Goal: Task Accomplishment & Management: Manage account settings

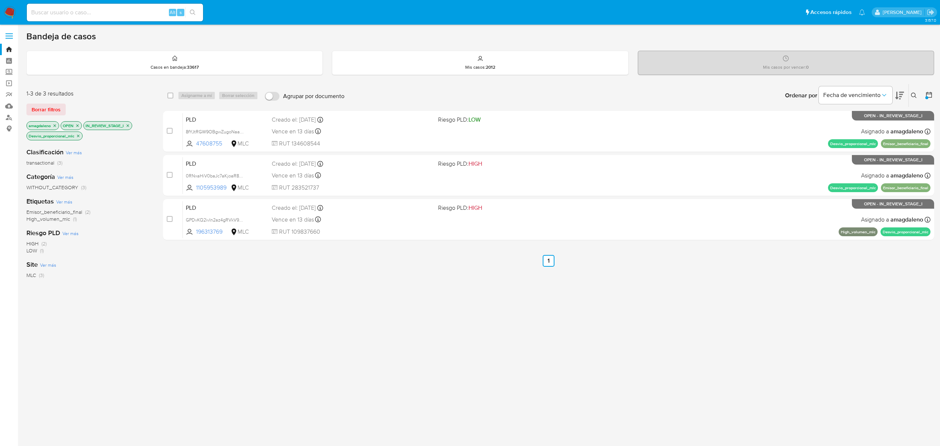
click at [435, 288] on div "select-all-cases-checkbox Asignarme a mí Borrar selección Agrupar por documento…" at bounding box center [548, 255] width 771 height 343
click at [421, 272] on div "select-all-cases-checkbox Asignarme a mí Borrar selección Agrupar por documento…" at bounding box center [548, 255] width 771 height 343
click at [371, 275] on div "select-all-cases-checkbox Asignarme a mí Borrar selección Agrupar por documento…" at bounding box center [548, 255] width 771 height 343
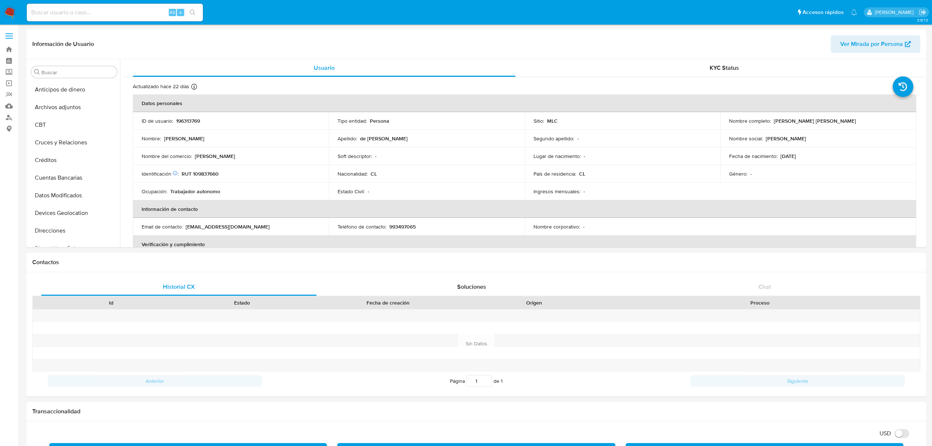
select select "10"
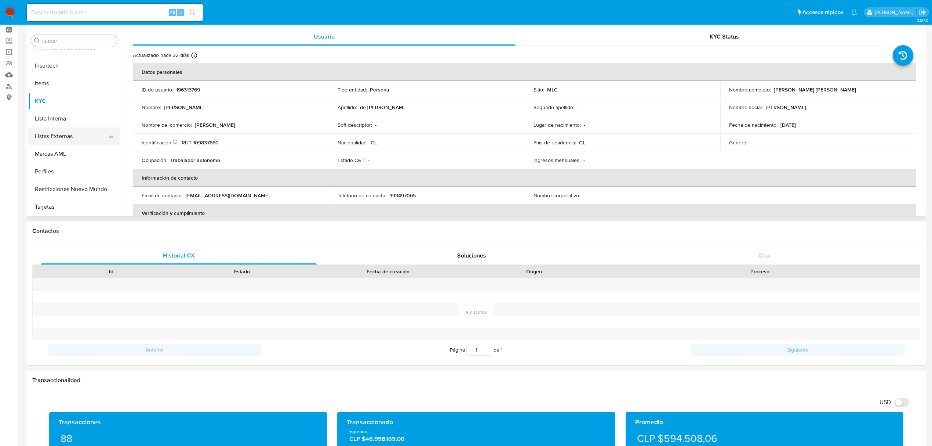
scroll to position [49, 0]
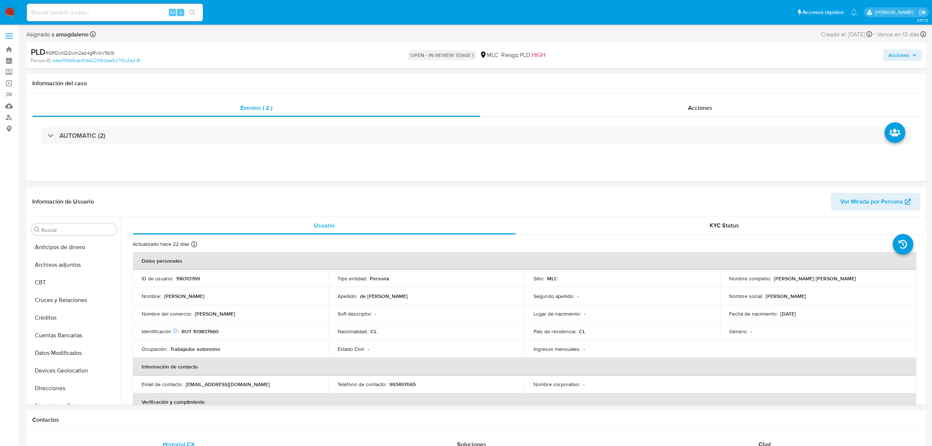
select select "10"
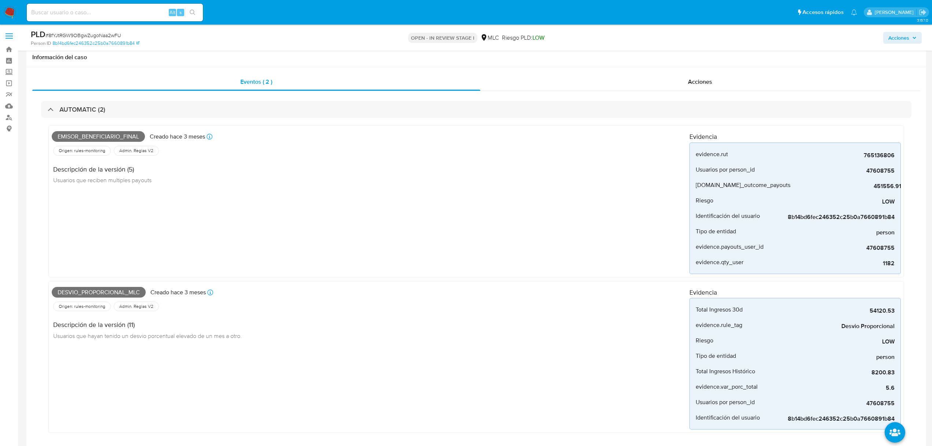
select select "10"
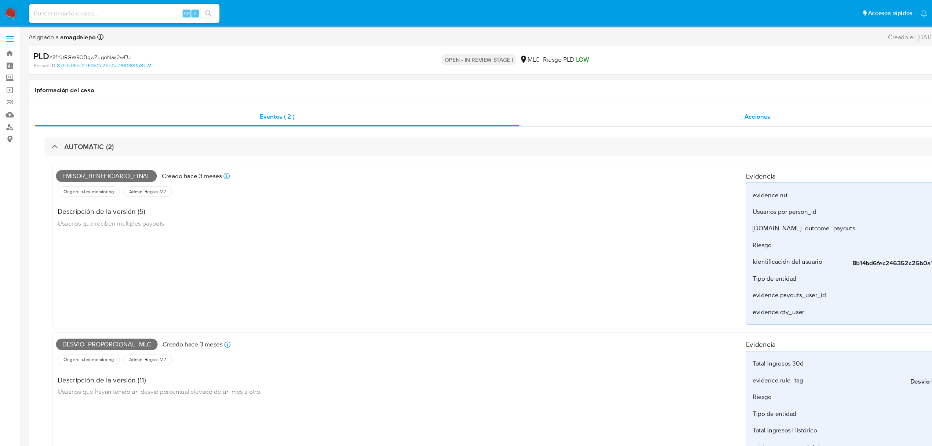
click at [641, 110] on div "Acciones" at bounding box center [700, 108] width 440 height 18
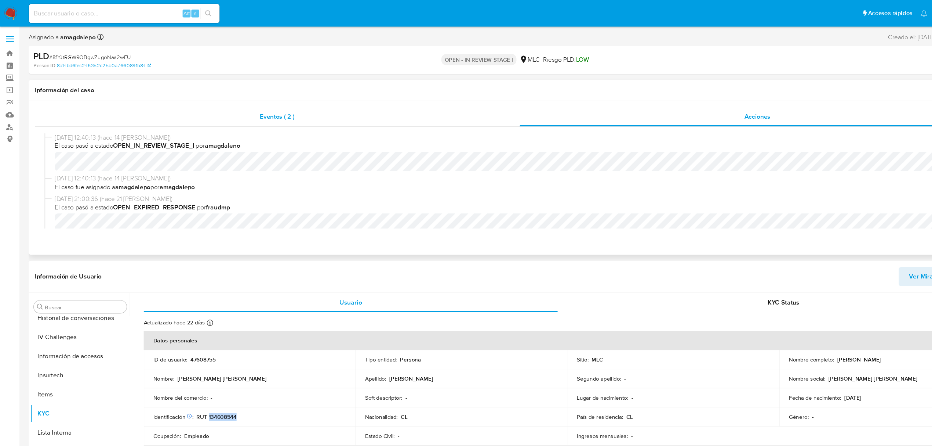
click at [260, 108] on span "Eventos ( 2 )" at bounding box center [256, 108] width 32 height 8
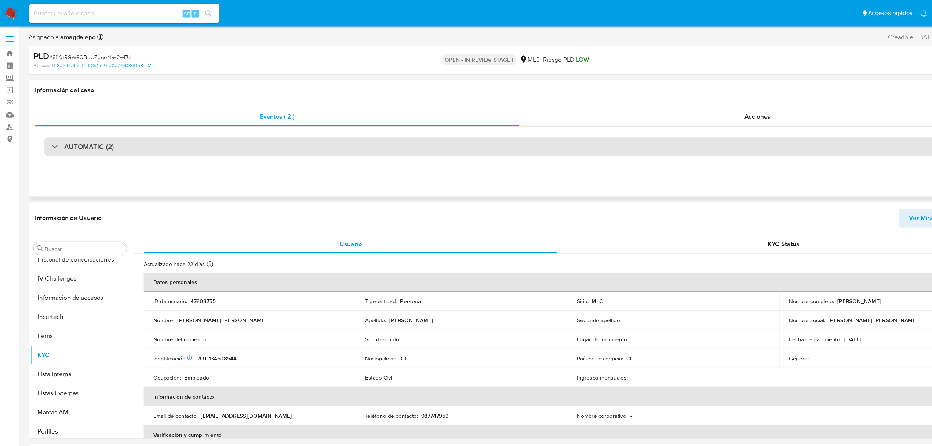
click at [353, 137] on div "AUTOMATIC (2)" at bounding box center [476, 135] width 871 height 17
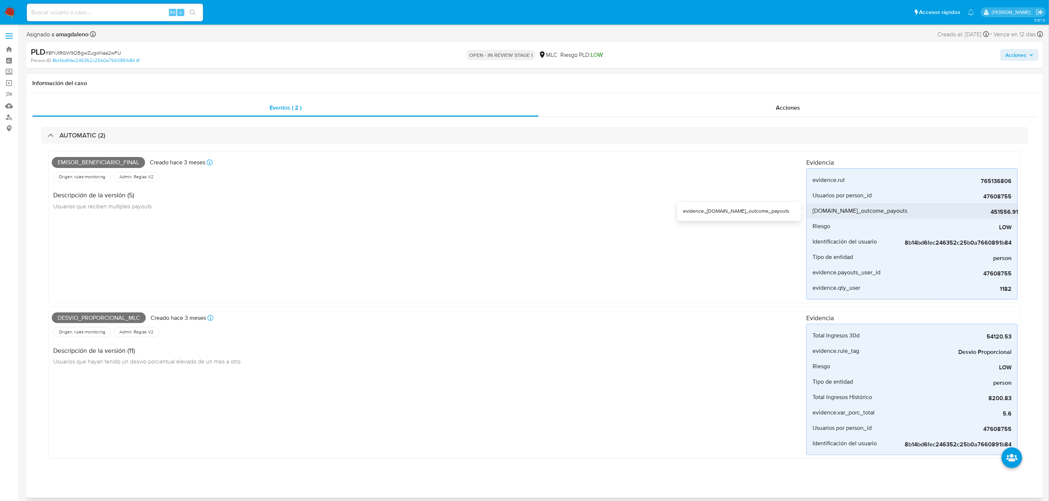
drag, startPoint x: 986, startPoint y: 213, endPoint x: 994, endPoint y: 213, distance: 8.8
click at [932, 213] on span "451556.91" at bounding box center [963, 211] width 110 height 7
click at [932, 181] on span "765136806" at bounding box center [956, 181] width 110 height 7
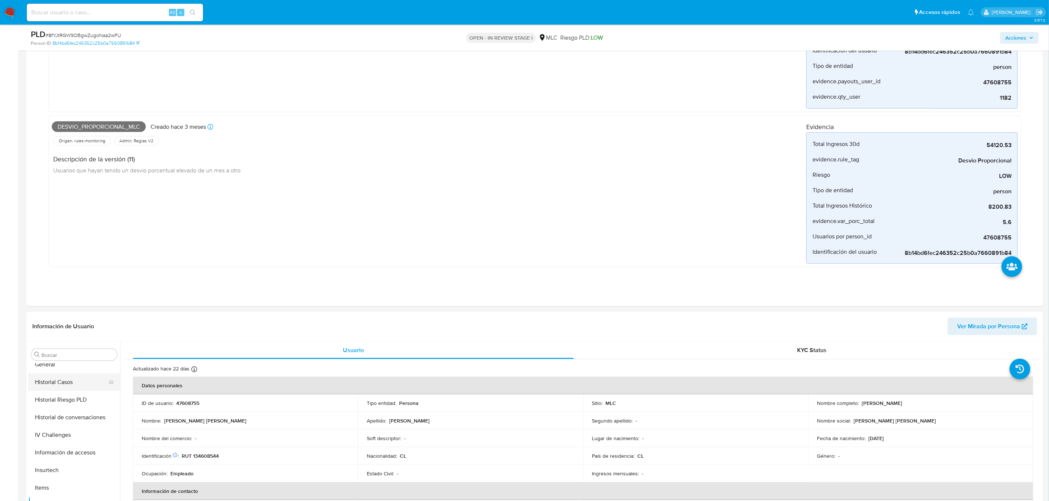
scroll to position [200, 0]
click at [70, 406] on button "Historial Casos" at bounding box center [71, 402] width 86 height 18
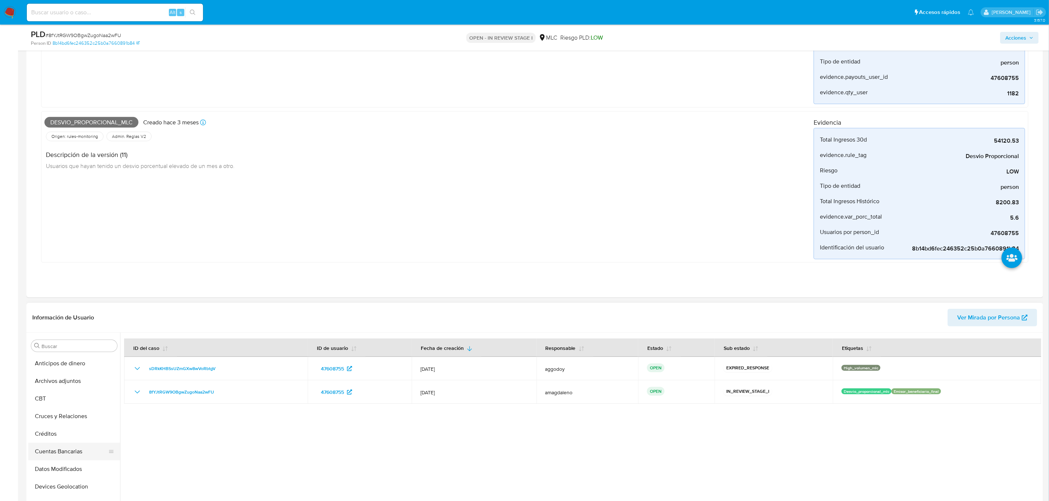
scroll to position [55, 0]
click at [46, 445] on button "Documentación" at bounding box center [71, 485] width 86 height 18
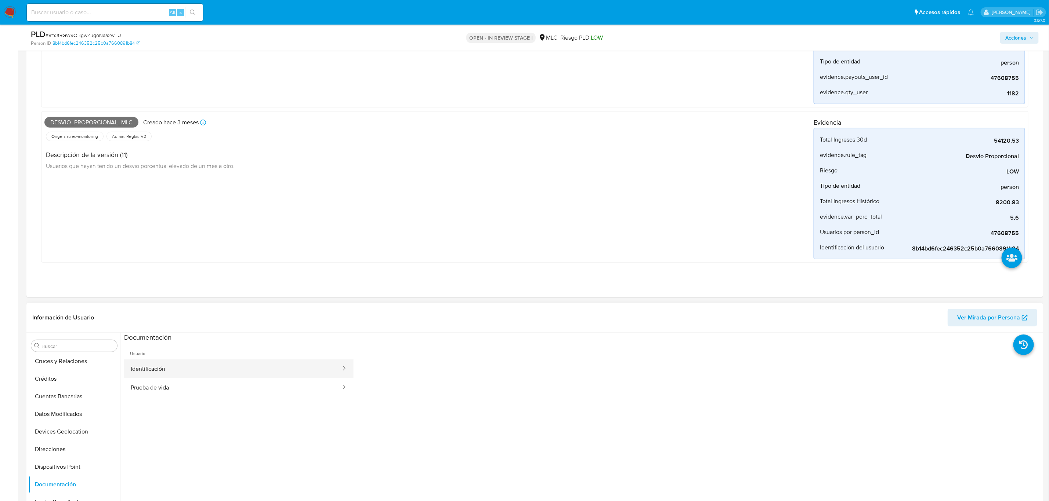
click at [206, 377] on button "Identificación" at bounding box center [233, 369] width 218 height 19
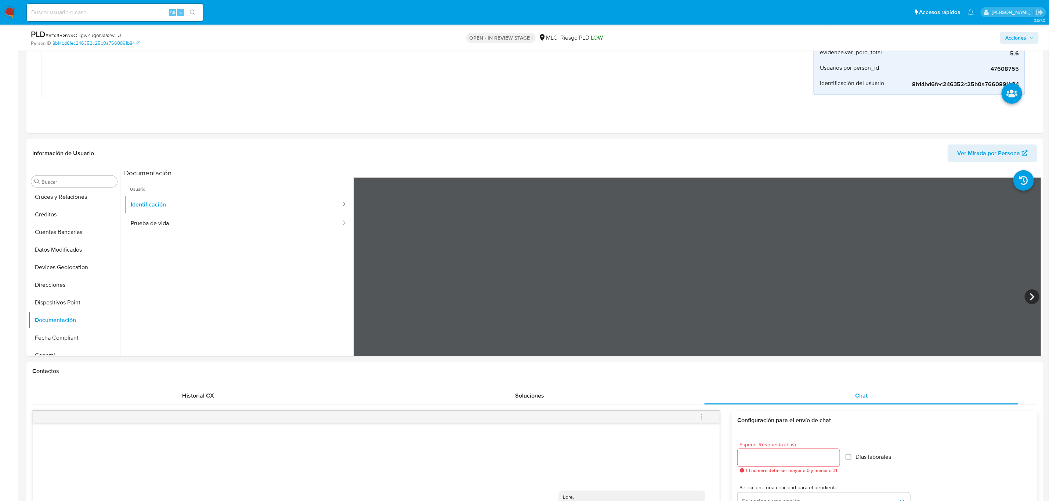
scroll to position [335, 0]
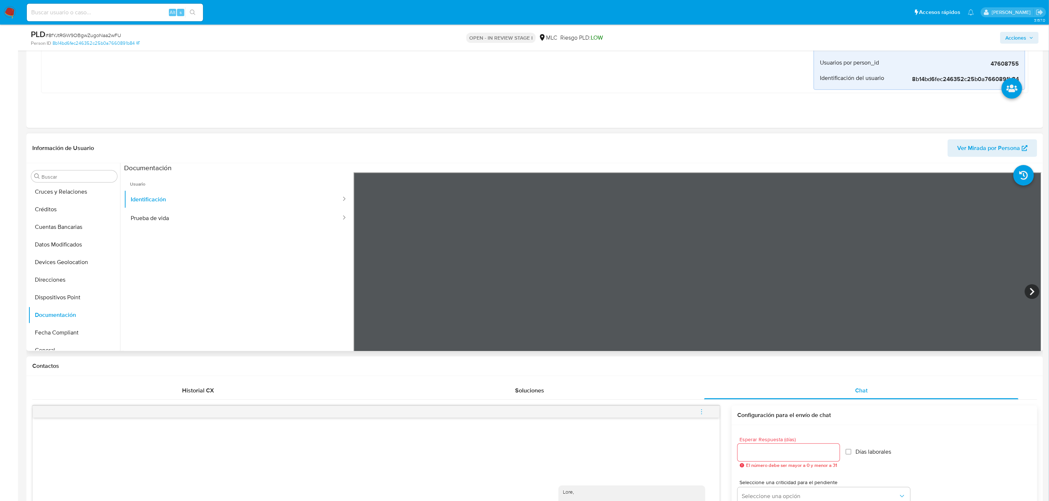
click at [165, 229] on ul "Usuario Identificación Prueba de vida" at bounding box center [238, 278] width 229 height 211
click at [170, 226] on button "Prueba de vida" at bounding box center [233, 218] width 218 height 19
click at [66, 214] on button "Archivos adjuntos" at bounding box center [71, 212] width 86 height 18
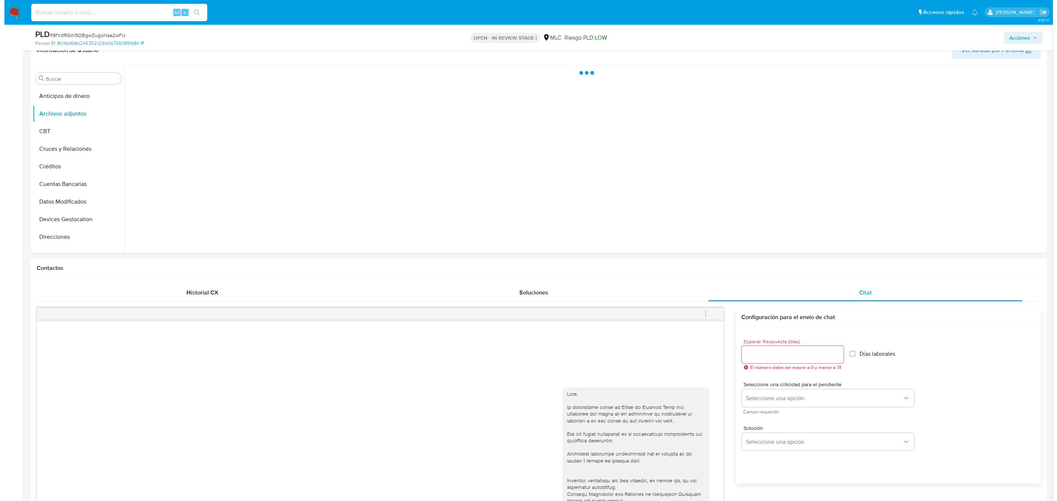
scroll to position [327, 0]
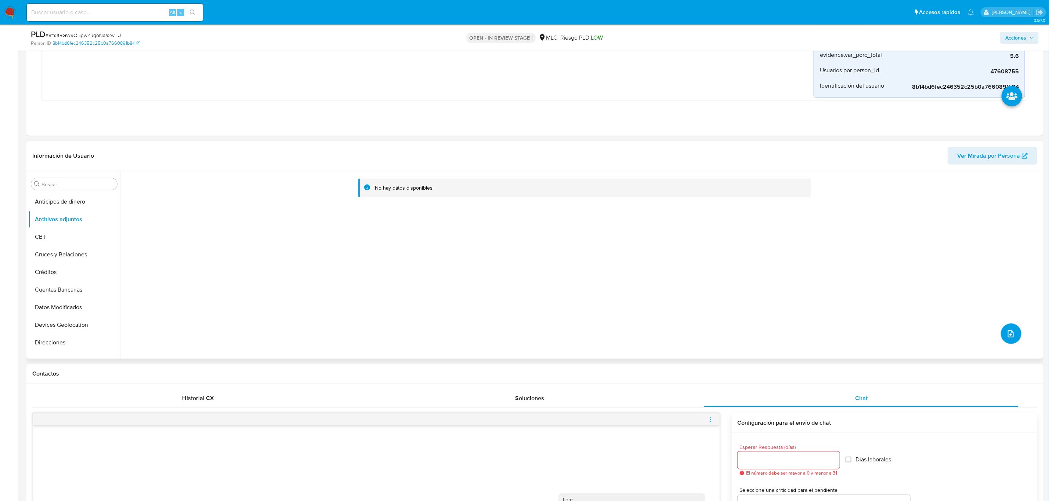
click at [932, 336] on icon "upload-file" at bounding box center [1010, 334] width 9 height 9
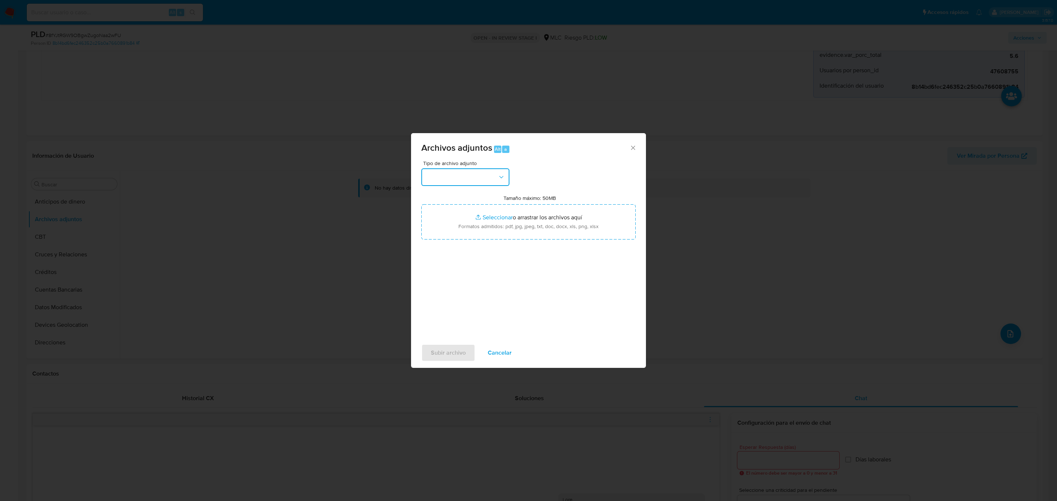
click at [459, 174] on button "button" at bounding box center [465, 177] width 88 height 18
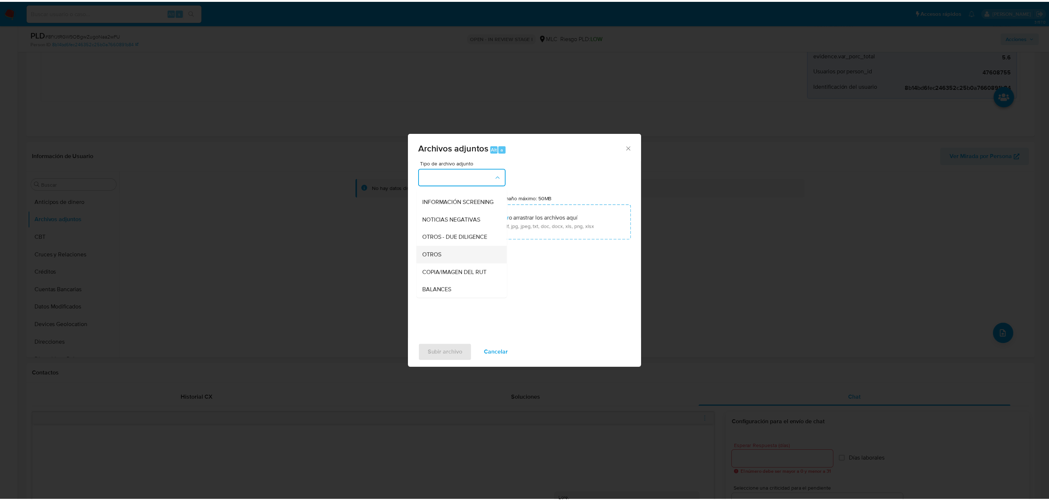
scroll to position [85, 0]
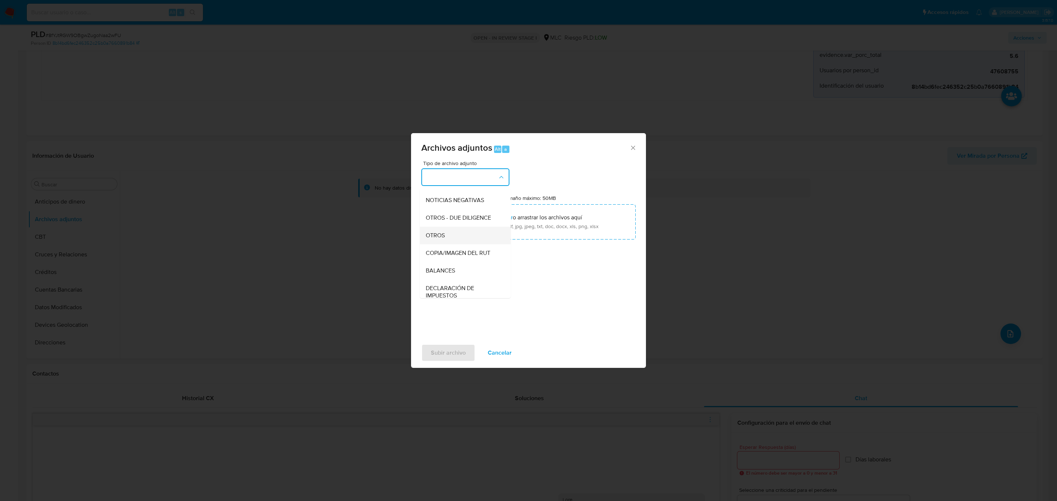
click at [452, 244] on div "OTROS" at bounding box center [463, 236] width 75 height 18
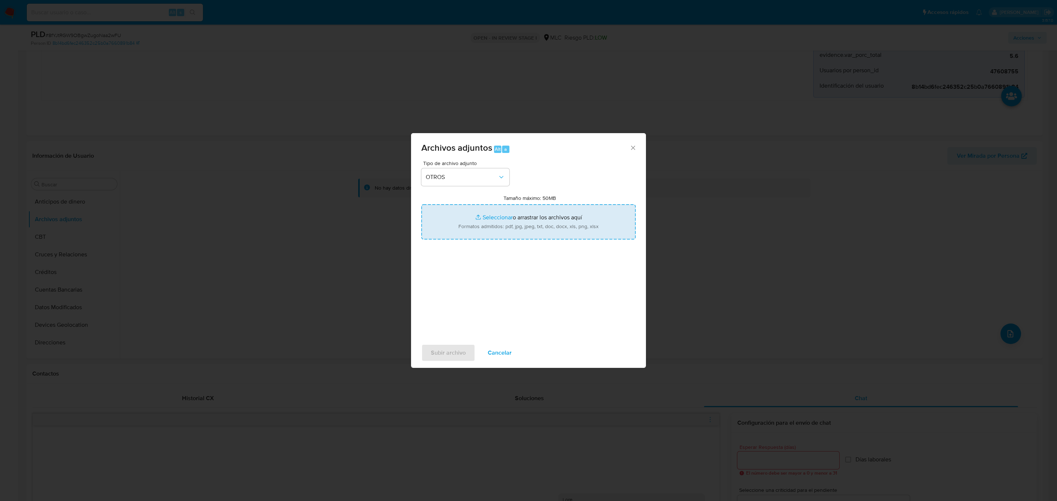
click at [498, 218] on input "Tamaño máximo: 50MB Seleccionar archivos" at bounding box center [528, 221] width 214 height 35
type input "C:\fakepath\47608755 - 28_08_2025.pdf"
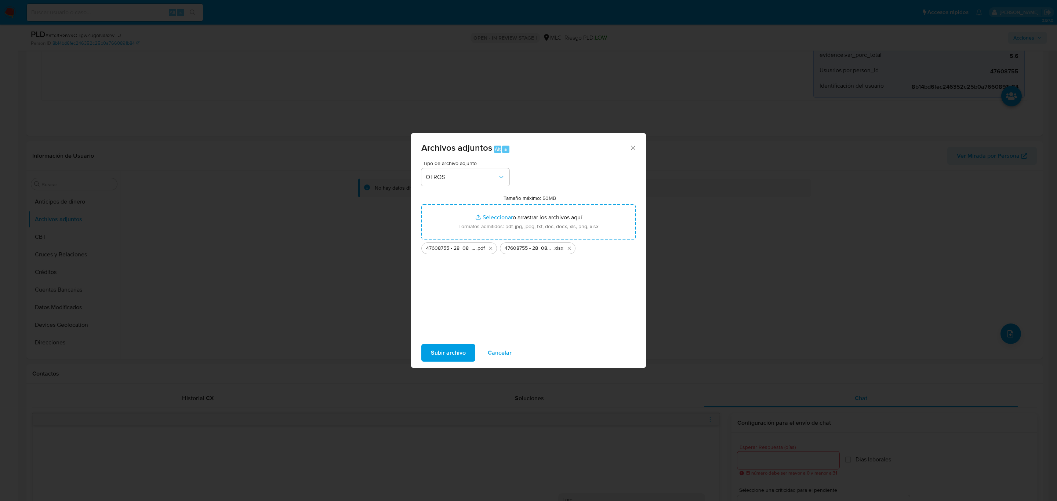
click at [444, 355] on span "Subir archivo" at bounding box center [448, 353] width 35 height 16
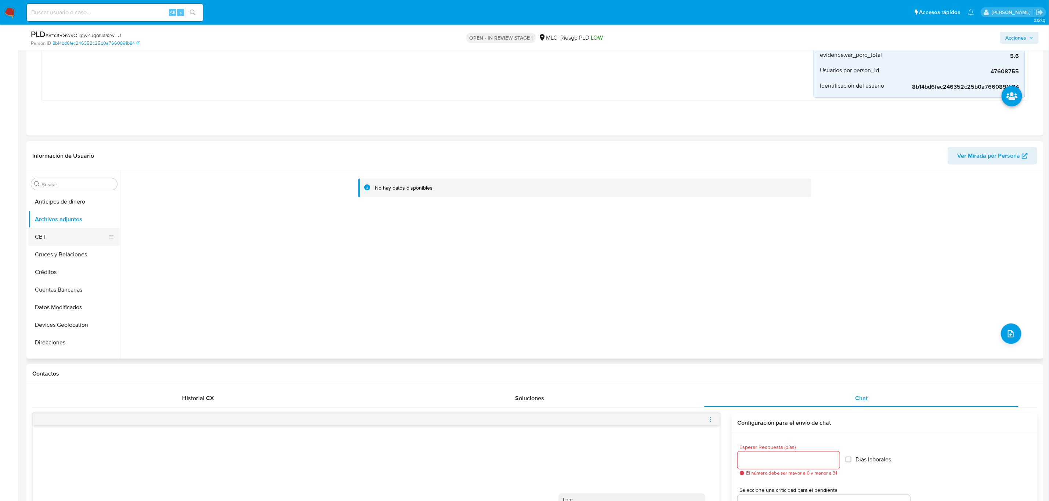
click at [62, 239] on button "CBT" at bounding box center [71, 237] width 86 height 18
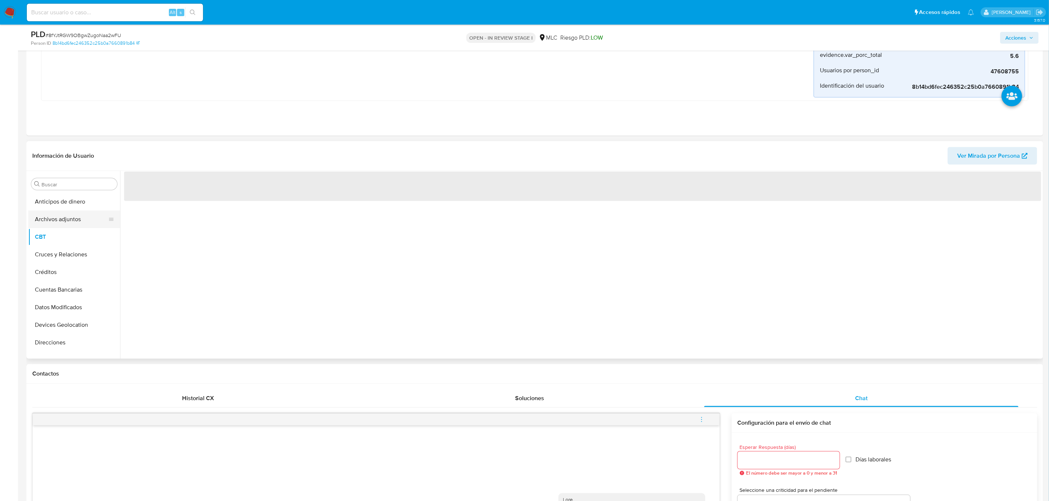
click at [69, 224] on button "Archivos adjuntos" at bounding box center [71, 220] width 86 height 18
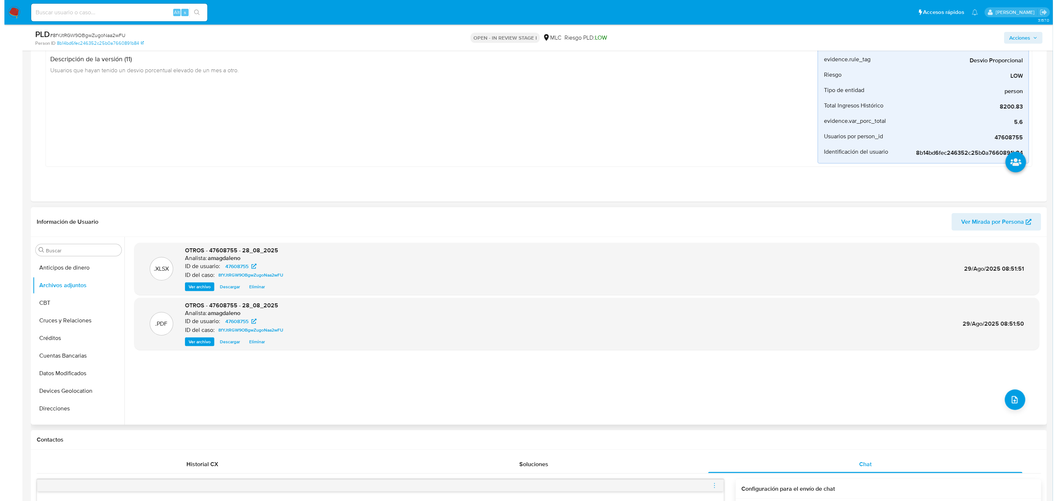
scroll to position [275, 0]
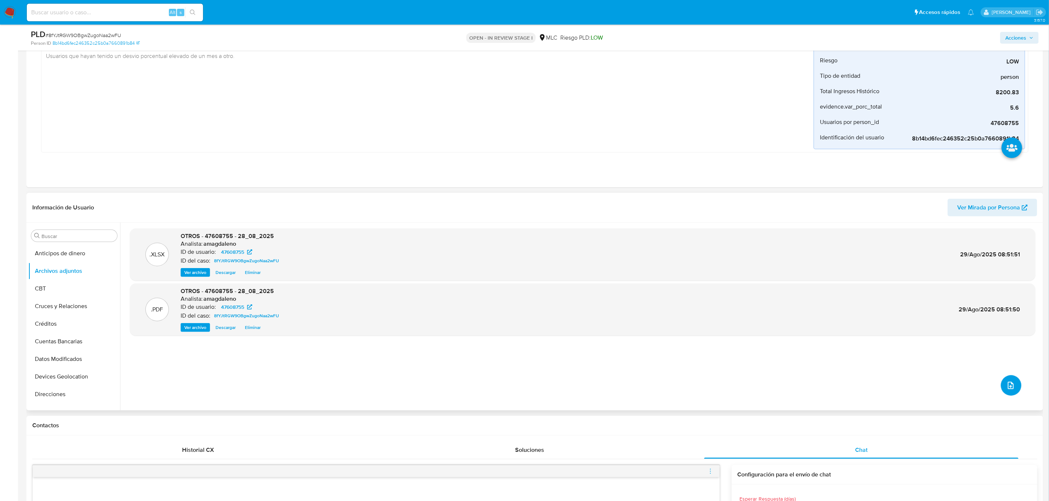
click at [932, 395] on button "upload-file" at bounding box center [1011, 386] width 21 height 21
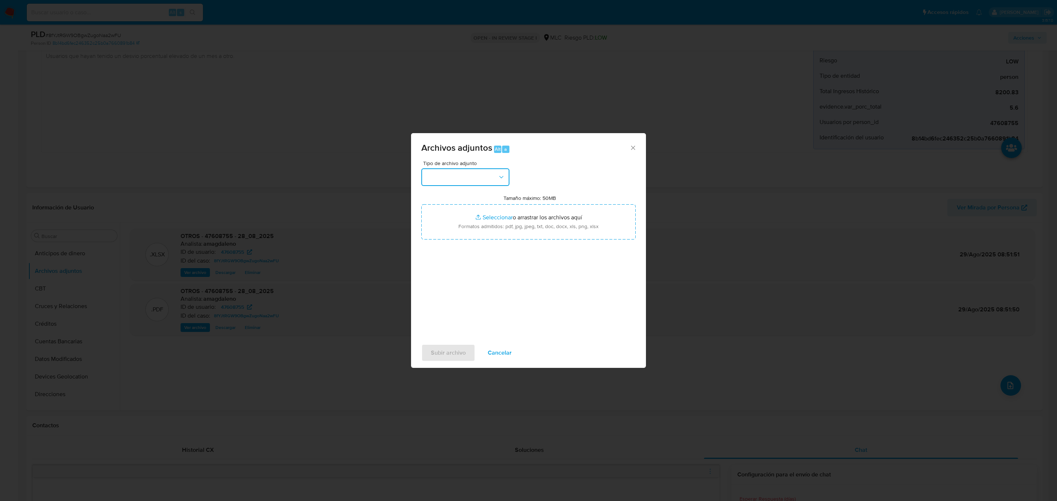
click at [458, 171] on button "button" at bounding box center [465, 177] width 88 height 18
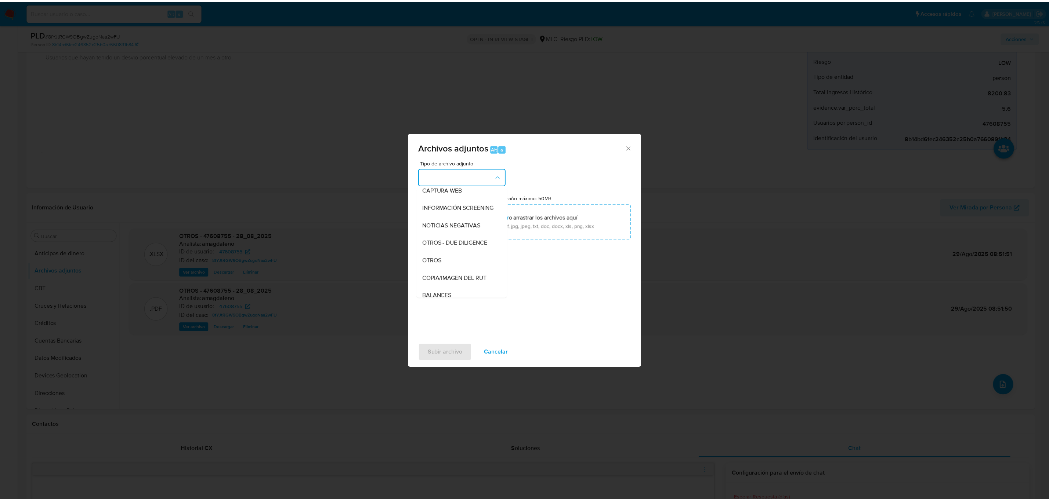
scroll to position [85, 0]
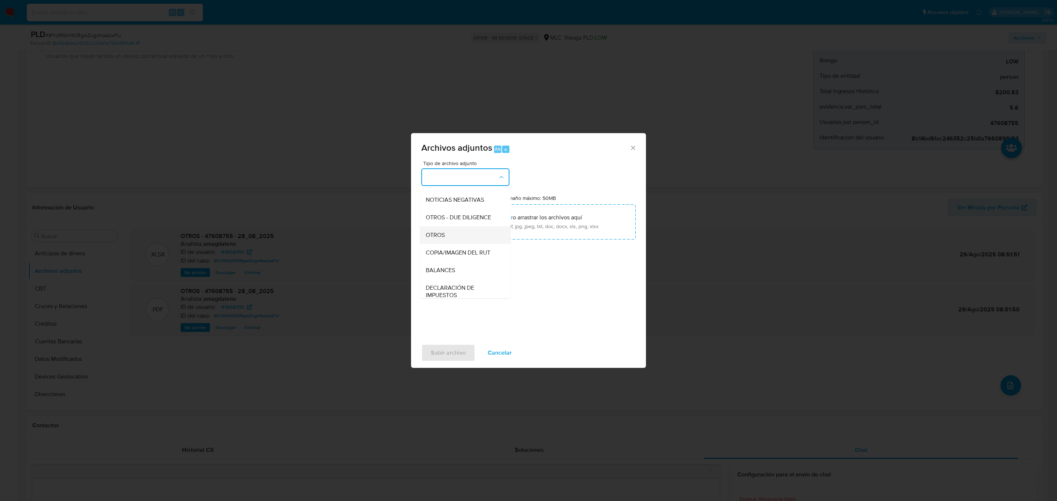
click at [460, 242] on div "OTROS" at bounding box center [463, 235] width 75 height 18
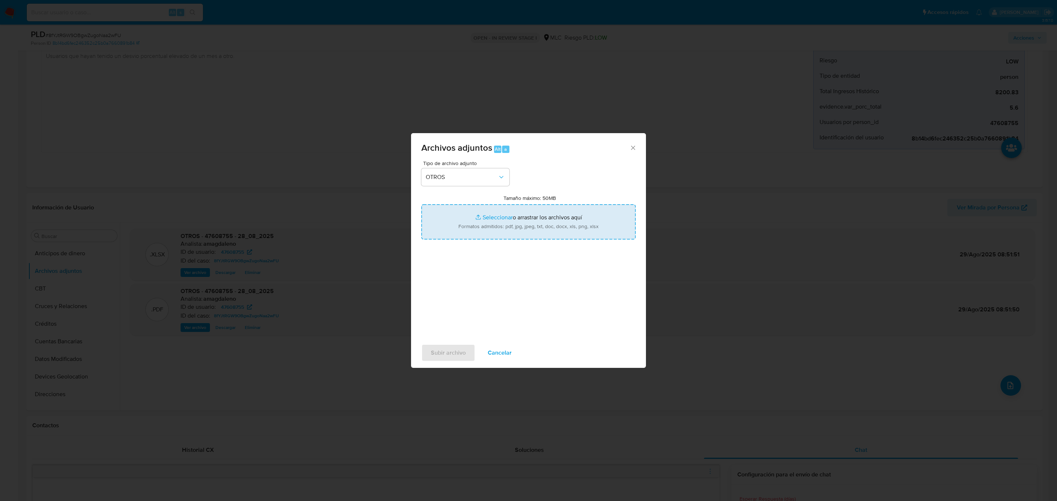
click at [504, 219] on input "Tamaño máximo: 50MB Seleccionar archivos" at bounding box center [528, 221] width 214 height 35
type input "C:\fakepath\47608755 - 28_08_2025 (1).pdf"
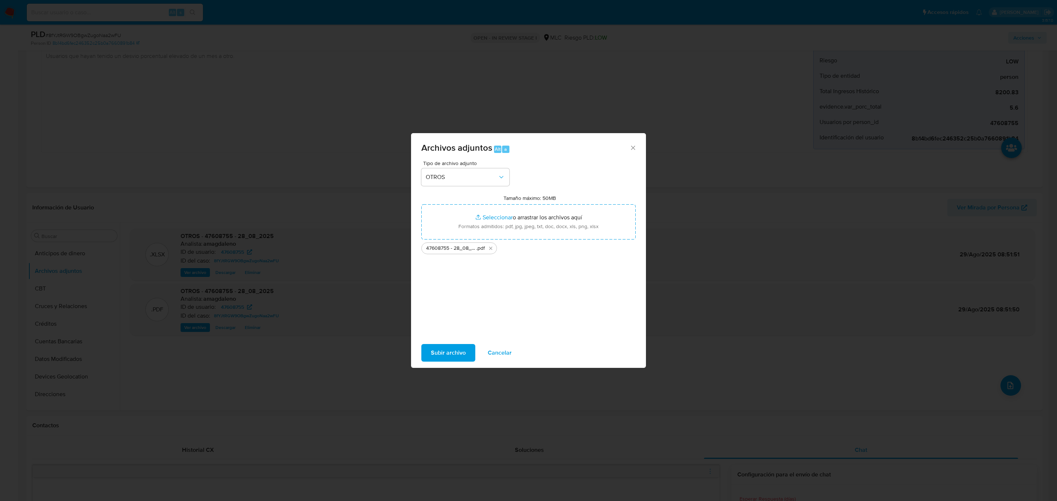
click at [439, 352] on span "Subir archivo" at bounding box center [448, 353] width 35 height 16
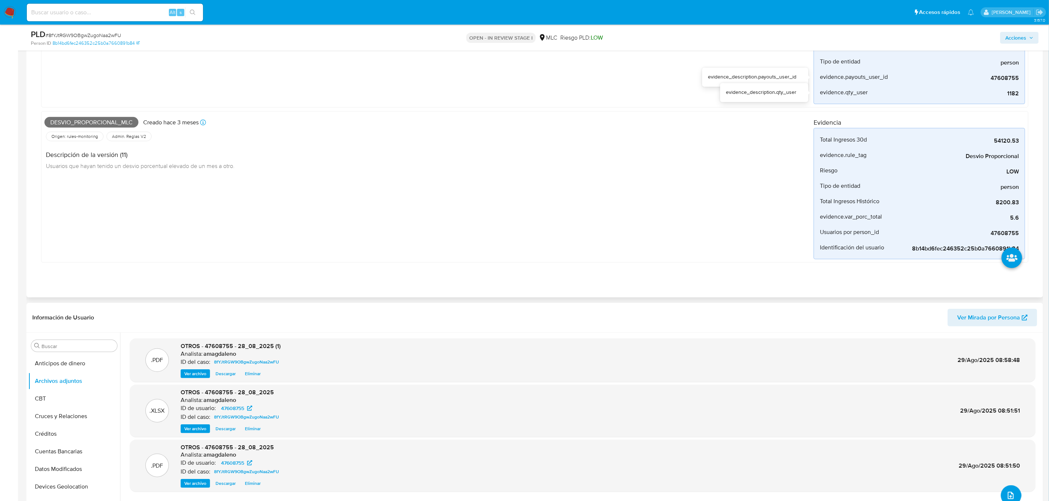
scroll to position [0, 0]
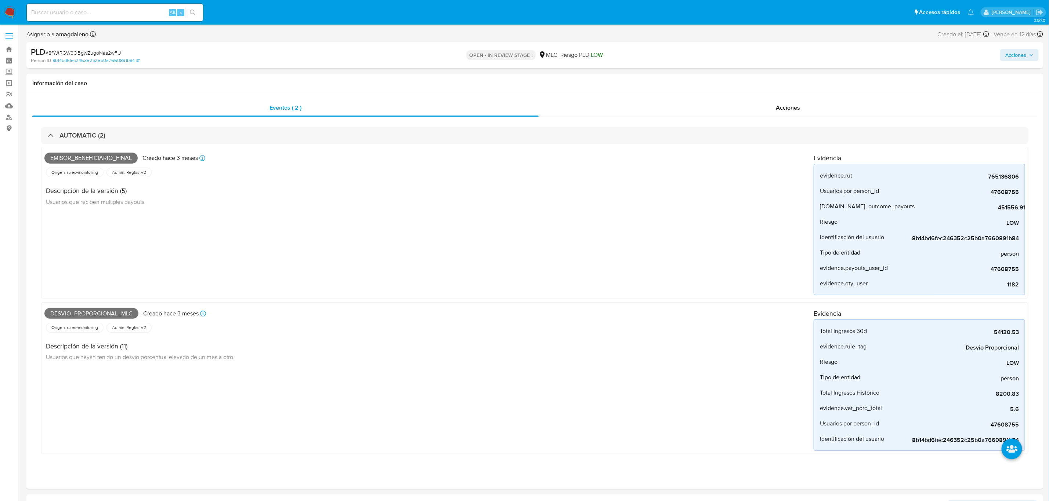
click at [932, 53] on span "Acciones" at bounding box center [1015, 55] width 21 height 12
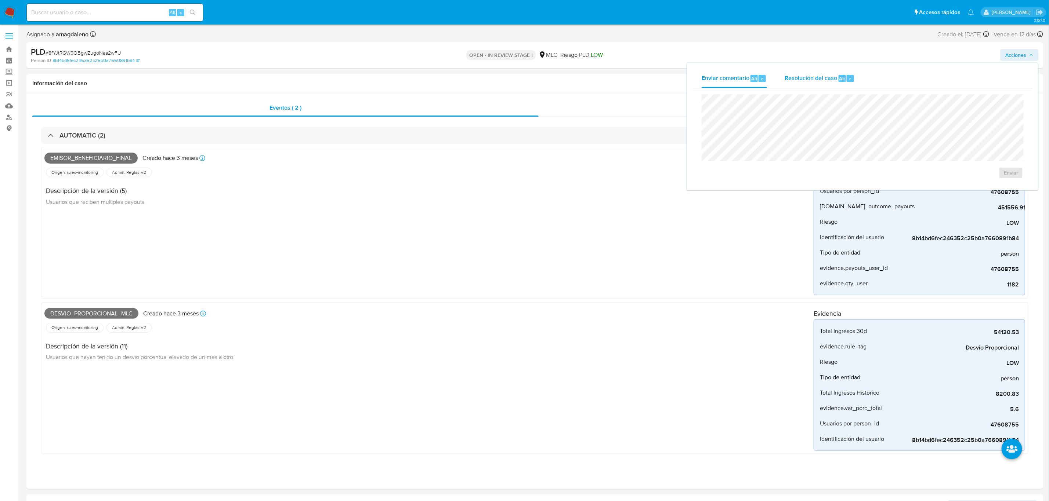
click at [796, 74] on span "Resolución del caso" at bounding box center [810, 78] width 52 height 8
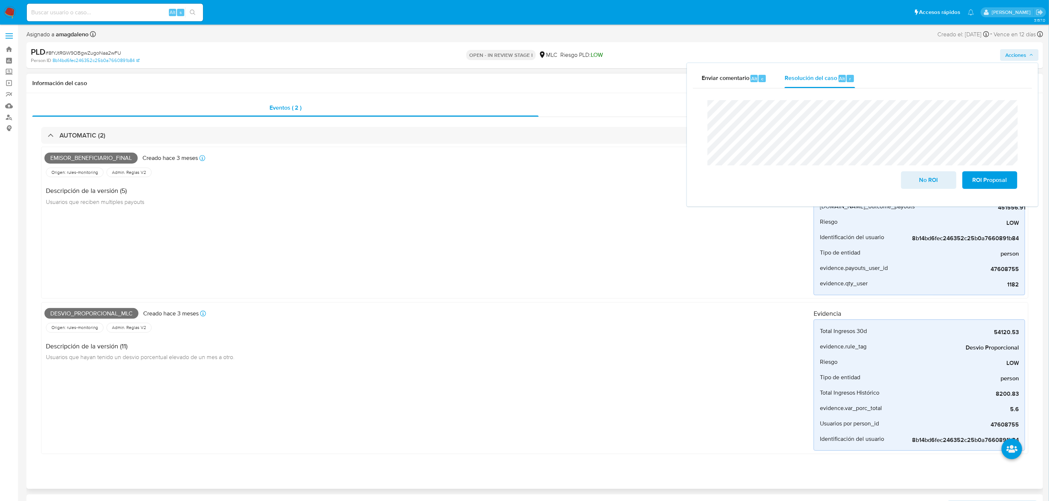
click at [569, 103] on div "Acciones" at bounding box center [787, 108] width 498 height 18
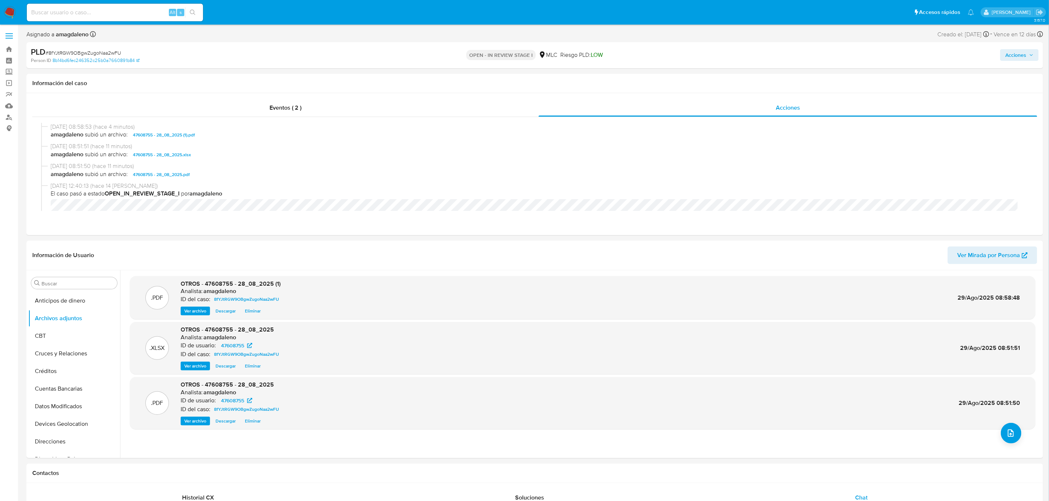
click at [932, 55] on span "Acciones" at bounding box center [1015, 55] width 21 height 12
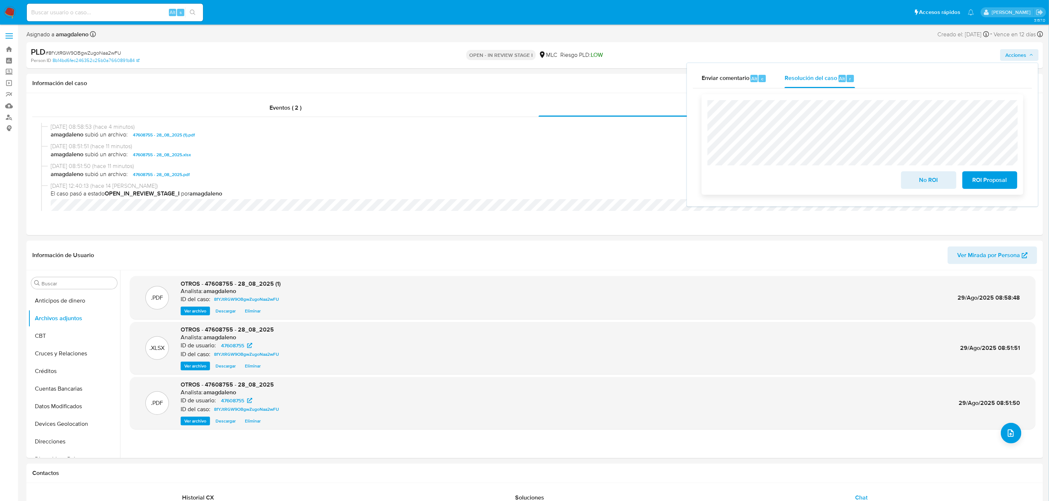
click at [925, 186] on span "No ROI" at bounding box center [928, 180] width 36 height 16
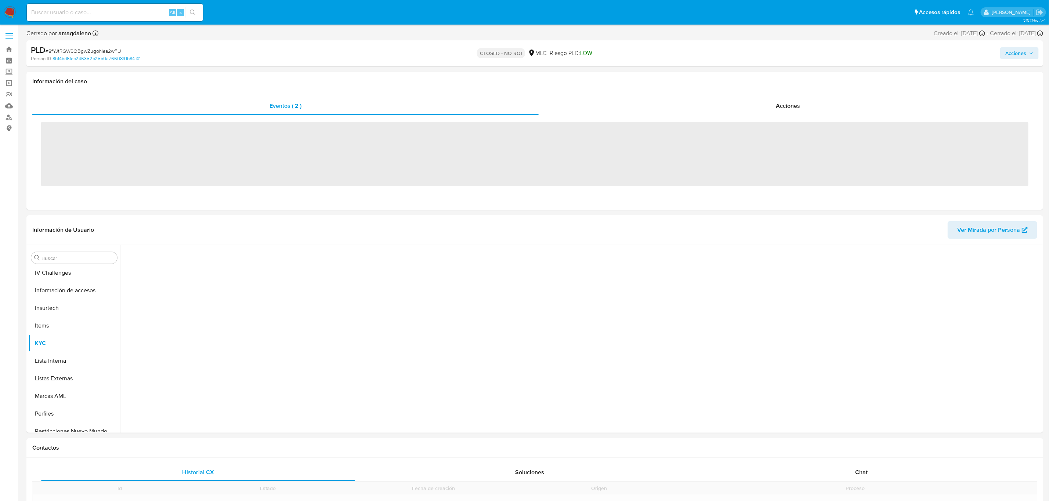
scroll to position [310, 0]
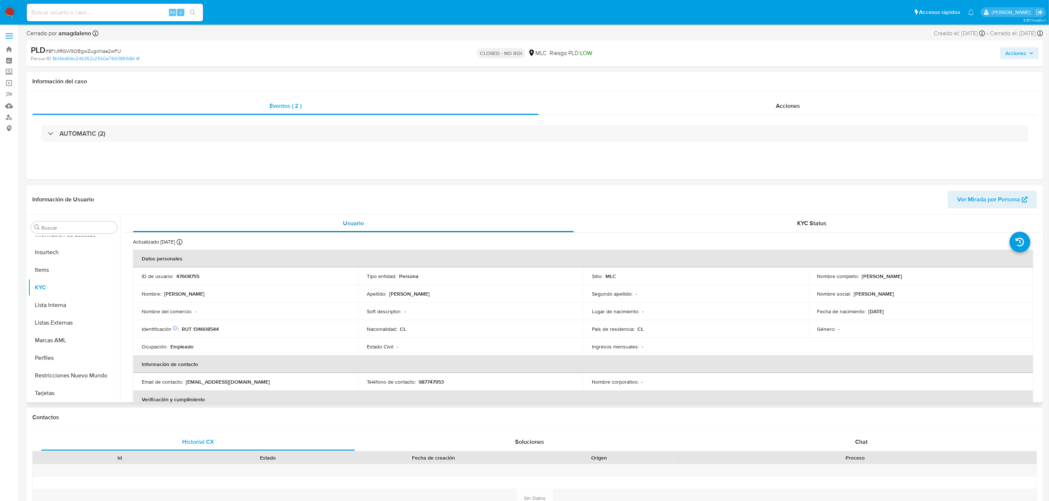
select select "10"
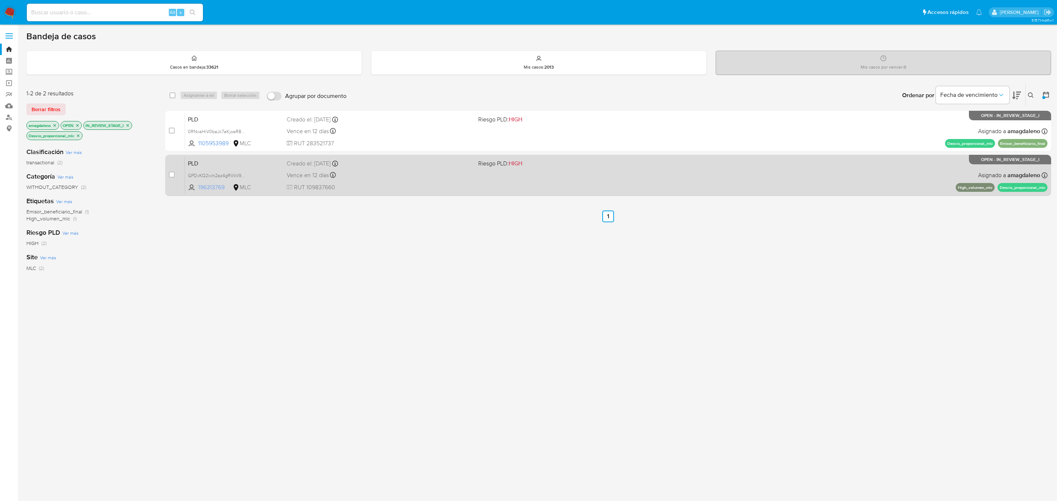
click at [213, 188] on span "196313769" at bounding box center [214, 188] width 33 height 8
click at [392, 186] on span "RUT 109837660" at bounding box center [380, 188] width 186 height 8
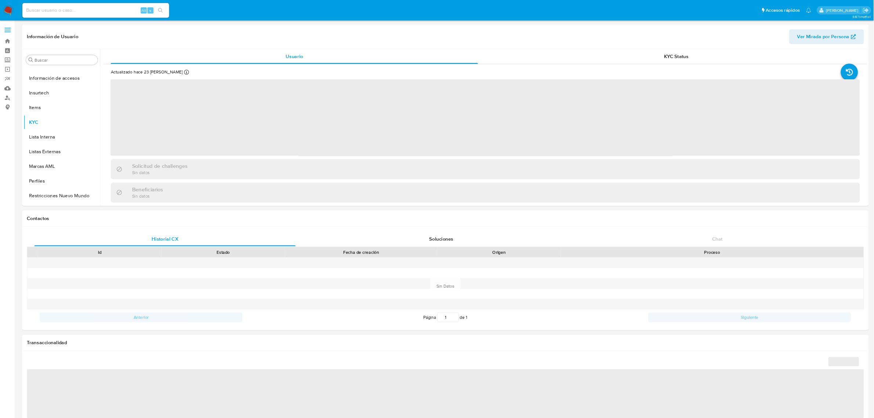
scroll to position [310, 0]
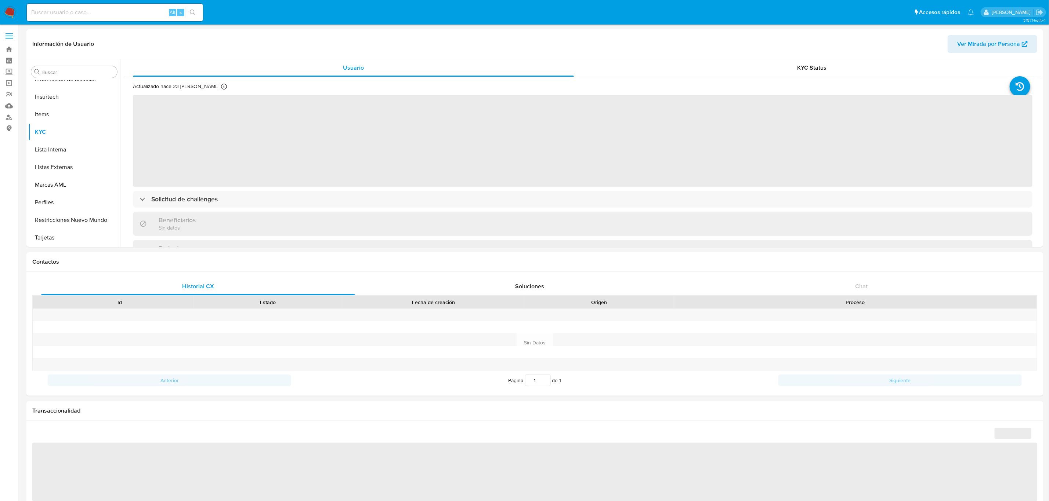
select select "10"
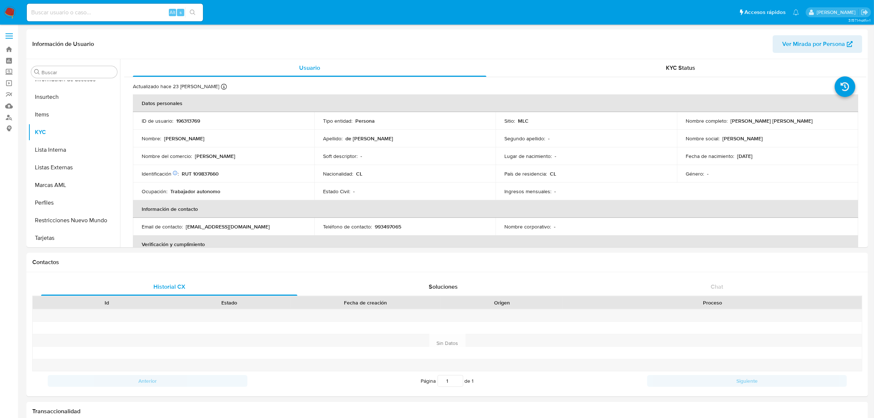
scroll to position [309, 0]
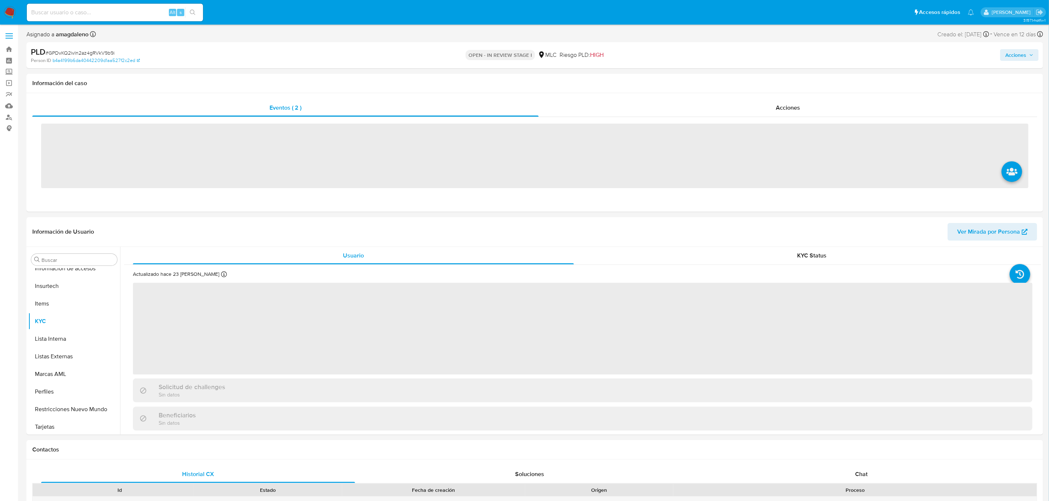
scroll to position [310, 0]
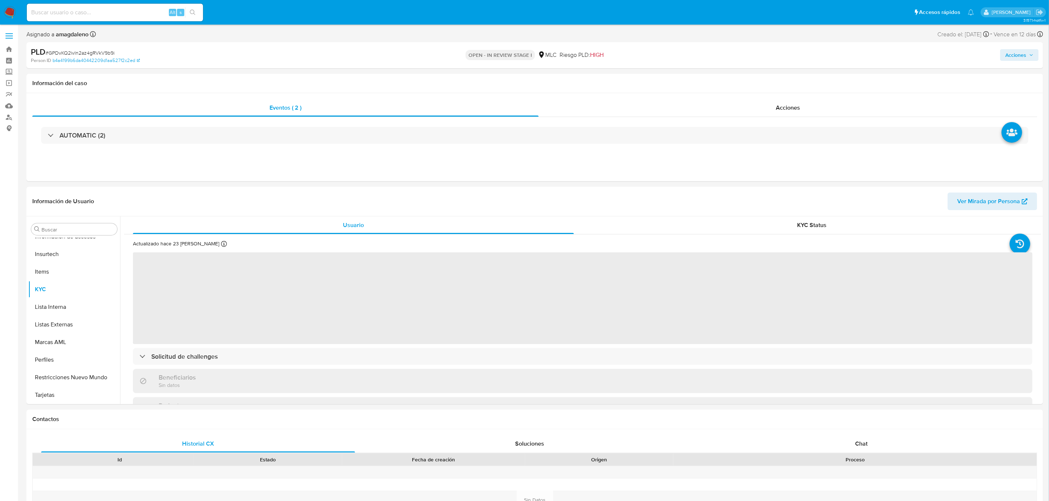
select select "10"
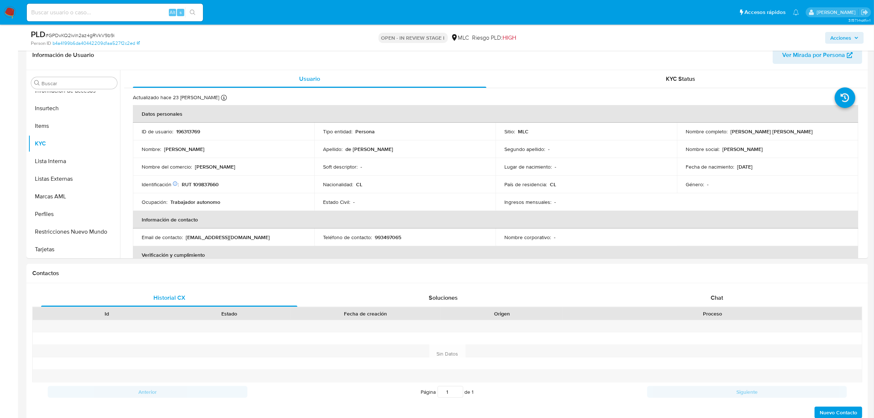
scroll to position [149, 0]
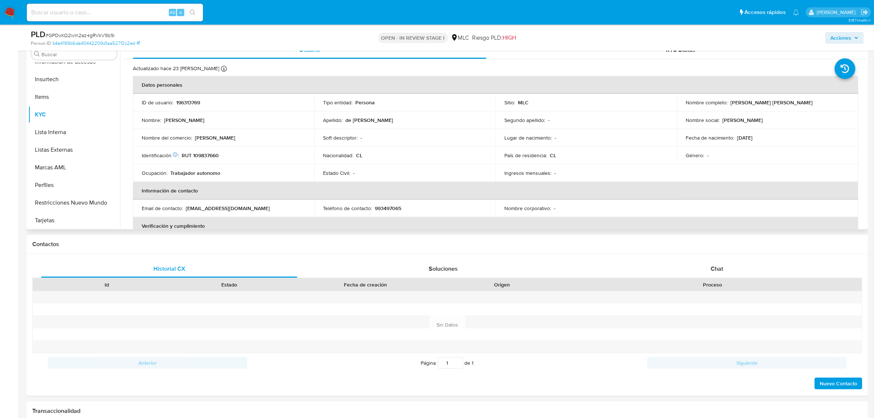
click at [210, 153] on p "RUT 109837660" at bounding box center [200, 155] width 37 height 7
copy p "109837660"
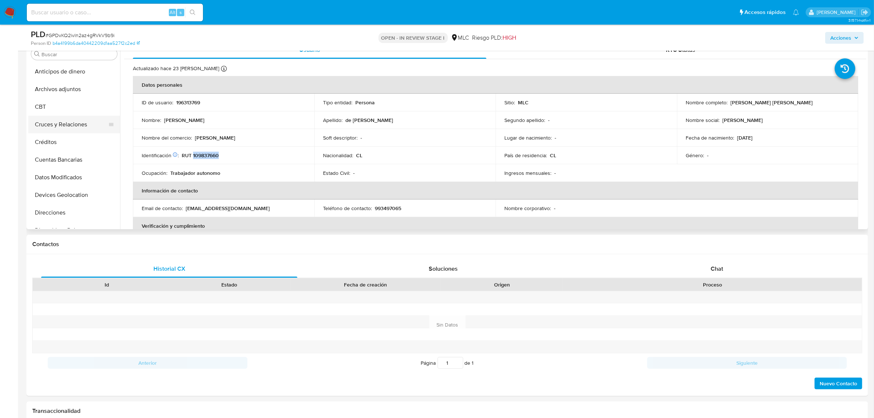
click at [73, 129] on button "Cruces y Relaciones" at bounding box center [71, 125] width 86 height 18
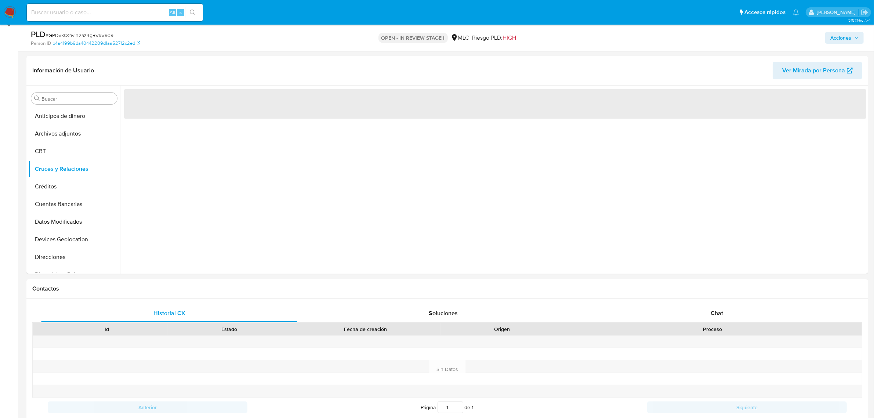
scroll to position [74, 0]
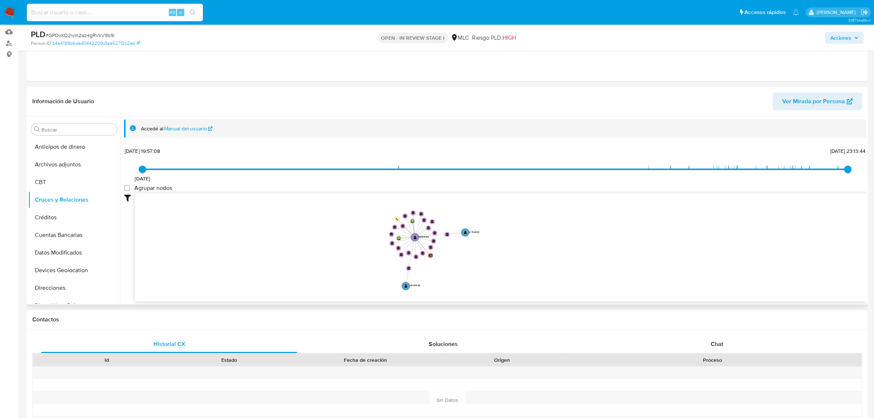
drag, startPoint x: 543, startPoint y: 236, endPoint x: 543, endPoint y: 231, distance: 5.5
click at [543, 231] on icon "user-196313769  196313769 device-688b62e33b67696a249493e7  device-675b6a05cc9…" at bounding box center [501, 246] width 732 height 106
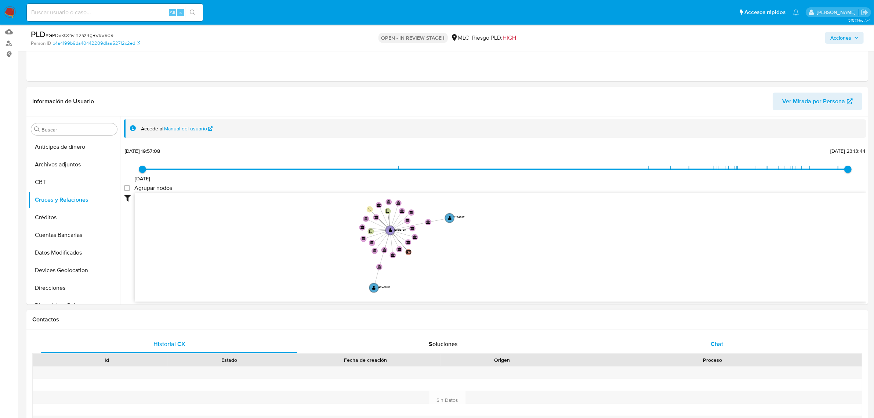
click at [707, 347] on div "Chat" at bounding box center [717, 344] width 256 height 18
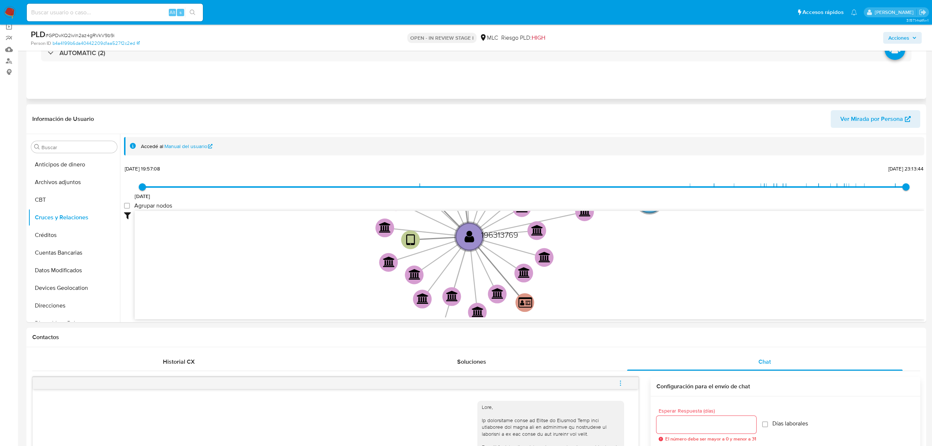
scroll to position [0, 0]
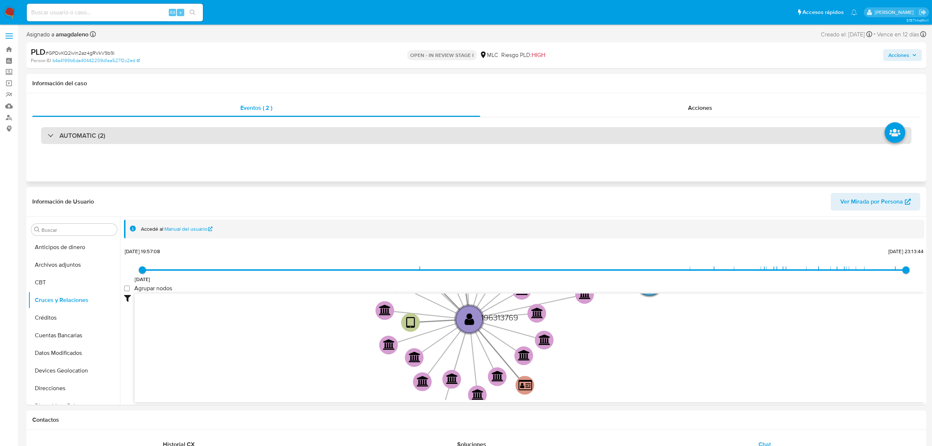
drag, startPoint x: 335, startPoint y: 147, endPoint x: 335, endPoint y: 142, distance: 4.4
click at [335, 146] on div "AUTOMATIC (2)" at bounding box center [476, 135] width 888 height 37
click at [335, 137] on div "AUTOMATIC (2)" at bounding box center [476, 135] width 871 height 17
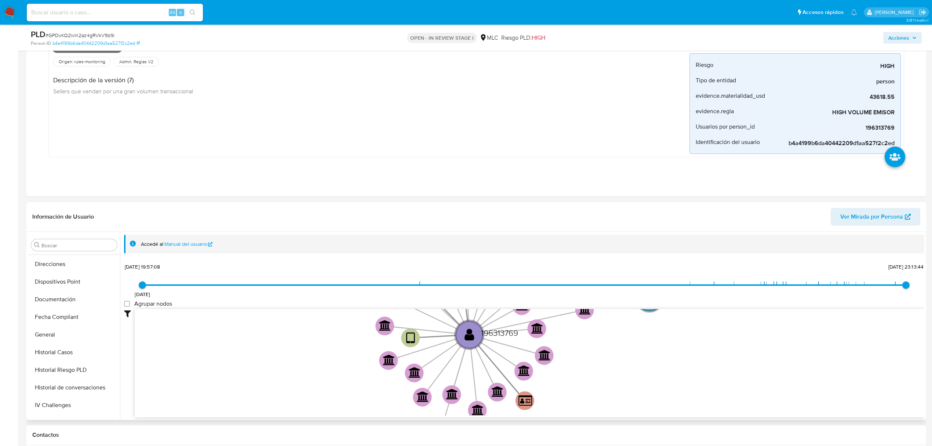
scroll to position [147, 0]
click at [70, 340] on button "Historial Casos" at bounding box center [71, 345] width 86 height 18
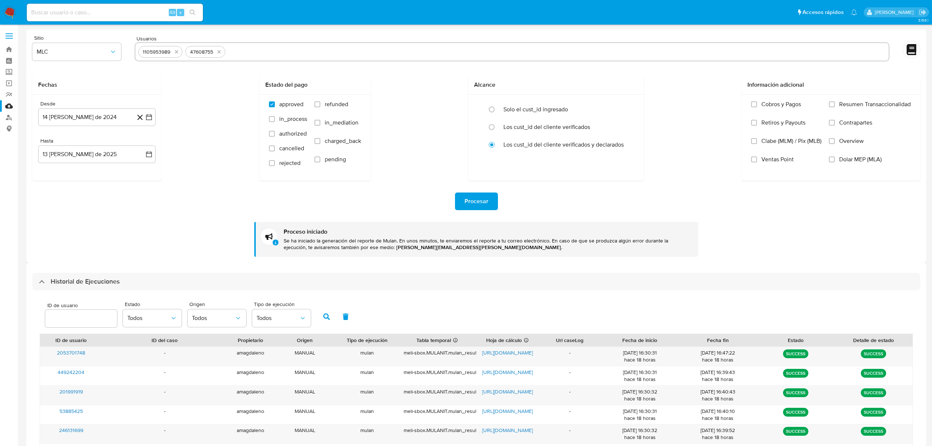
select select "10"
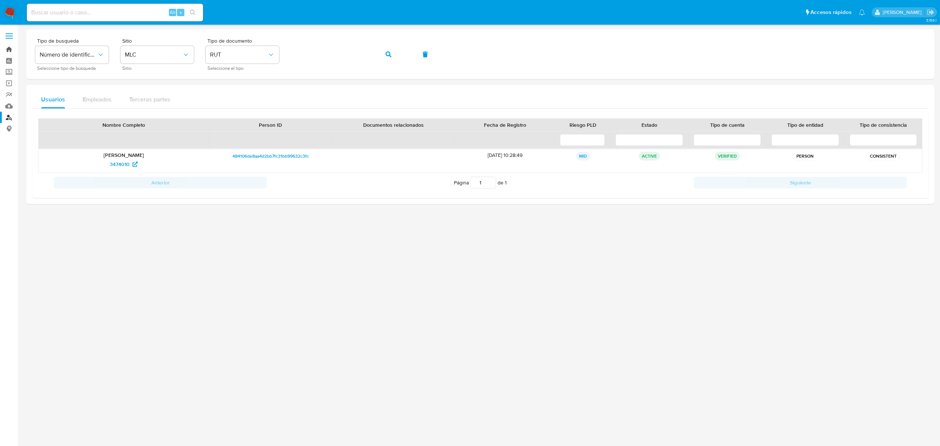
click at [4, 46] on link "Bandeja" at bounding box center [43, 49] width 87 height 11
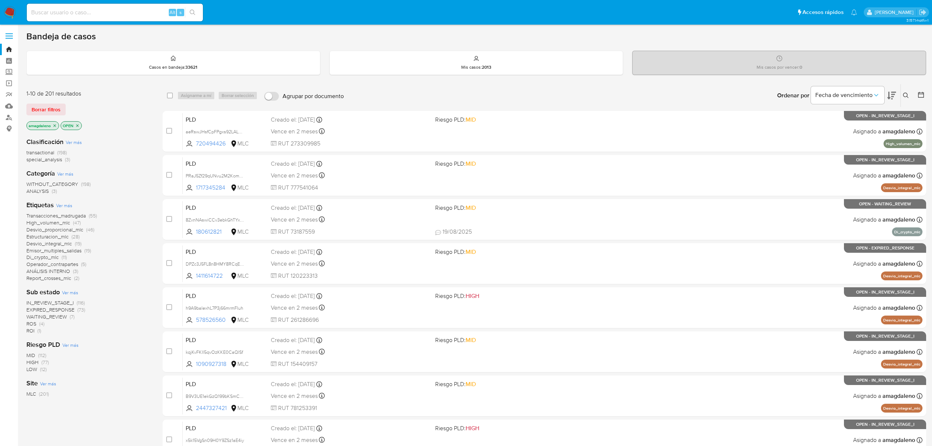
click at [922, 93] on icon at bounding box center [921, 94] width 7 height 7
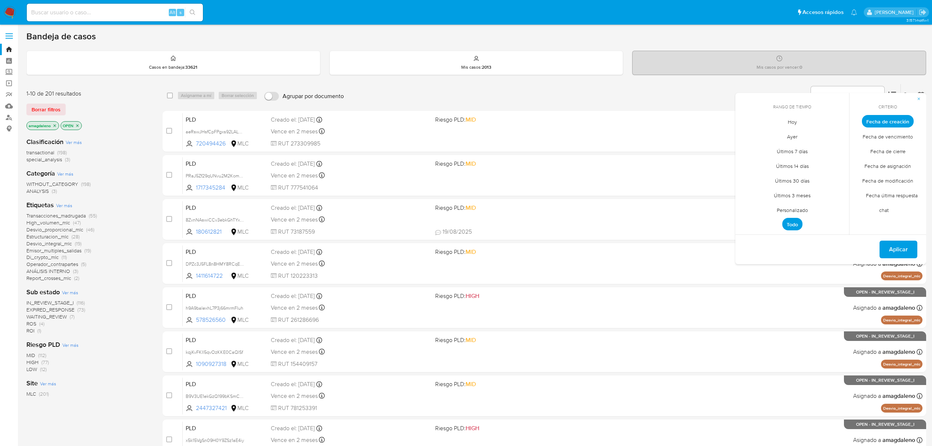
click at [799, 211] on span "Personalizado" at bounding box center [792, 209] width 47 height 15
click at [875, 152] on span "Fecha de cierre" at bounding box center [888, 151] width 51 height 15
click at [774, 178] on button "6" at bounding box center [778, 177] width 12 height 12
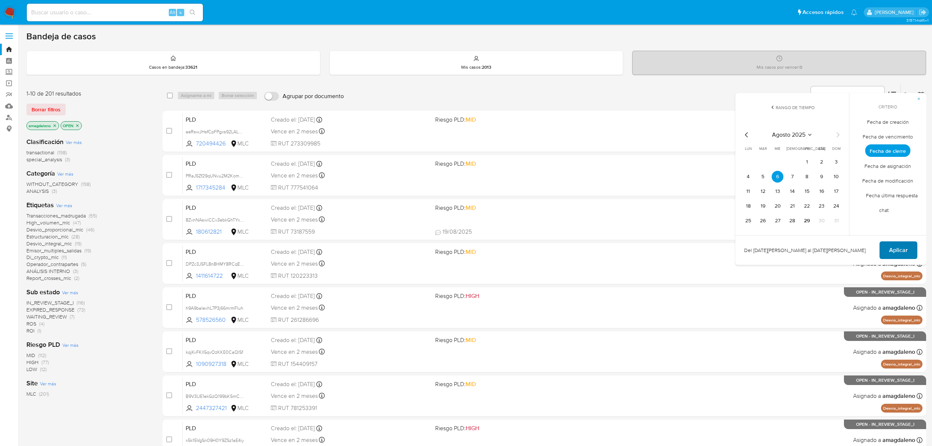
click at [901, 244] on span "Aplicar" at bounding box center [898, 250] width 19 height 16
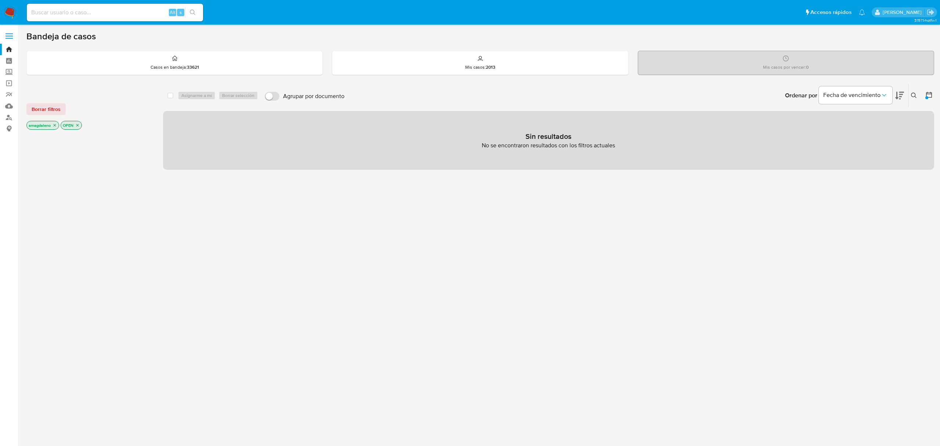
click at [924, 98] on div at bounding box center [927, 95] width 13 height 23
click at [927, 96] on div at bounding box center [926, 97] width 3 height 3
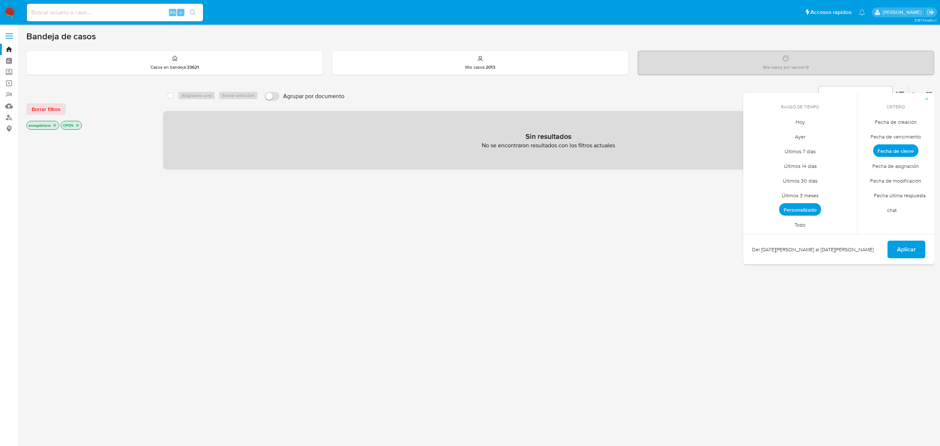
click at [908, 181] on span "Fecha de modificación" at bounding box center [895, 180] width 66 height 15
click at [904, 245] on span "Aplicar" at bounding box center [906, 249] width 19 height 16
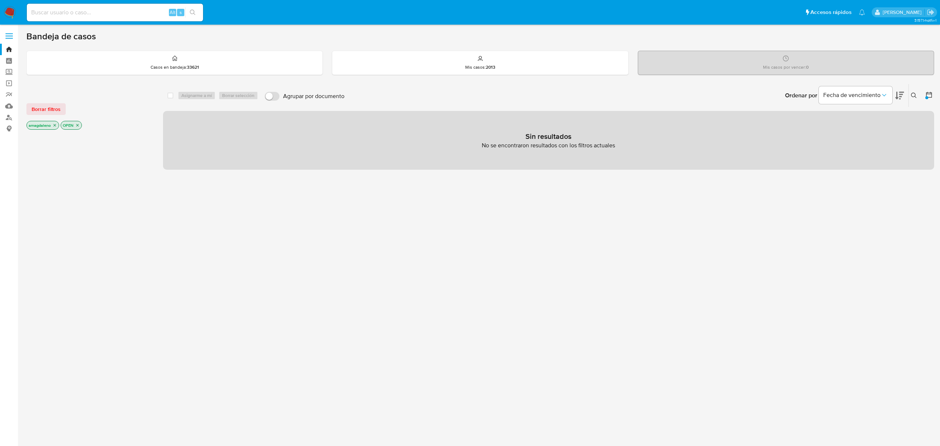
click at [930, 94] on icon at bounding box center [928, 94] width 7 height 7
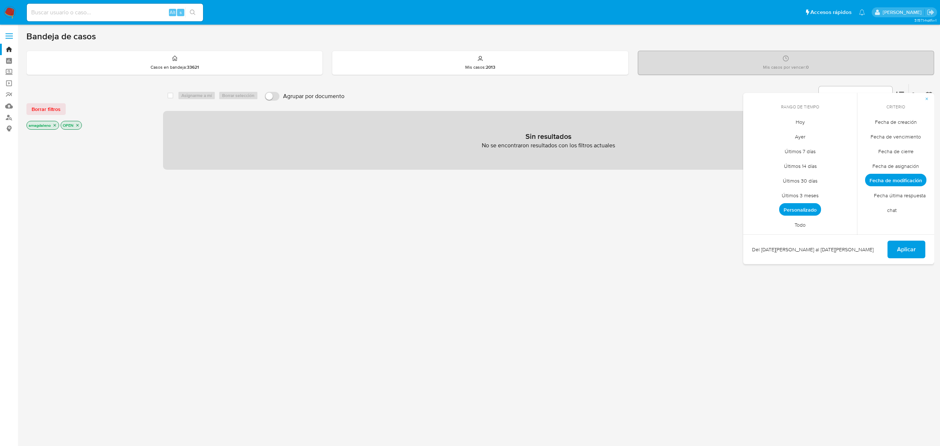
click at [79, 124] on icon "close-filter" at bounding box center [77, 125] width 3 height 3
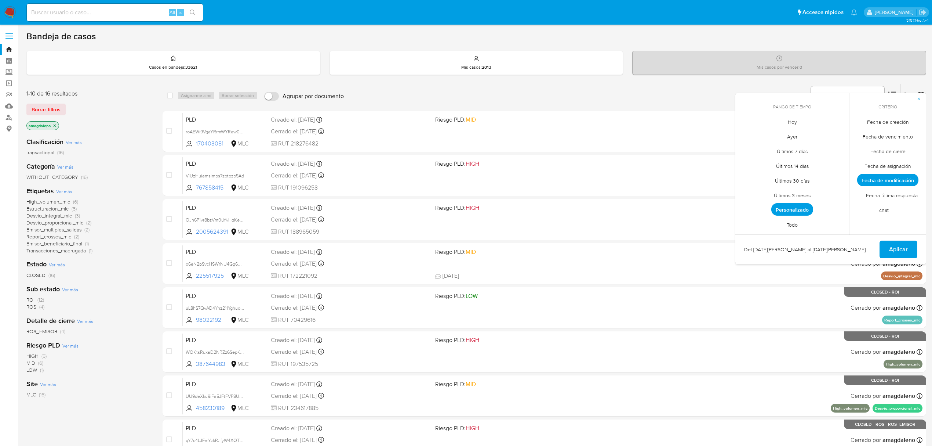
click at [789, 204] on span "Personalizado" at bounding box center [793, 209] width 42 height 12
click at [777, 178] on button "6" at bounding box center [778, 177] width 12 height 12
click at [901, 253] on span "Aplicar" at bounding box center [898, 250] width 19 height 16
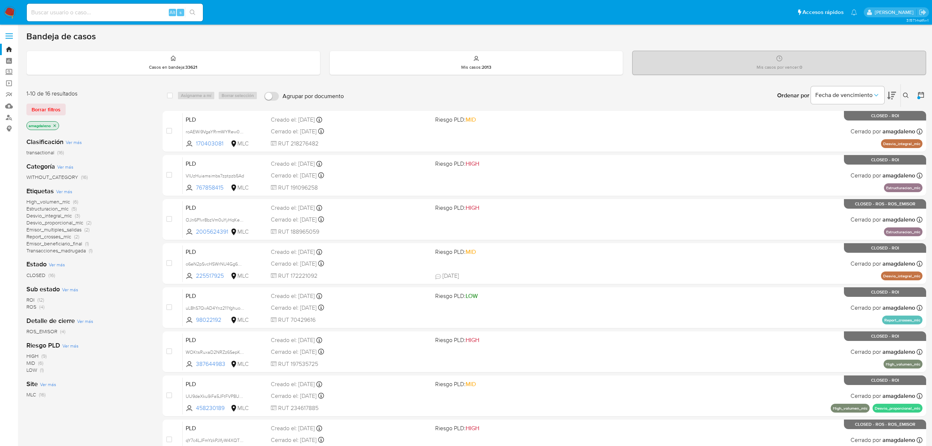
click at [918, 99] on button at bounding box center [922, 95] width 9 height 9
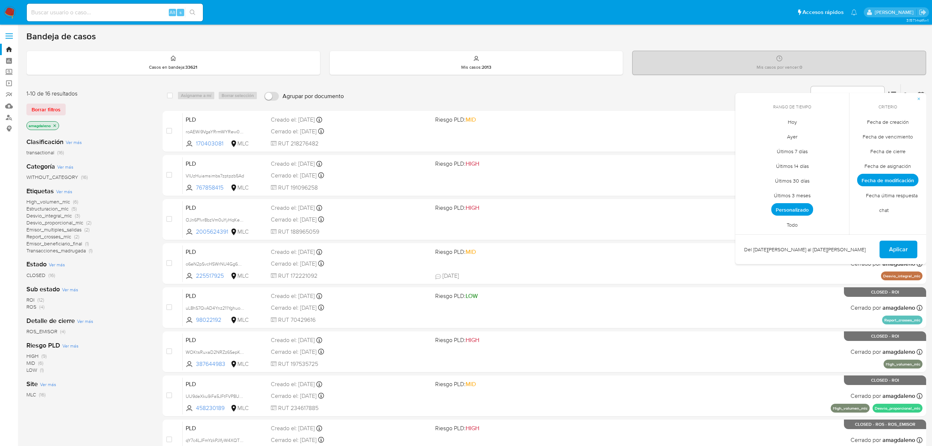
click at [869, 152] on span "Fecha de cierre" at bounding box center [888, 151] width 51 height 15
click at [912, 251] on button "Aplicar" at bounding box center [899, 249] width 38 height 18
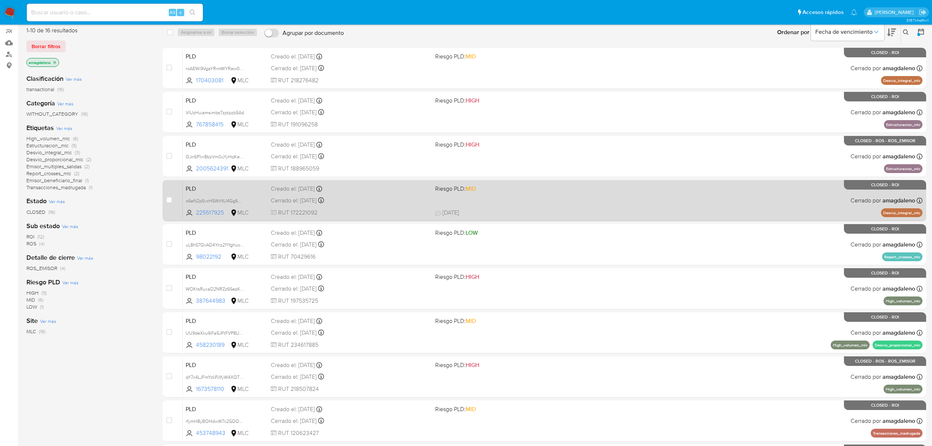
scroll to position [134, 0]
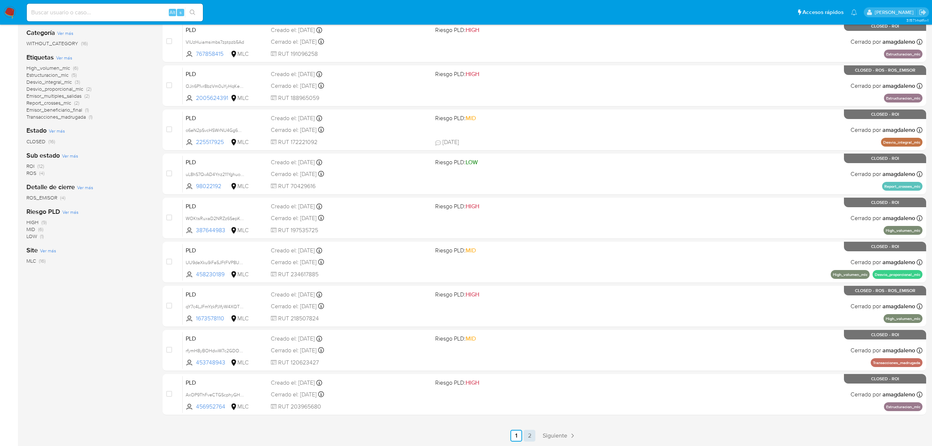
click at [530, 435] on link "2" at bounding box center [530, 435] width 12 height 12
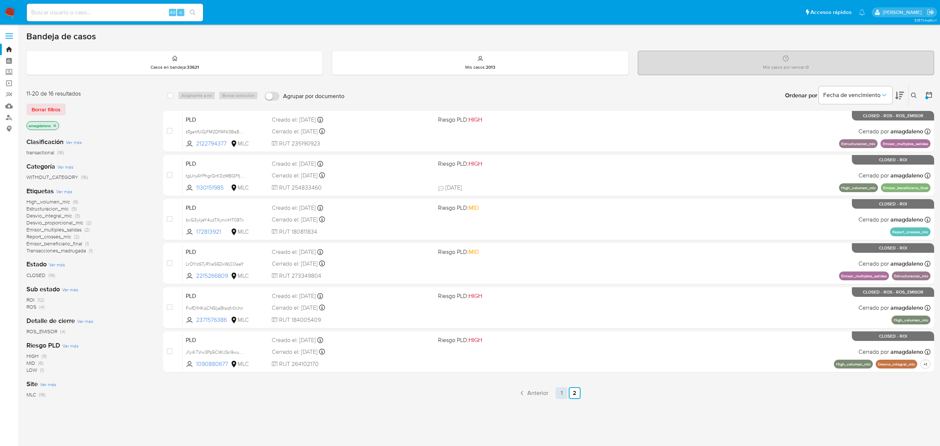
click at [558, 393] on link "1" at bounding box center [561, 393] width 12 height 12
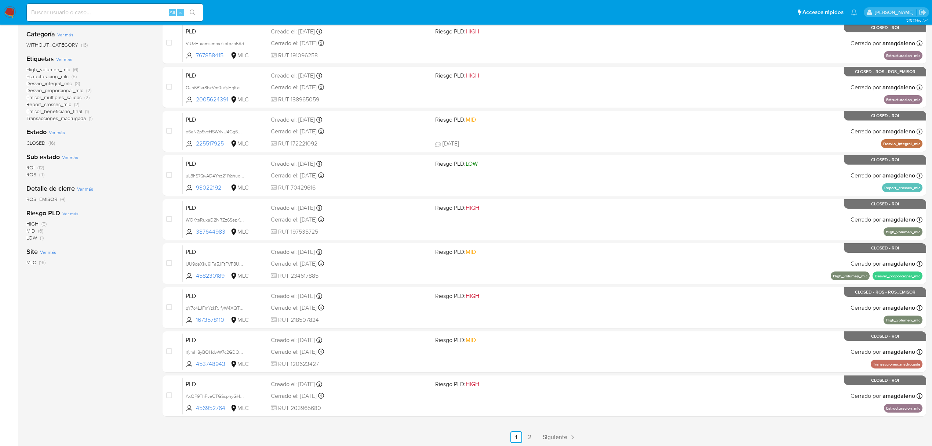
scroll to position [134, 0]
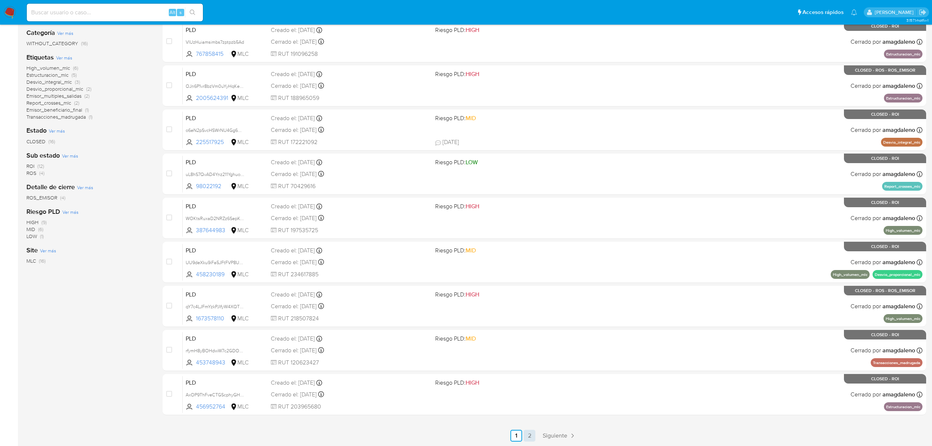
click at [530, 438] on link "2" at bounding box center [530, 435] width 12 height 12
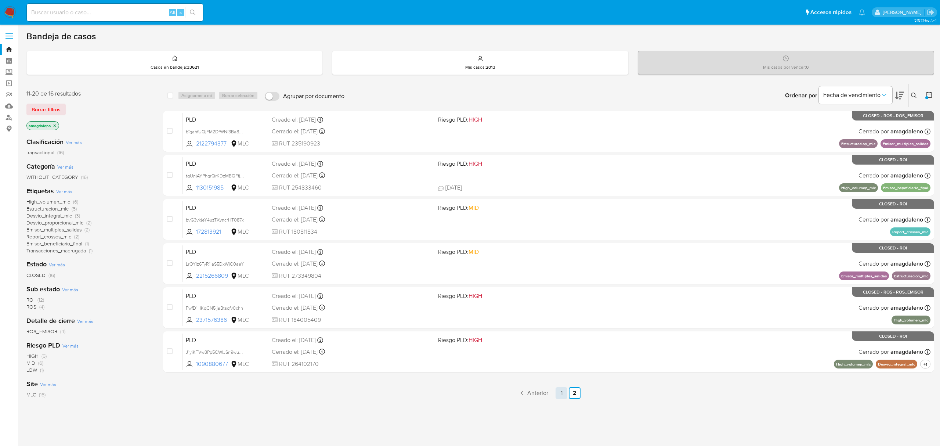
click at [565, 393] on link "1" at bounding box center [561, 393] width 12 height 12
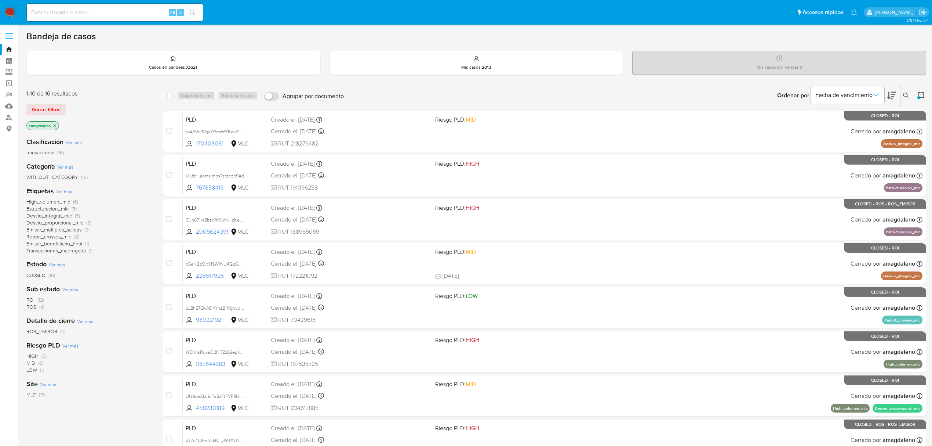
click at [920, 95] on icon at bounding box center [921, 94] width 7 height 7
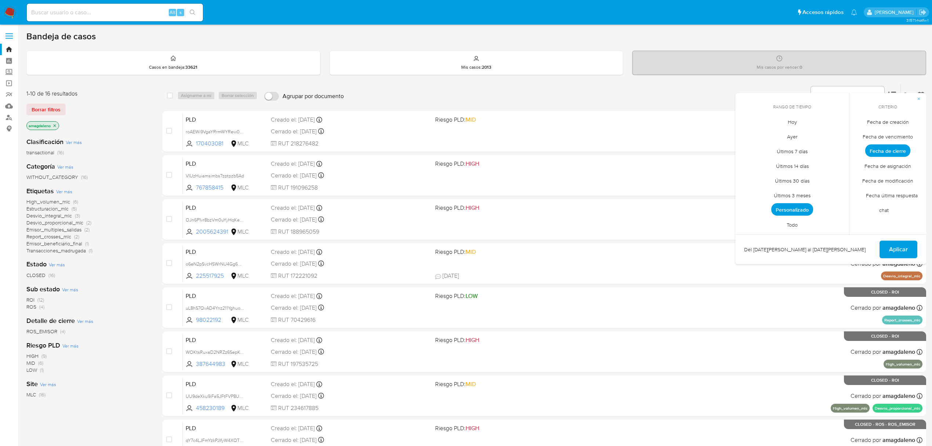
click at [801, 209] on span "Personalizado" at bounding box center [793, 209] width 42 height 12
click at [793, 175] on button "7" at bounding box center [793, 177] width 12 height 12
click at [904, 248] on span "Aplicar" at bounding box center [898, 250] width 19 height 16
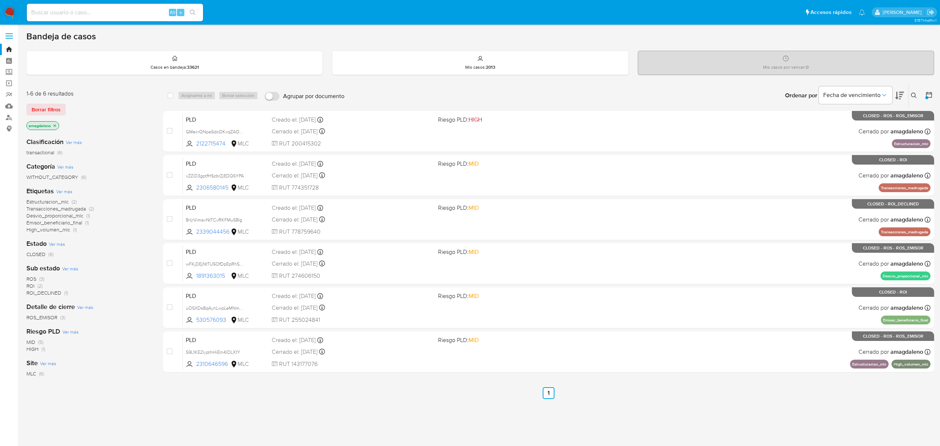
click at [928, 96] on icon at bounding box center [928, 94] width 7 height 7
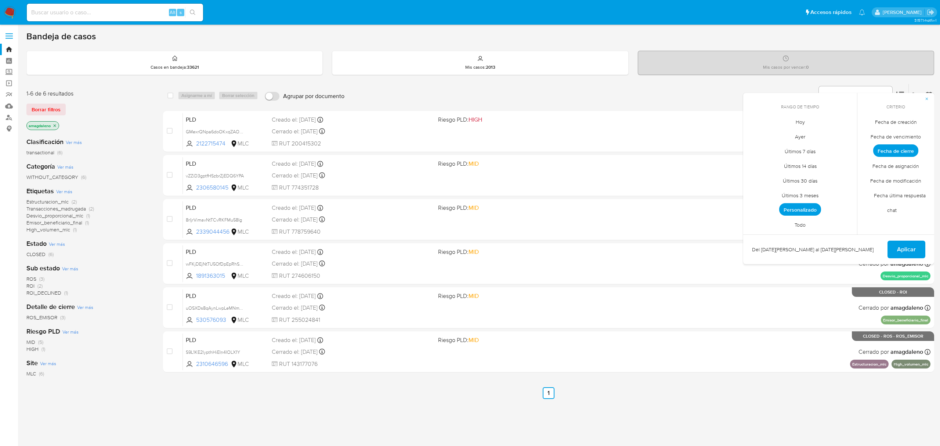
click at [805, 207] on span "Personalizado" at bounding box center [800, 209] width 42 height 12
click at [812, 177] on button "8" at bounding box center [815, 177] width 12 height 12
click at [903, 244] on span "Aplicar" at bounding box center [906, 250] width 19 height 16
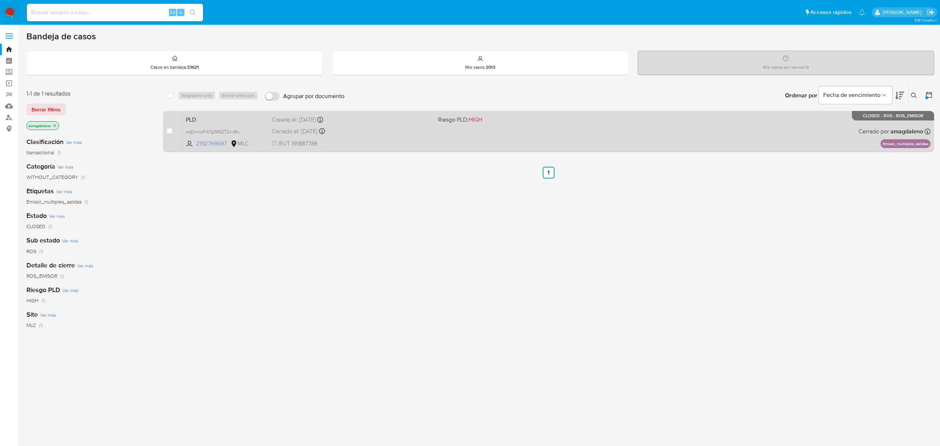
click at [390, 133] on div "Cerrado el: 08/08/2025 Cerrado el: 08/08/2025 22:12:25" at bounding box center [352, 131] width 160 height 8
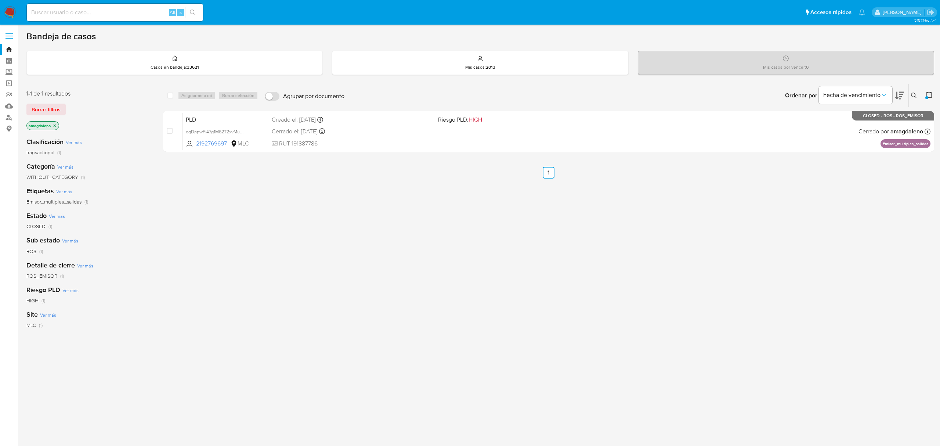
click at [570, 274] on div "select-all-cases-checkbox Asignarme a mí Borrar selección Agrupar por documento…" at bounding box center [548, 250] width 771 height 333
click at [929, 94] on icon at bounding box center [928, 94] width 7 height 7
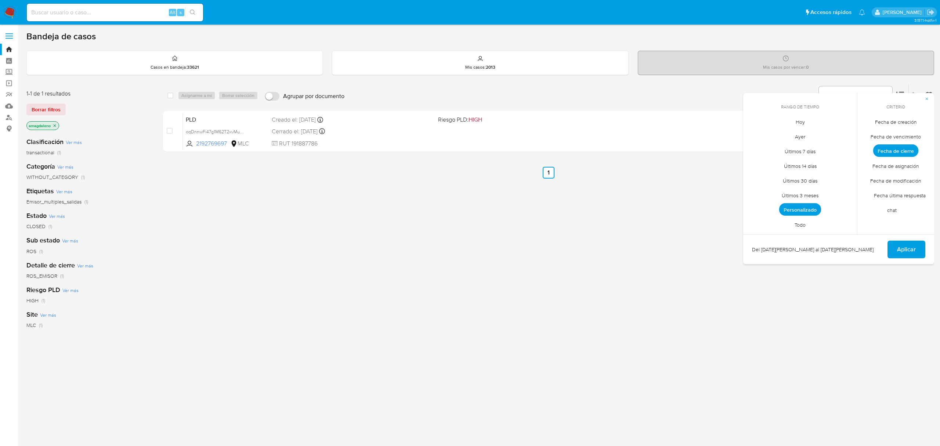
click at [787, 210] on span "Personalizado" at bounding box center [800, 209] width 42 height 12
click at [577, 225] on div "select-all-cases-checkbox Asignarme a mí Borrar selección Agrupar por documento…" at bounding box center [548, 250] width 771 height 333
click at [925, 100] on icon "button" at bounding box center [926, 99] width 4 height 4
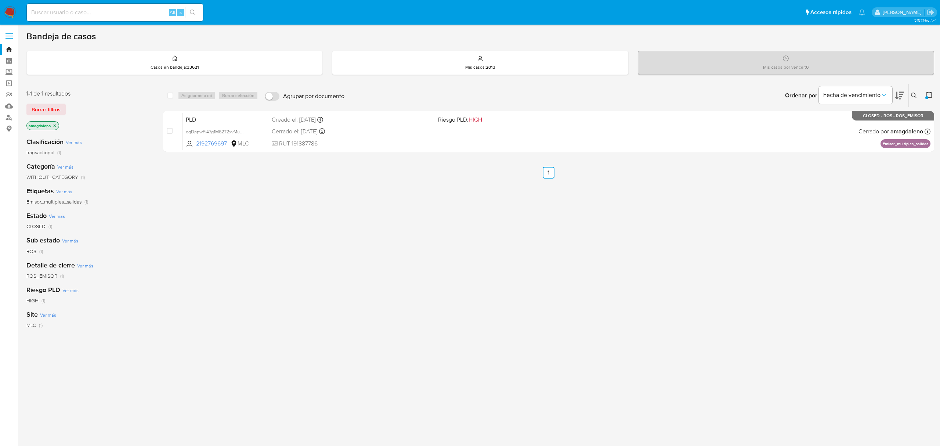
click at [914, 91] on button at bounding box center [914, 95] width 12 height 9
click at [927, 97] on div at bounding box center [926, 97] width 3 height 3
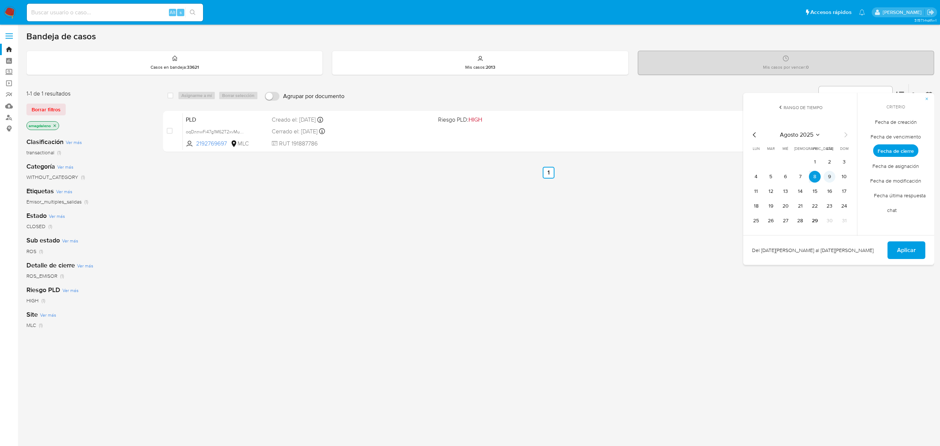
click at [827, 176] on button "9" at bounding box center [829, 177] width 12 height 12
click at [909, 252] on span "Aplicar" at bounding box center [906, 250] width 19 height 16
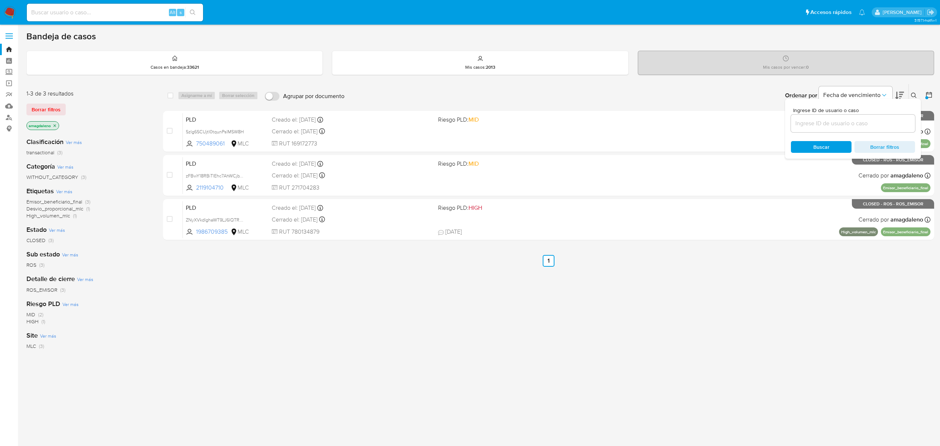
click at [805, 294] on div "select-all-cases-checkbox Asignarme a mí Borrar selección Agrupar por documento…" at bounding box center [548, 250] width 771 height 333
click at [926, 92] on icon at bounding box center [928, 94] width 7 height 7
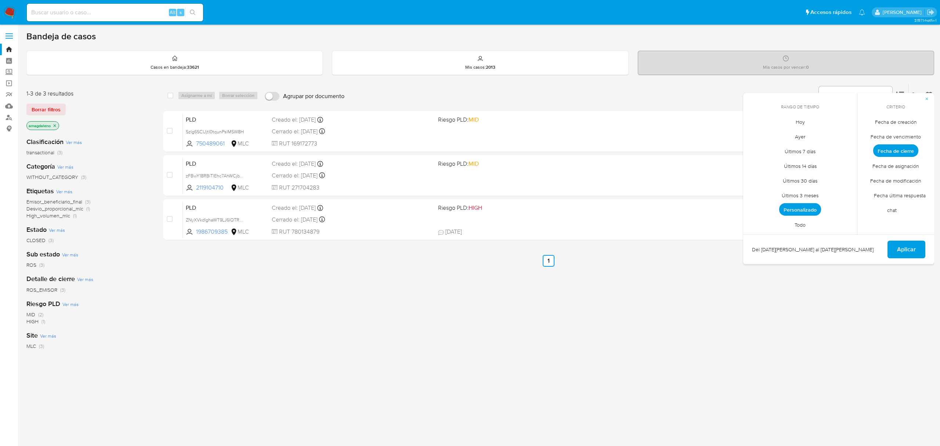
click at [809, 211] on span "Personalizado" at bounding box center [800, 209] width 42 height 12
click at [758, 191] on button "11" at bounding box center [756, 191] width 12 height 12
click at [908, 253] on span "Aplicar" at bounding box center [906, 250] width 19 height 16
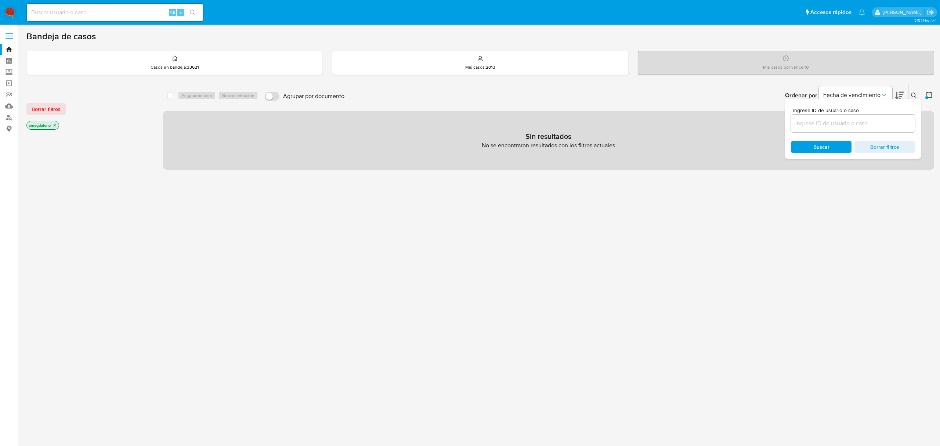
click at [822, 195] on div "select-all-cases-checkbox Asignarme a mí Borrar selección Agrupar por documento…" at bounding box center [548, 250] width 771 height 332
click at [863, 181] on div "select-all-cases-checkbox Asignarme a mí Borrar selección Agrupar por documento…" at bounding box center [548, 250] width 771 height 332
click at [927, 94] on icon at bounding box center [928, 94] width 7 height 7
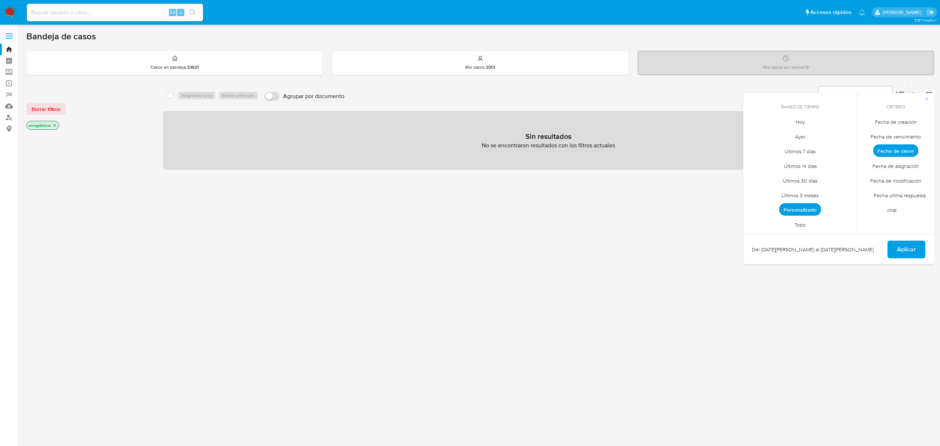
click at [807, 208] on span "Personalizado" at bounding box center [800, 209] width 42 height 12
click at [762, 193] on tr "11 12 13 14 15 16 17" at bounding box center [800, 191] width 100 height 12
click at [758, 190] on button "11" at bounding box center [756, 191] width 12 height 12
click at [906, 251] on span "Aplicar" at bounding box center [906, 250] width 19 height 16
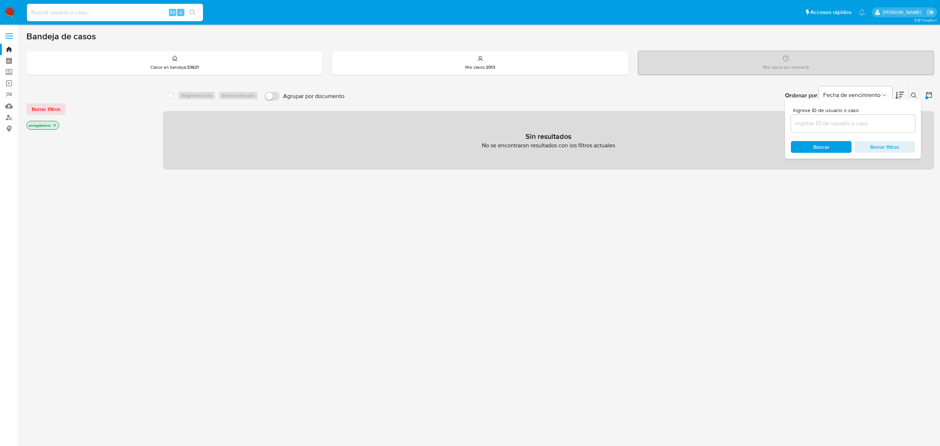
click at [928, 91] on icon at bounding box center [928, 94] width 7 height 7
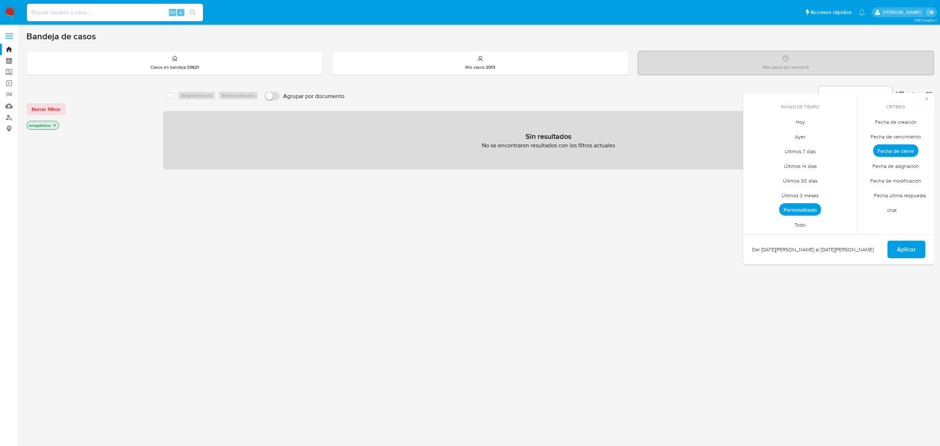
click at [592, 100] on div "Ordenar por Fecha de vencimiento No es posible ordenar los resultados mientras …" at bounding box center [641, 95] width 586 height 23
click at [799, 211] on span "Personalizado" at bounding box center [800, 209] width 42 height 12
click at [770, 191] on button "12" at bounding box center [771, 191] width 12 height 12
click at [912, 246] on span "Aplicar" at bounding box center [906, 250] width 19 height 16
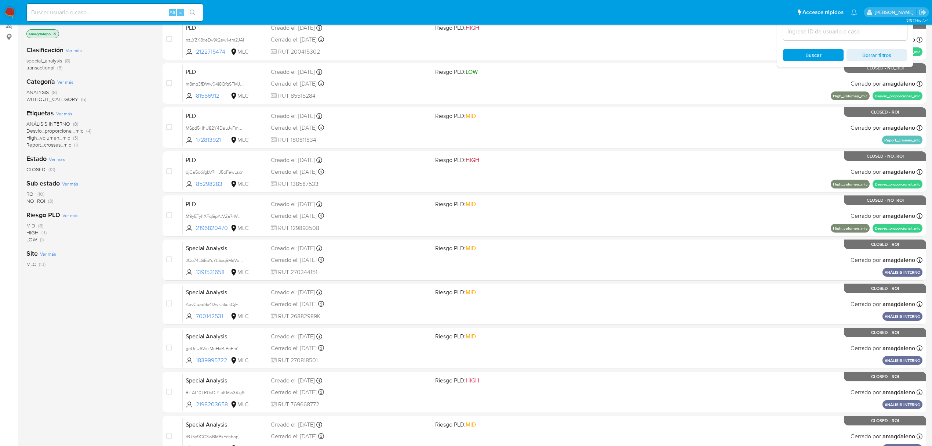
scroll to position [134, 0]
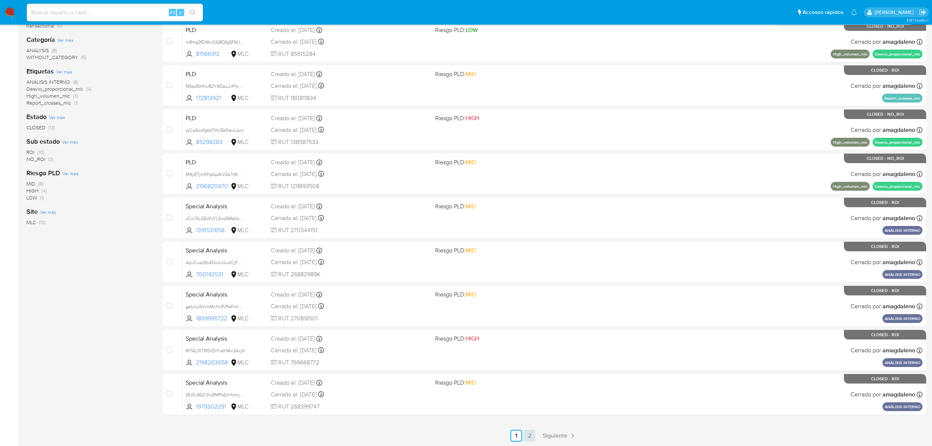
click at [528, 432] on link "2" at bounding box center [530, 435] width 12 height 12
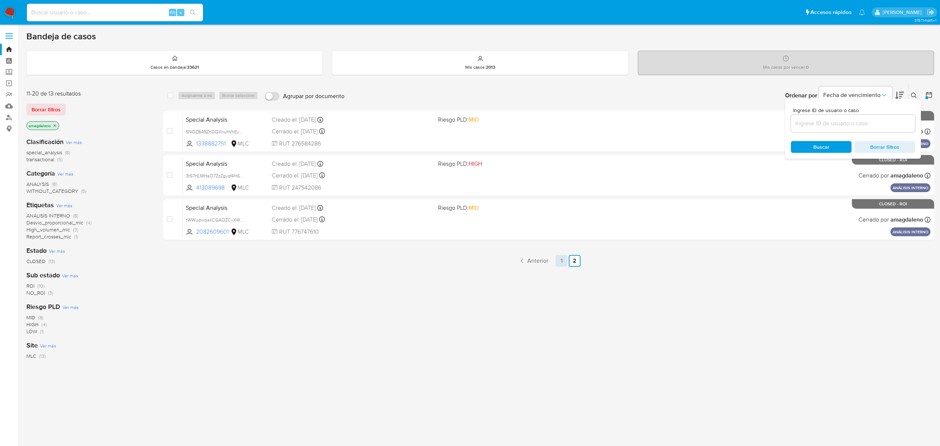
click at [557, 260] on link "1" at bounding box center [561, 261] width 12 height 12
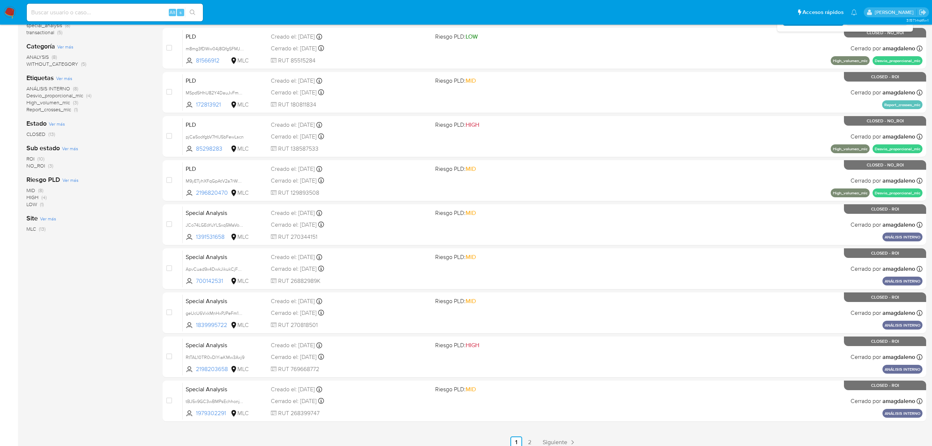
scroll to position [134, 0]
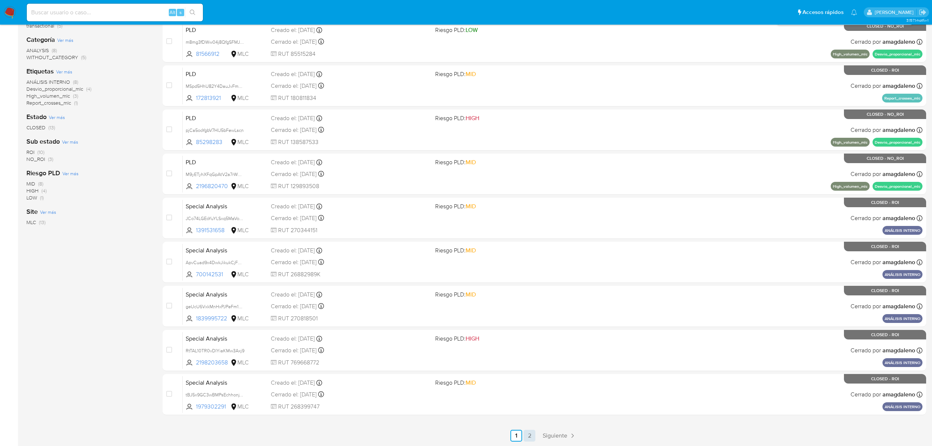
click at [526, 435] on link "2" at bounding box center [530, 435] width 12 height 12
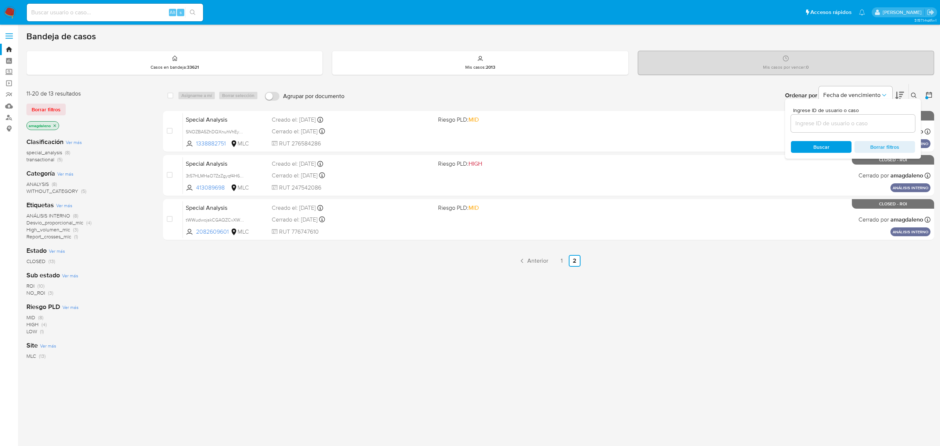
click at [928, 96] on icon at bounding box center [928, 94] width 7 height 7
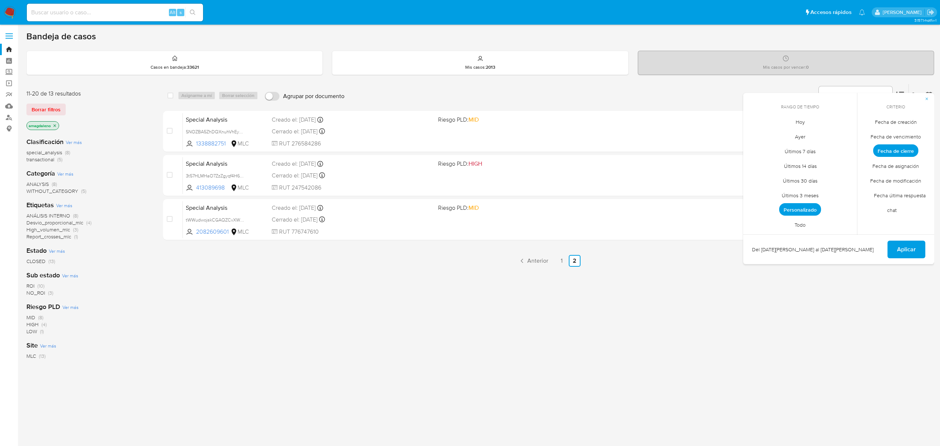
click at [786, 211] on span "Personalizado" at bounding box center [800, 209] width 42 height 12
click at [785, 190] on button "13" at bounding box center [785, 191] width 12 height 12
click at [900, 248] on span "Aplicar" at bounding box center [906, 250] width 19 height 16
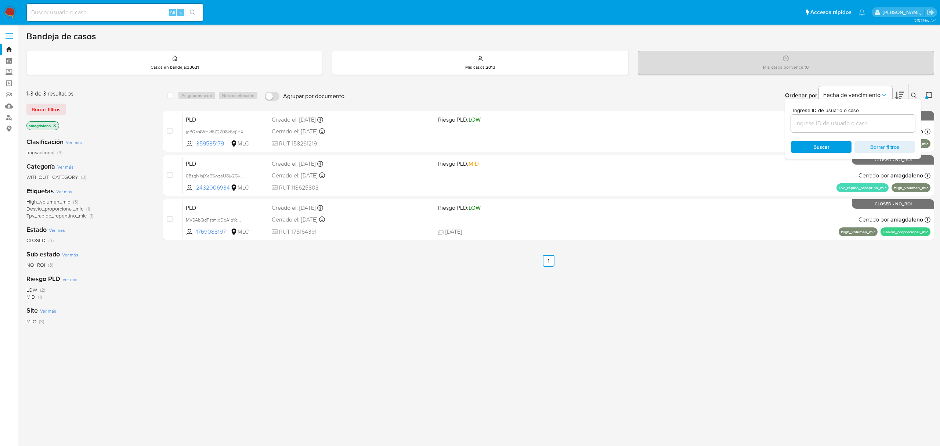
click at [714, 293] on div "select-all-cases-checkbox Asignarme a mí Borrar selección Agrupar por documento…" at bounding box center [548, 250] width 771 height 333
click at [744, 258] on ul "Anterior 1 Siguiente" at bounding box center [548, 261] width 771 height 12
click at [933, 96] on button at bounding box center [929, 95] width 9 height 9
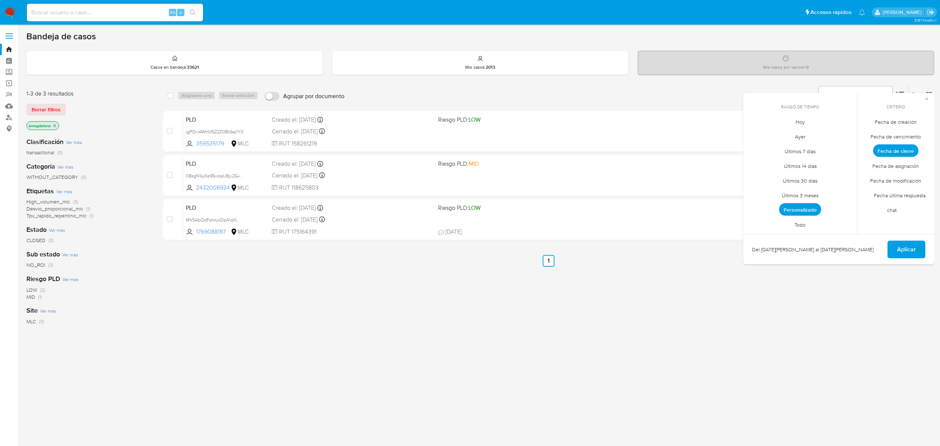
click at [804, 212] on span "Personalizado" at bounding box center [800, 209] width 42 height 12
click at [799, 192] on button "14" at bounding box center [800, 191] width 12 height 12
click at [893, 250] on button "Aplicar" at bounding box center [906, 250] width 38 height 18
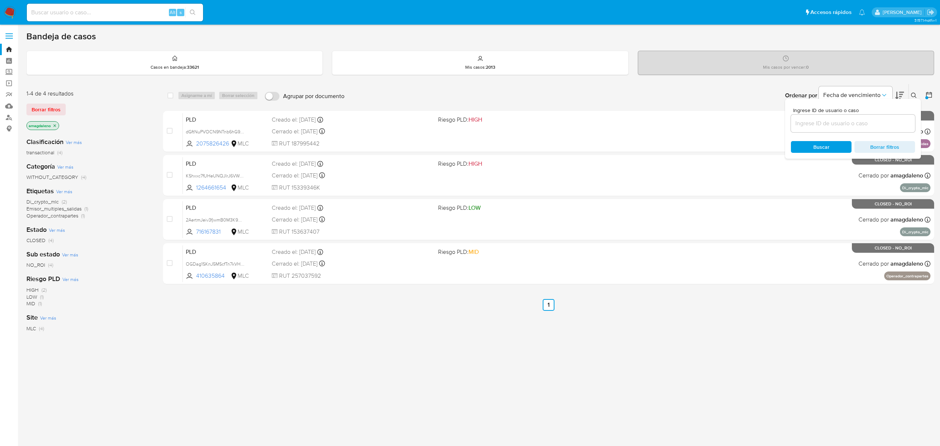
click at [928, 96] on icon at bounding box center [928, 94] width 7 height 7
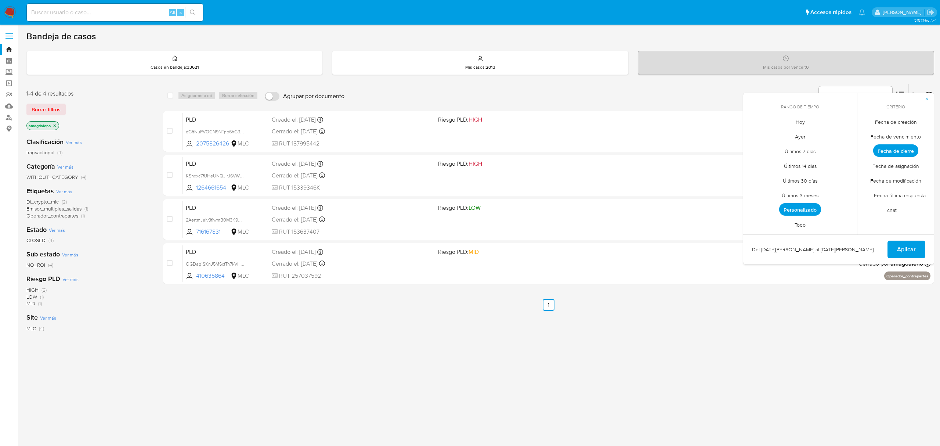
click at [791, 211] on span "Personalizado" at bounding box center [800, 209] width 42 height 12
click at [818, 190] on button "15" at bounding box center [815, 191] width 12 height 12
click at [906, 253] on span "Aplicar" at bounding box center [906, 250] width 19 height 16
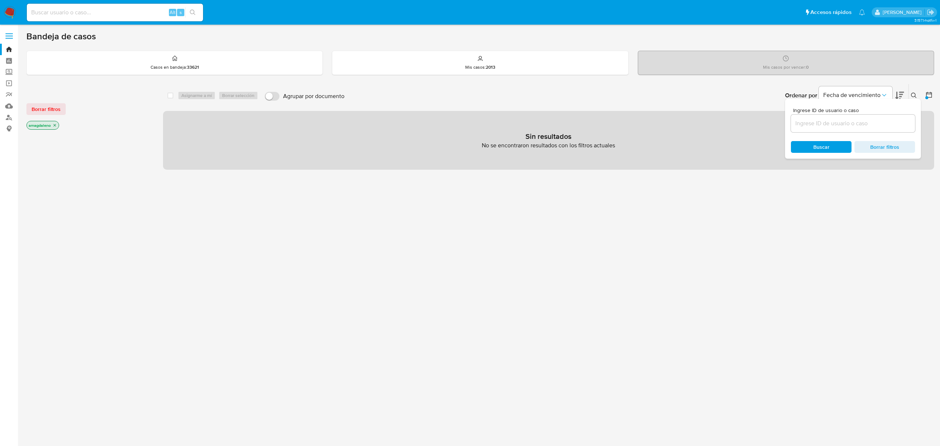
click at [862, 209] on div "select-all-cases-checkbox Asignarme a mí Borrar selección Agrupar por documento…" at bounding box center [548, 250] width 771 height 332
click at [927, 92] on icon at bounding box center [929, 95] width 6 height 6
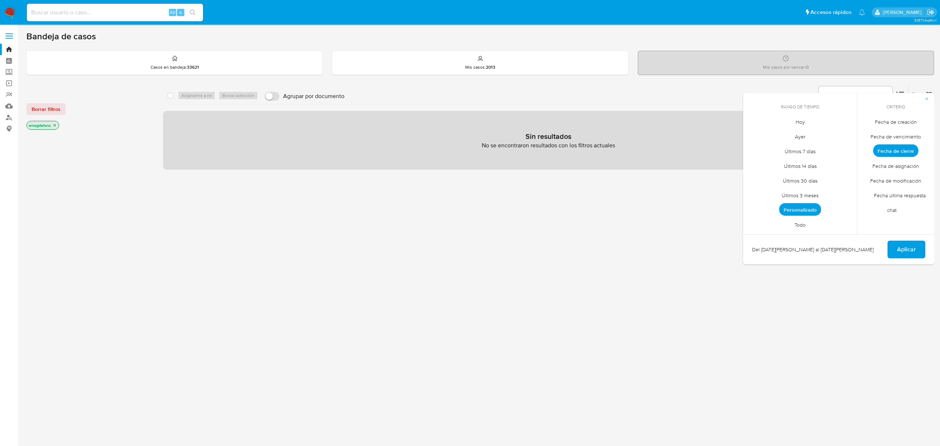
click at [801, 207] on span "Personalizado" at bounding box center [800, 209] width 42 height 12
click at [752, 210] on button "18" at bounding box center [756, 206] width 12 height 12
click at [915, 250] on span "Aplicar" at bounding box center [906, 250] width 19 height 16
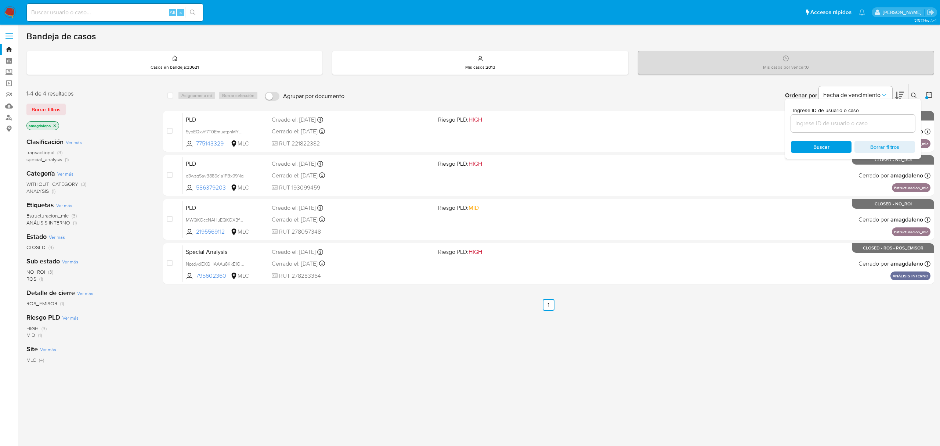
click at [927, 95] on icon at bounding box center [928, 94] width 7 height 7
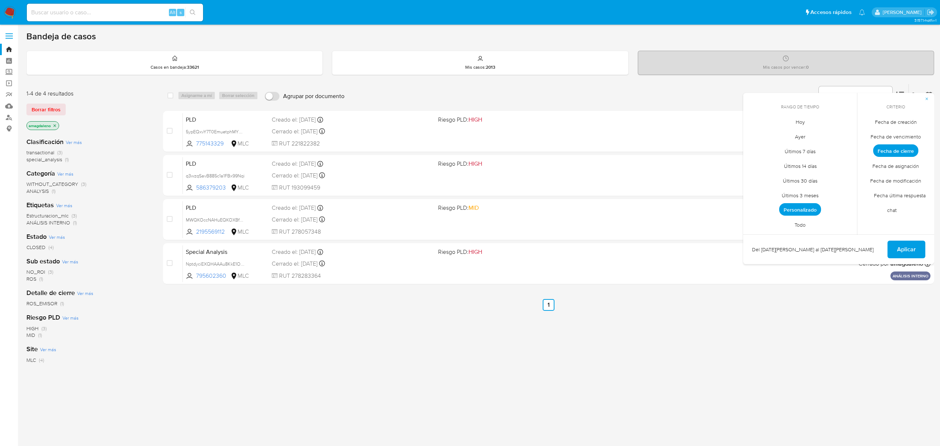
click at [802, 206] on span "Personalizado" at bounding box center [800, 209] width 42 height 12
click at [903, 180] on span "Fecha de modificación" at bounding box center [895, 180] width 66 height 15
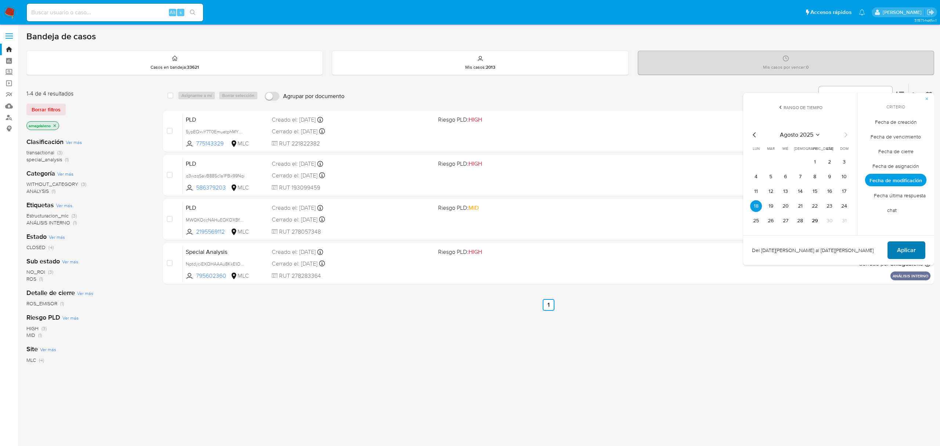
click at [901, 249] on span "Aplicar" at bounding box center [906, 250] width 19 height 16
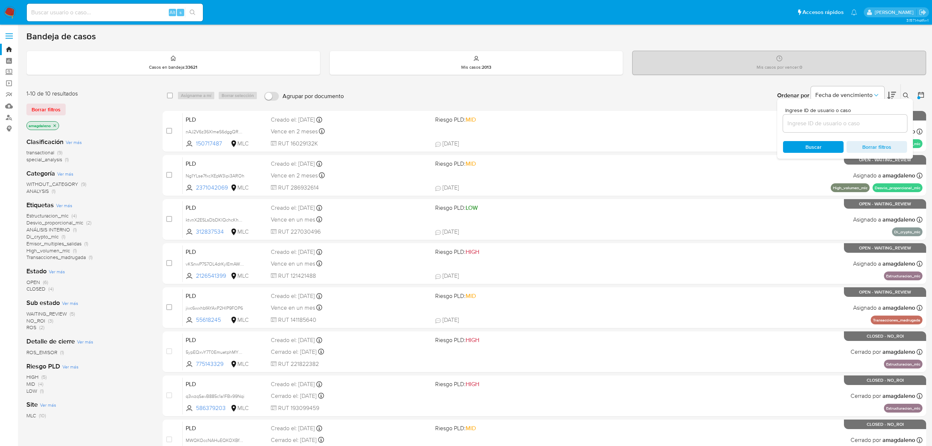
click at [919, 97] on div at bounding box center [919, 97] width 3 height 3
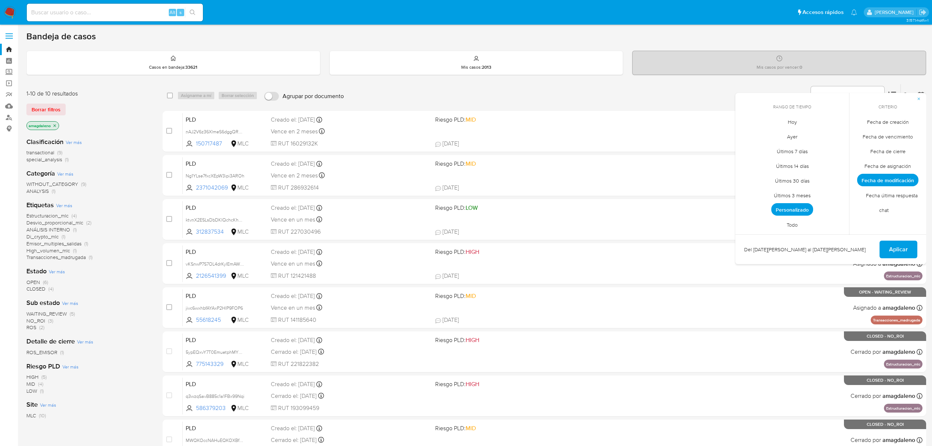
click at [892, 150] on span "Fecha de cierre" at bounding box center [888, 151] width 51 height 15
click at [898, 250] on span "Aplicar" at bounding box center [898, 249] width 19 height 16
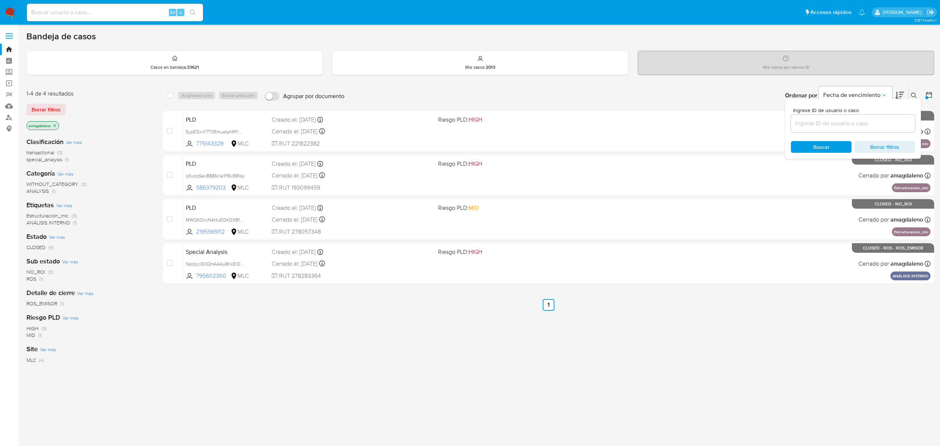
click at [422, 344] on div "select-all-cases-checkbox Asignarme a mí Borrar selección Agrupar por documento…" at bounding box center [548, 250] width 771 height 333
click at [925, 92] on icon at bounding box center [928, 94] width 7 height 7
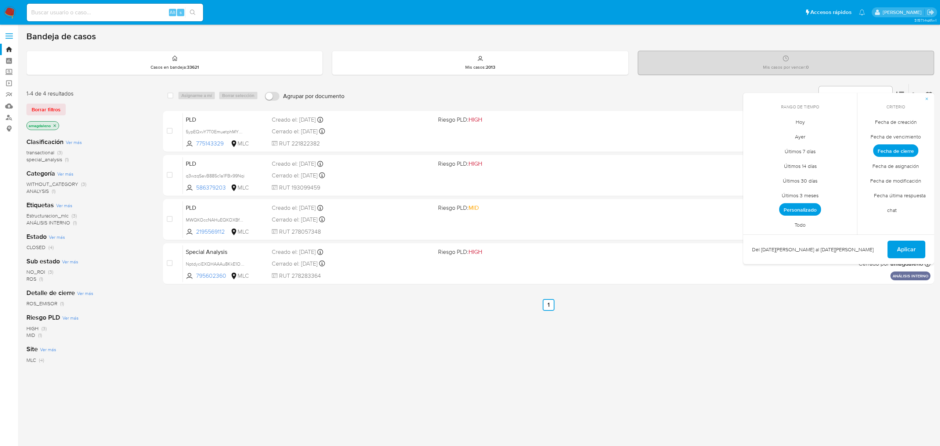
click at [808, 208] on span "Personalizado" at bounding box center [800, 209] width 42 height 12
click at [768, 206] on button "19" at bounding box center [771, 206] width 12 height 12
click at [914, 250] on span "Aplicar" at bounding box center [906, 250] width 19 height 16
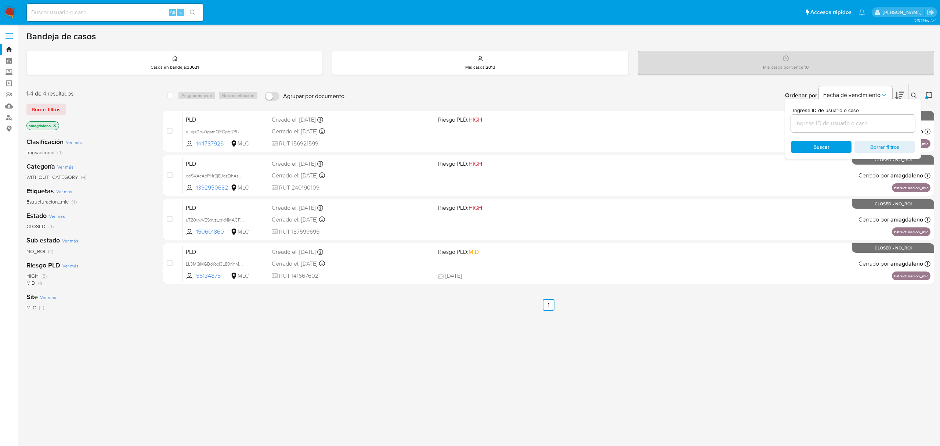
click at [930, 97] on icon at bounding box center [928, 94] width 7 height 7
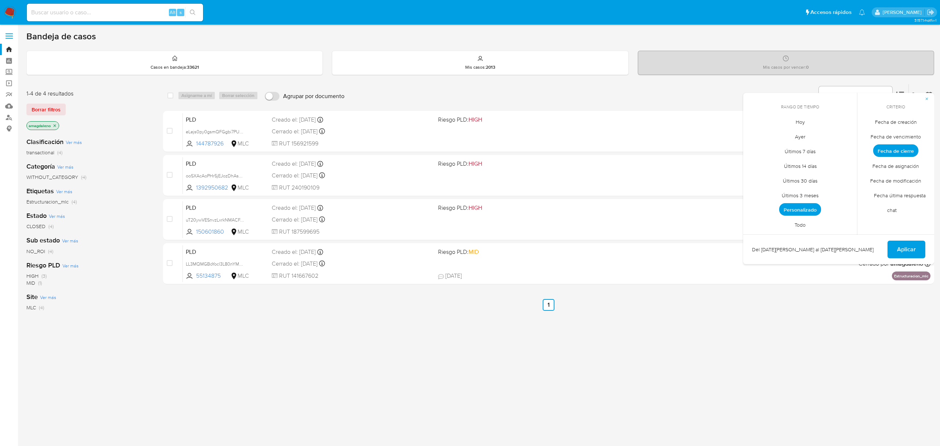
click at [804, 210] on span "Personalizado" at bounding box center [800, 209] width 42 height 12
click at [783, 209] on button "20" at bounding box center [785, 206] width 12 height 12
click at [897, 253] on span "Aplicar" at bounding box center [906, 250] width 19 height 16
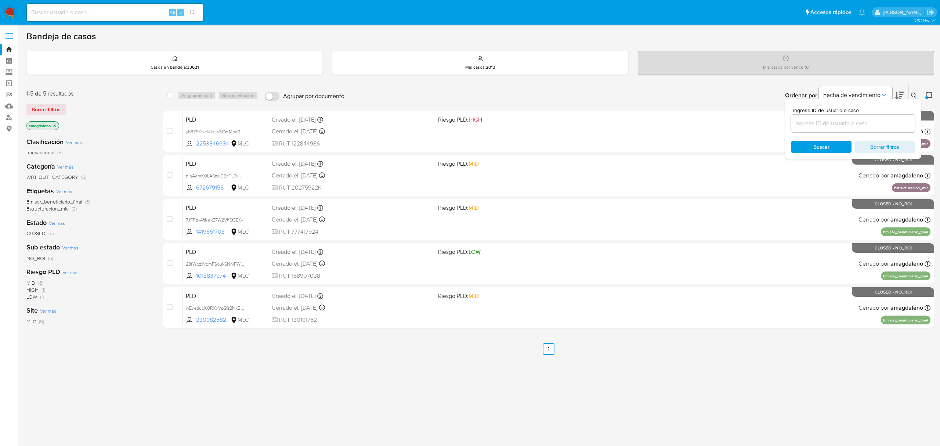
click at [924, 100] on div at bounding box center [927, 95] width 13 height 23
click at [927, 95] on icon at bounding box center [928, 94] width 7 height 7
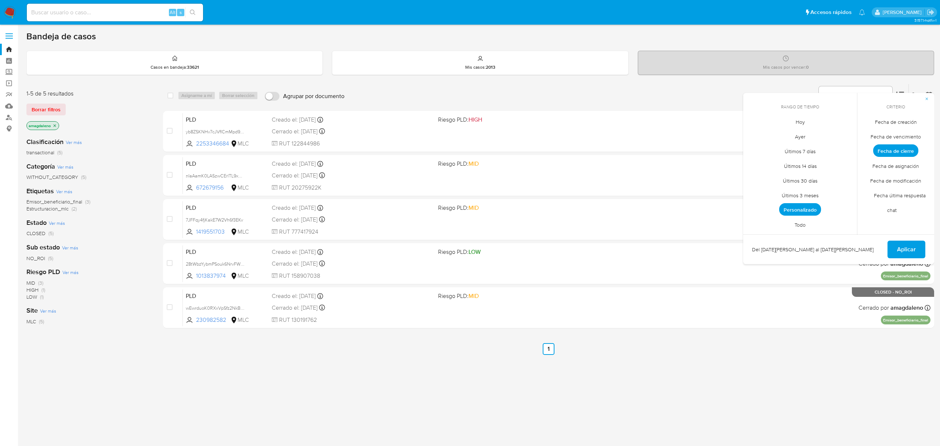
click at [813, 208] on span "Personalizado" at bounding box center [800, 209] width 42 height 12
click at [799, 209] on button "21" at bounding box center [800, 206] width 12 height 12
click at [902, 254] on span "Aplicar" at bounding box center [906, 250] width 19 height 16
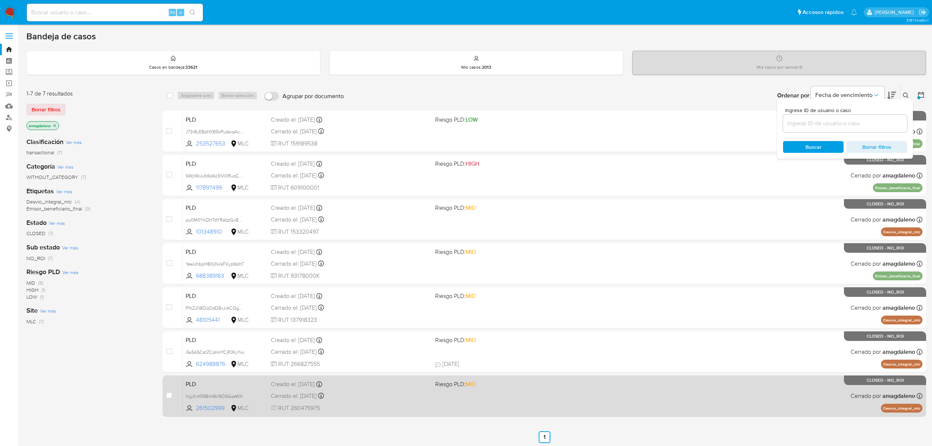
scroll to position [1, 0]
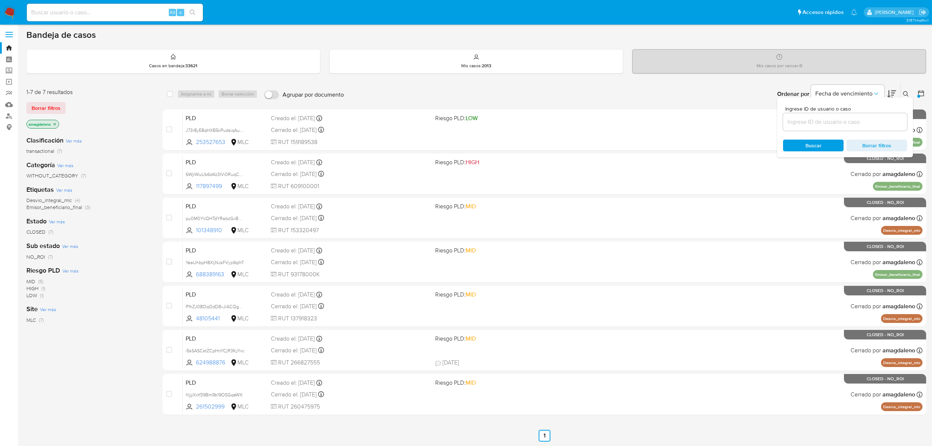
click at [921, 93] on icon at bounding box center [921, 93] width 7 height 7
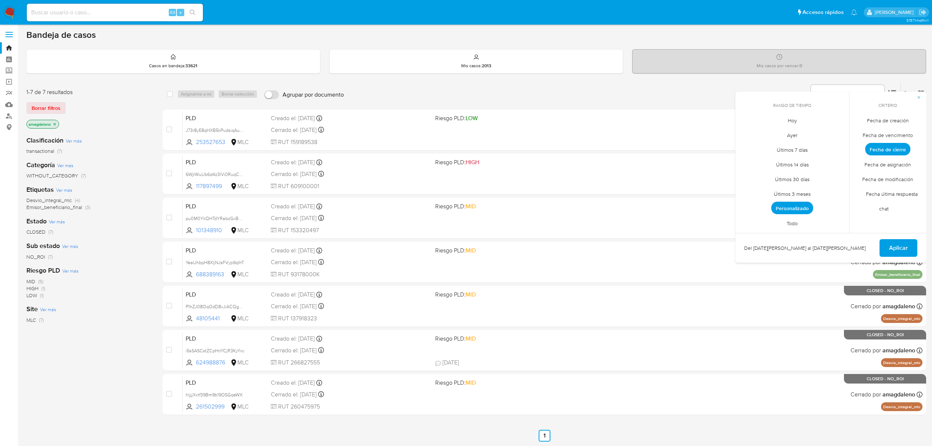
click at [802, 206] on span "Personalizado" at bounding box center [793, 208] width 42 height 12
click at [807, 203] on button "22" at bounding box center [807, 205] width 12 height 12
click at [905, 248] on span "Aplicar" at bounding box center [898, 248] width 19 height 16
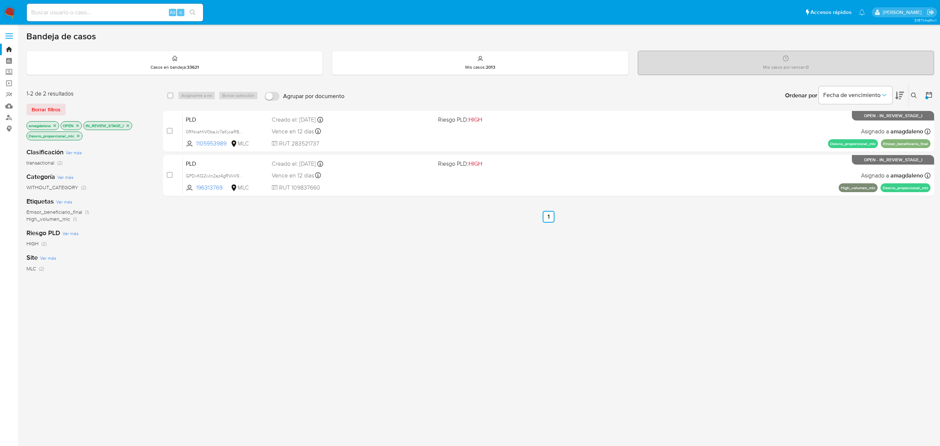
click at [929, 92] on icon at bounding box center [928, 94] width 7 height 7
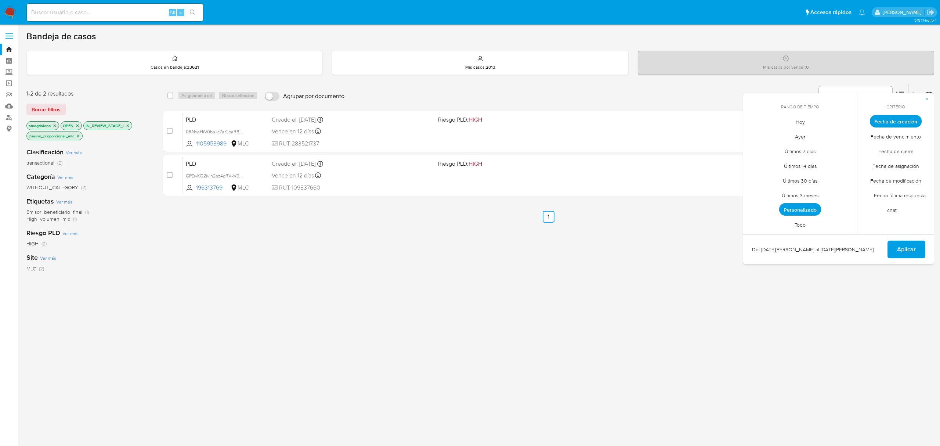
click at [803, 212] on span "Personalizado" at bounding box center [800, 209] width 42 height 12
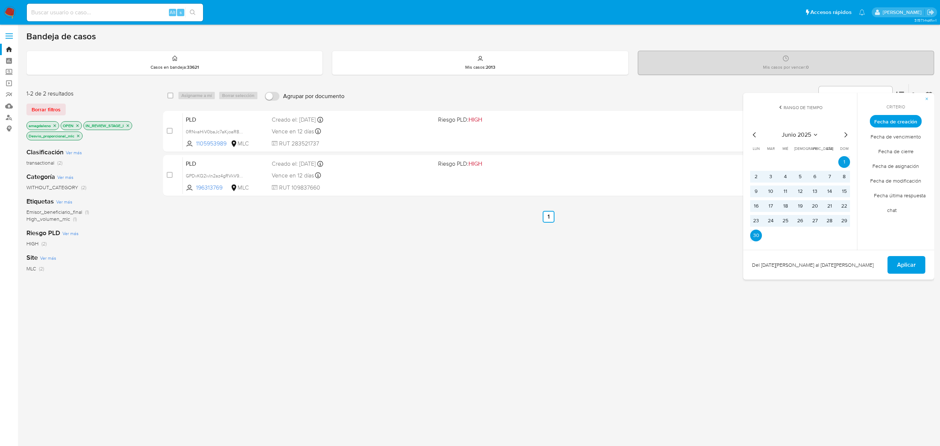
click at [389, 246] on div "select-all-cases-checkbox Asignarme a mí Borrar selección Agrupar por documento…" at bounding box center [548, 255] width 771 height 343
click at [386, 271] on div "select-all-cases-checkbox Asignarme a mí Borrar selección Agrupar por documento…" at bounding box center [548, 255] width 771 height 343
click at [79, 137] on icon "close-filter" at bounding box center [78, 136] width 4 height 4
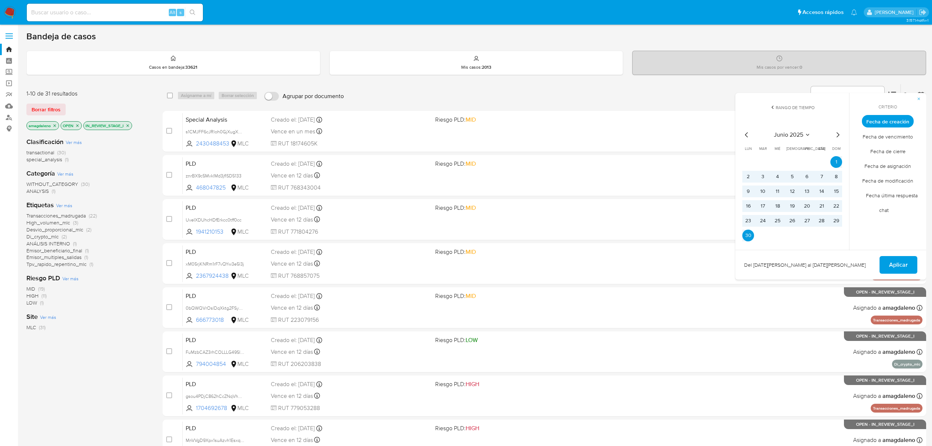
click at [75, 265] on span "Tpv_rapido_repentino_mlc" at bounding box center [56, 263] width 60 height 7
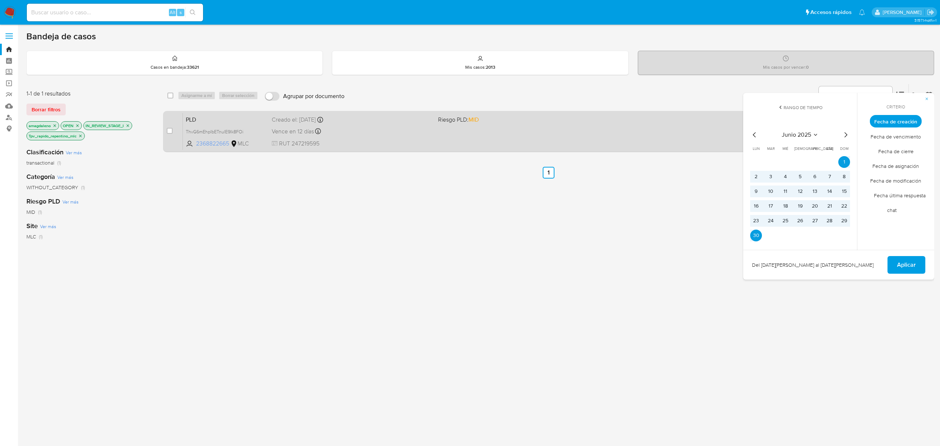
click at [213, 145] on span "2368822665" at bounding box center [212, 143] width 33 height 8
click at [207, 143] on span "2368822665" at bounding box center [212, 143] width 33 height 8
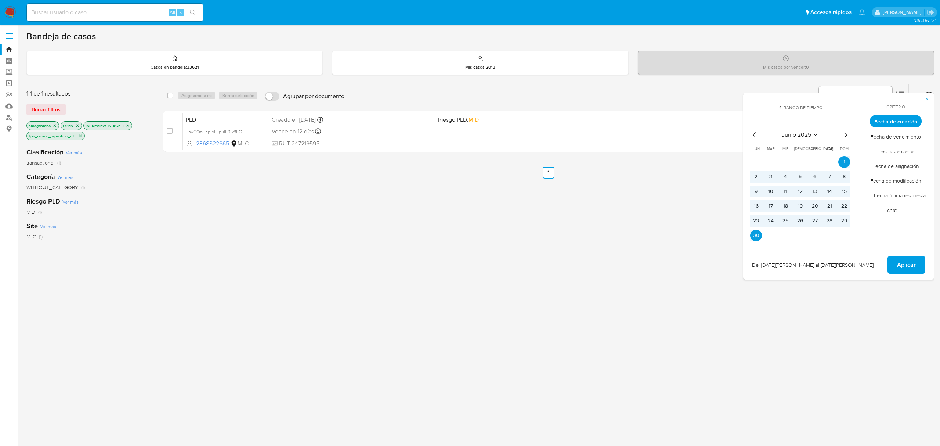
click at [81, 138] on p "Tpv_rapido_repentino_mlc" at bounding box center [56, 136] width 58 height 8
click at [81, 137] on icon "close-filter" at bounding box center [80, 136] width 4 height 4
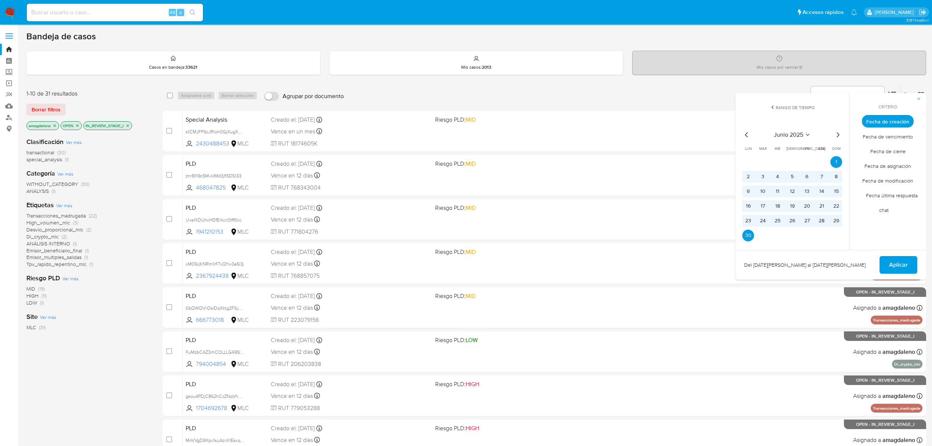
click at [68, 216] on span "Transacciones_madrugada" at bounding box center [55, 215] width 59 height 7
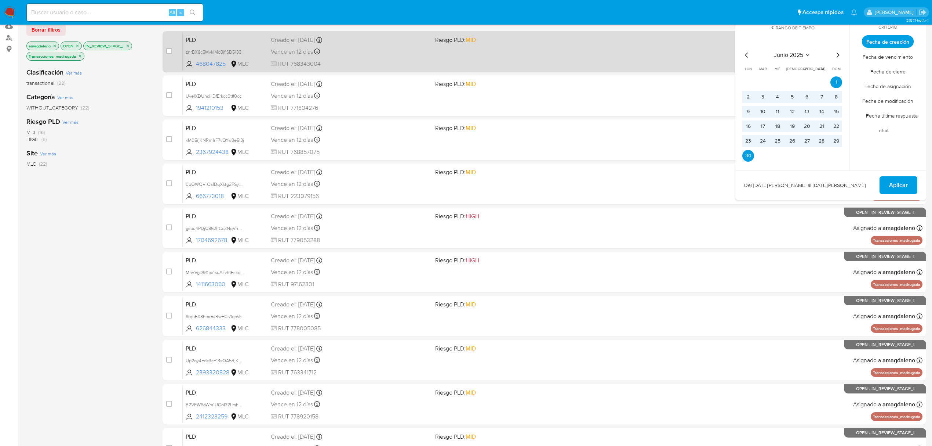
scroll to position [134, 0]
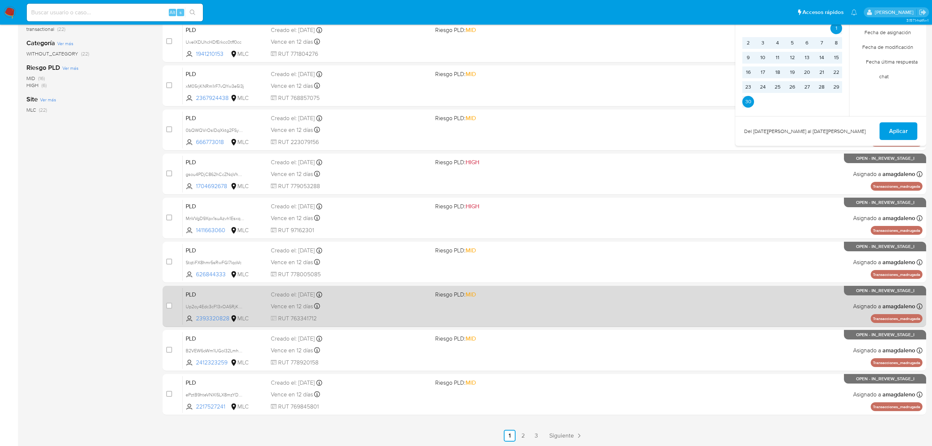
click at [521, 436] on link "2" at bounding box center [523, 435] width 12 height 12
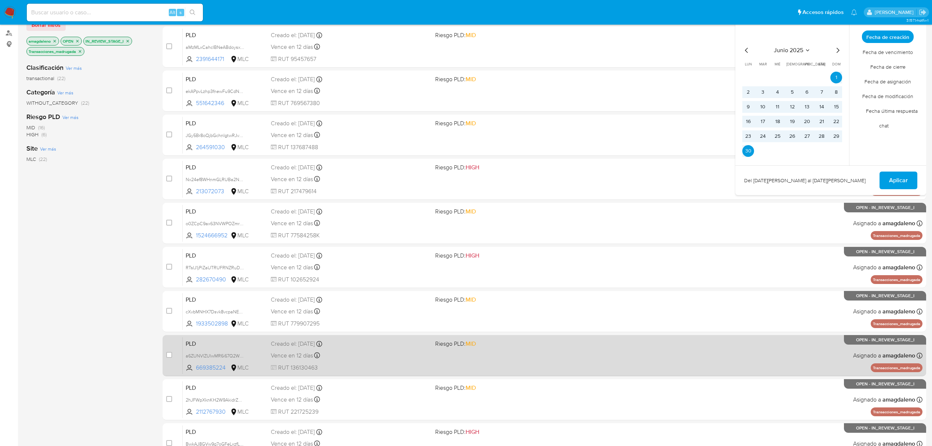
scroll to position [134, 0]
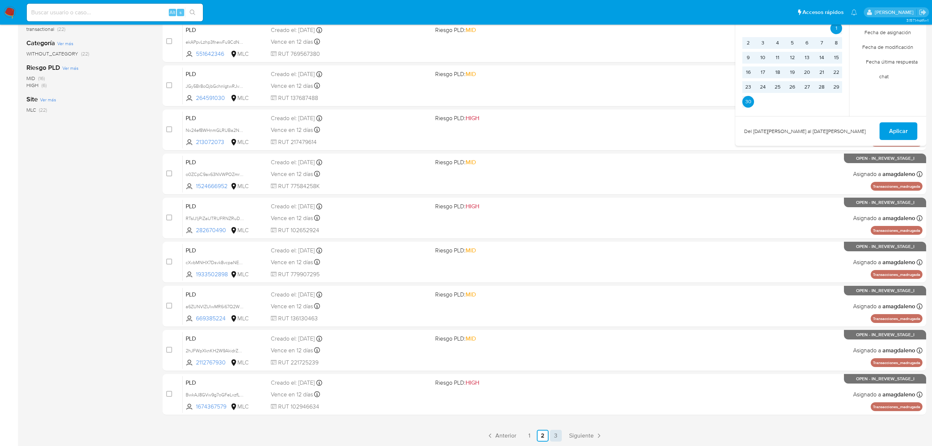
click at [554, 432] on link "3" at bounding box center [556, 435] width 12 height 12
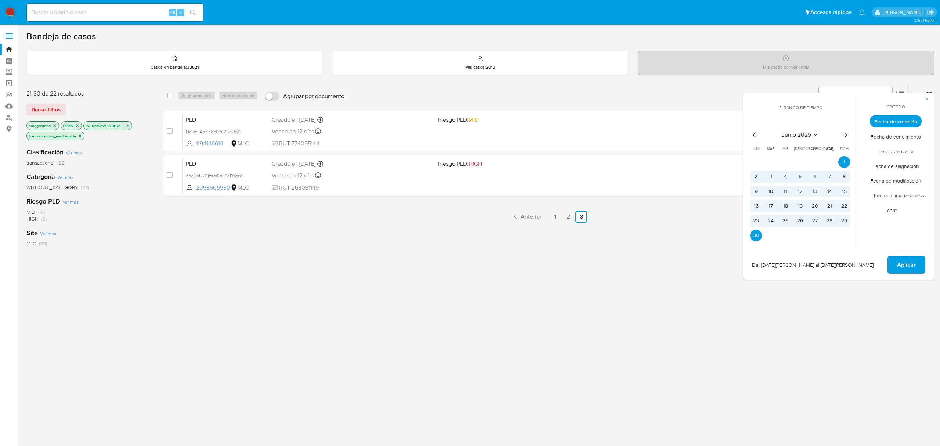
click at [627, 357] on div "select-all-cases-checkbox Asignarme a mí Borrar selección Agrupar por documento…" at bounding box center [548, 255] width 771 height 343
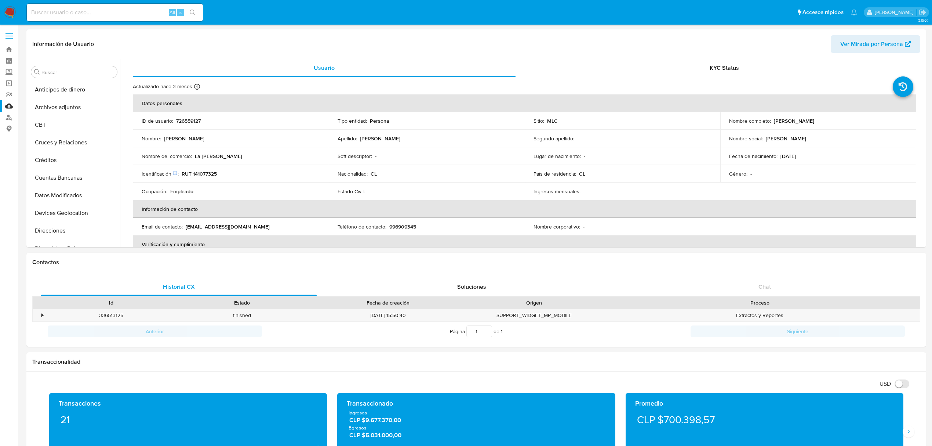
select select "10"
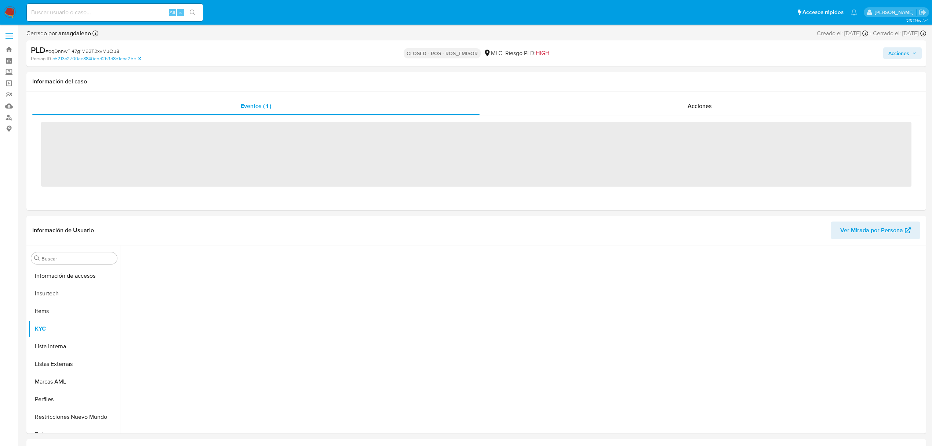
scroll to position [310, 0]
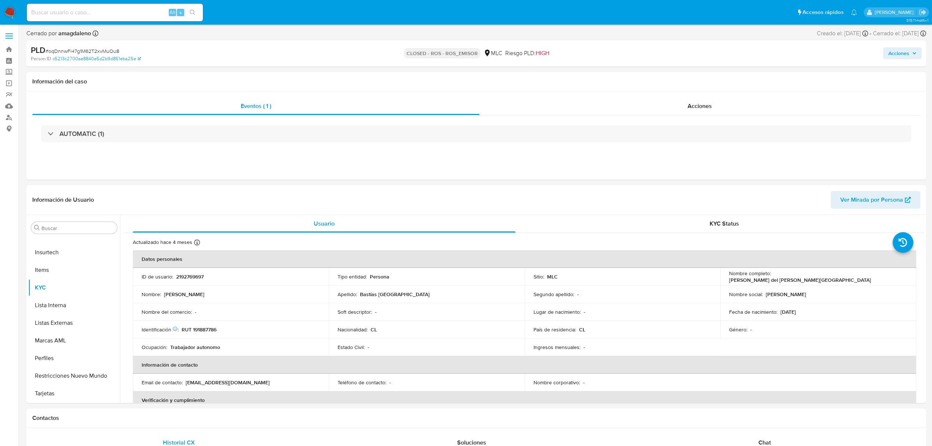
select select "10"
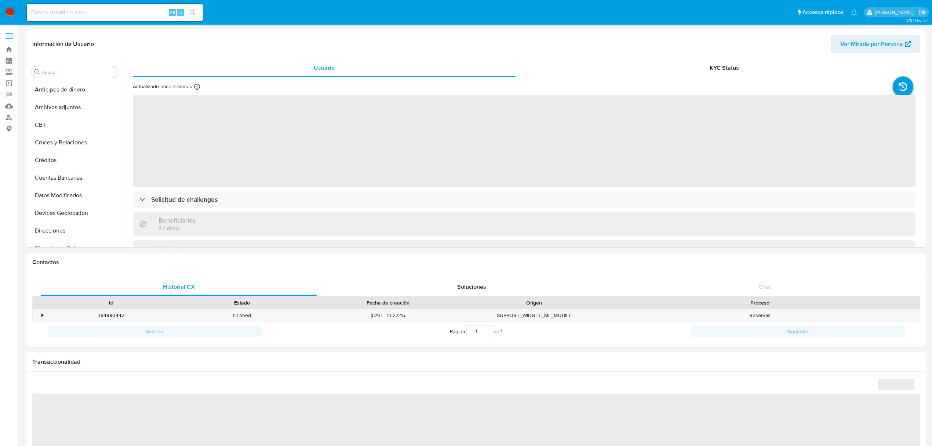
select select "10"
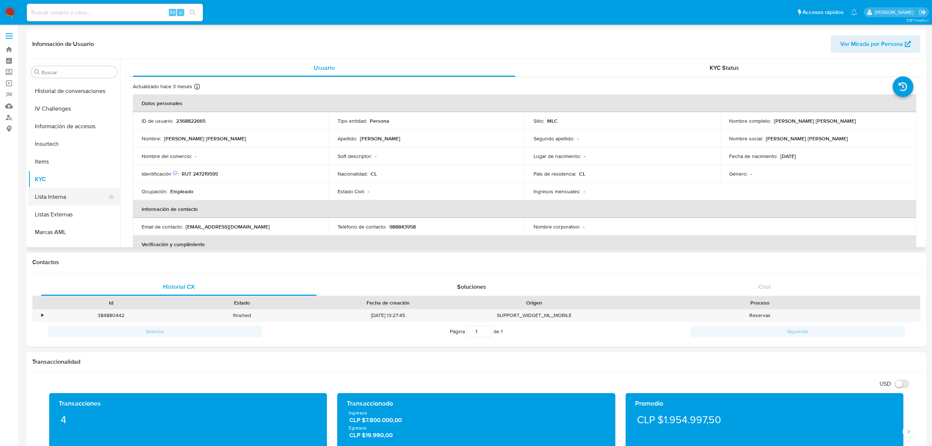
scroll to position [163, 0]
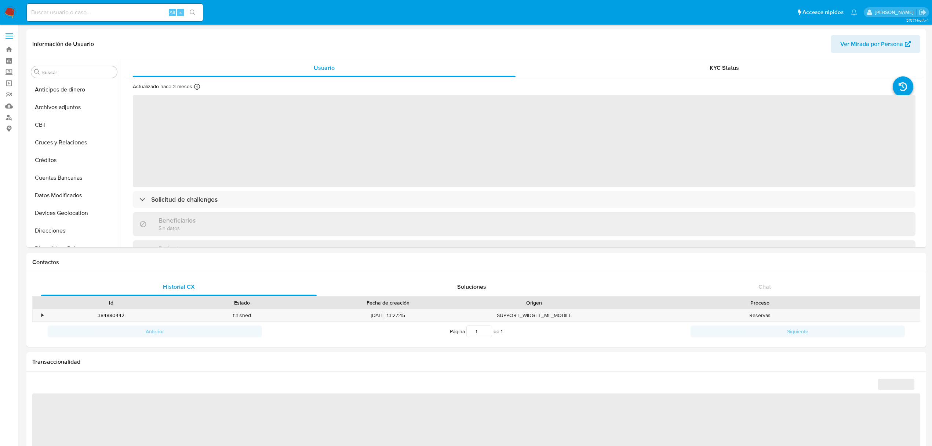
select select "10"
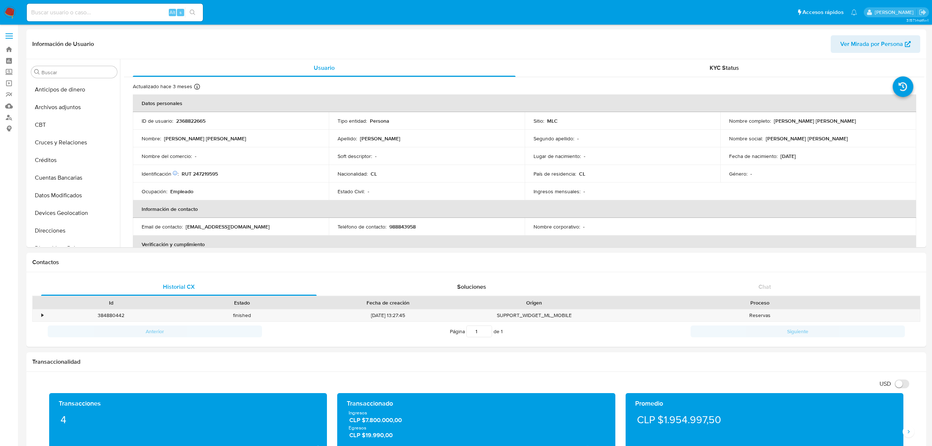
scroll to position [310, 0]
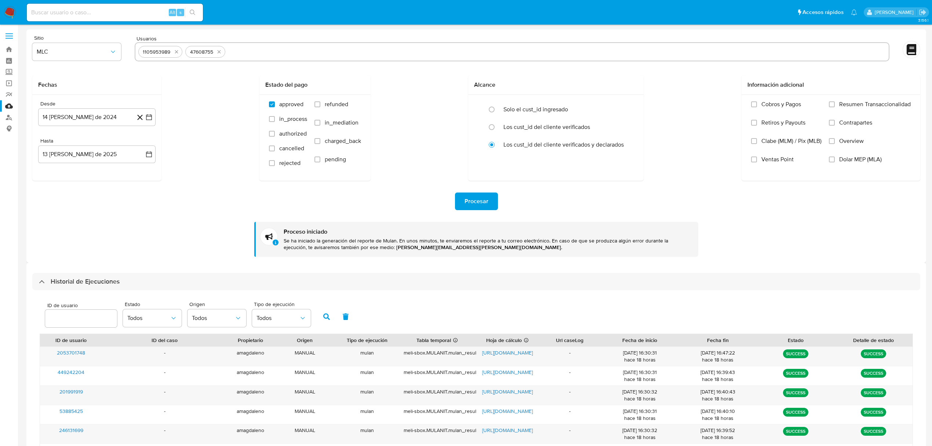
select select "10"
click at [175, 51] on icon "quitar 1105953989" at bounding box center [176, 51] width 3 height 3
click at [175, 51] on button "quitar 47608755" at bounding box center [172, 51] width 9 height 9
click at [174, 52] on input "text" at bounding box center [512, 52] width 748 height 12
paste input "2368822665"
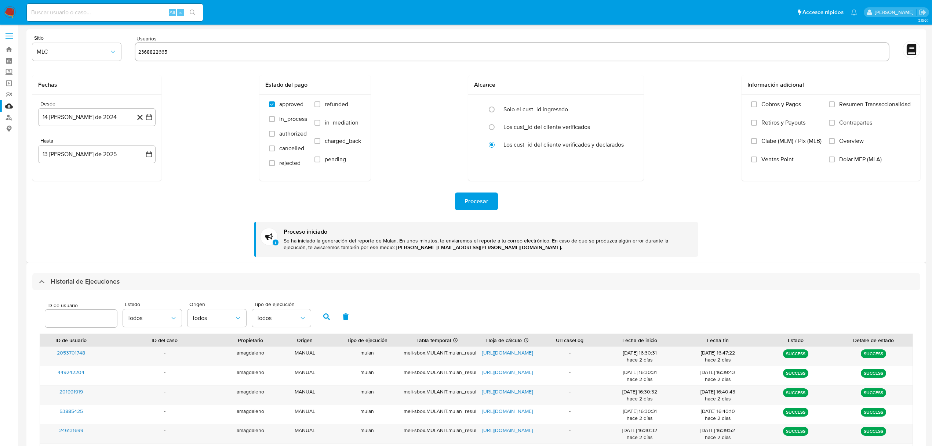
click at [222, 51] on input "2368822665" at bounding box center [512, 52] width 748 height 12
type input "2368822665"
click at [475, 200] on span "Procesar" at bounding box center [477, 201] width 24 height 16
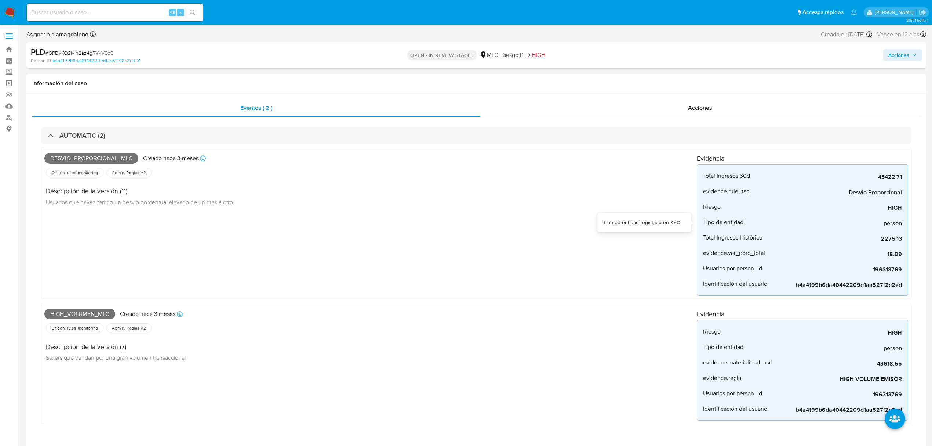
select select "10"
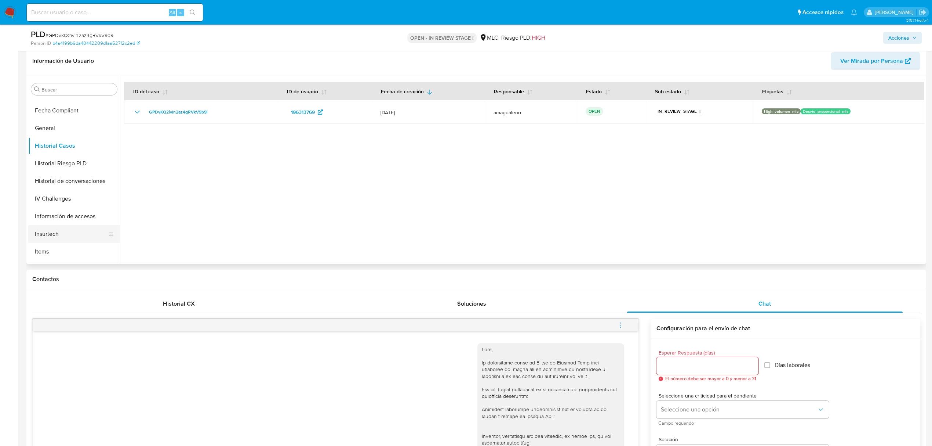
scroll to position [147, 0]
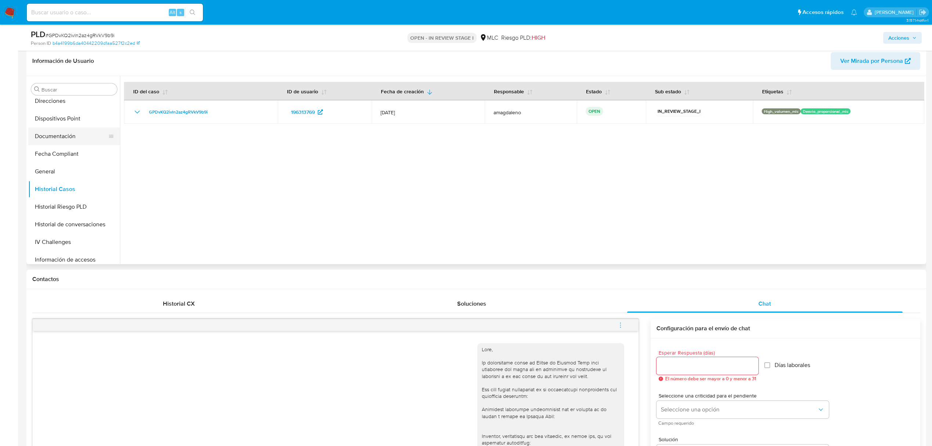
click at [69, 134] on button "Documentación" at bounding box center [71, 136] width 86 height 18
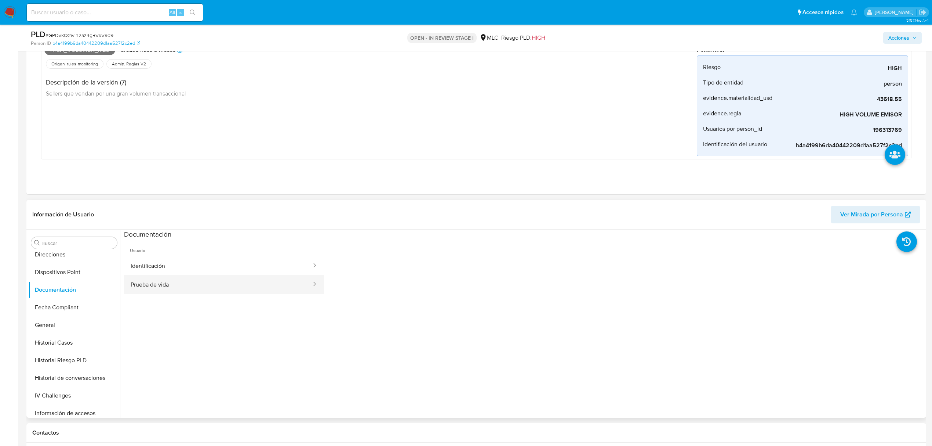
scroll to position [294, 0]
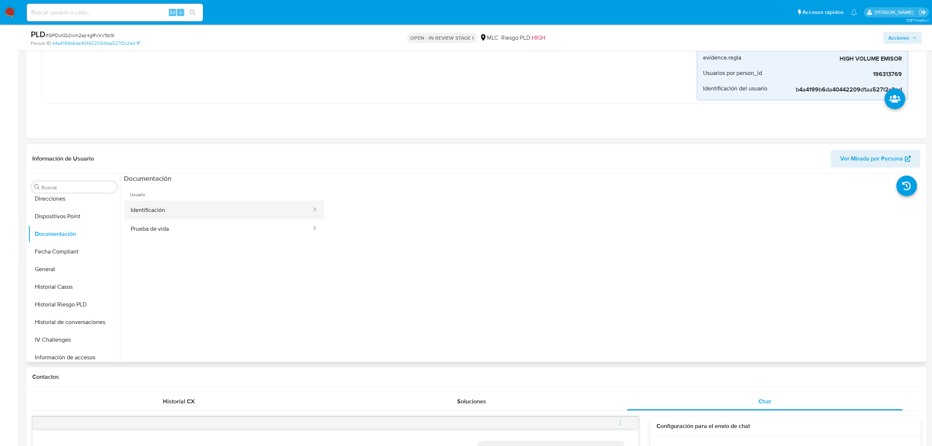
click at [191, 213] on button "Identificación" at bounding box center [218, 209] width 188 height 19
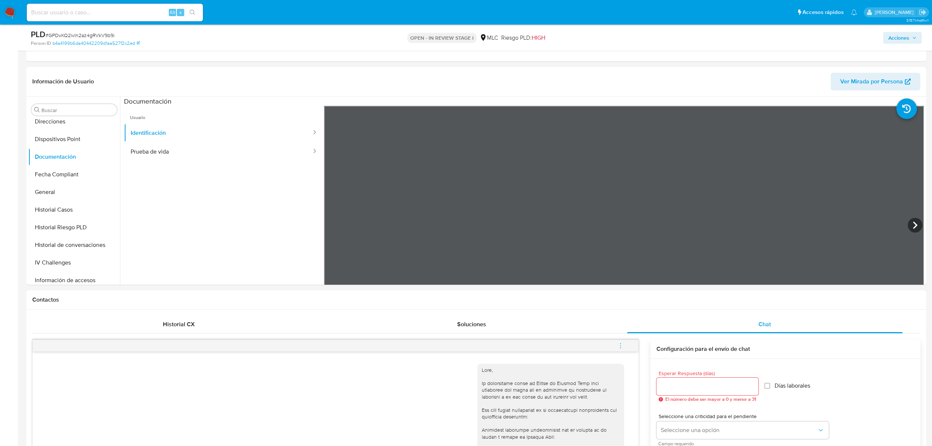
scroll to position [392, 0]
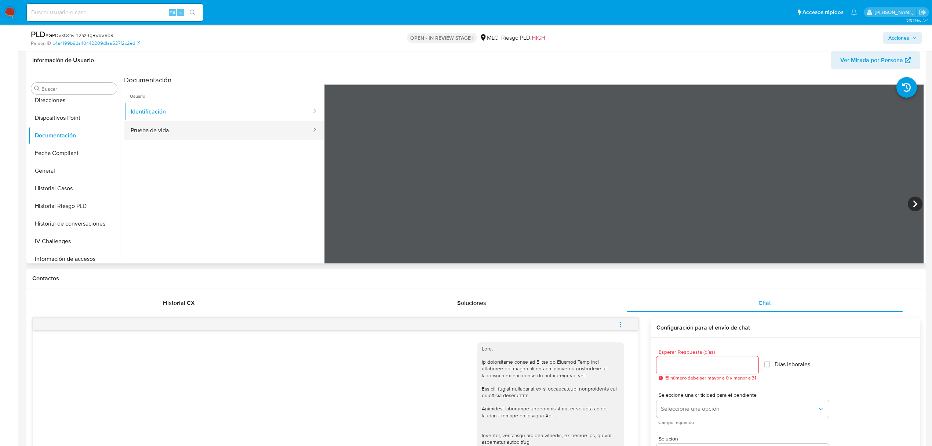
click at [197, 133] on button "Prueba de vida" at bounding box center [218, 130] width 188 height 19
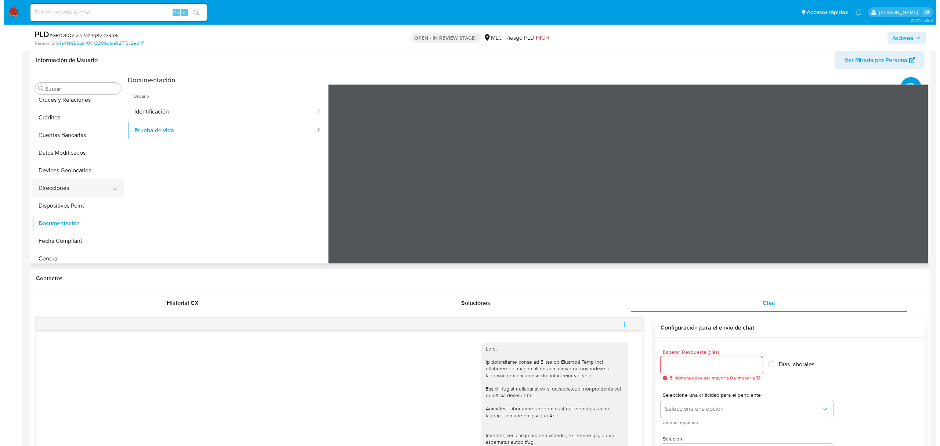
scroll to position [0, 0]
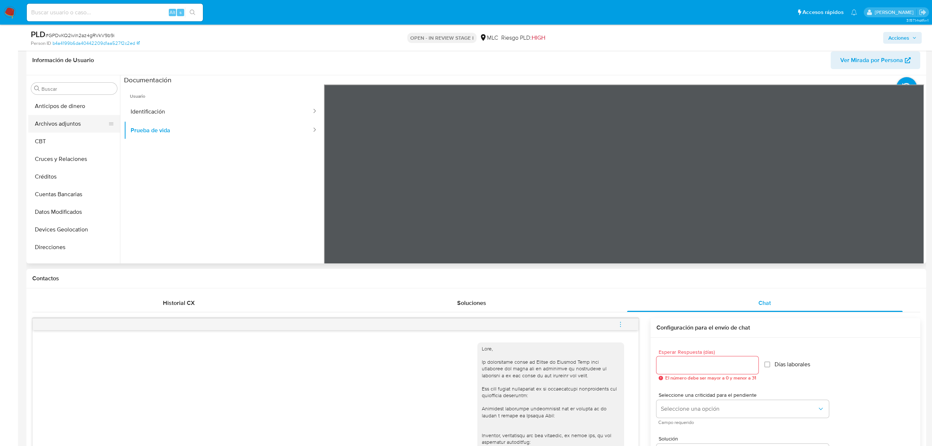
click at [50, 127] on button "Archivos adjuntos" at bounding box center [71, 124] width 86 height 18
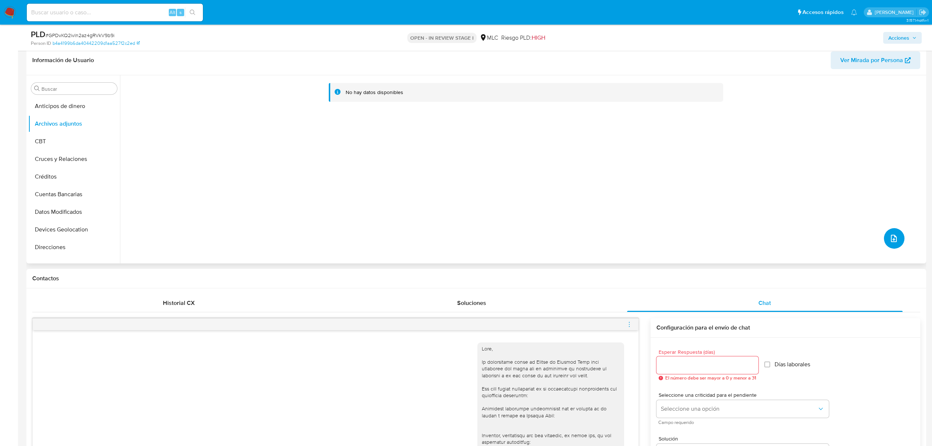
click at [891, 238] on icon "upload-file" at bounding box center [894, 238] width 6 height 7
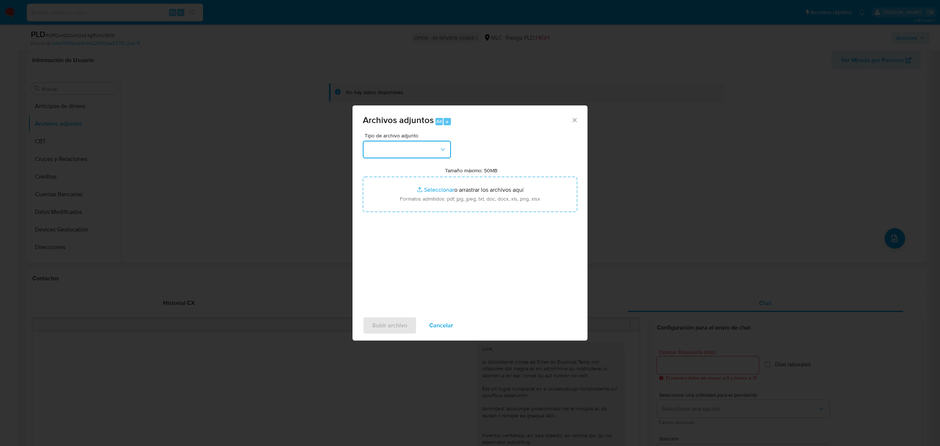
click at [401, 151] on button "button" at bounding box center [407, 150] width 88 height 18
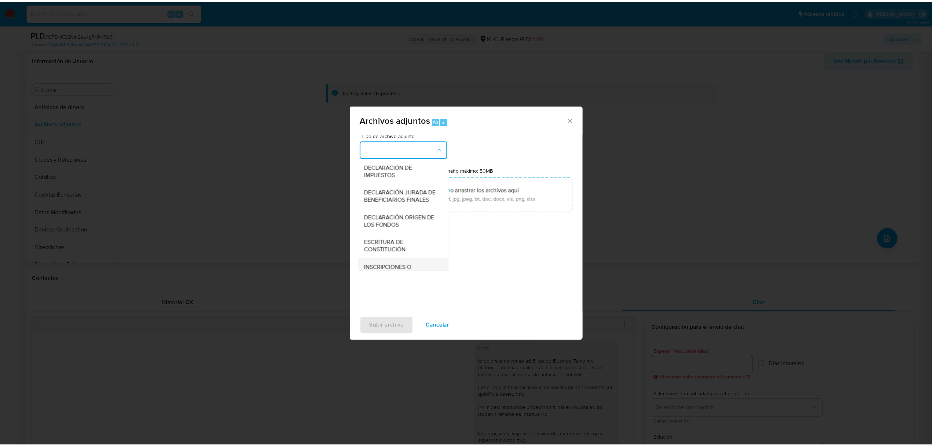
scroll to position [98, 0]
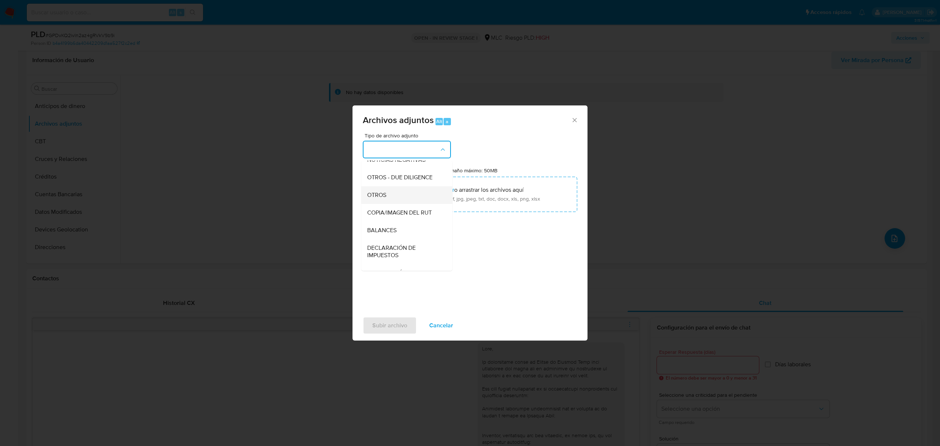
click at [380, 199] on span "OTROS" at bounding box center [376, 194] width 19 height 7
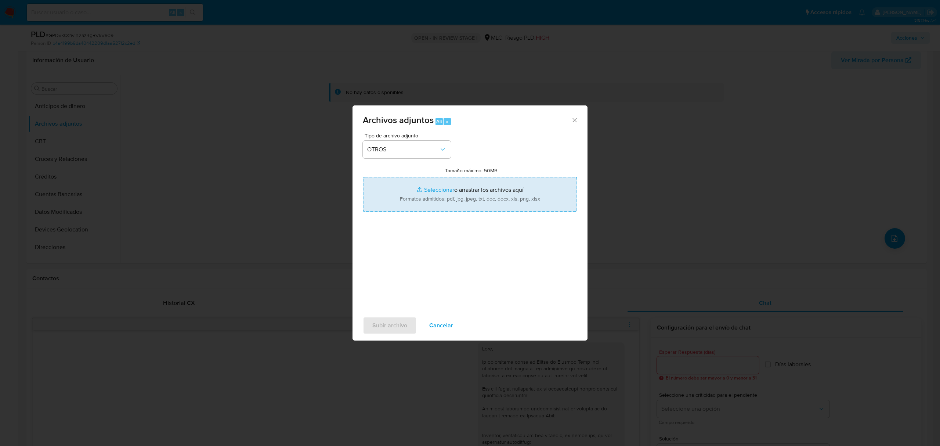
click at [446, 192] on input "Tamaño máximo: 50MB Seleccionar archivos" at bounding box center [470, 194] width 214 height 35
type input "C:\fakepath\196313769 - 28_08_2025.xlsx"
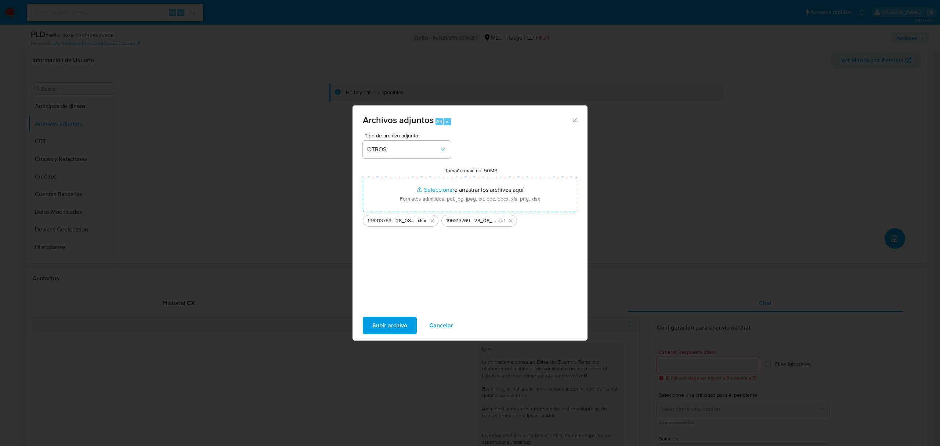
click at [392, 331] on span "Subir archivo" at bounding box center [389, 325] width 35 height 16
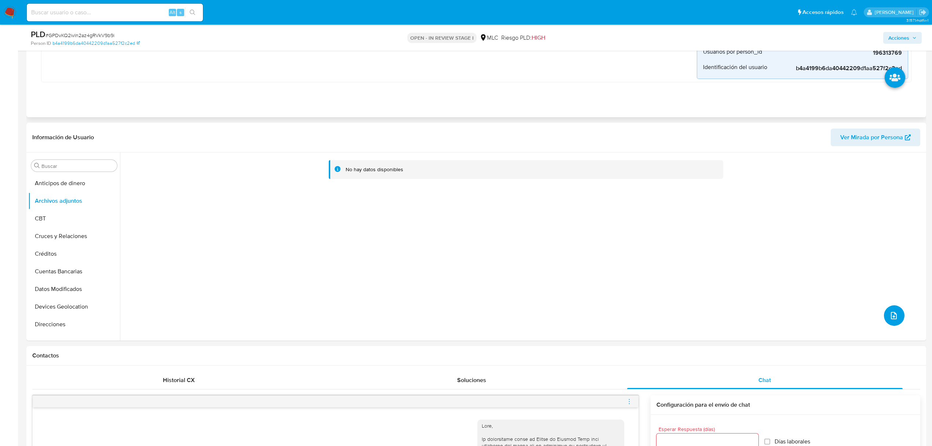
scroll to position [196, 0]
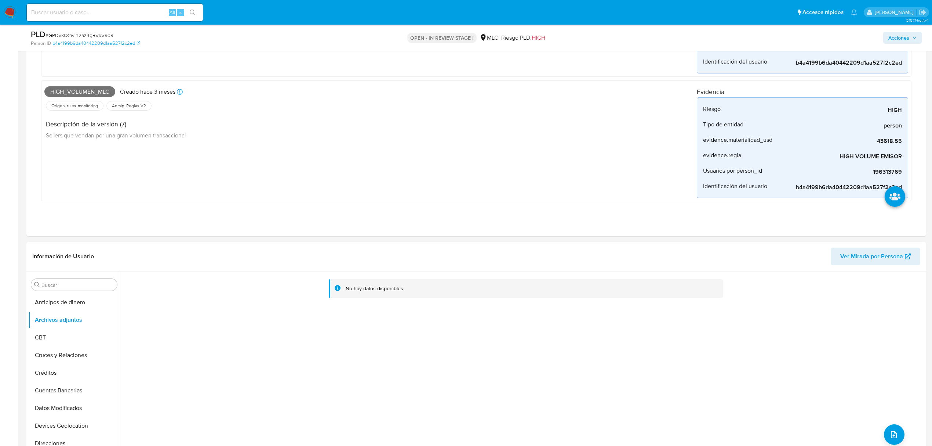
click at [900, 43] on span "Acciones" at bounding box center [899, 38] width 21 height 12
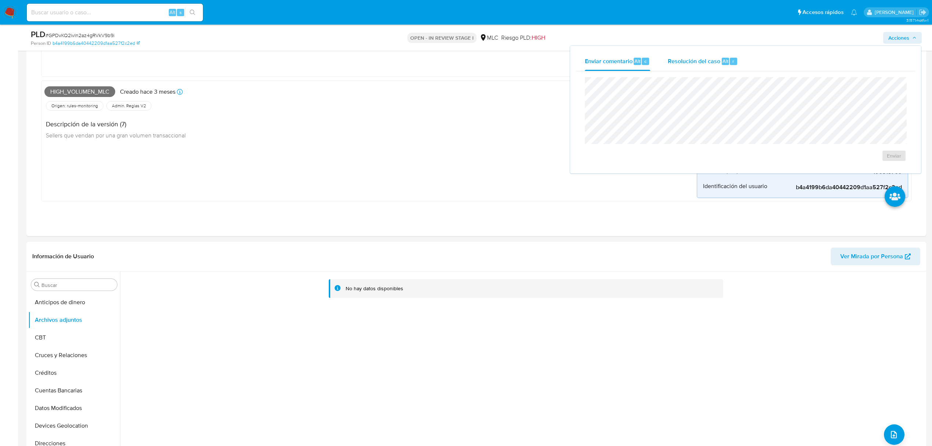
click at [694, 64] on span "Resolución del caso" at bounding box center [694, 61] width 52 height 8
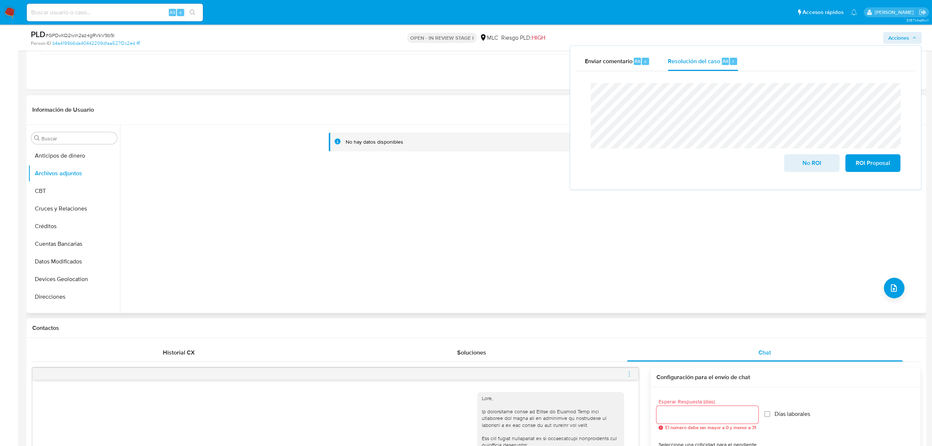
scroll to position [196, 0]
click at [72, 196] on button "Historial Casos" at bounding box center [71, 189] width 86 height 18
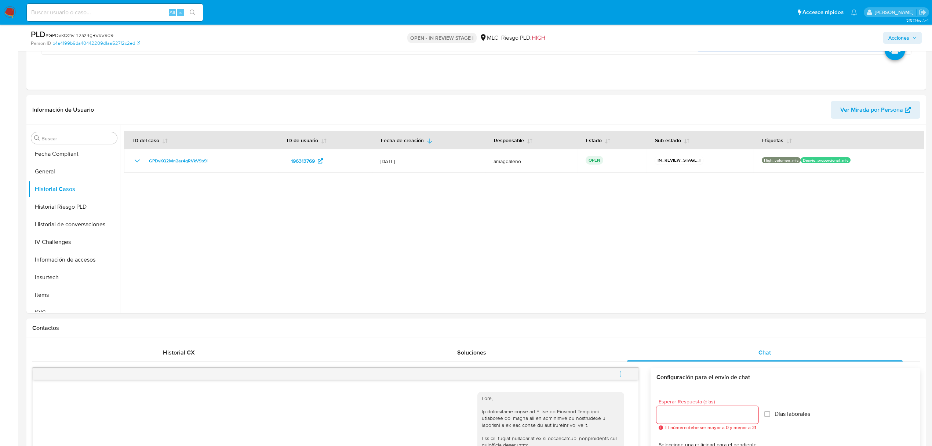
click at [911, 36] on span "Acciones" at bounding box center [903, 38] width 28 height 10
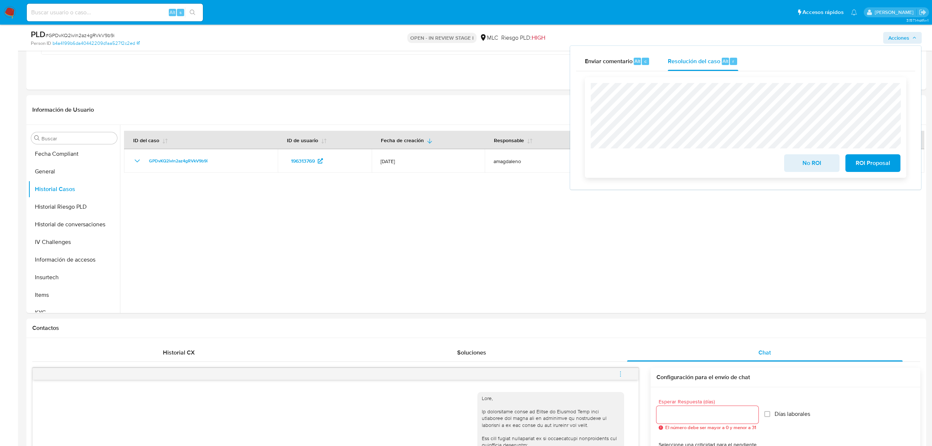
click at [809, 167] on span "No ROI" at bounding box center [812, 163] width 36 height 16
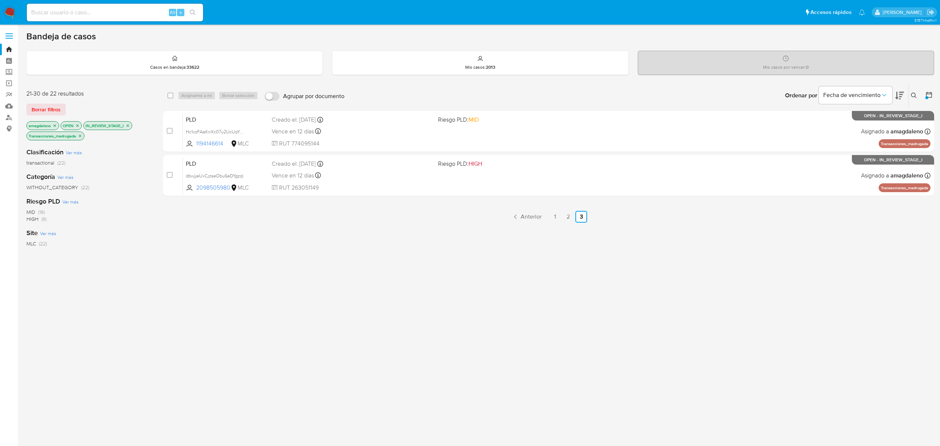
click at [80, 135] on icon "close-filter" at bounding box center [80, 136] width 4 height 4
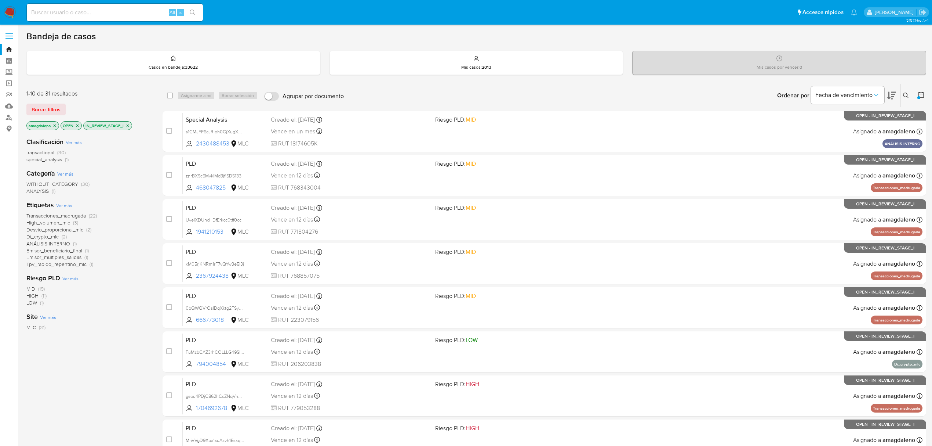
click at [65, 231] on span "Desvio_proporcional_mlc" at bounding box center [54, 229] width 57 height 7
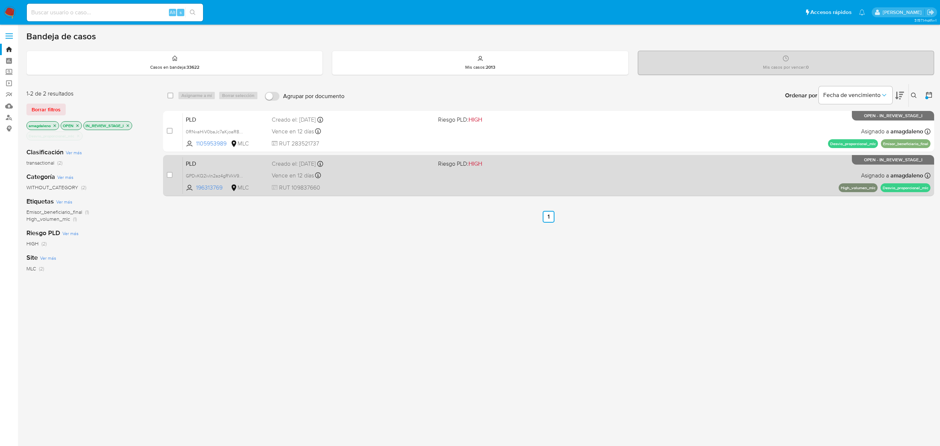
click at [465, 188] on div "PLD GPDvKQ2ivln2az4gRVkV9b9i 196313769 MLC Riesgo PLD: HIGH Creado el: [DATE] C…" at bounding box center [556, 175] width 747 height 37
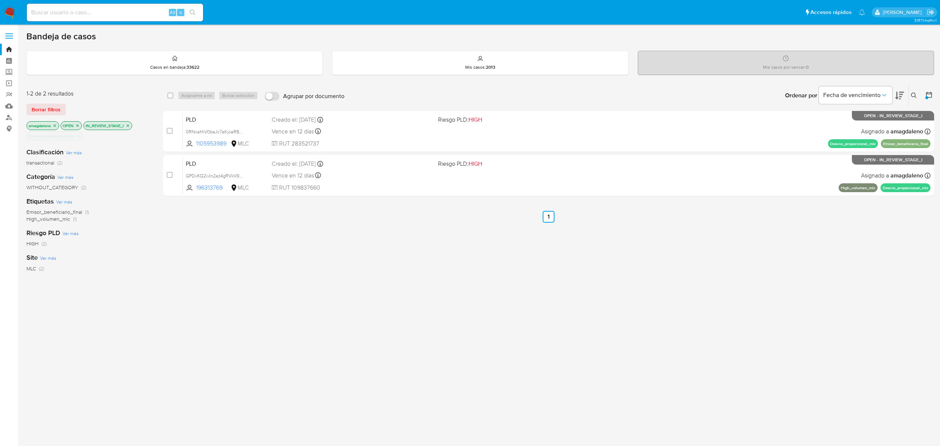
click at [927, 94] on icon at bounding box center [928, 94] width 7 height 7
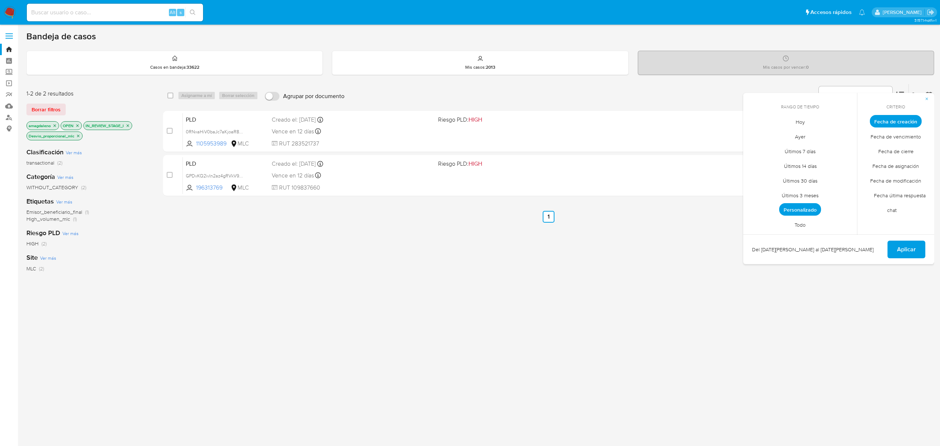
click at [897, 147] on span "Fecha de cierre" at bounding box center [895, 151] width 51 height 15
click at [799, 208] on span "Personalizado" at bounding box center [800, 209] width 42 height 12
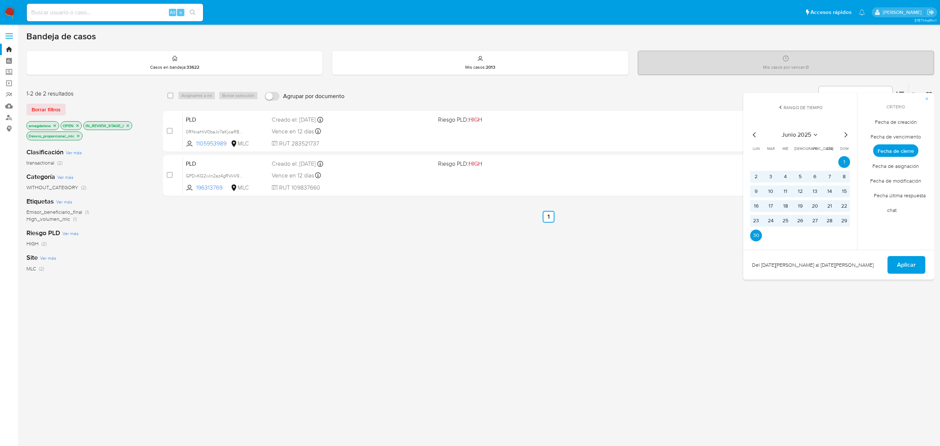
click at [843, 135] on icon "Mes siguiente" at bounding box center [845, 134] width 9 height 9
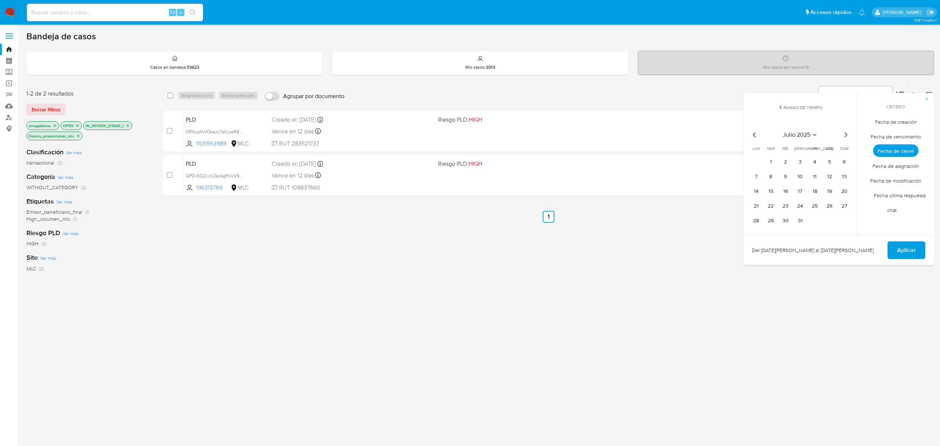
click at [843, 135] on icon "Mes siguiente" at bounding box center [845, 134] width 9 height 9
click at [901, 150] on span "Fecha de cierre" at bounding box center [895, 150] width 45 height 12
click at [814, 221] on button "29" at bounding box center [815, 221] width 12 height 12
click at [899, 247] on span "Aplicar" at bounding box center [906, 250] width 19 height 16
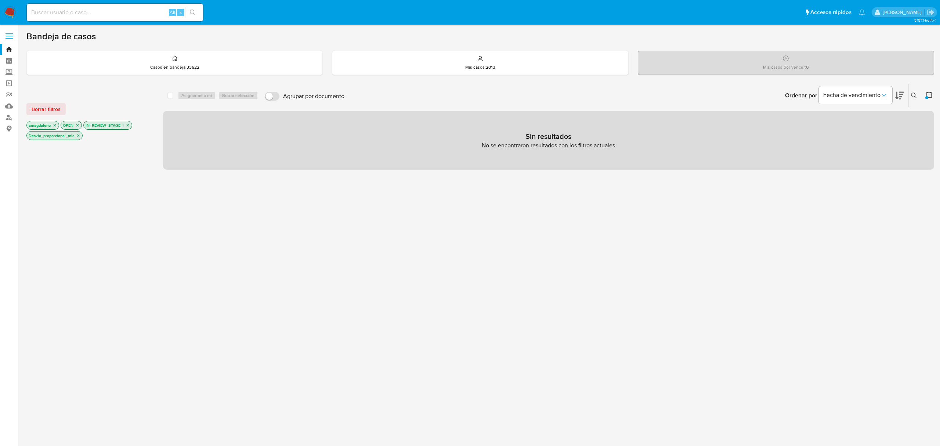
click at [77, 125] on icon "close-filter" at bounding box center [77, 125] width 4 height 4
click at [78, 134] on icon "close-filter" at bounding box center [78, 135] width 4 height 4
click at [105, 124] on icon "close-filter" at bounding box center [105, 125] width 3 height 3
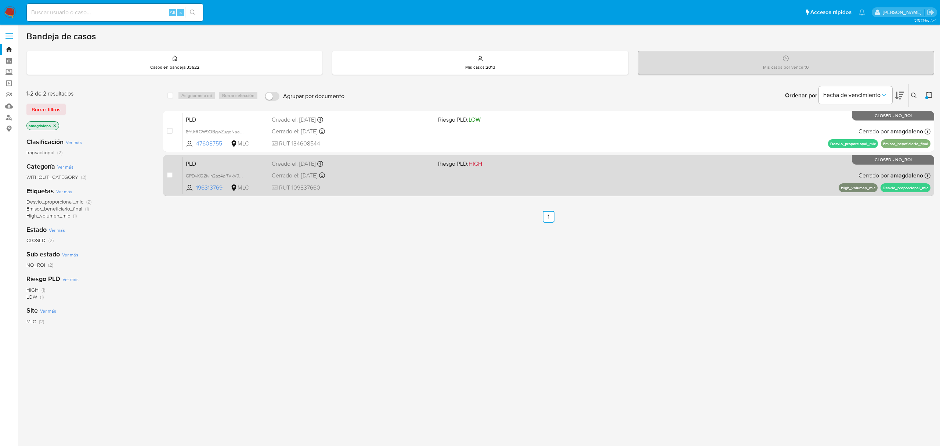
click at [556, 174] on div "PLD GPDvKQ2ivln2az4gRVkV9b9i 196313769 MLC Riesgo PLD: HIGH Creado el: [DATE] C…" at bounding box center [556, 175] width 747 height 37
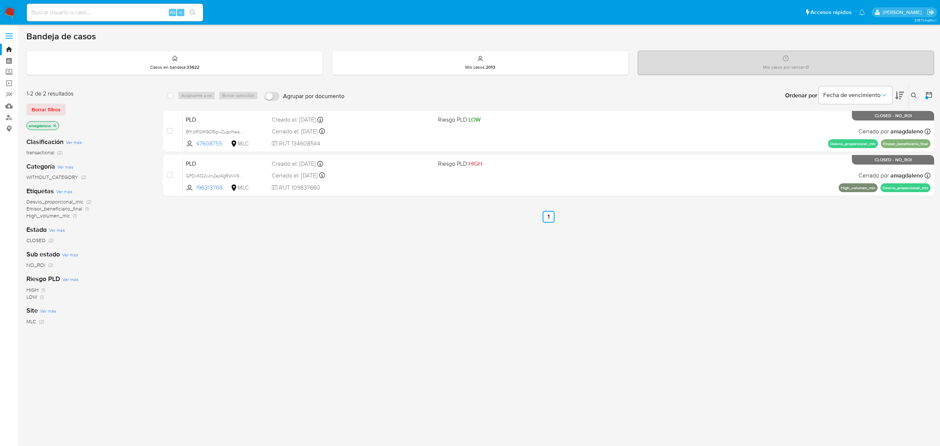
click at [932, 94] on button at bounding box center [929, 95] width 9 height 9
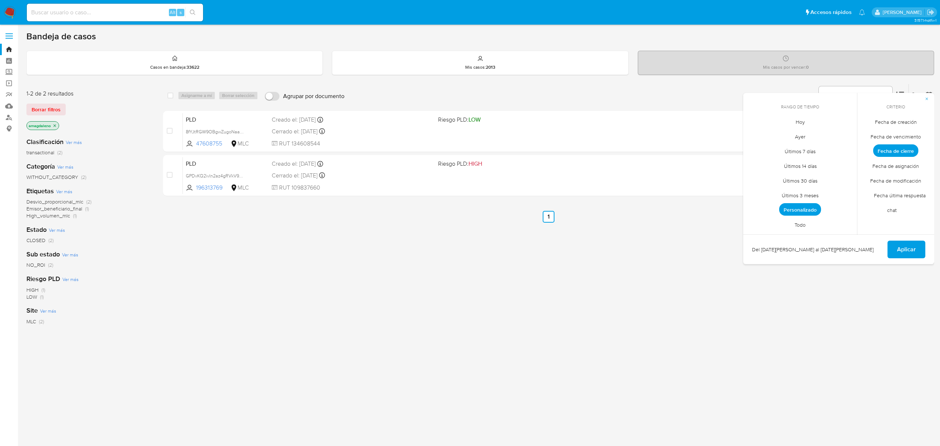
click at [802, 225] on span "Todo" at bounding box center [800, 224] width 26 height 15
click at [902, 252] on span "Aplicar" at bounding box center [906, 249] width 19 height 16
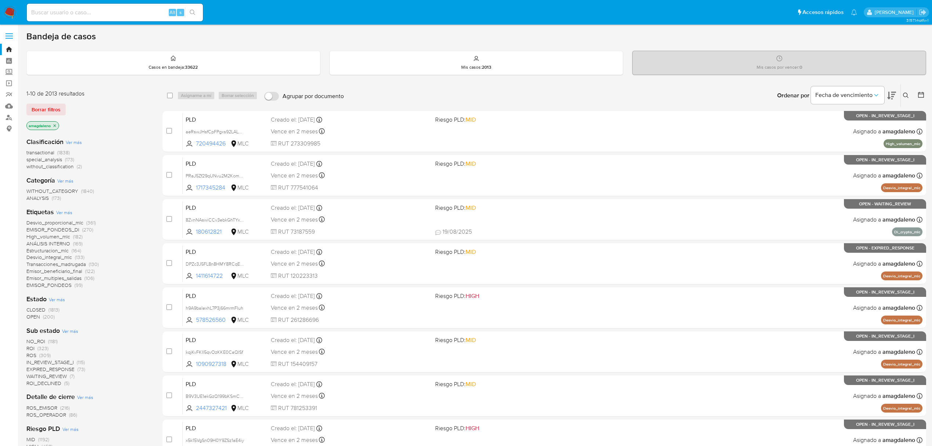
click at [918, 95] on icon at bounding box center [921, 94] width 7 height 7
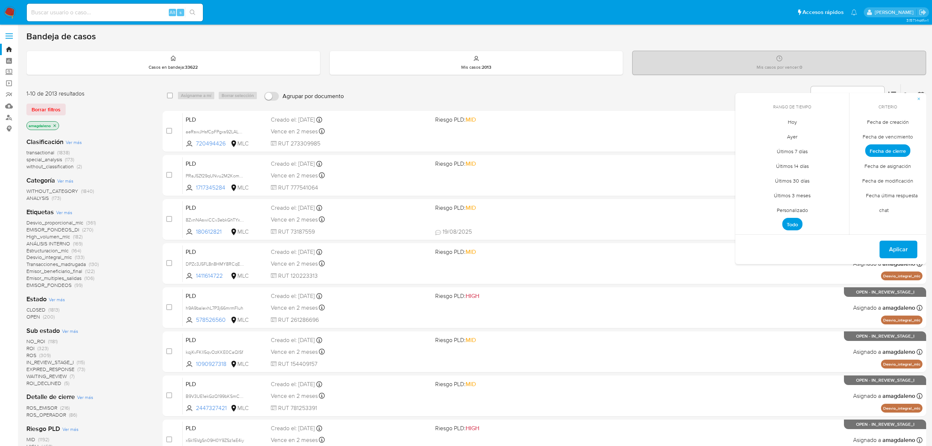
click at [882, 124] on span "Fecha de creación" at bounding box center [888, 121] width 57 height 15
click at [797, 209] on span "Personalizado" at bounding box center [792, 209] width 47 height 15
click at [748, 137] on icon "Mes anterior" at bounding box center [747, 134] width 9 height 9
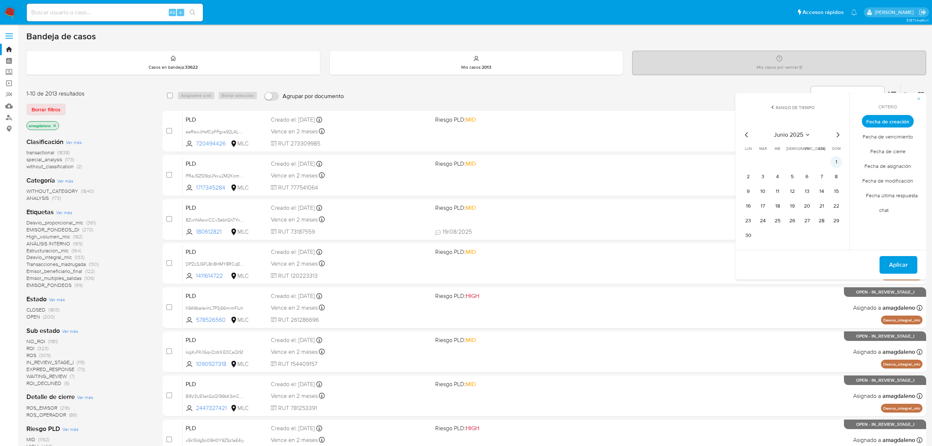
click at [834, 157] on button "1" at bounding box center [837, 162] width 12 height 12
click at [748, 240] on button "30" at bounding box center [749, 235] width 12 height 12
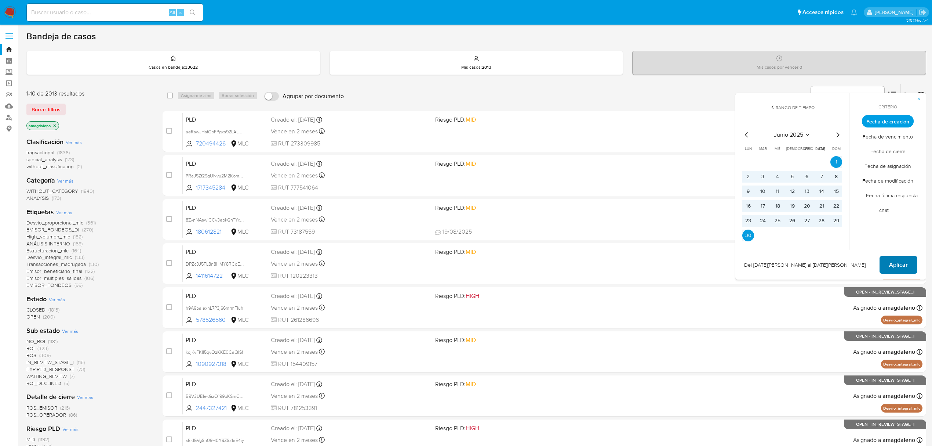
click at [911, 269] on button "Aplicar" at bounding box center [899, 265] width 38 height 18
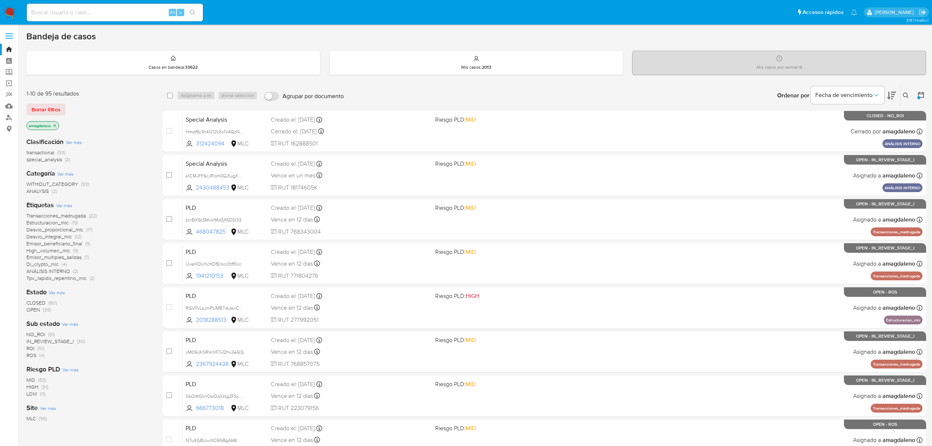
click at [35, 159] on span "special_analysis" at bounding box center [44, 159] width 36 height 7
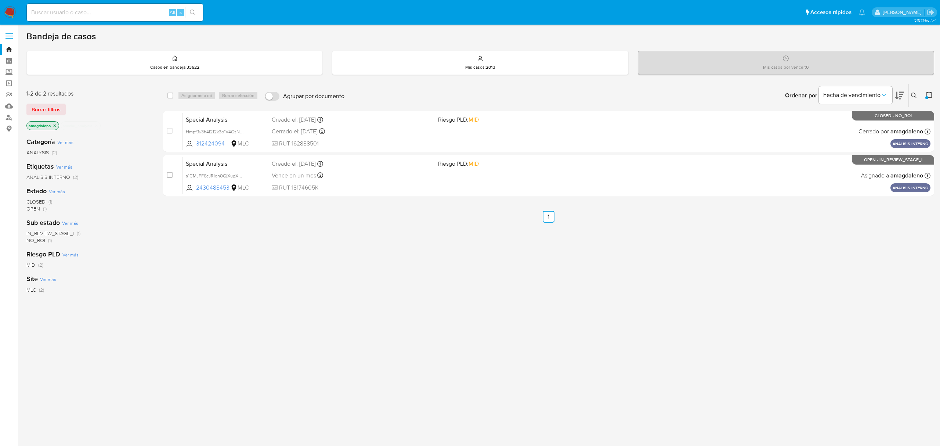
click at [94, 127] on icon "close-filter" at bounding box center [96, 125] width 4 height 4
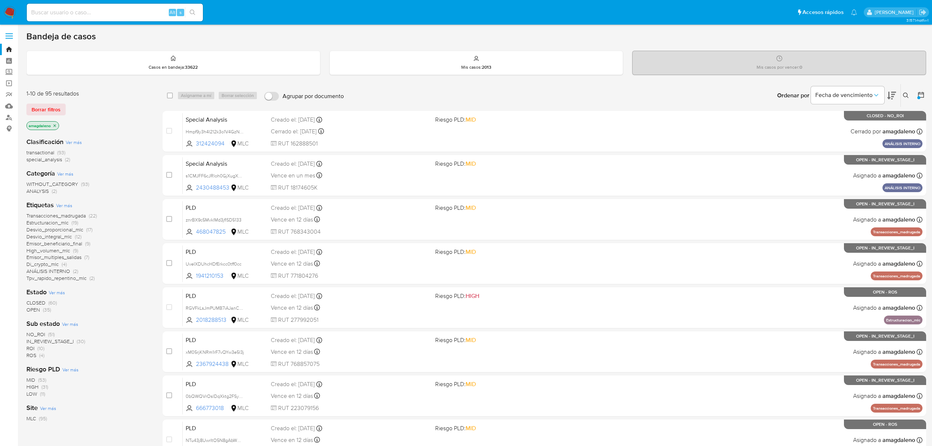
click at [35, 313] on span "OPEN" at bounding box center [33, 309] width 14 height 7
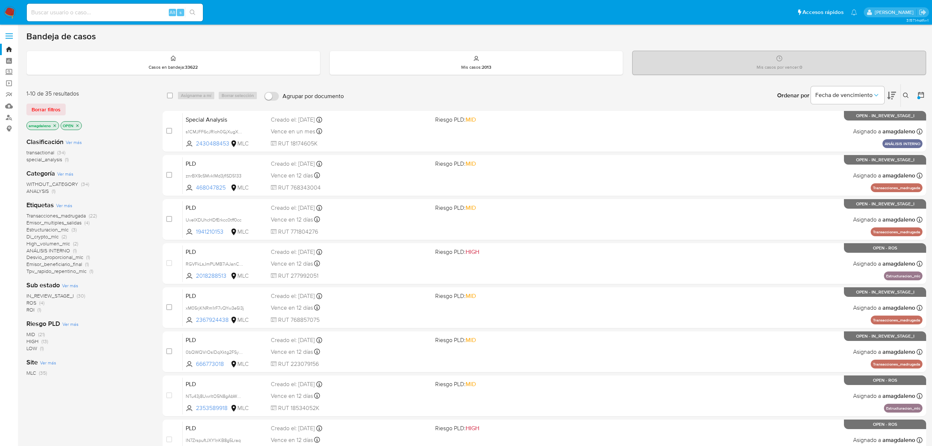
click at [40, 153] on span "transactional" at bounding box center [40, 152] width 28 height 7
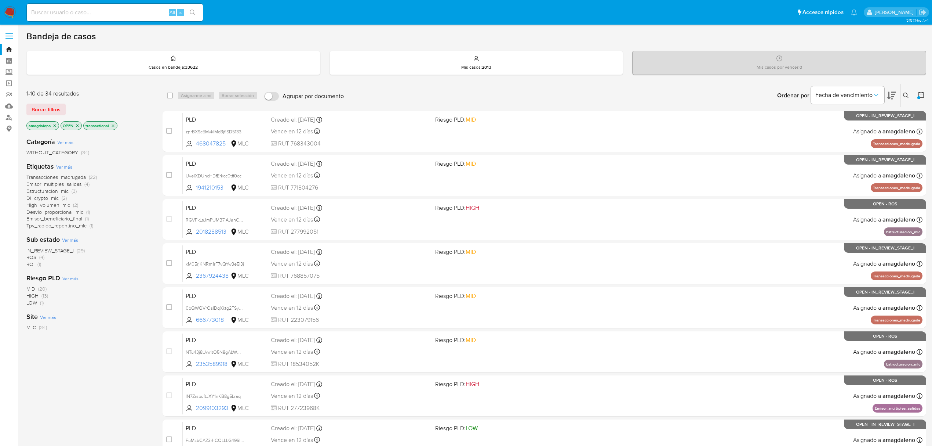
click at [61, 213] on span "Desvio_proporcional_mlc" at bounding box center [54, 211] width 57 height 7
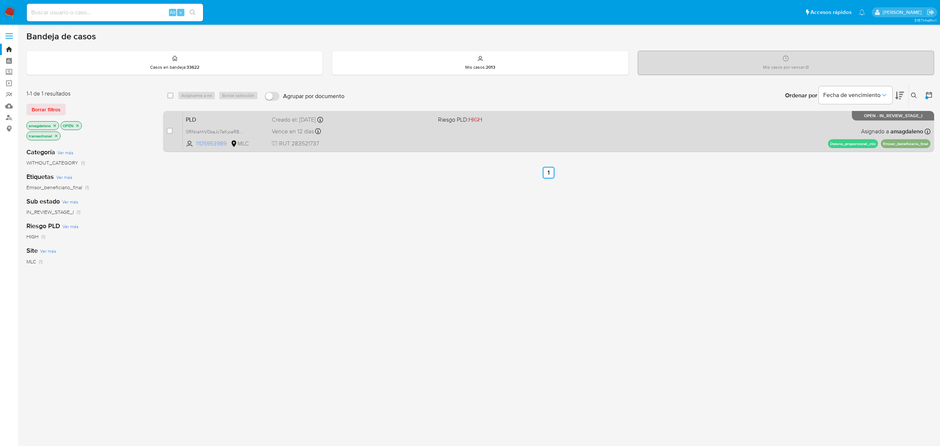
click at [213, 143] on span "1105953989" at bounding box center [212, 143] width 33 height 8
click at [213, 142] on span "1105953989" at bounding box center [212, 143] width 33 height 8
click at [393, 128] on div "Vence en 12 días Vence el 10/09/2025 06:06:46" at bounding box center [352, 131] width 160 height 10
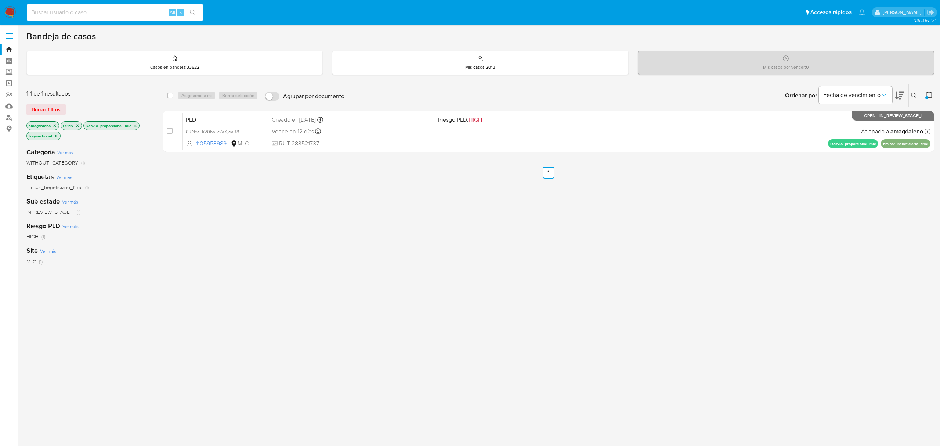
click at [121, 13] on input at bounding box center [115, 13] width 176 height 10
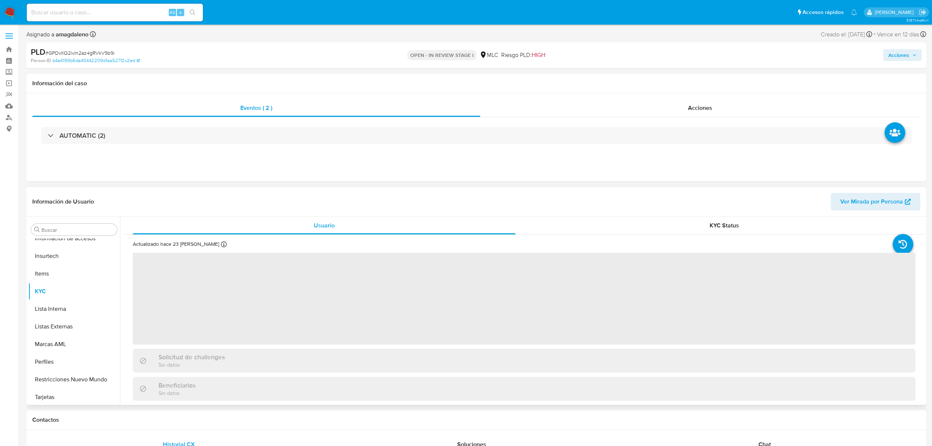
scroll to position [310, 0]
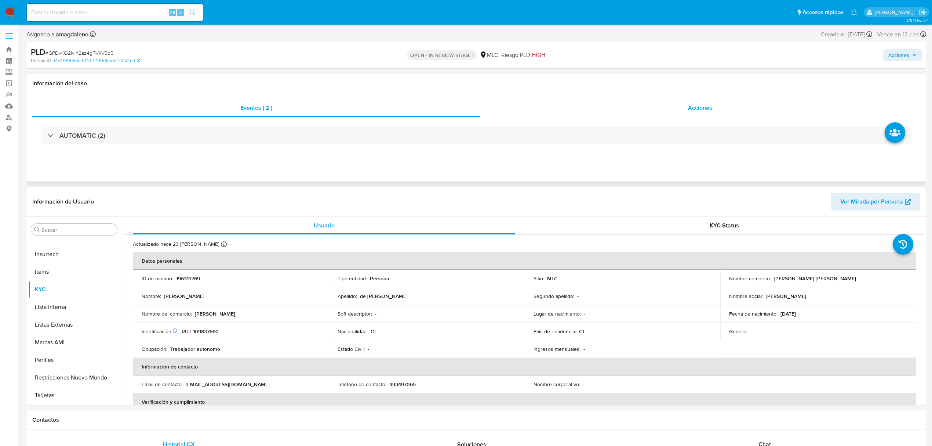
select select "10"
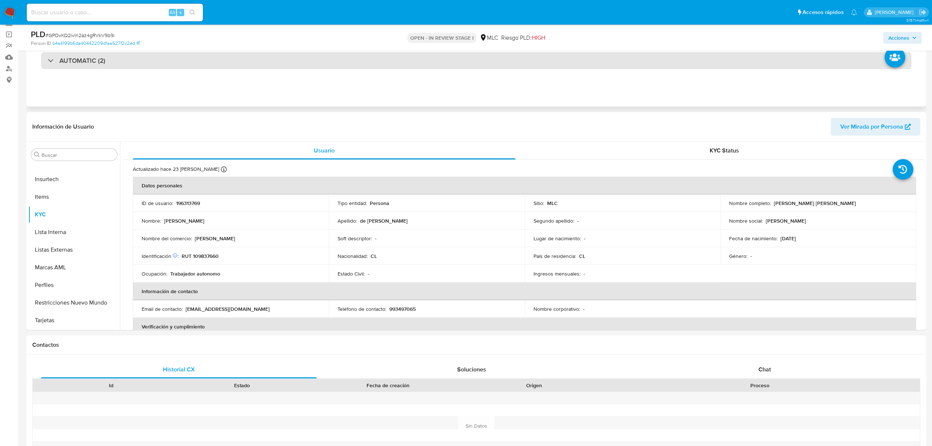
scroll to position [0, 0]
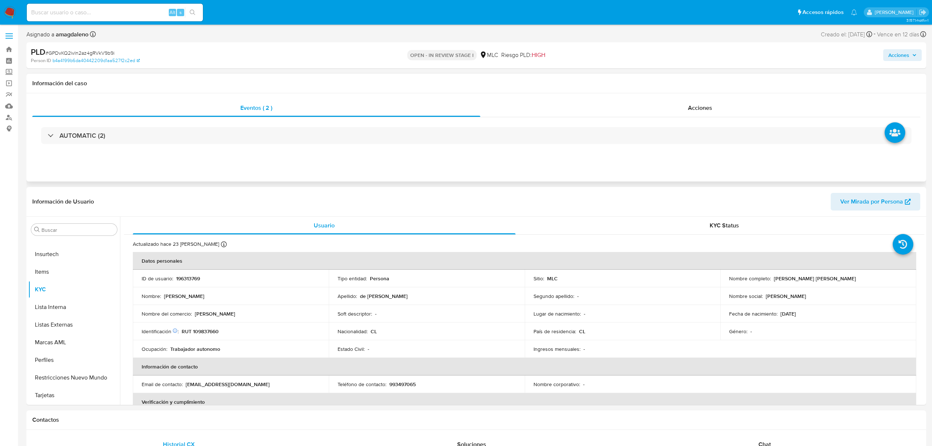
click at [537, 123] on div "AUTOMATIC (2)" at bounding box center [476, 135] width 888 height 37
click at [536, 110] on div "Acciones" at bounding box center [700, 108] width 440 height 18
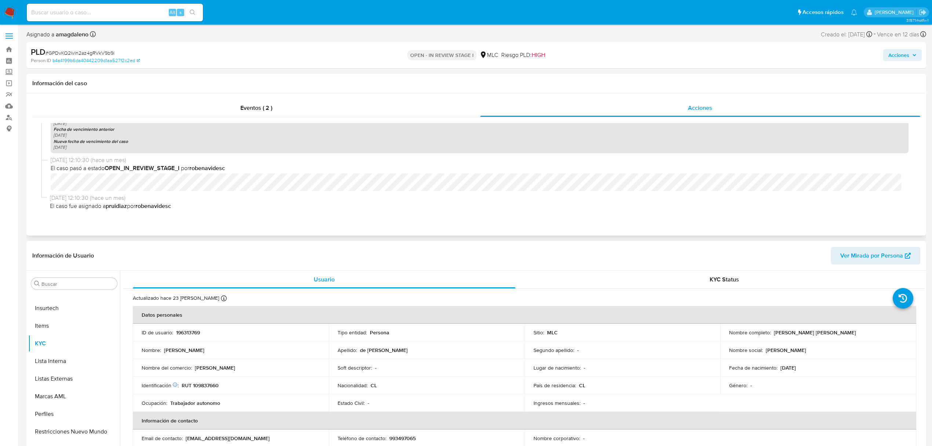
scroll to position [252, 0]
click at [304, 106] on div "Eventos ( 2 )" at bounding box center [256, 108] width 448 height 18
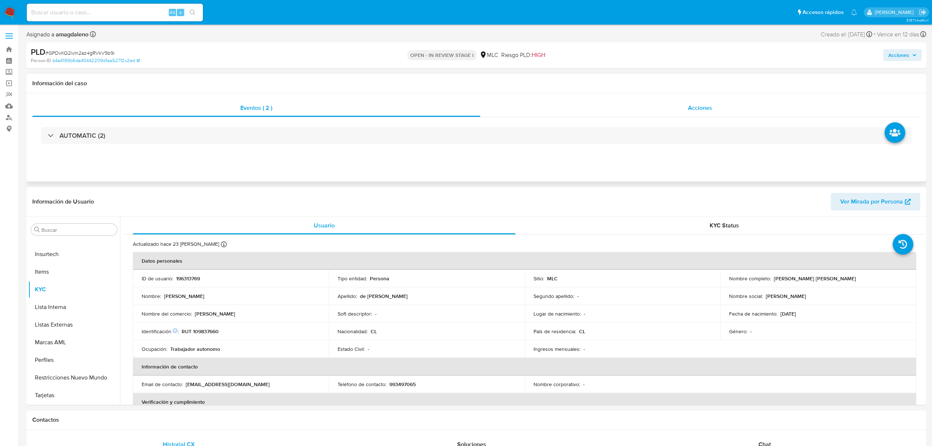
click at [657, 106] on div "Acciones" at bounding box center [700, 108] width 440 height 18
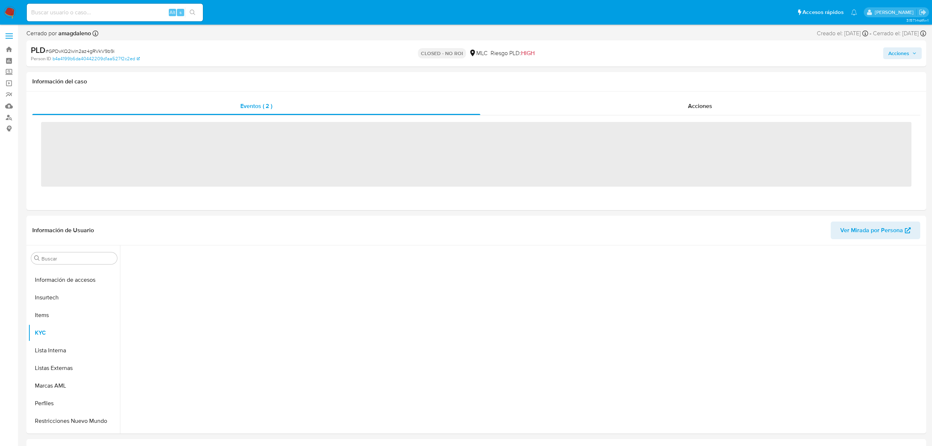
scroll to position [310, 0]
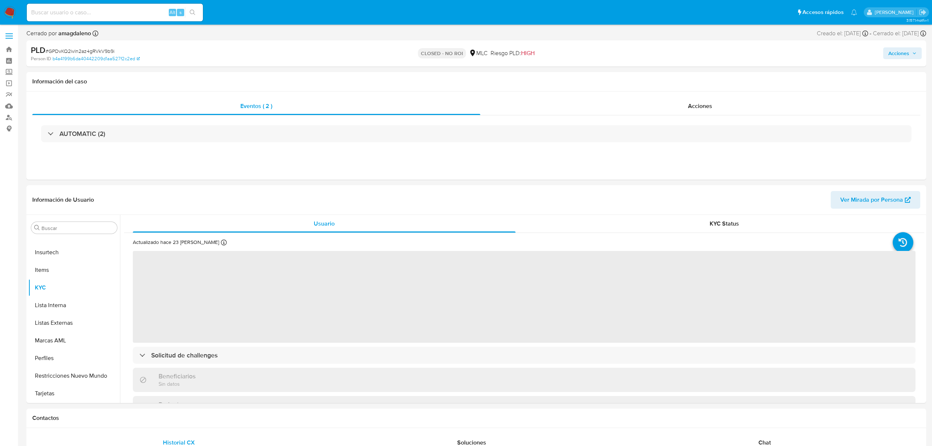
select select "10"
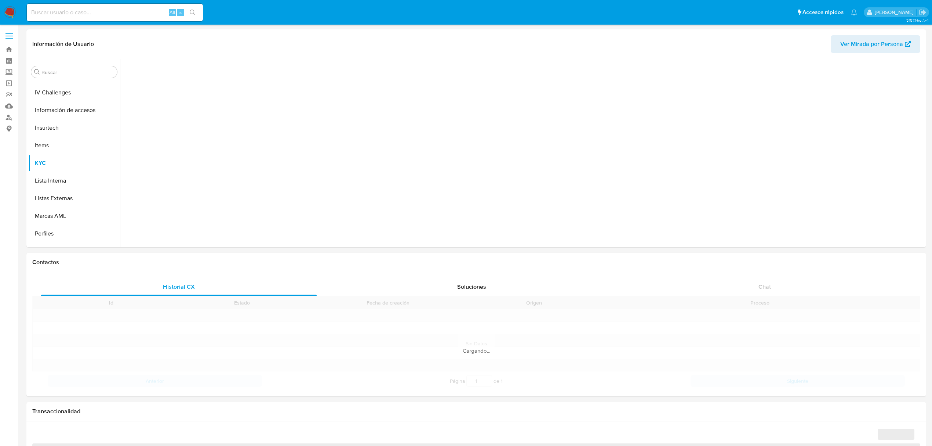
scroll to position [310, 0]
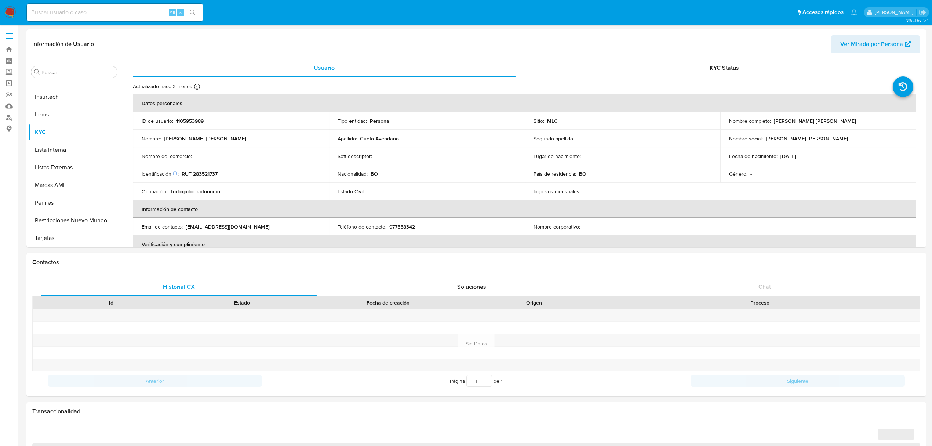
select select "10"
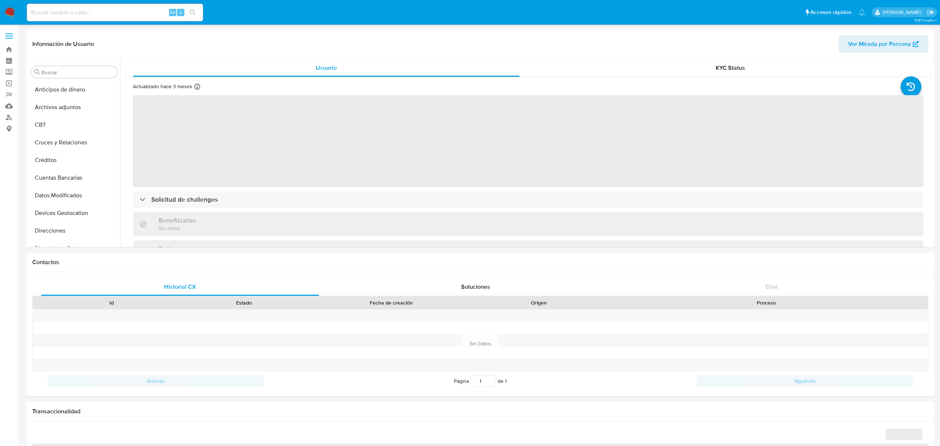
select select "10"
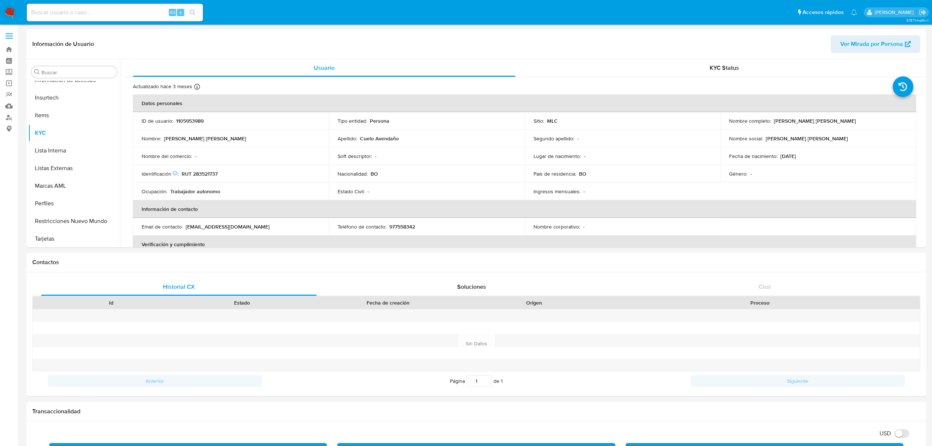
scroll to position [310, 0]
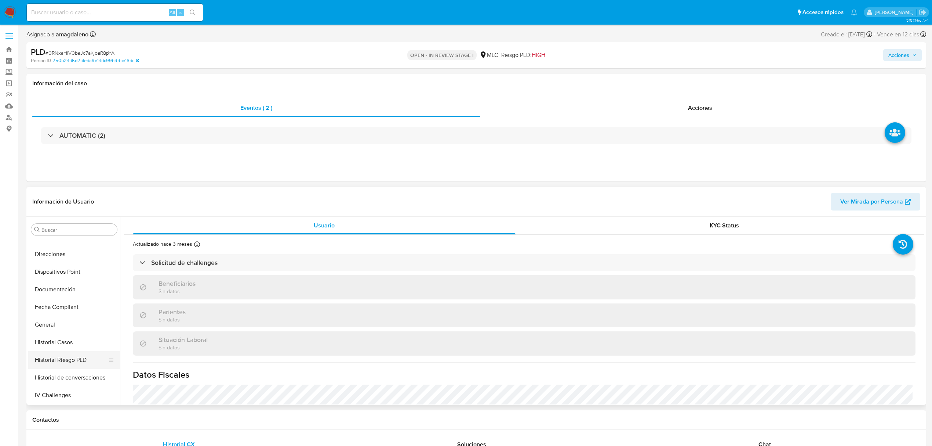
scroll to position [163, 0]
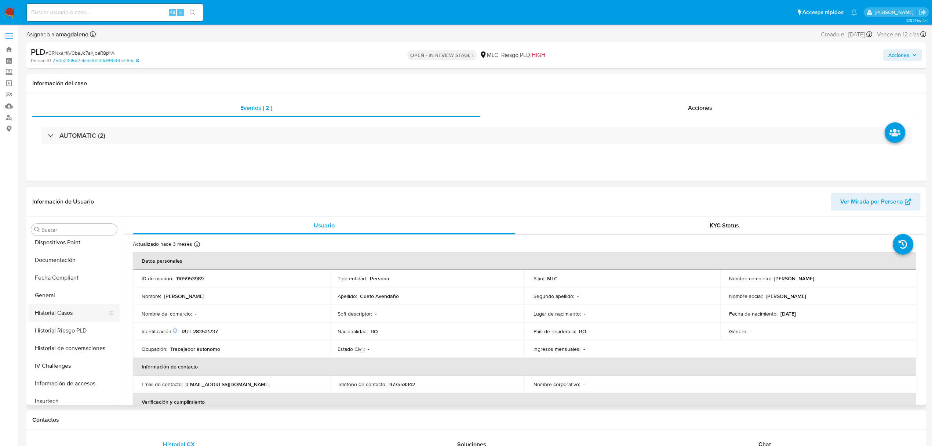
select select "10"
click at [79, 312] on button "Historial Casos" at bounding box center [71, 313] width 86 height 18
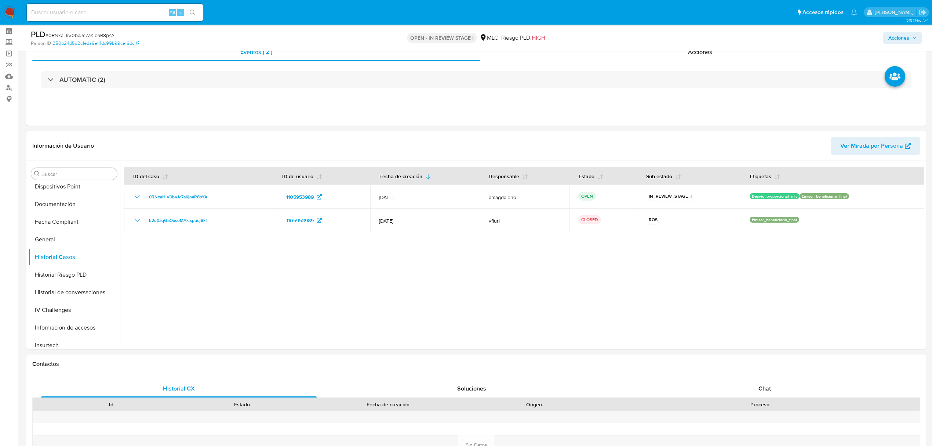
scroll to position [20, 0]
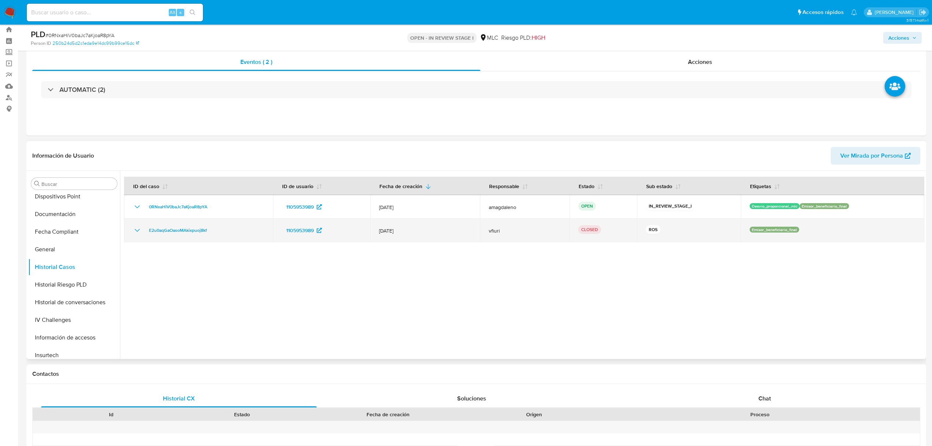
click at [139, 230] on icon "Mostrar/Ocultar" at bounding box center [137, 230] width 9 height 9
click at [197, 226] on span "E2u0aqGaOasoMAkixpuoj8kf" at bounding box center [178, 230] width 58 height 9
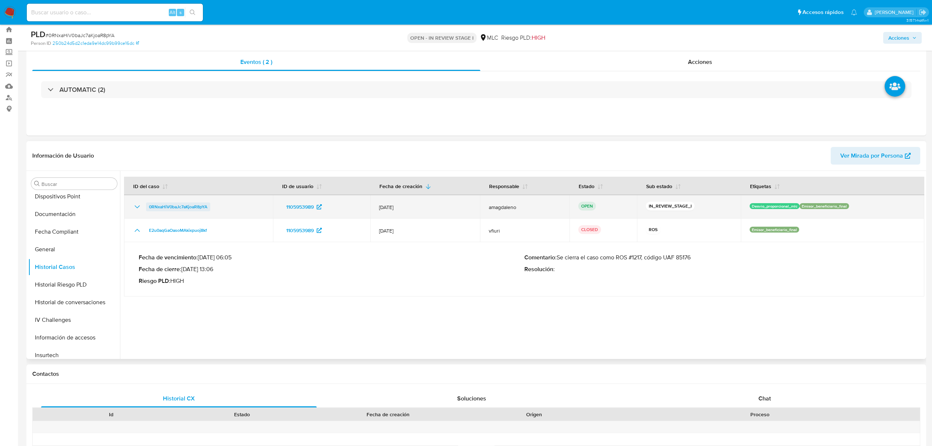
click at [186, 206] on span "0RNxaHiV0baJc7aKjoaR8pYA" at bounding box center [178, 206] width 58 height 9
click at [156, 209] on span "0RNxaHiV0baJc7aKjoaR8pYA" at bounding box center [178, 206] width 58 height 9
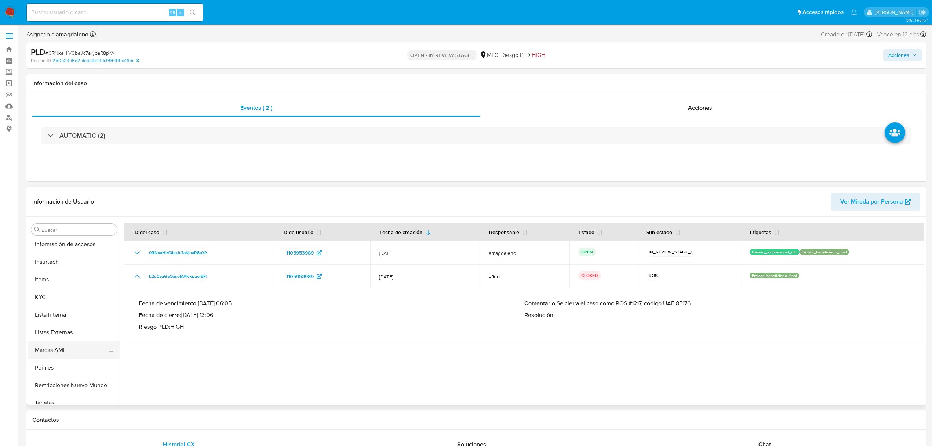
scroll to position [310, 0]
click at [50, 291] on button "KYC" at bounding box center [71, 289] width 86 height 18
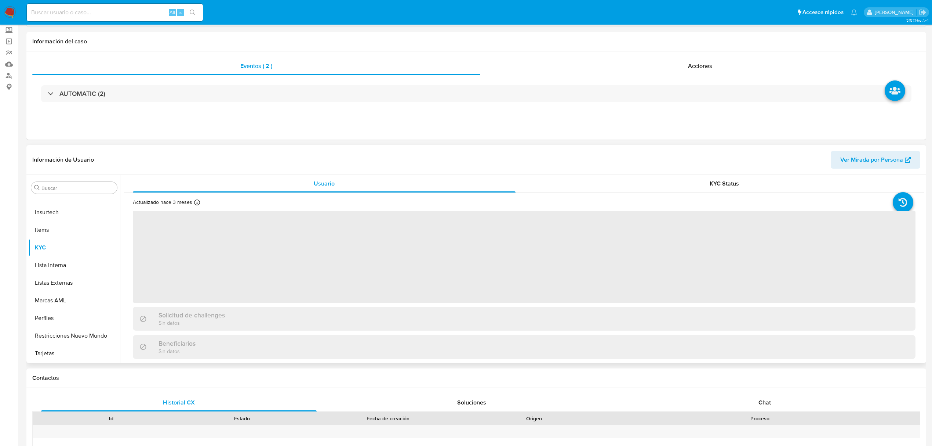
scroll to position [98, 0]
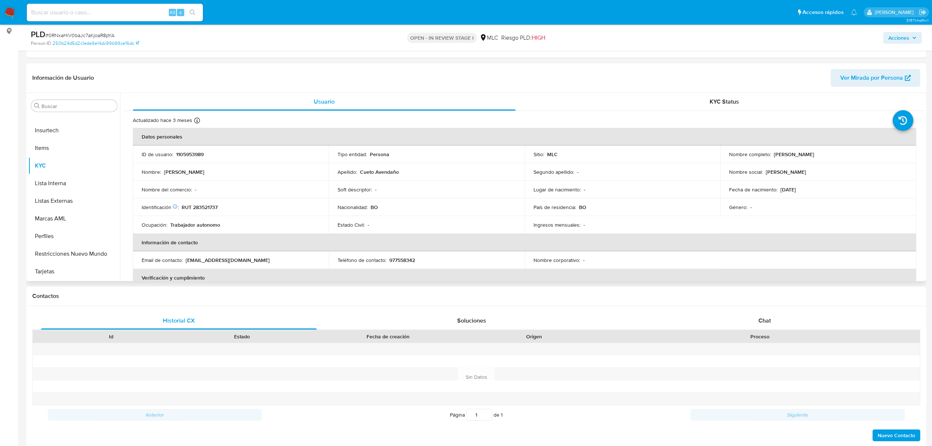
click at [210, 205] on p "RUT 283521737" at bounding box center [200, 207] width 36 height 7
copy p "283521737"
click at [69, 139] on button "Historial Casos" at bounding box center [71, 140] width 86 height 18
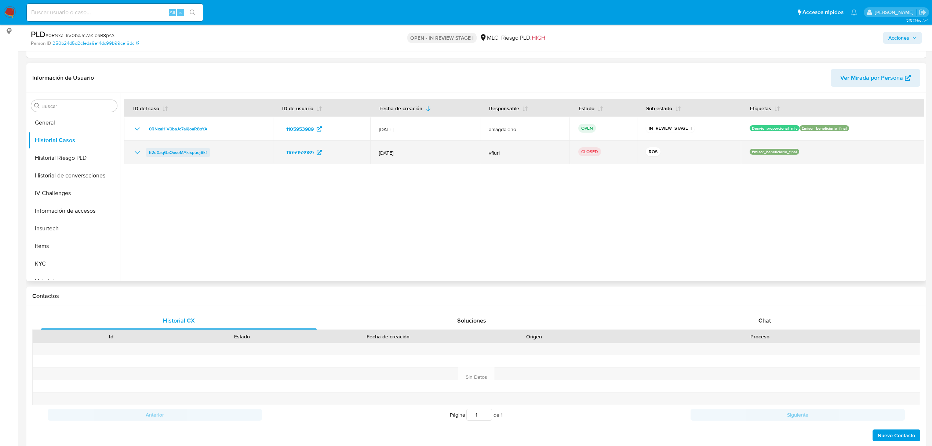
click at [178, 150] on span "E2u0aqGaOasoMAkixpuoj8kf" at bounding box center [178, 152] width 58 height 9
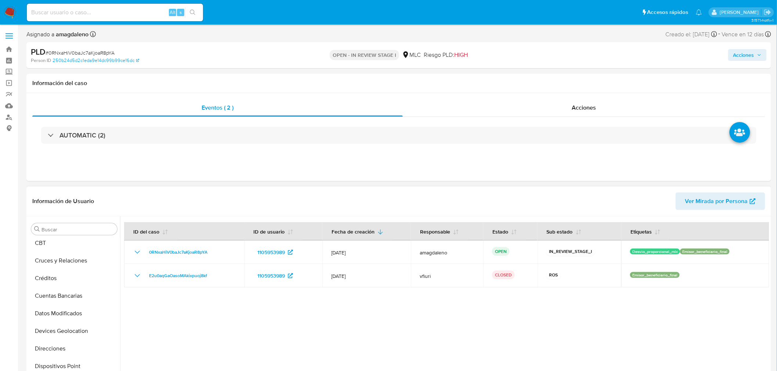
scroll to position [0, 0]
click at [52, 306] on button "Cruces y Relaciones" at bounding box center [71, 300] width 86 height 18
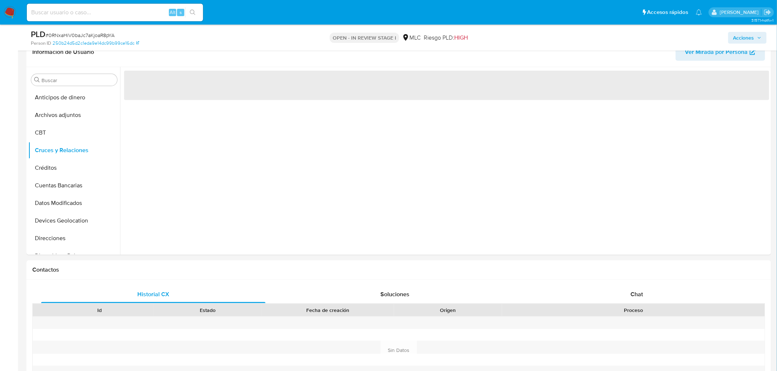
scroll to position [97, 0]
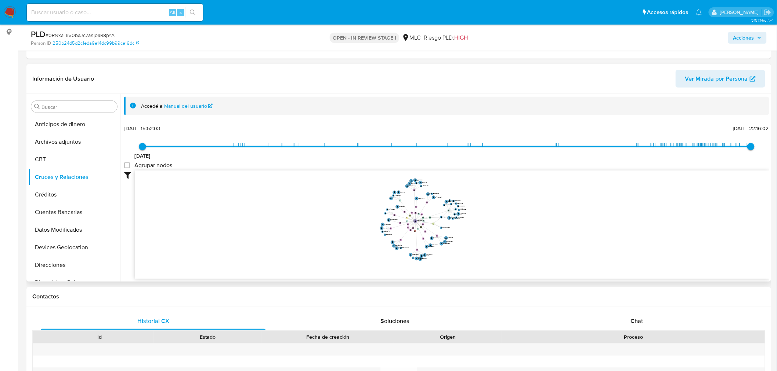
drag, startPoint x: 344, startPoint y: 218, endPoint x: 330, endPoint y: 220, distance: 13.7
click at [330, 220] on icon "device-65c157649f6c868cf104c6d7  user-1105953989  1105953989 device-6255ca530…" at bounding box center [452, 224] width 634 height 106
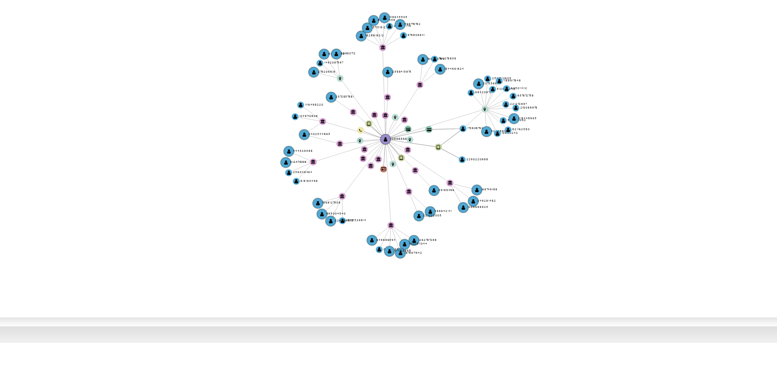
drag, startPoint x: 549, startPoint y: 228, endPoint x: 549, endPoint y: 210, distance: 17.6
click at [549, 206] on icon "device-65c157649f6c868cf104c6d7  user-1105953989  1105953989 device-6255ca530…" at bounding box center [452, 224] width 634 height 106
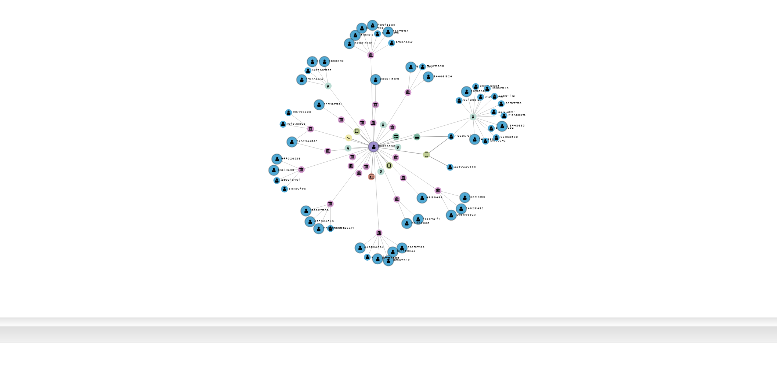
drag, startPoint x: 456, startPoint y: 242, endPoint x: 453, endPoint y: 254, distance: 12.5
click at [453, 254] on icon "device-65c157649f6c868cf104c6d7  user-1105953989  1105953989 device-6255ca530…" at bounding box center [452, 224] width 634 height 106
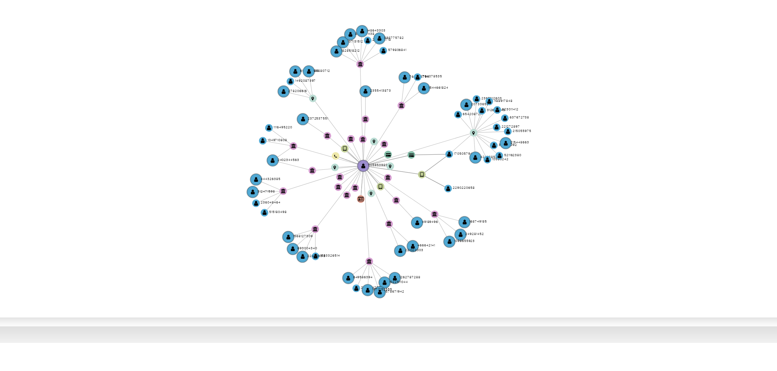
drag, startPoint x: 453, startPoint y: 253, endPoint x: 454, endPoint y: 263, distance: 10.0
click at [454, 263] on icon "device-65c157649f6c868cf104c6d7  user-1105953989  1105953989 device-6255ca530…" at bounding box center [452, 224] width 634 height 106
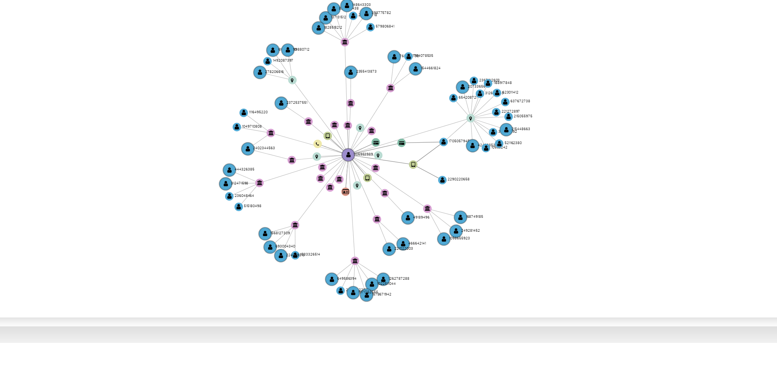
click at [454, 261] on icon "device-65c157649f6c868cf104c6d7  user-1105953989  1105953989 device-6255ca530…" at bounding box center [452, 224] width 634 height 106
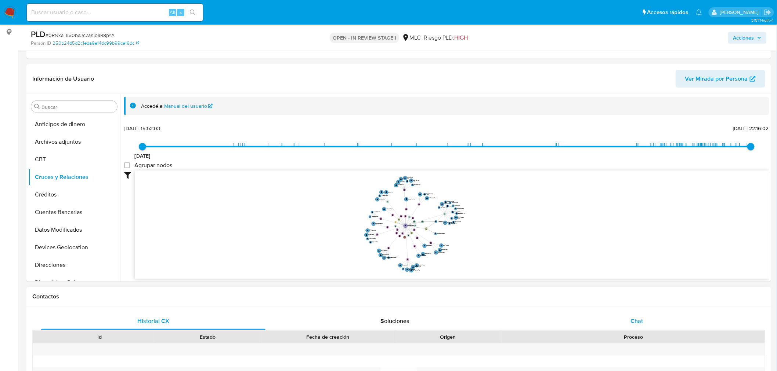
click at [625, 314] on div "Chat" at bounding box center [637, 322] width 224 height 18
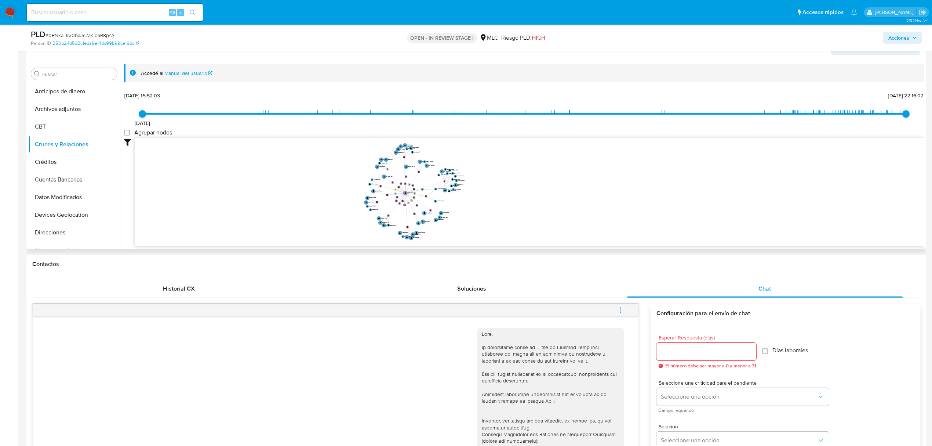
scroll to position [0, 0]
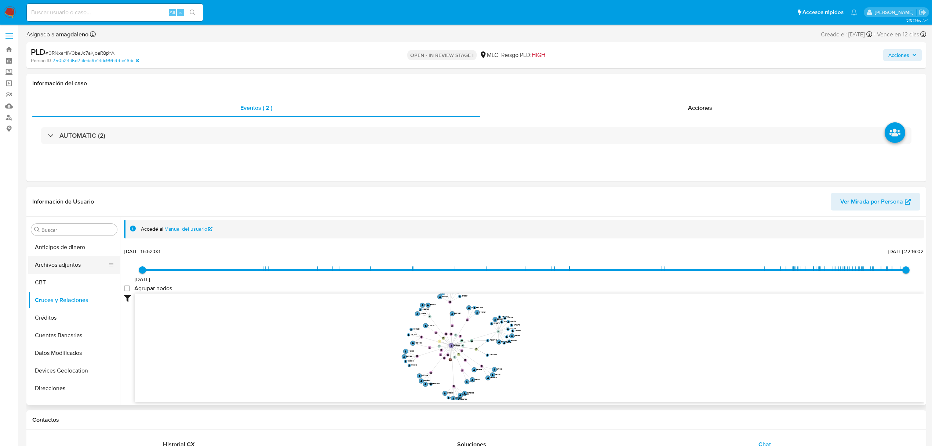
click at [83, 264] on button "Archivos adjuntos" at bounding box center [71, 265] width 86 height 18
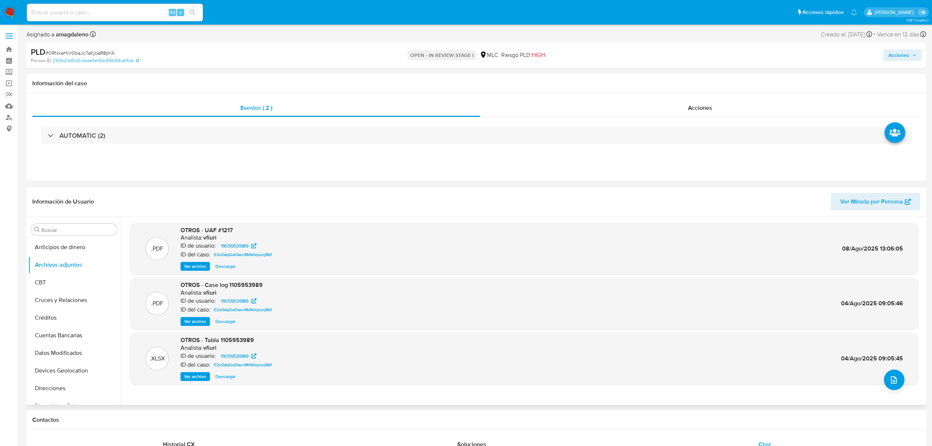
click at [196, 320] on span "Ver archivo" at bounding box center [195, 321] width 22 height 7
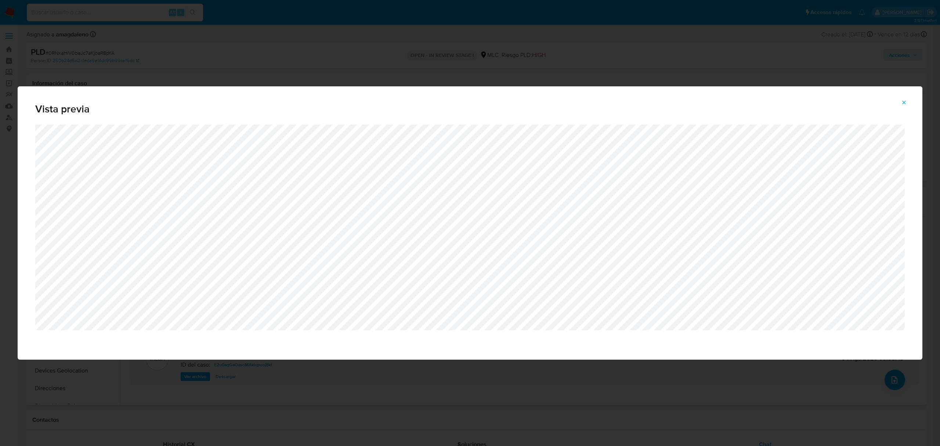
click at [906, 108] on span "Attachment preview" at bounding box center [904, 102] width 6 height 10
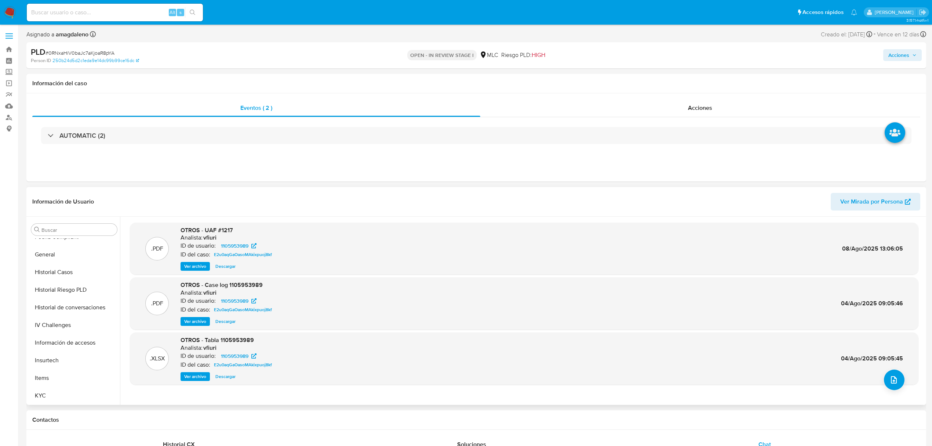
scroll to position [294, 0]
drag, startPoint x: 72, startPoint y: 304, endPoint x: 76, endPoint y: 300, distance: 5.2
click at [72, 304] on button "KYC" at bounding box center [71, 306] width 86 height 18
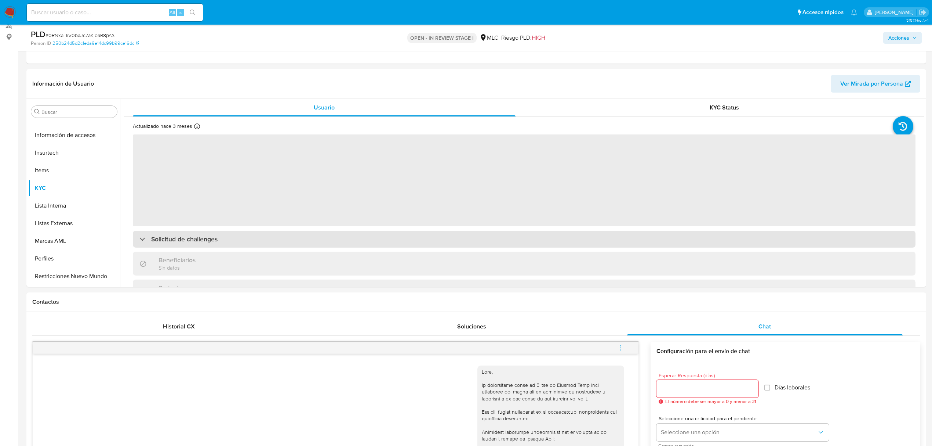
scroll to position [98, 0]
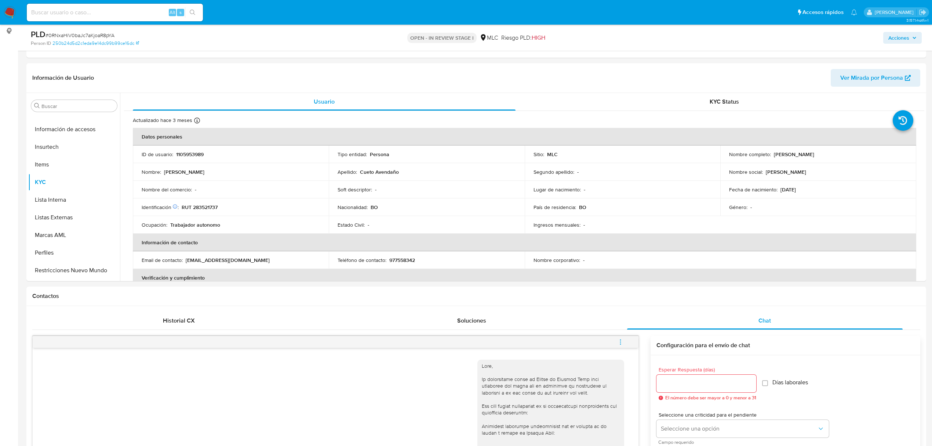
click at [207, 202] on td "Identificación Nº de serie: 603810101 : RUT 283521737" at bounding box center [231, 207] width 196 height 18
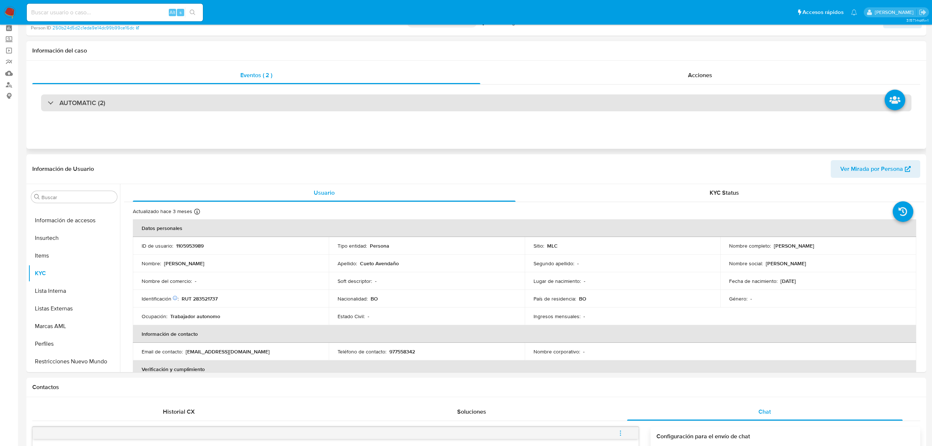
scroll to position [0, 0]
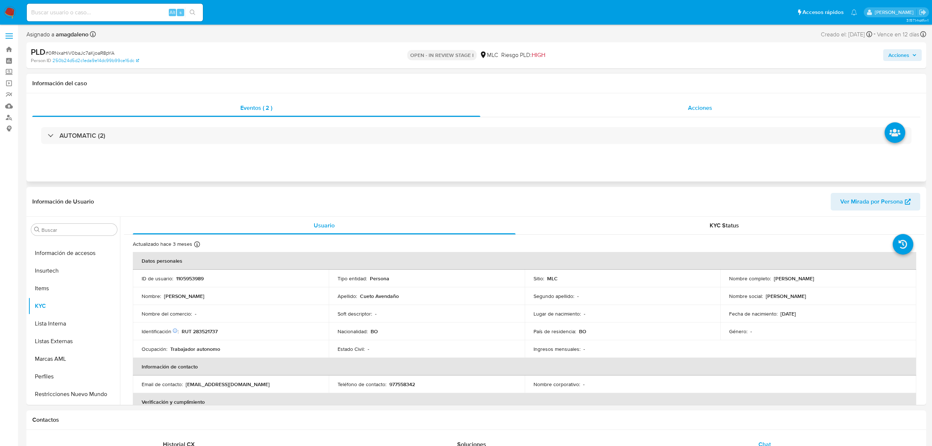
click at [786, 109] on div "Acciones" at bounding box center [700, 108] width 440 height 18
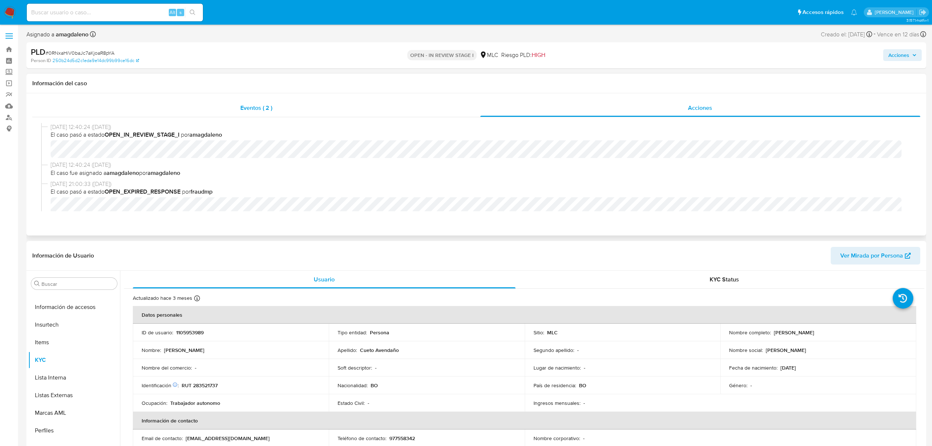
click at [265, 106] on span "Eventos ( 2 )" at bounding box center [256, 108] width 32 height 8
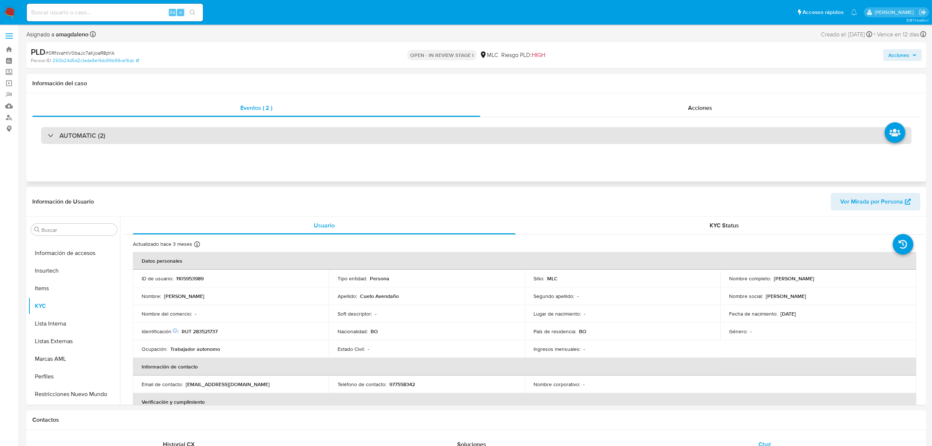
click at [298, 139] on div "AUTOMATIC (2)" at bounding box center [476, 135] width 871 height 17
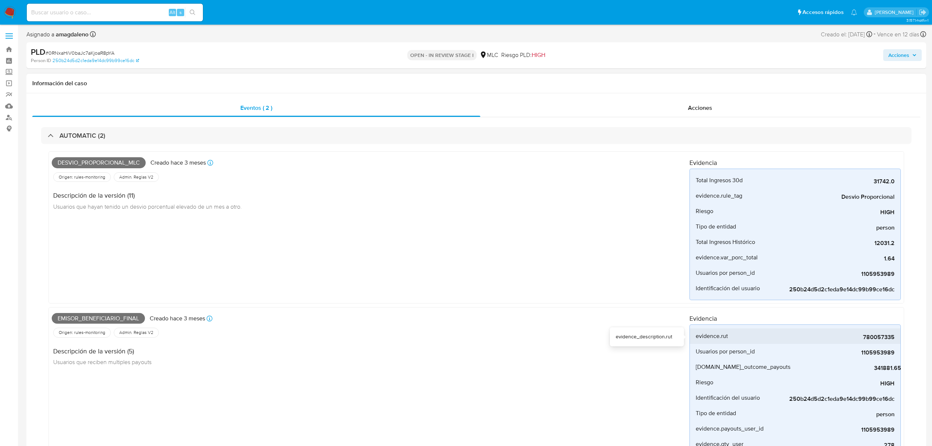
click at [879, 341] on span "780057335" at bounding box center [840, 336] width 110 height 7
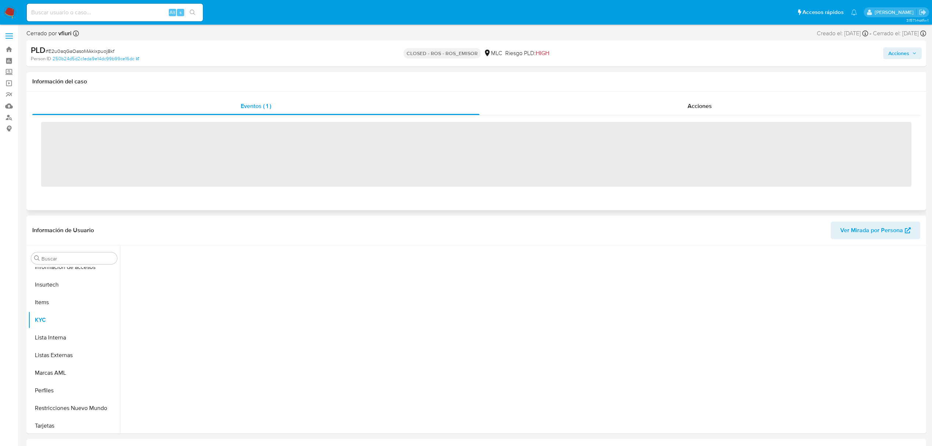
scroll to position [310, 0]
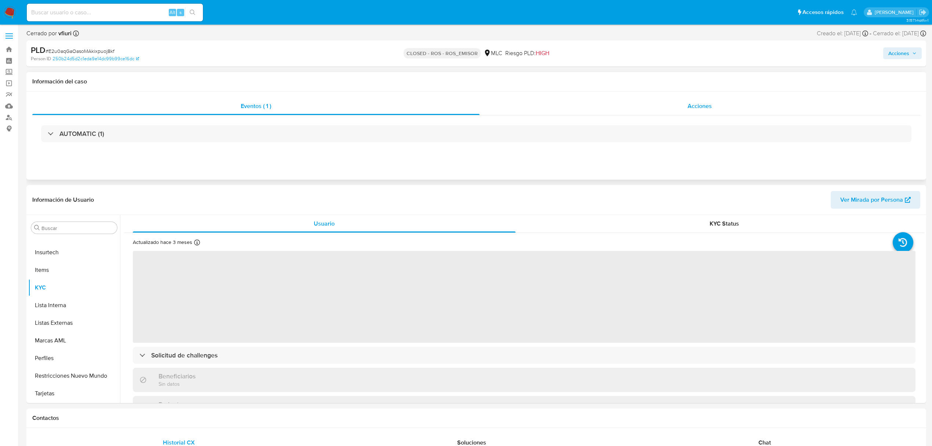
click at [768, 106] on div "Acciones" at bounding box center [700, 106] width 441 height 18
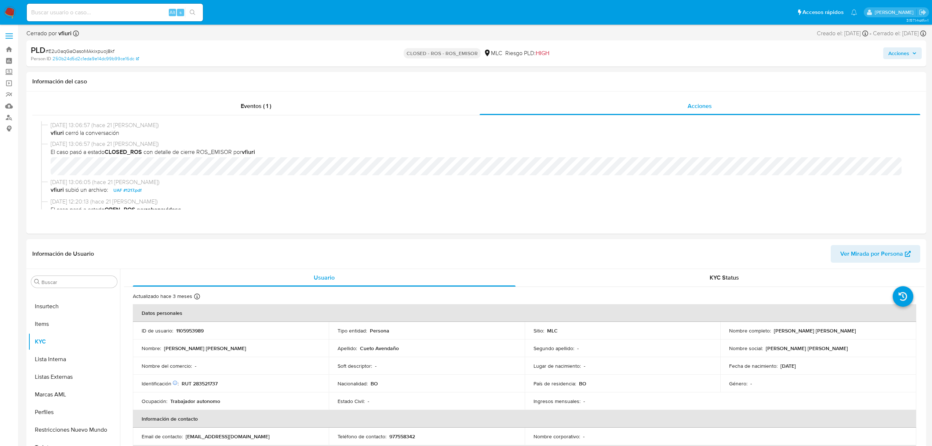
select select "10"
click at [345, 107] on div "Eventos ( 1 )" at bounding box center [255, 106] width 447 height 18
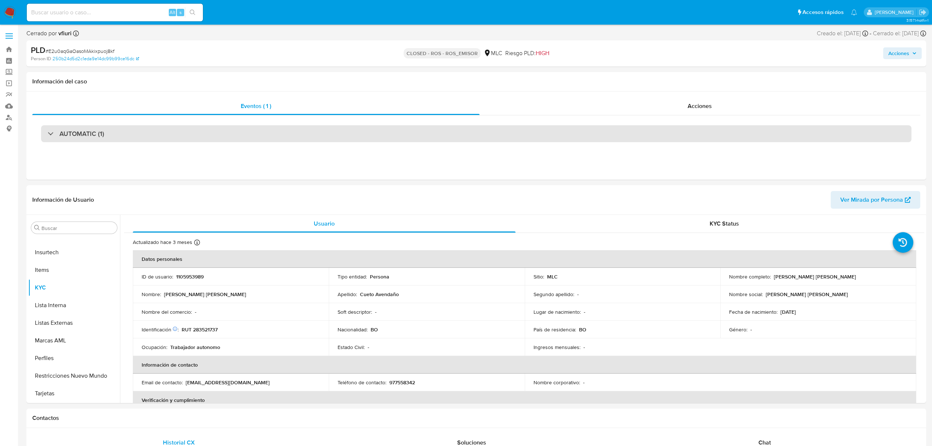
click at [307, 135] on div "AUTOMATIC (1)" at bounding box center [476, 133] width 871 height 17
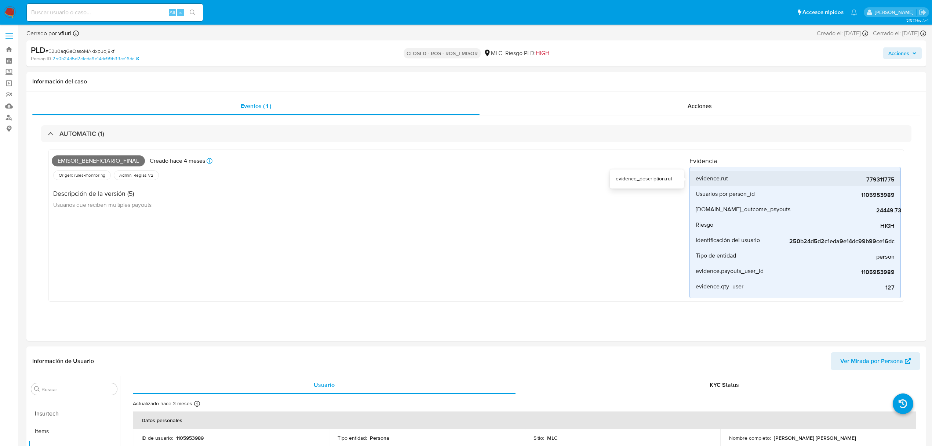
click at [875, 179] on span "779311775" at bounding box center [840, 179] width 110 height 7
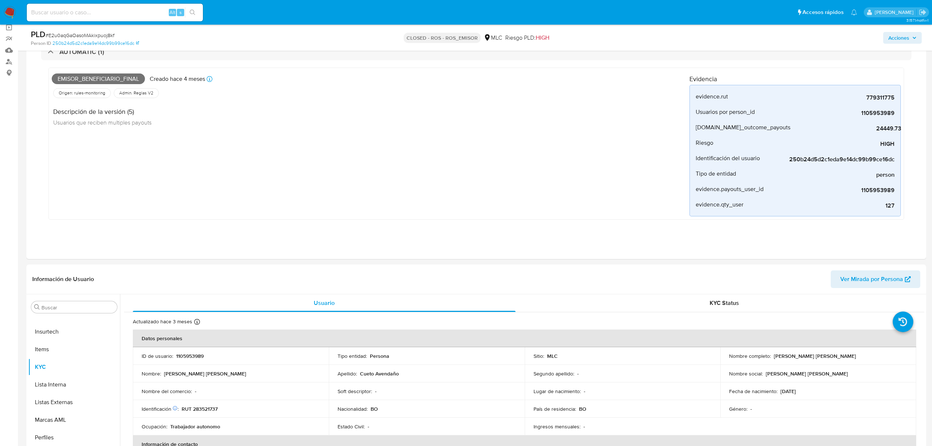
scroll to position [49, 0]
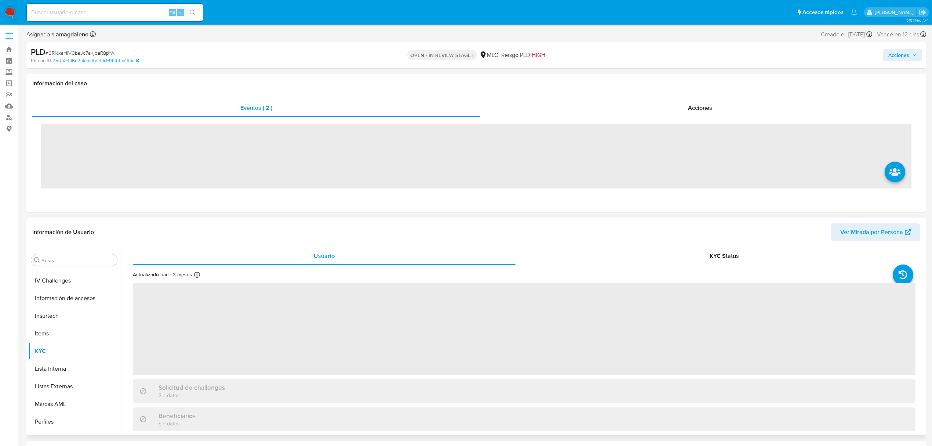
scroll to position [310, 0]
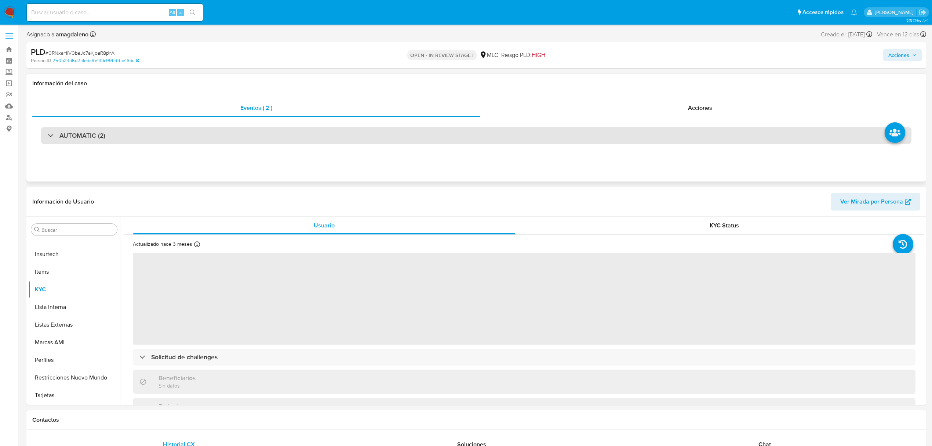
click at [341, 134] on div "AUTOMATIC (2)" at bounding box center [476, 135] width 871 height 17
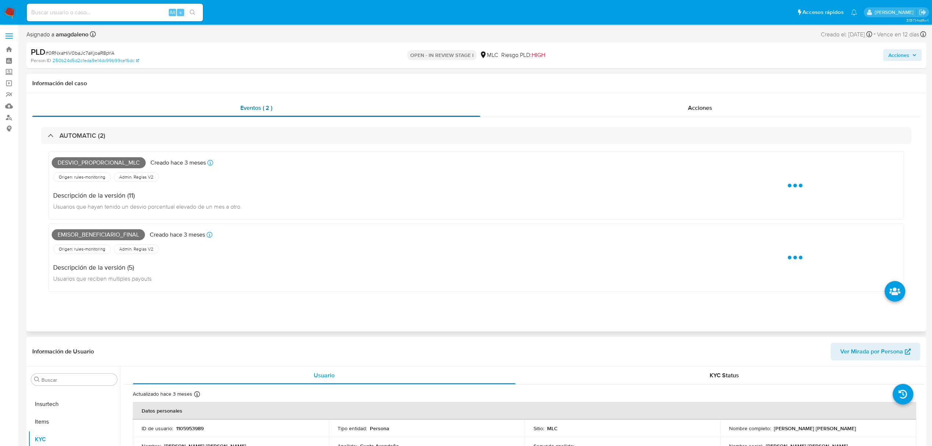
select select "10"
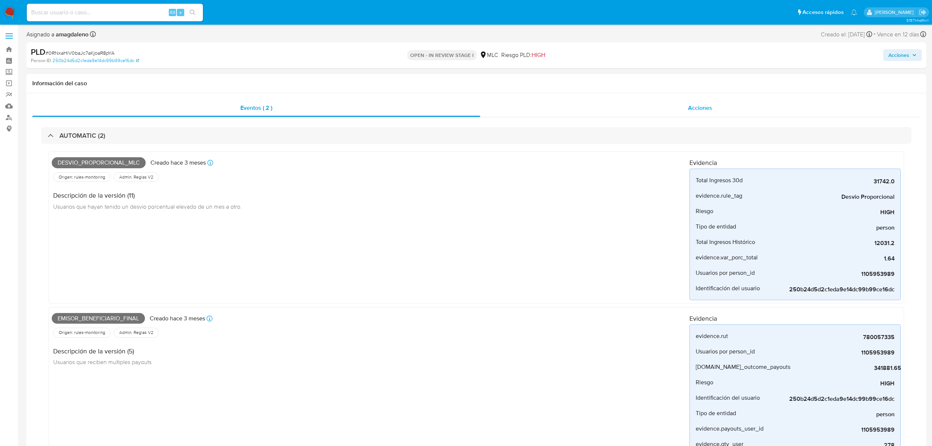
click at [603, 104] on div "Acciones" at bounding box center [700, 108] width 440 height 18
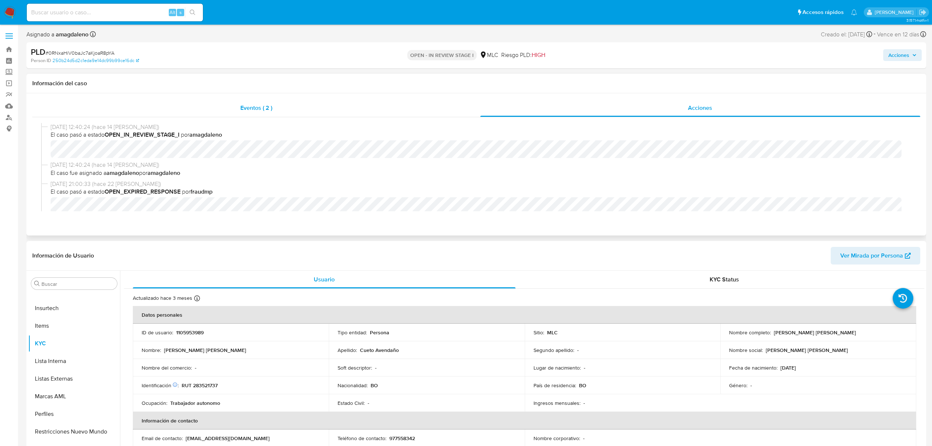
click at [336, 106] on div "Eventos ( 2 )" at bounding box center [256, 108] width 448 height 18
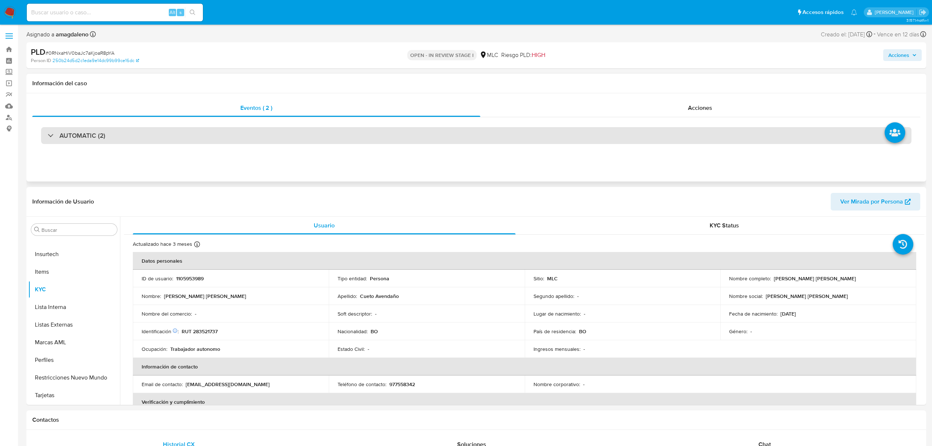
click at [209, 144] on div "AUTOMATIC (2)" at bounding box center [476, 135] width 871 height 17
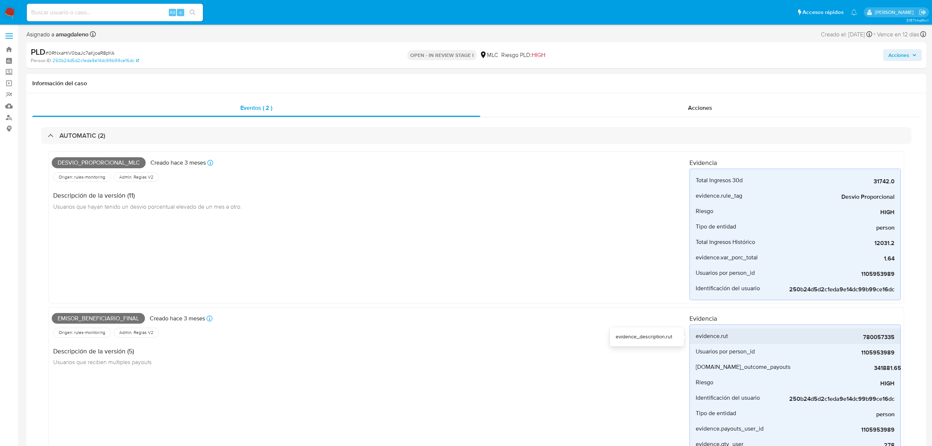
click at [874, 337] on span "780057335" at bounding box center [840, 336] width 110 height 7
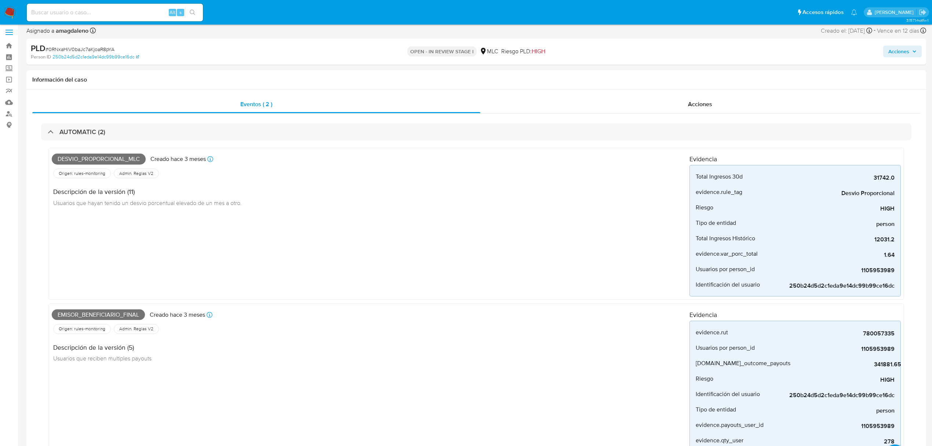
scroll to position [0, 0]
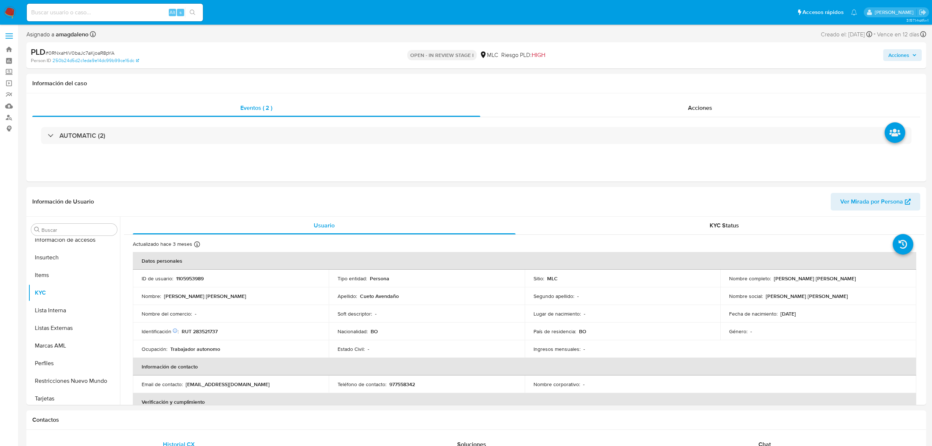
scroll to position [310, 0]
select select "10"
click at [75, 311] on button "Documentación" at bounding box center [71, 309] width 86 height 18
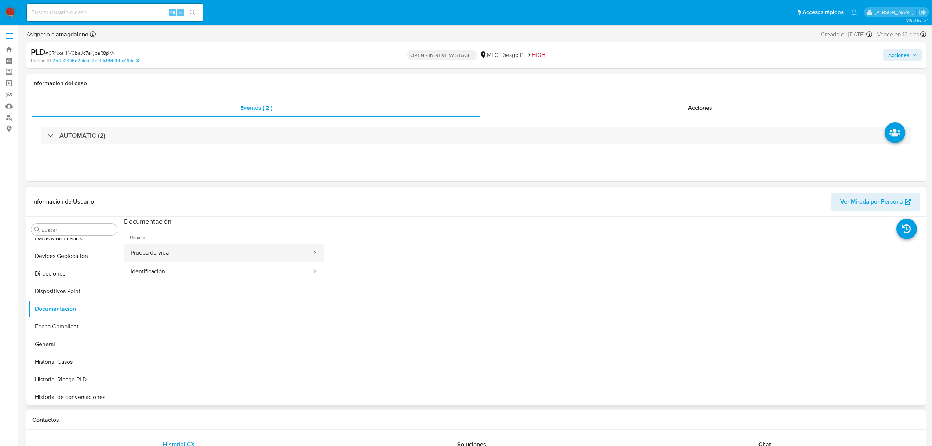
click at [199, 256] on button "Prueba de vida" at bounding box center [218, 252] width 188 height 19
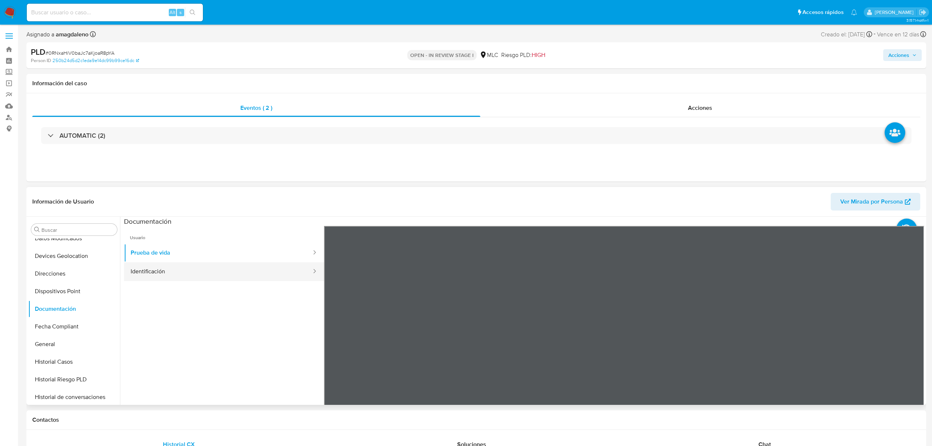
click at [225, 268] on button "Identificación" at bounding box center [218, 271] width 188 height 19
click at [908, 344] on icon at bounding box center [915, 345] width 15 height 15
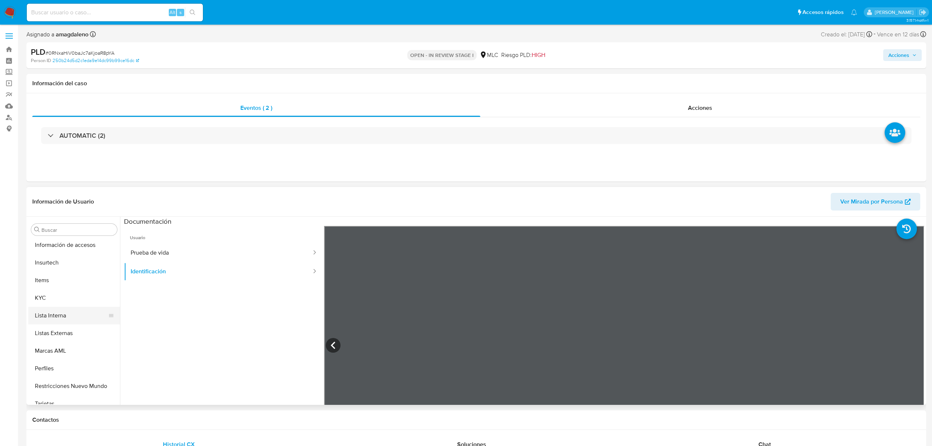
scroll to position [310, 0]
click at [53, 291] on button "KYC" at bounding box center [71, 289] width 86 height 18
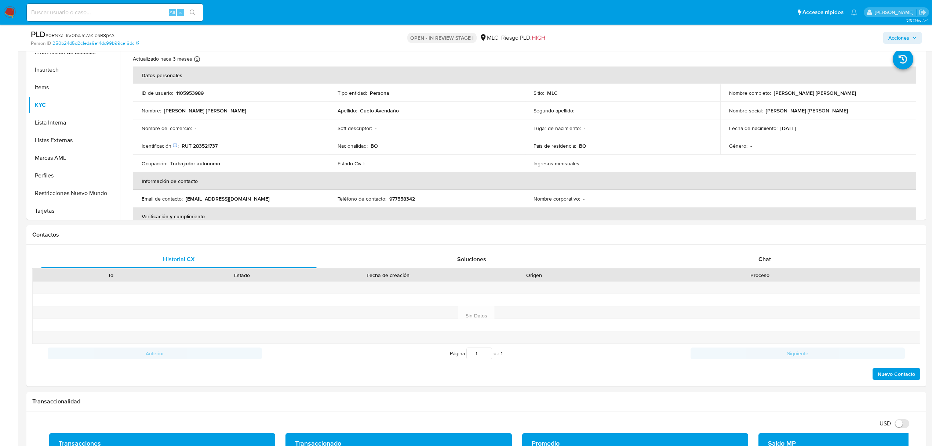
scroll to position [310, 0]
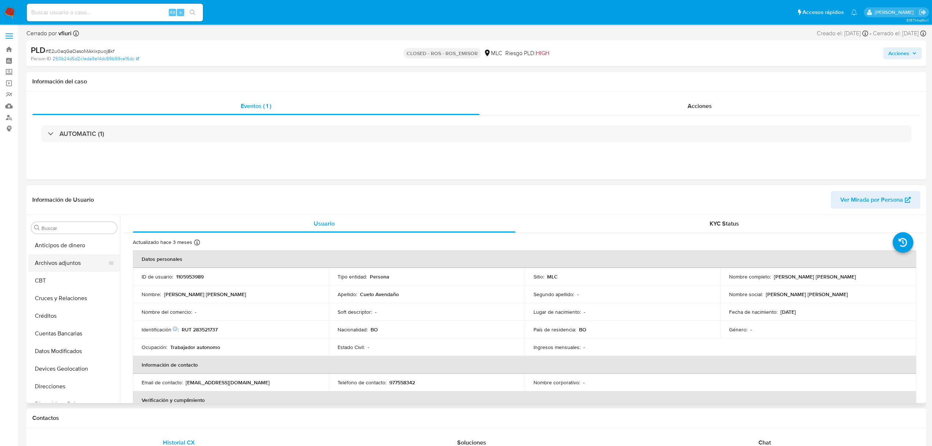
click at [61, 254] on button "Archivos adjuntos" at bounding box center [71, 263] width 86 height 18
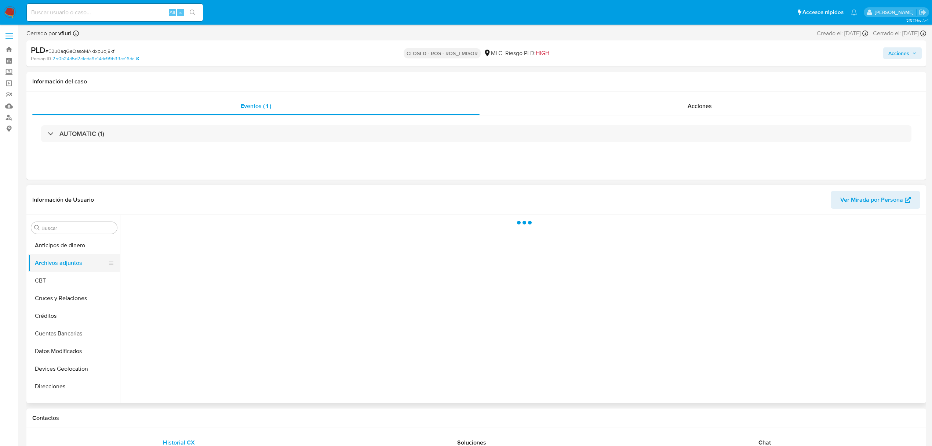
select select "10"
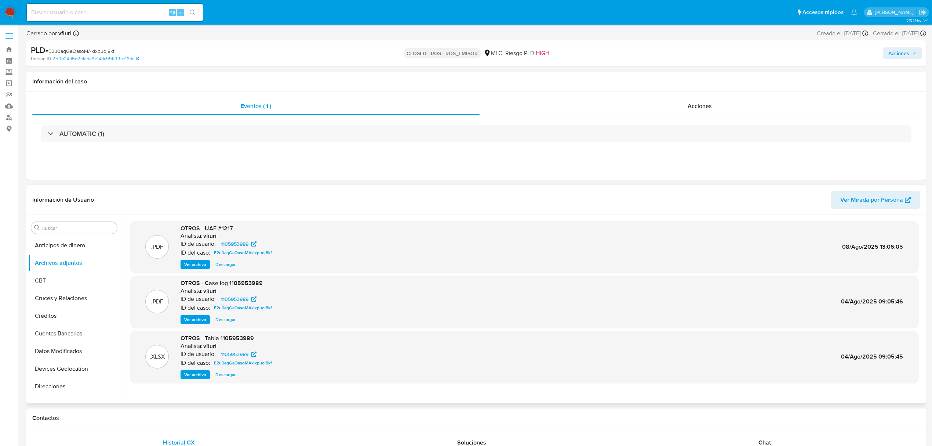
click at [194, 323] on span "Ver archivo" at bounding box center [195, 319] width 22 height 7
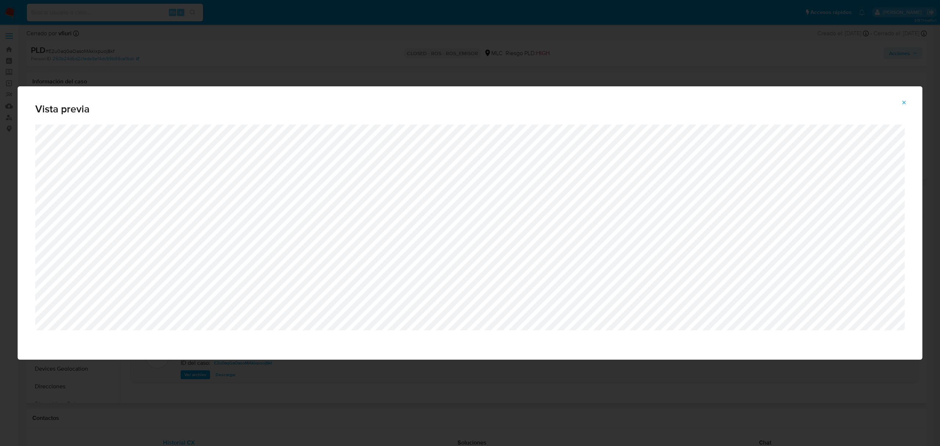
click at [594, 41] on div "Vista previa" at bounding box center [470, 223] width 940 height 446
click at [902, 102] on icon "Attachment preview" at bounding box center [904, 102] width 6 height 6
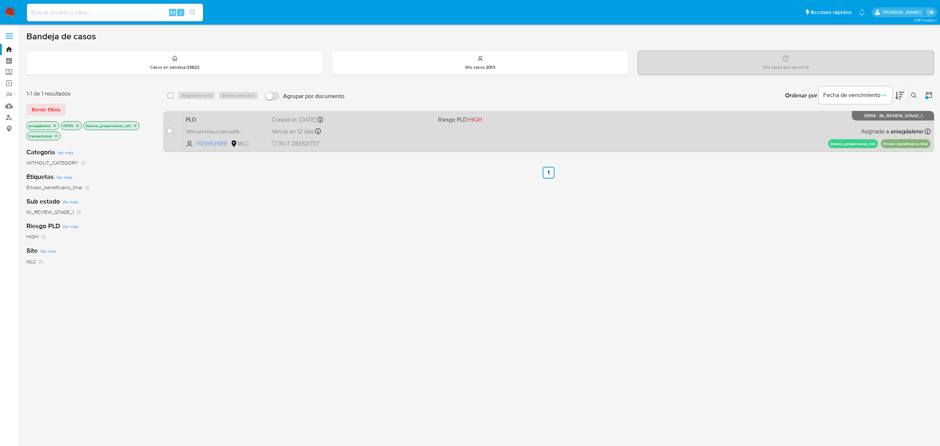
click at [474, 137] on div "PLD 0RNxaHiV0baJc7aKjoaR8pYA 1105953989 MLC Riesgo PLD: HIGH Creado el: [DATE] …" at bounding box center [556, 131] width 747 height 37
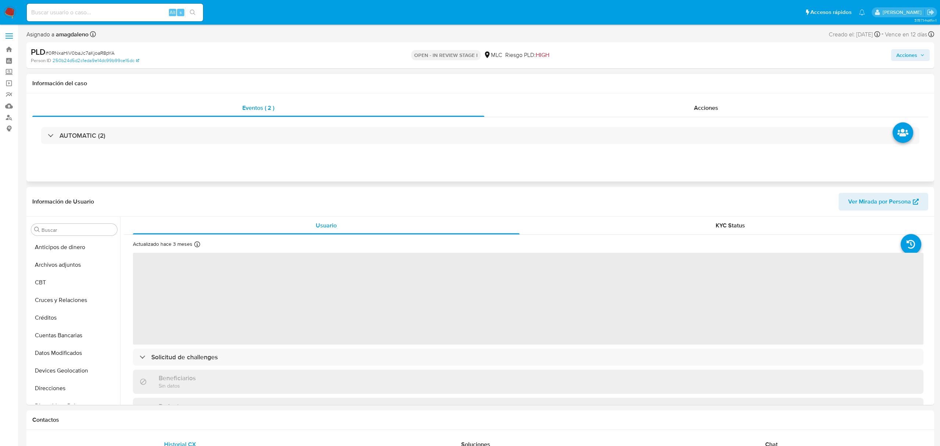
select select "10"
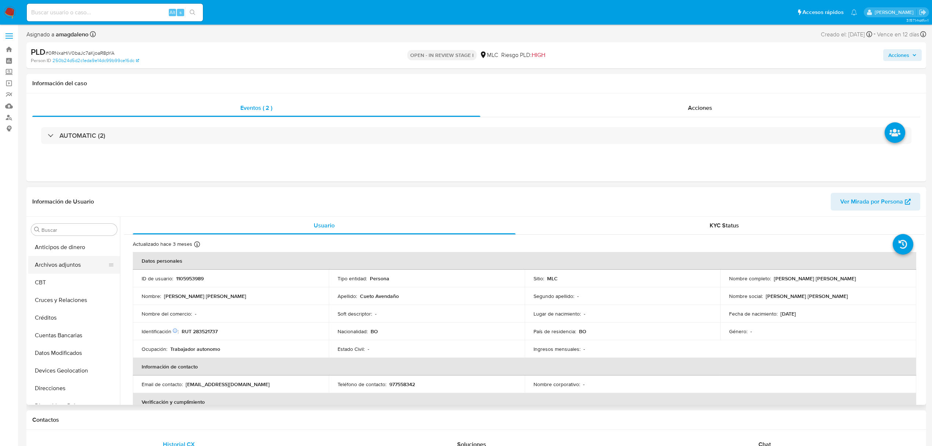
click at [70, 271] on button "Archivos adjuntos" at bounding box center [71, 265] width 86 height 18
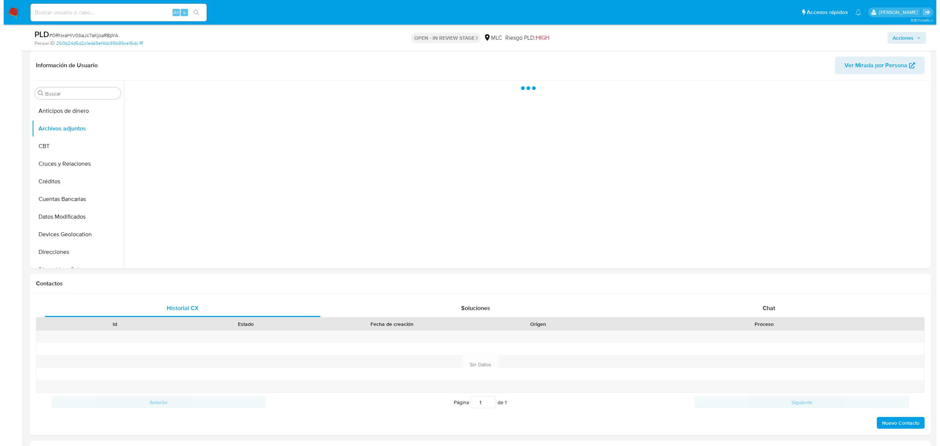
scroll to position [75, 0]
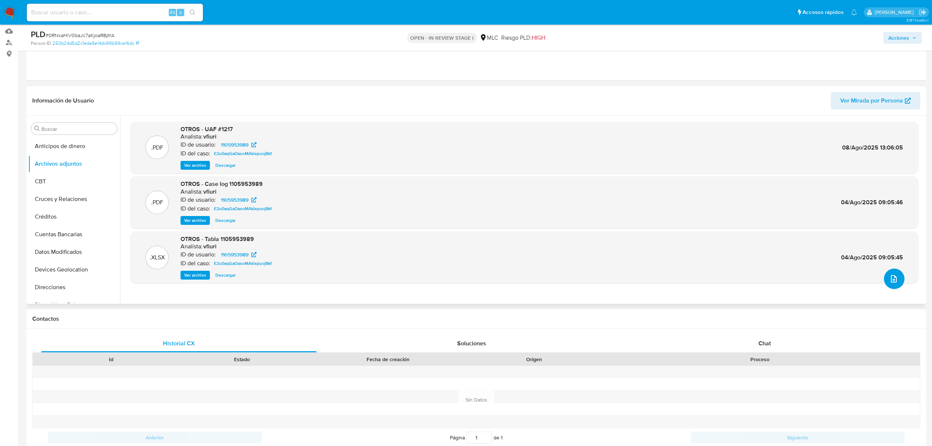
click at [893, 278] on icon "upload-file" at bounding box center [894, 278] width 9 height 9
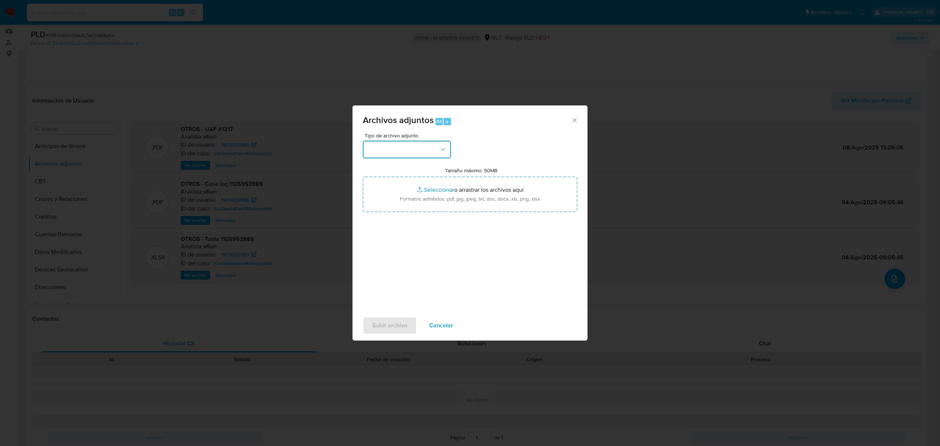
click at [398, 150] on button "button" at bounding box center [407, 150] width 88 height 18
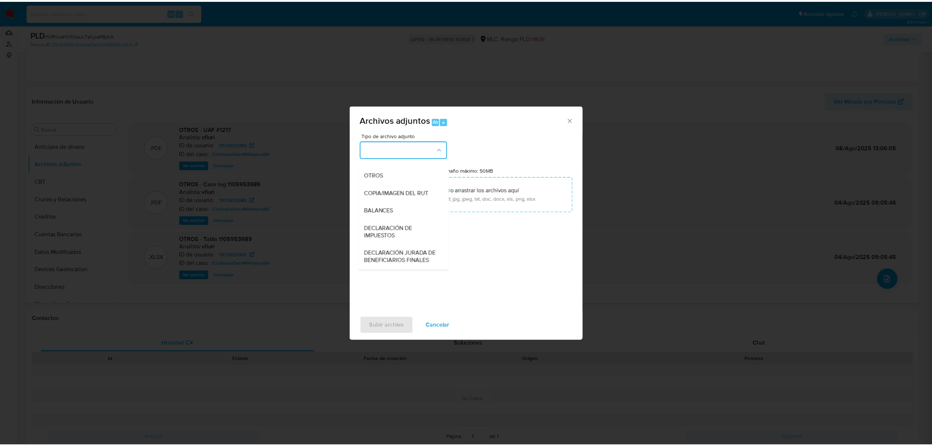
scroll to position [109, 0]
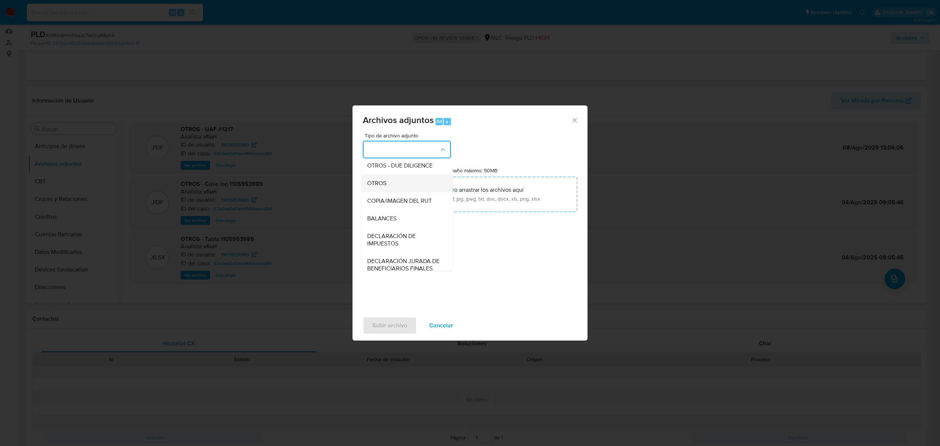
click at [374, 187] on span "OTROS" at bounding box center [376, 182] width 19 height 7
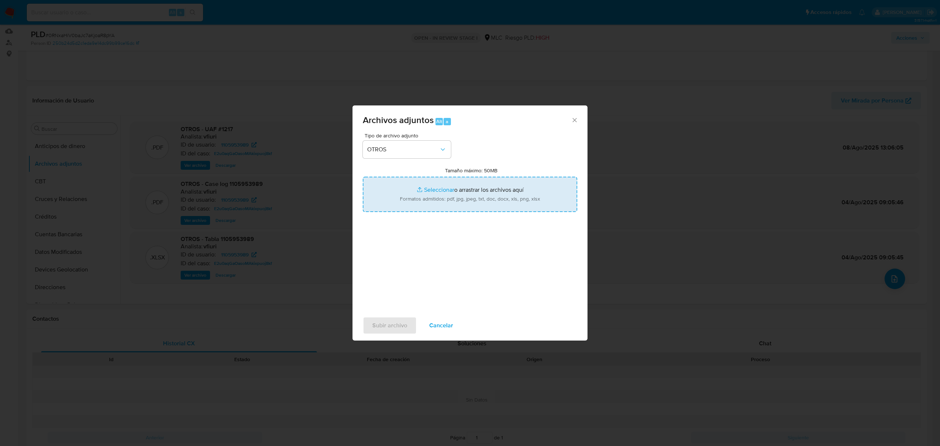
click at [427, 190] on input "Tamaño máximo: 50MB Seleccionar archivos" at bounding box center [470, 194] width 214 height 35
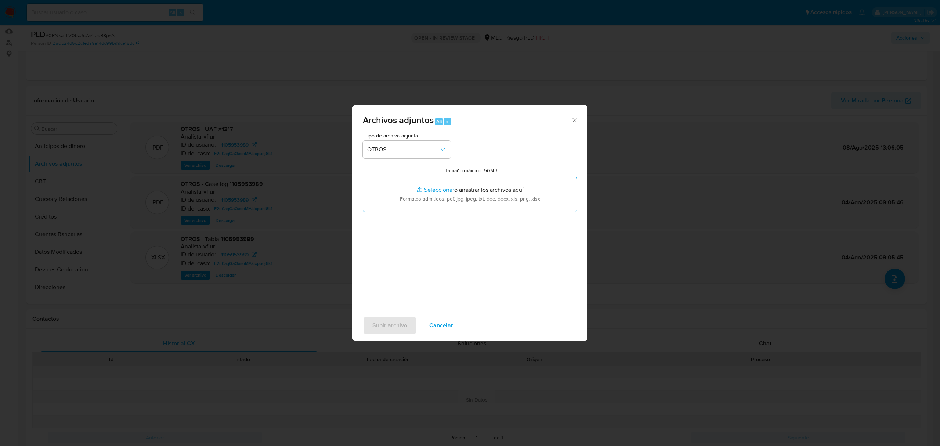
click at [451, 68] on div "Archivos adjuntos Alt a Tipo de archivo adjunto OTROS Tamaño máximo: 50MB Selec…" at bounding box center [470, 223] width 940 height 446
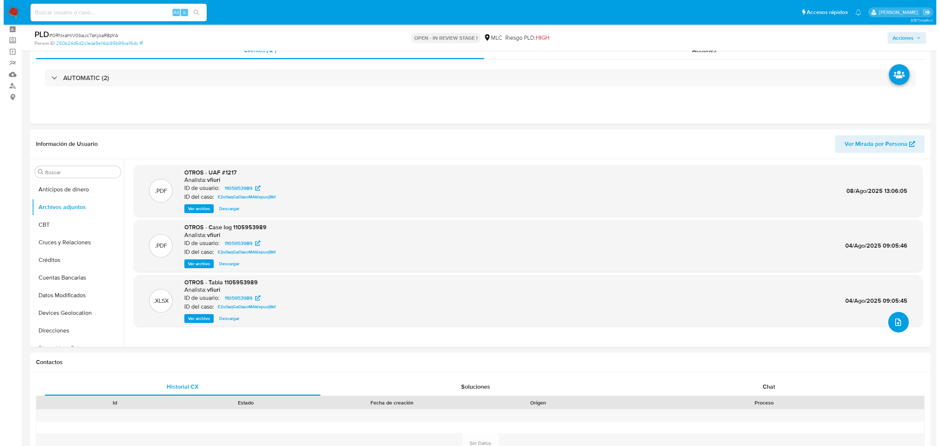
scroll to position [0, 0]
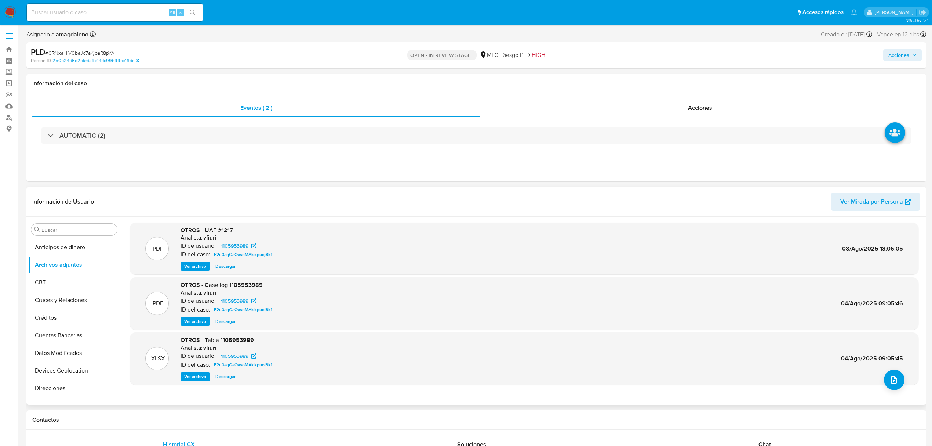
click at [880, 374] on div ".XLSX OTROS - Tabla 1105953989 Analista: vfiuri ID de usuario: 1105953989 ID de…" at bounding box center [524, 358] width 781 height 45
click at [897, 382] on button "upload-file" at bounding box center [894, 379] width 21 height 21
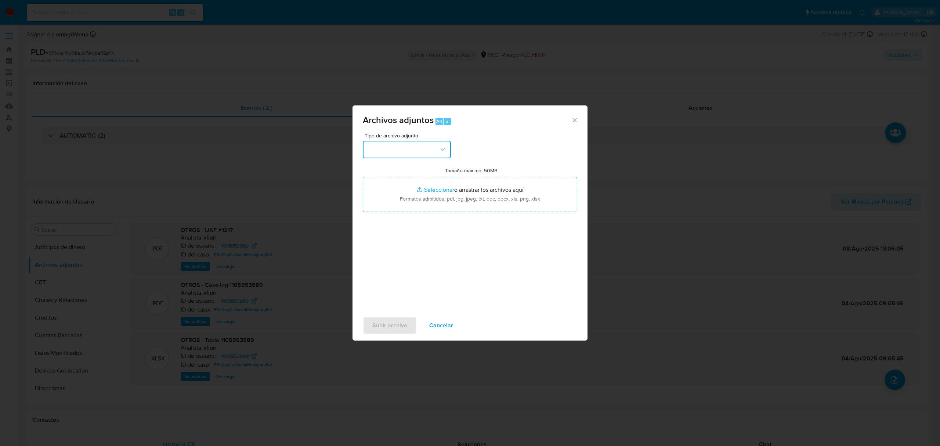
click at [393, 145] on button "button" at bounding box center [407, 150] width 88 height 18
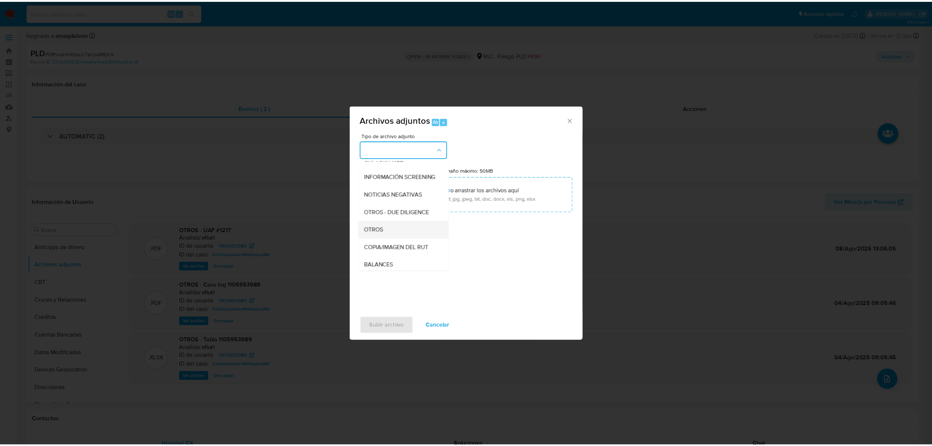
scroll to position [61, 0]
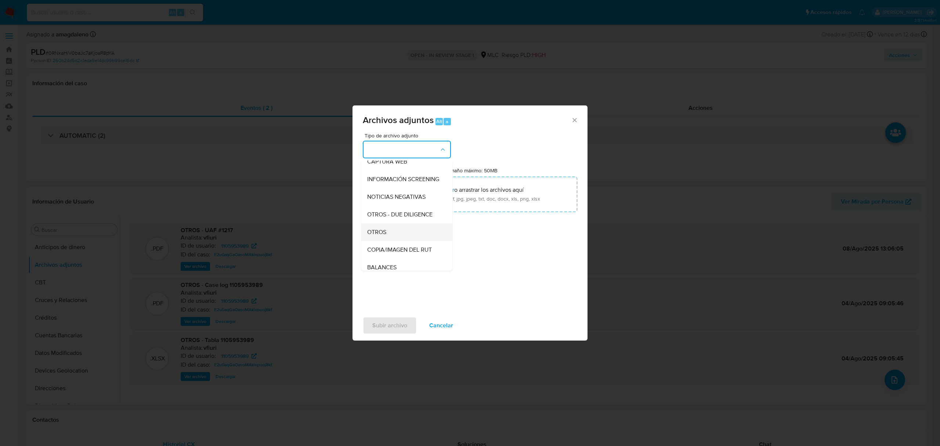
click at [403, 241] on div "OTROS" at bounding box center [404, 232] width 75 height 18
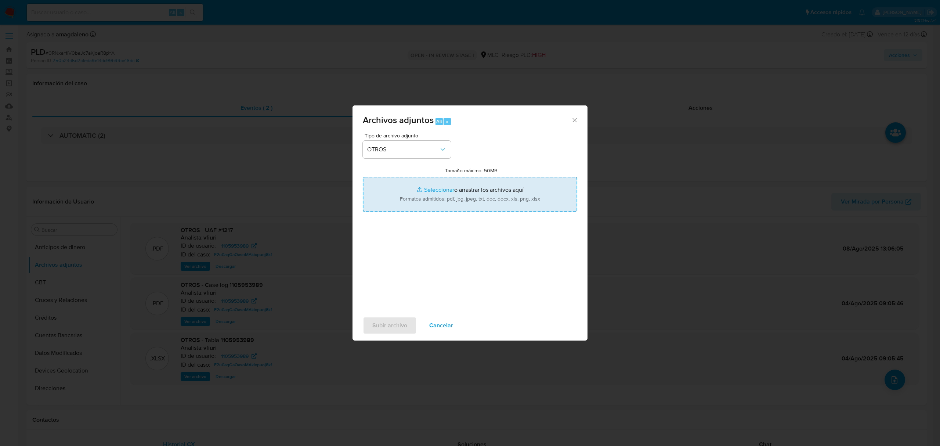
click at [446, 190] on input "Tamaño máximo: 50MB Seleccionar archivos" at bounding box center [470, 194] width 214 height 35
click at [435, 192] on input "Tamaño máximo: 50MB Seleccionar archivos" at bounding box center [470, 194] width 214 height 35
click at [425, 187] on input "Tamaño máximo: 50MB Seleccionar archivos" at bounding box center [470, 194] width 214 height 35
type input "C:\fakepath\780057335_BBFF 1105953989 - 28_08_2025.xlsx"
click at [432, 189] on input "Tamaño máximo: 50MB Seleccionar archivos" at bounding box center [470, 194] width 214 height 35
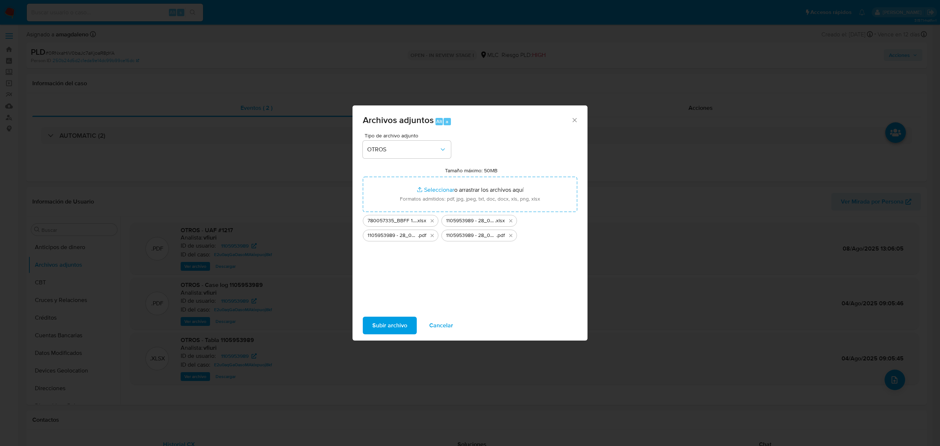
click at [396, 320] on span "Subir archivo" at bounding box center [389, 325] width 35 height 16
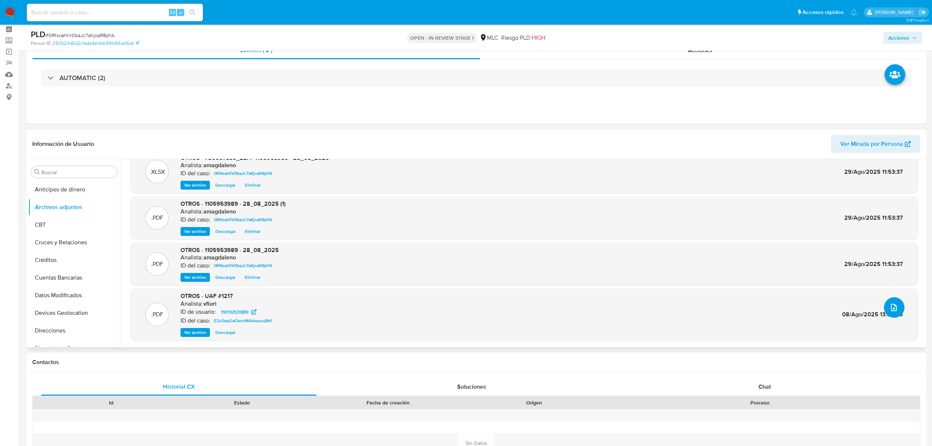
scroll to position [49, 0]
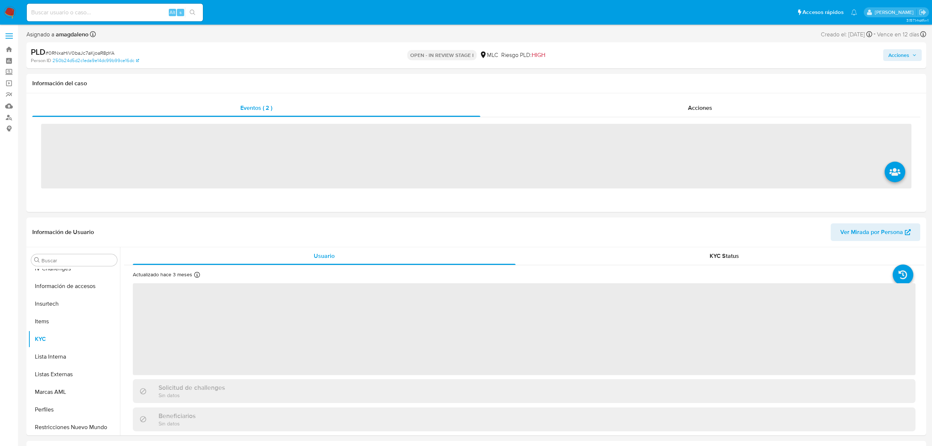
scroll to position [310, 0]
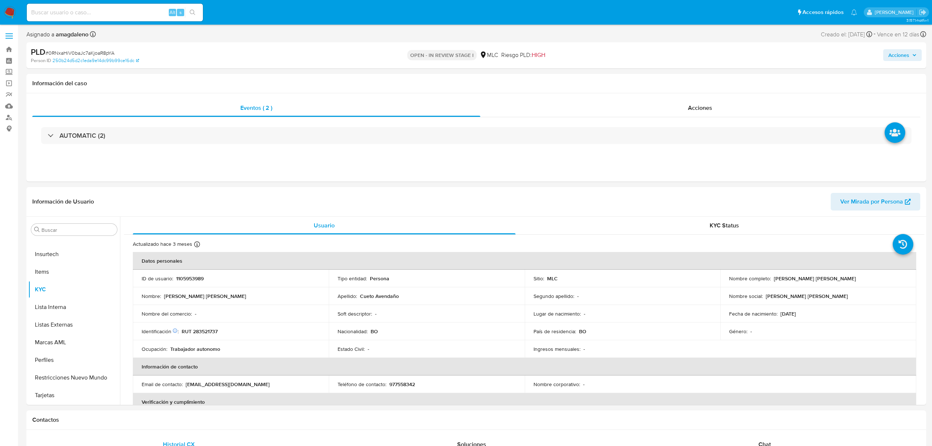
select select "10"
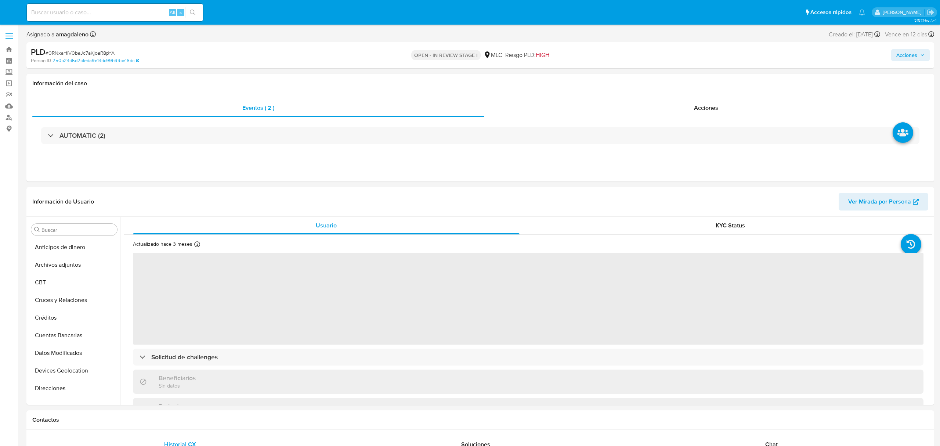
select select "10"
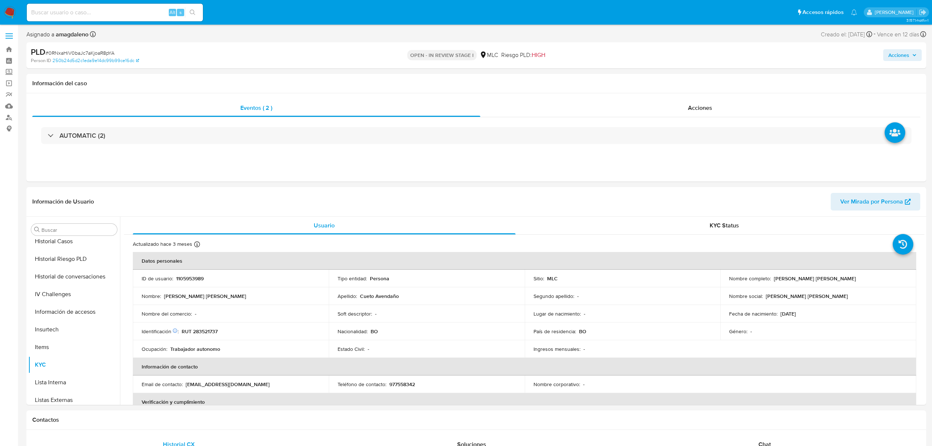
scroll to position [295, 0]
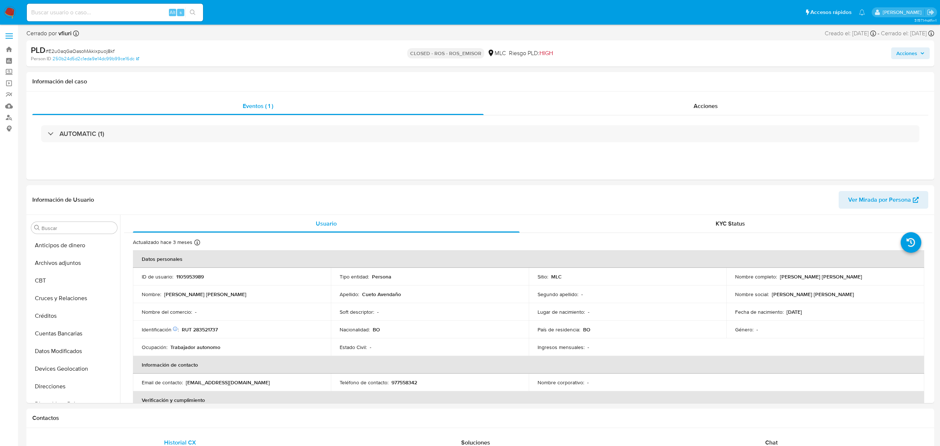
select select "10"
click at [85, 268] on button "Archivos adjuntos" at bounding box center [71, 263] width 86 height 18
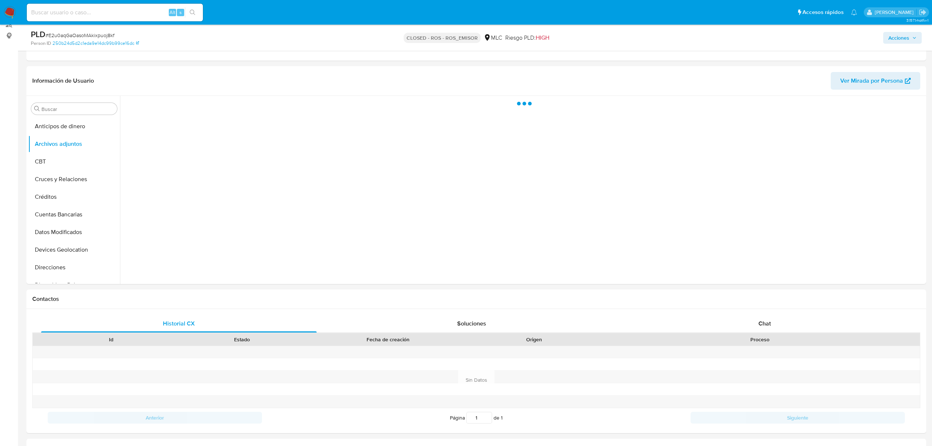
scroll to position [40, 0]
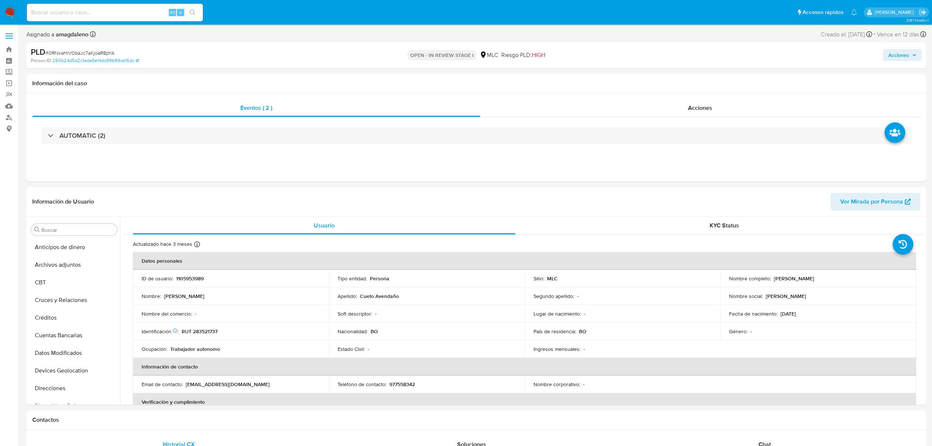
select select "10"
click at [654, 117] on div "AUTOMATIC (2)" at bounding box center [476, 135] width 888 height 37
click at [376, 109] on div "Eventos ( 2 )" at bounding box center [256, 108] width 448 height 18
click at [529, 96] on div "Eventos ( 2 ) Acciones AUTOMATIC (2)" at bounding box center [476, 137] width 900 height 88
click at [531, 106] on div "Acciones" at bounding box center [700, 108] width 440 height 18
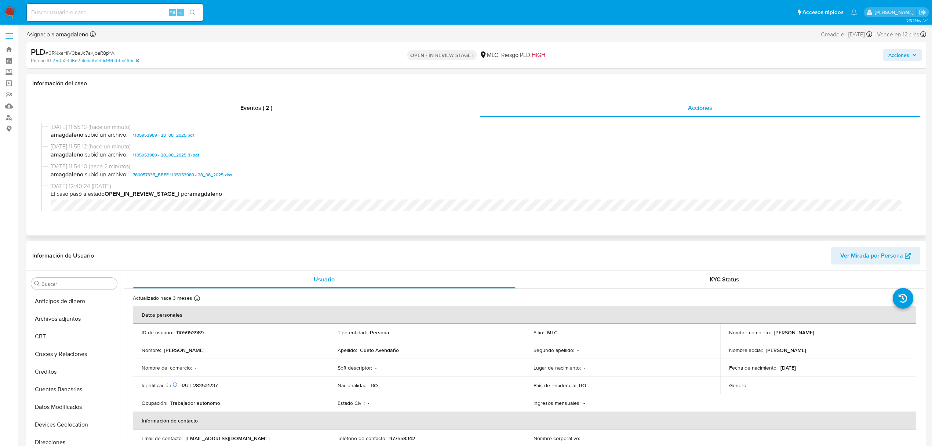
scroll to position [49, 0]
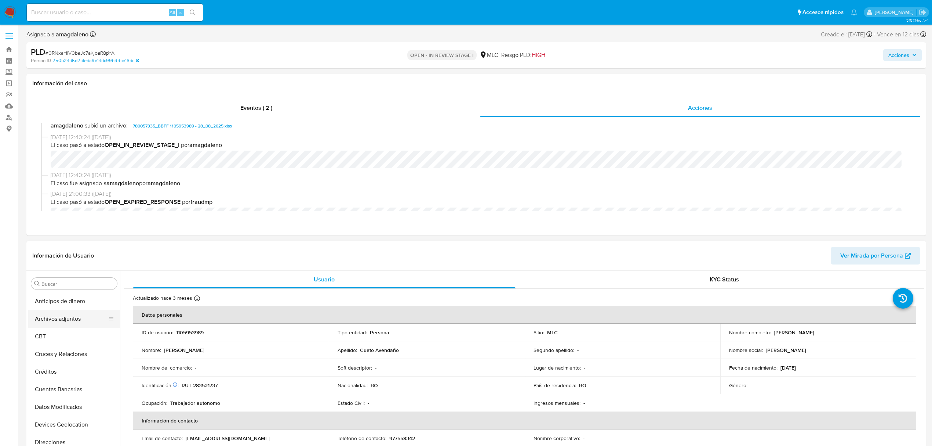
click at [72, 322] on button "Archivos adjuntos" at bounding box center [71, 319] width 86 height 18
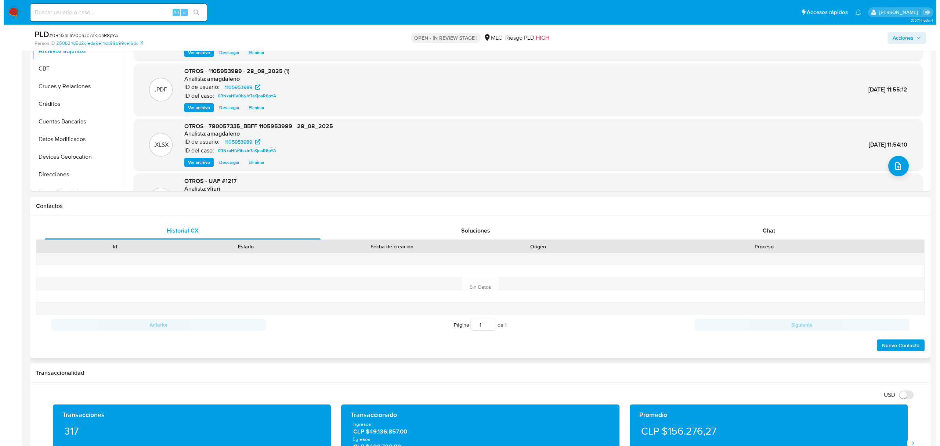
scroll to position [244, 0]
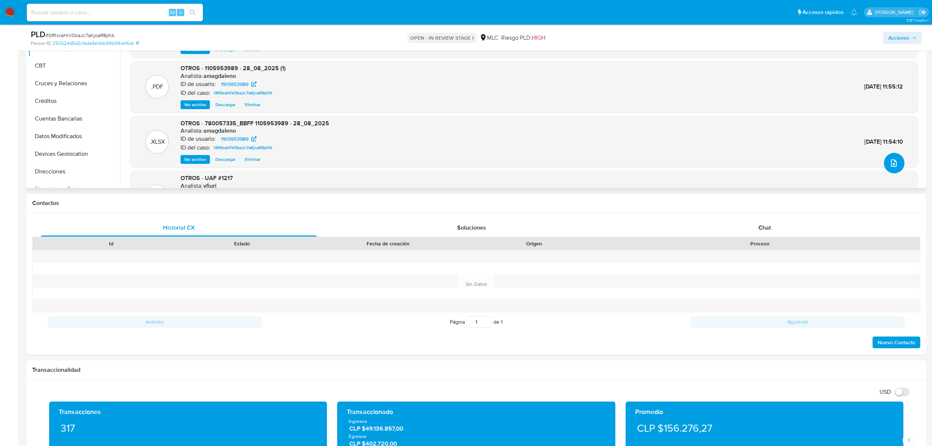
click at [891, 163] on icon "upload-file" at bounding box center [894, 162] width 6 height 7
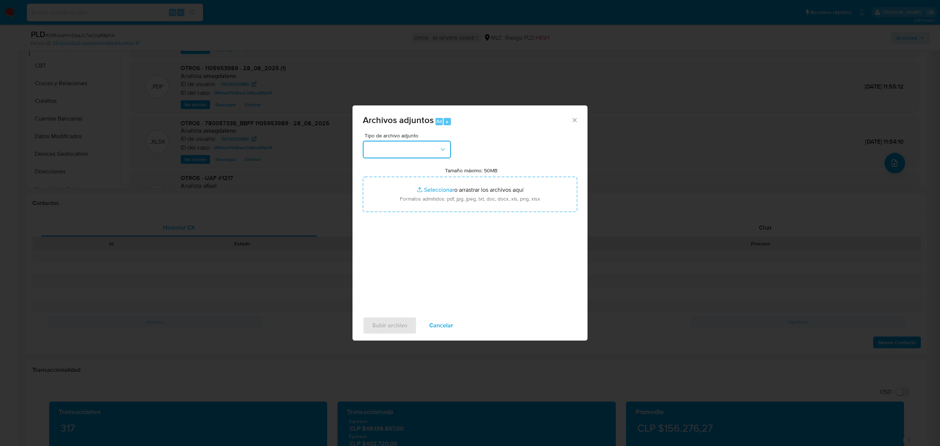
click at [430, 153] on button "button" at bounding box center [407, 150] width 88 height 18
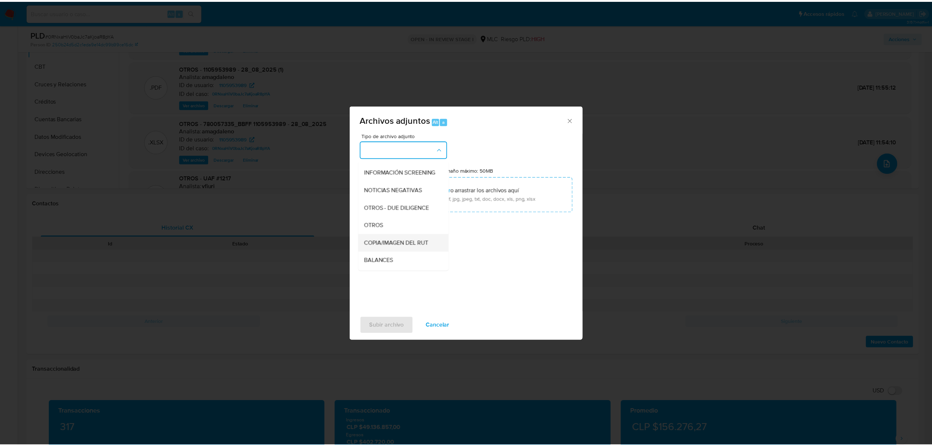
scroll to position [61, 0]
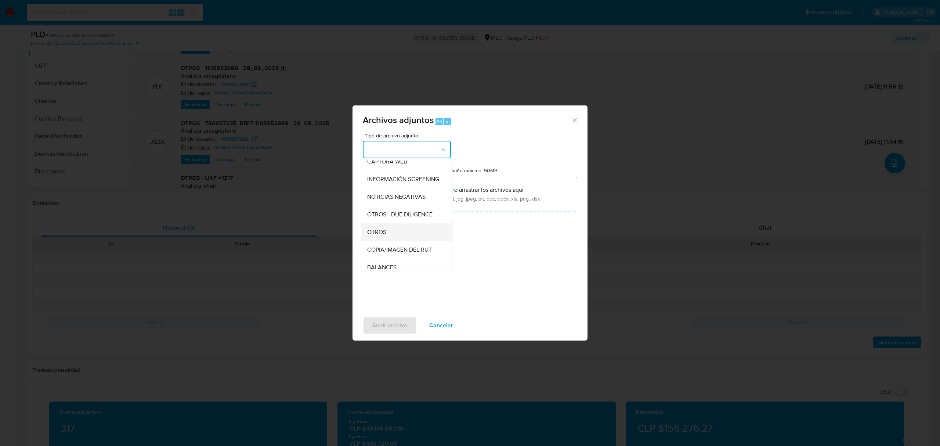
click at [380, 236] on span "OTROS" at bounding box center [376, 231] width 19 height 7
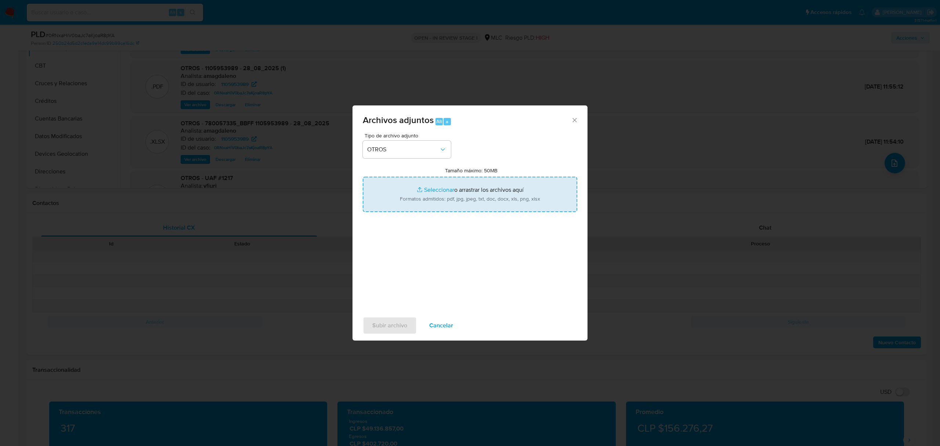
click at [440, 189] on input "Tamaño máximo: 50MB Seleccionar archivos" at bounding box center [470, 194] width 214 height 35
type input "C:\fakepath\1105953989 - 28_08_2025.xlsx"
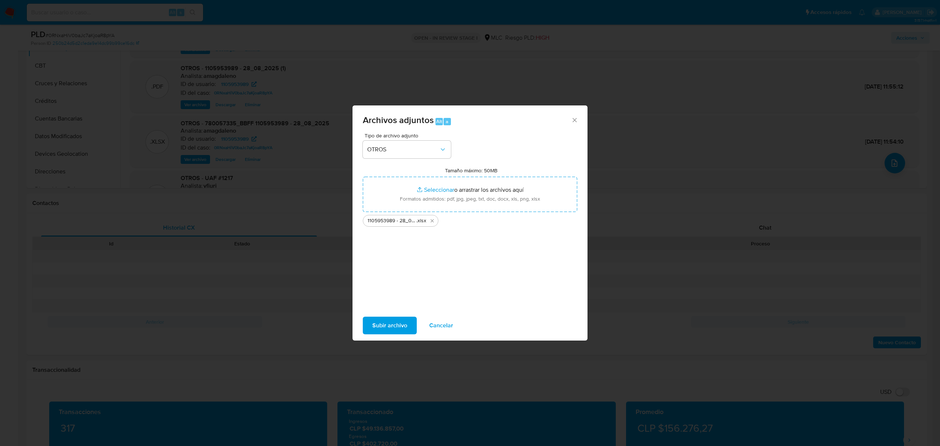
click at [379, 328] on span "Subir archivo" at bounding box center [389, 325] width 35 height 16
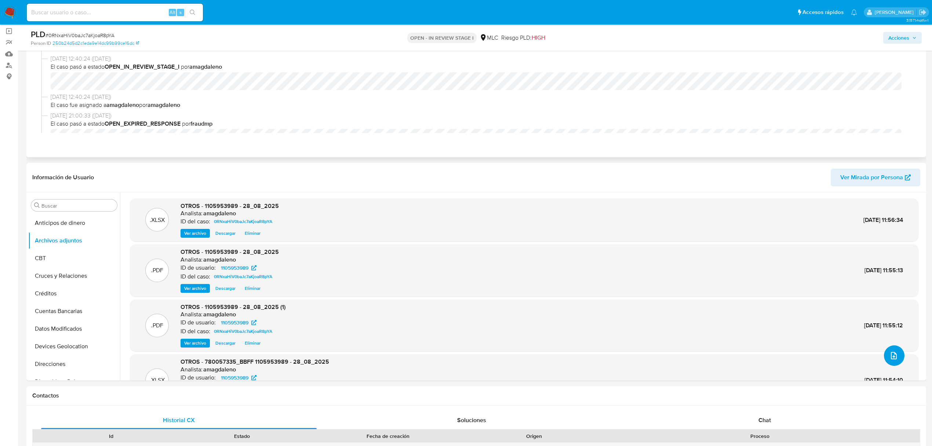
scroll to position [49, 0]
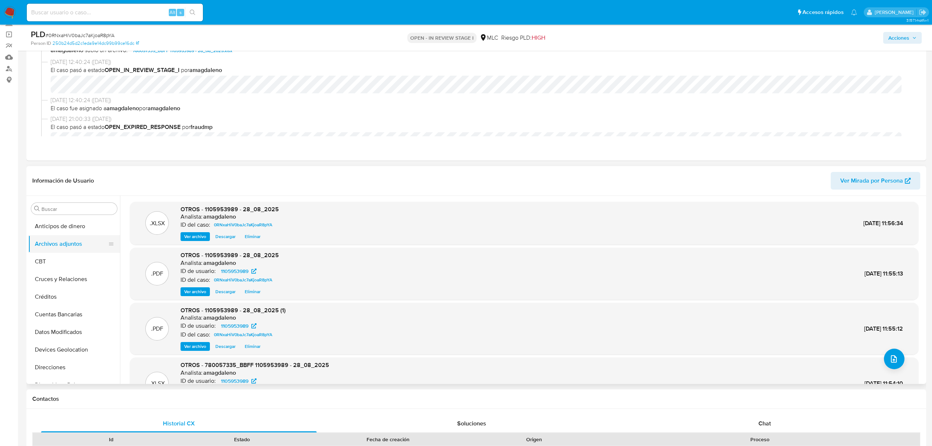
click at [77, 236] on button "Archivos adjuntos" at bounding box center [71, 244] width 86 height 18
click at [80, 228] on button "Anticipos de dinero" at bounding box center [71, 226] width 86 height 18
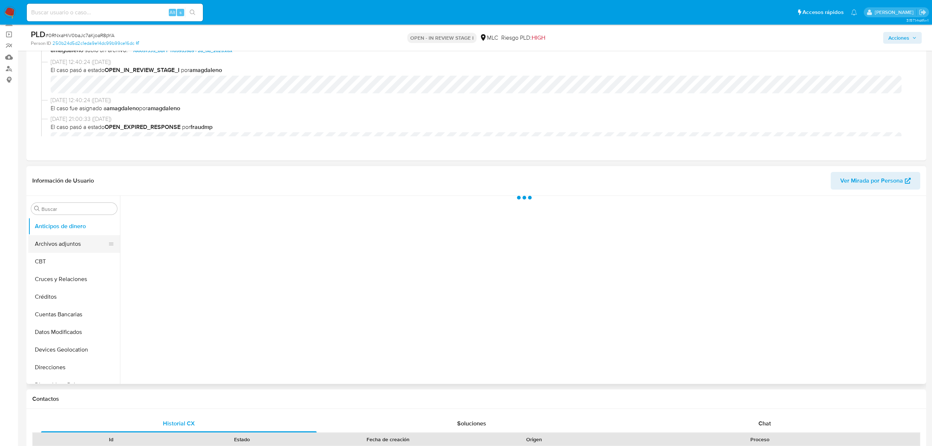
click at [77, 246] on button "Archivos adjuntos" at bounding box center [71, 244] width 86 height 18
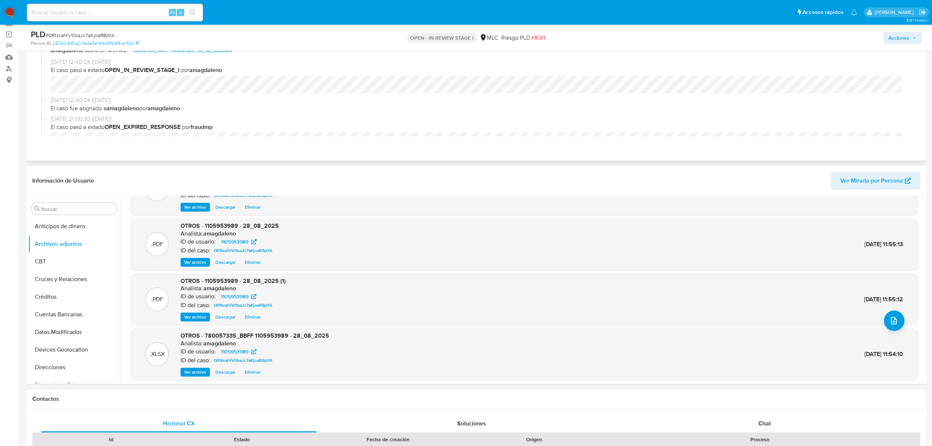
scroll to position [0, 0]
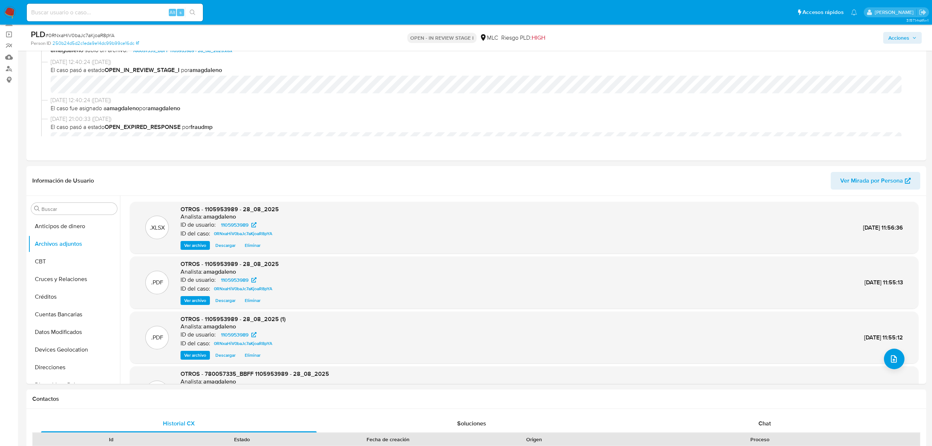
click at [896, 35] on span "Acciones" at bounding box center [899, 38] width 21 height 12
click at [686, 62] on span "Resolución del caso" at bounding box center [694, 61] width 52 height 8
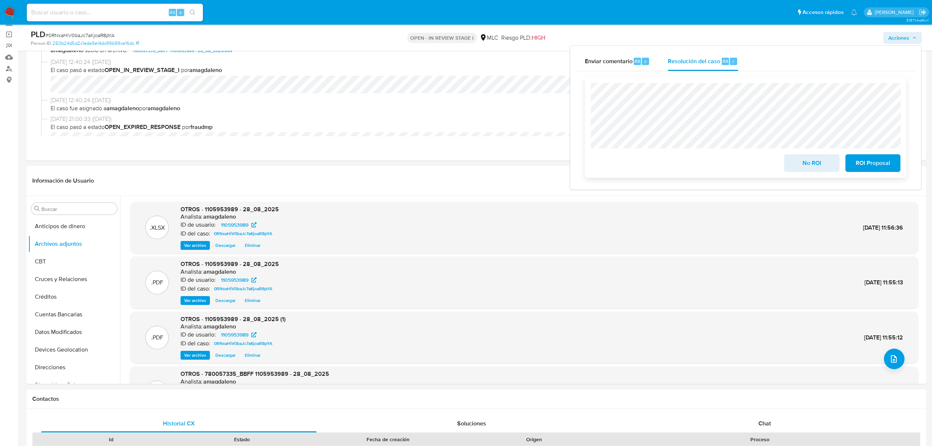
click at [873, 170] on span "ROI Proposal" at bounding box center [873, 163] width 36 height 16
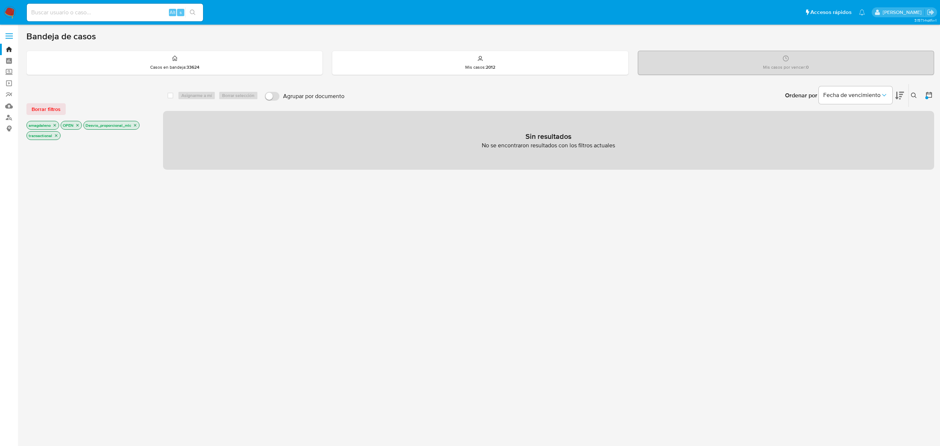
click at [139, 125] on p "Desvio_proporcional_mlc" at bounding box center [111, 125] width 55 height 8
click at [135, 124] on icon "close-filter" at bounding box center [135, 125] width 4 height 4
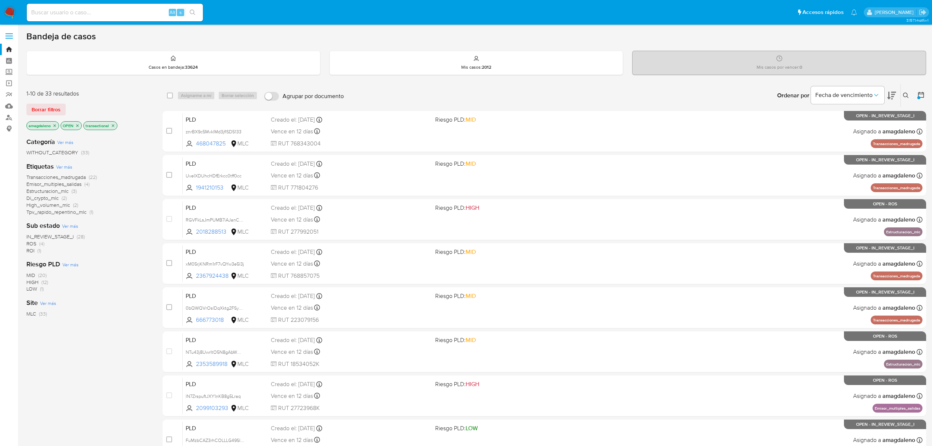
click at [33, 250] on span "ROI" at bounding box center [30, 250] width 8 height 7
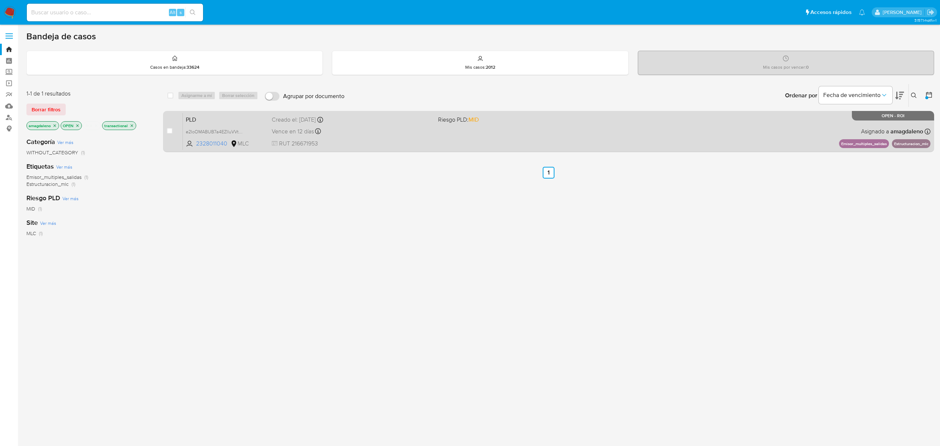
click at [565, 131] on div "PLD e2IoOMABUB7a4EZlluVVtyoH 2328011040 MLC Riesgo PLD: MID Creado el: [DATE] C…" at bounding box center [556, 131] width 747 height 37
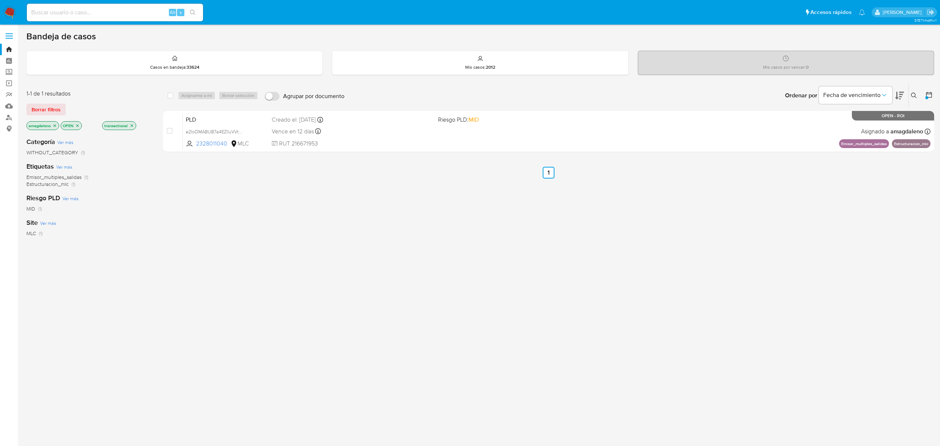
click at [161, 200] on div "1-1 de 1 resultados Borrar filtros amagdaleno OPEN ROI transactional Categoría …" at bounding box center [479, 250] width 907 height 333
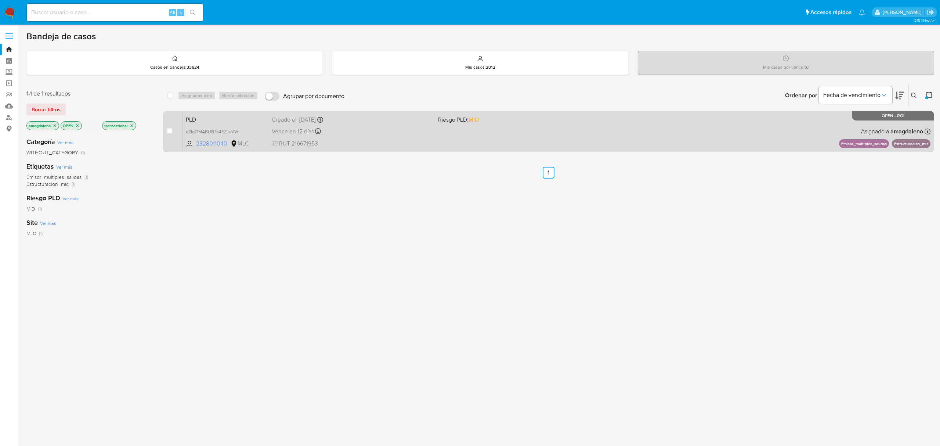
click at [417, 132] on div "Vence en 12 días Vence el [DATE] 06:07:15" at bounding box center [352, 131] width 160 height 10
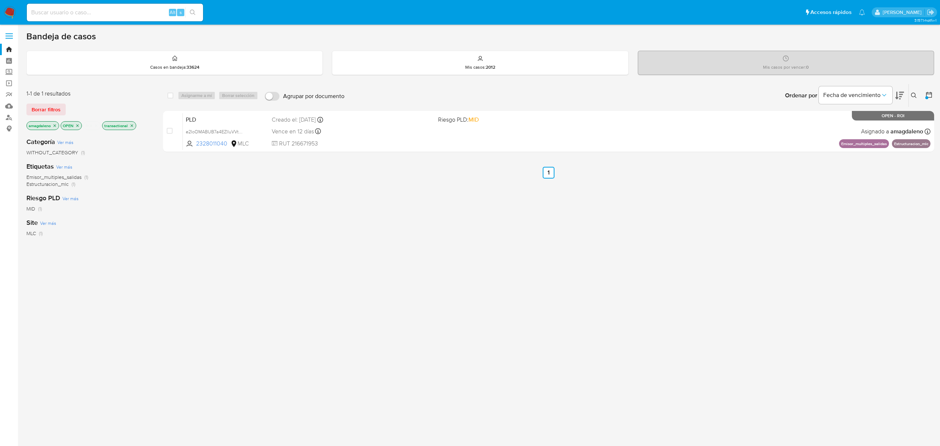
click at [98, 127] on icon "close-filter" at bounding box center [96, 125] width 4 height 4
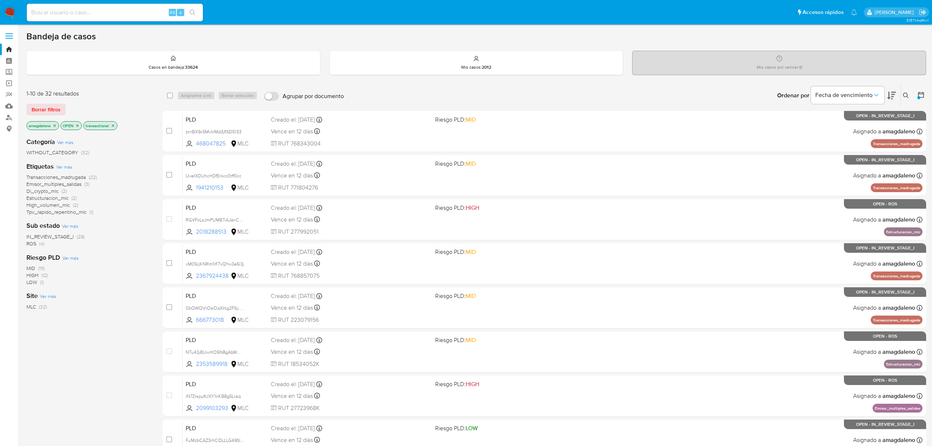
click at [58, 236] on span "IN_REVIEW_STAGE_I" at bounding box center [49, 236] width 47 height 7
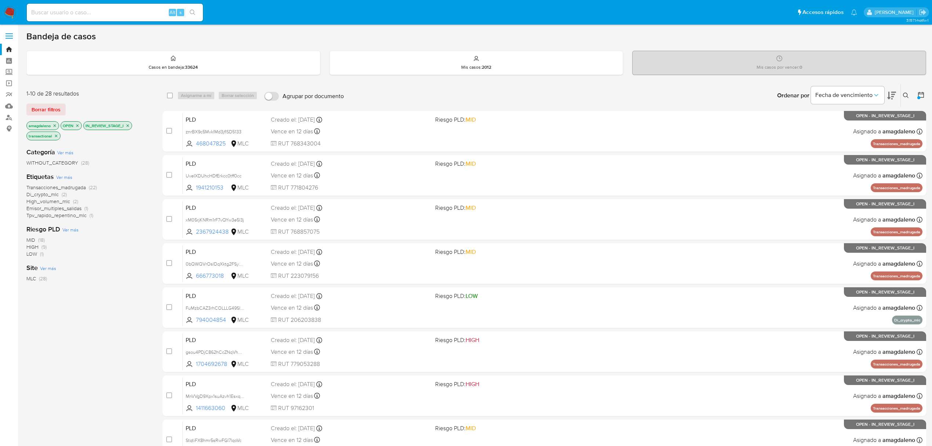
click at [72, 207] on span "Emisor_multiples_salidas" at bounding box center [53, 207] width 55 height 7
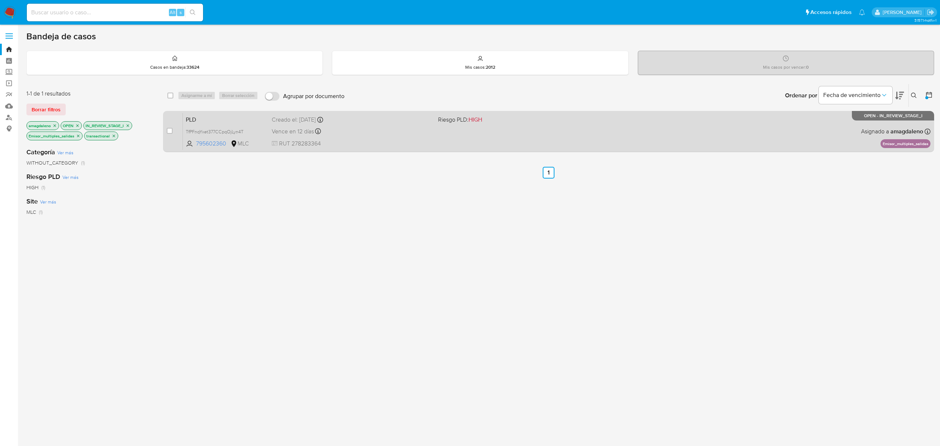
click at [360, 135] on div "Vence en 12 días Vence el 10/09/2025 06:08:13" at bounding box center [352, 131] width 160 height 10
click at [382, 131] on div "Vence en 12 días Vence el 10/09/2025 06:08:13" at bounding box center [352, 131] width 160 height 10
click at [377, 132] on div "Vence en 12 días Vence el 10/09/2025 06:08:13" at bounding box center [352, 131] width 160 height 10
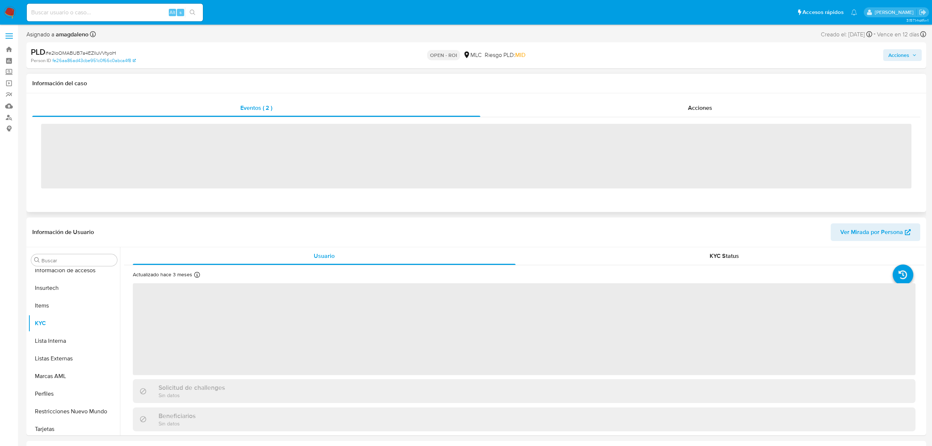
scroll to position [310, 0]
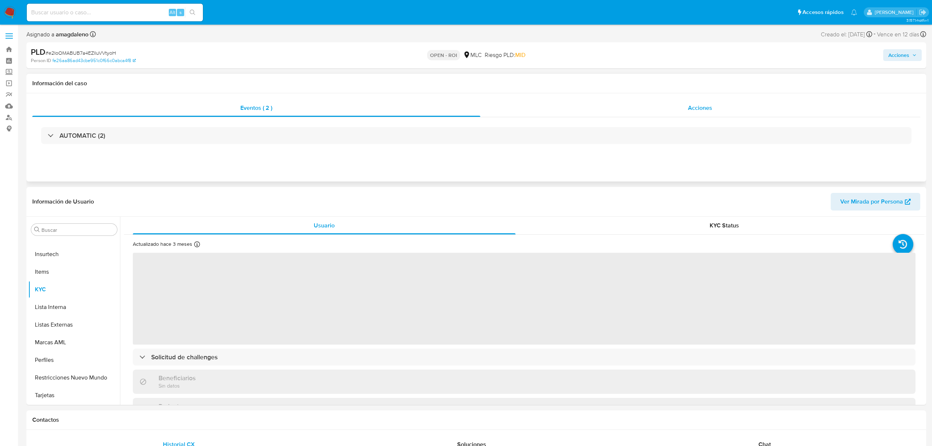
click at [557, 115] on div "Acciones" at bounding box center [700, 108] width 440 height 18
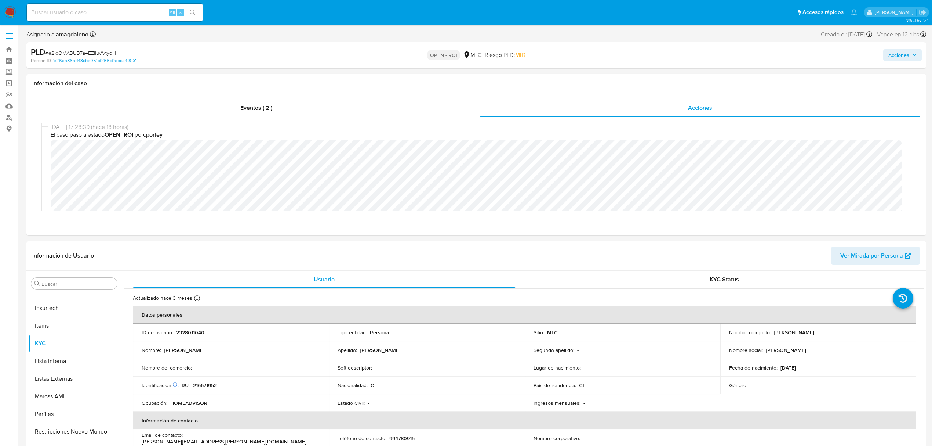
select select "10"
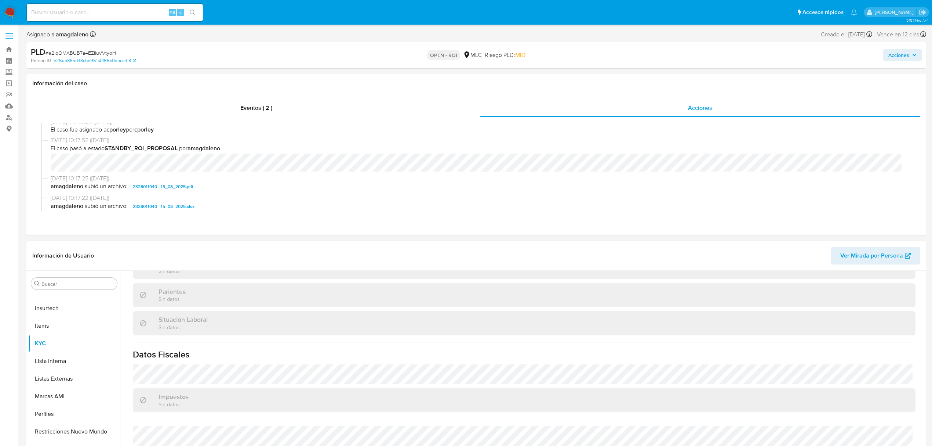
scroll to position [342, 0]
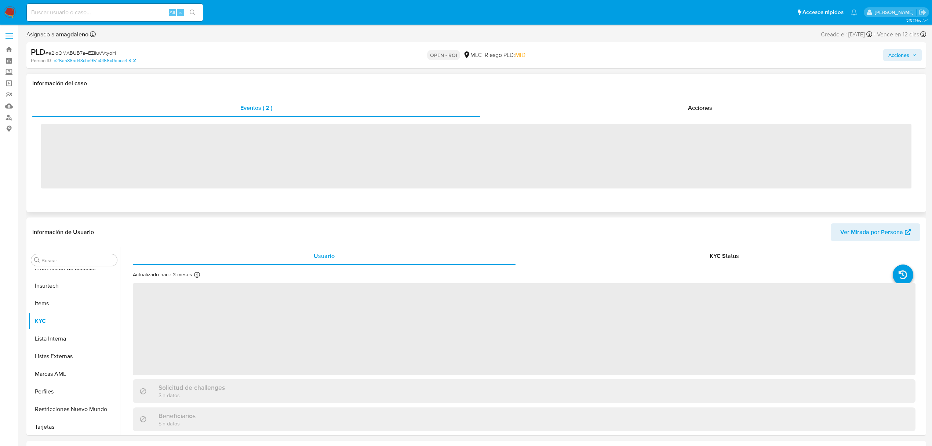
scroll to position [310, 0]
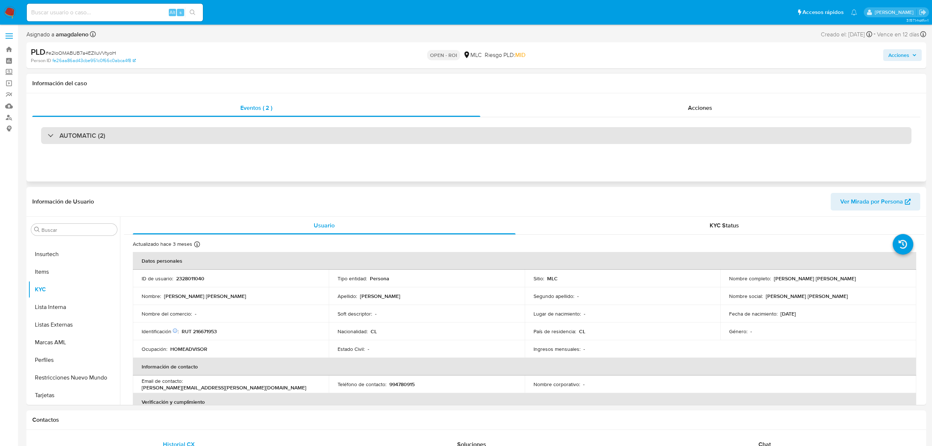
click at [244, 133] on div "AUTOMATIC (2)" at bounding box center [476, 135] width 871 height 17
select select "10"
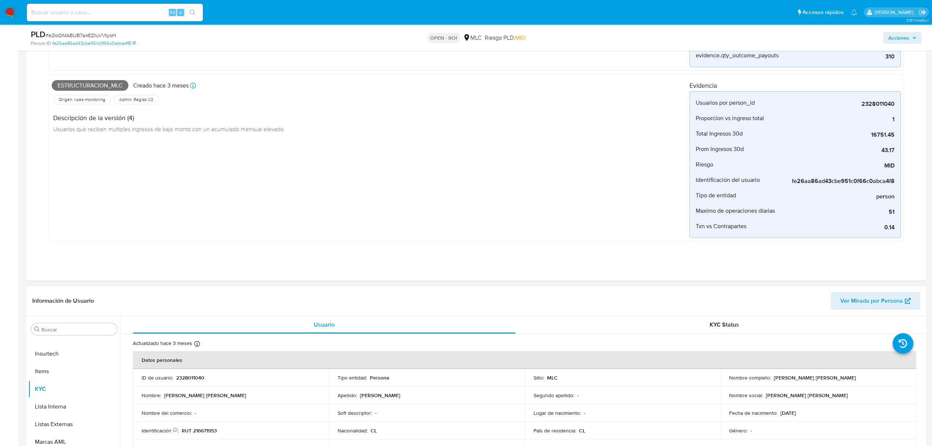
scroll to position [244, 0]
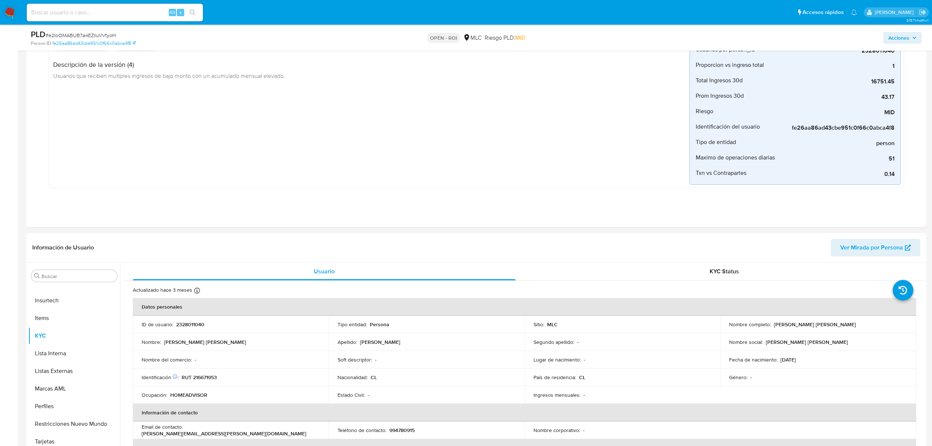
click at [194, 321] on td "ID de usuario : 2328011040" at bounding box center [231, 324] width 196 height 18
click at [194, 327] on p "2328011040" at bounding box center [190, 324] width 28 height 7
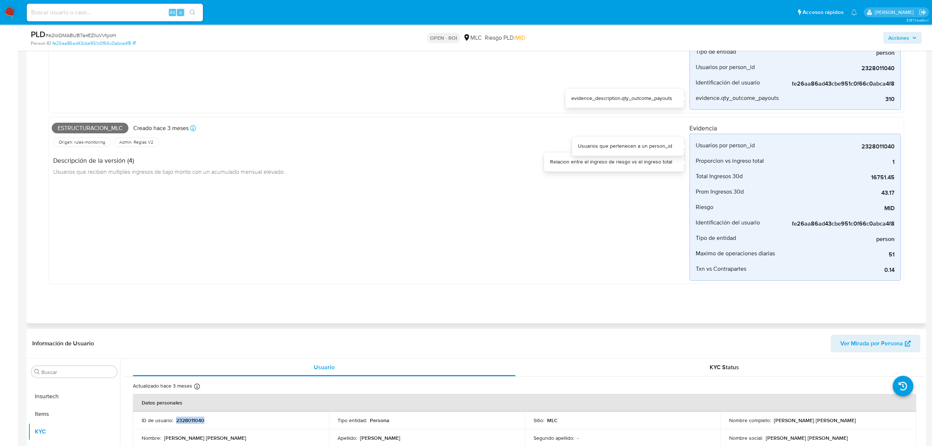
scroll to position [0, 0]
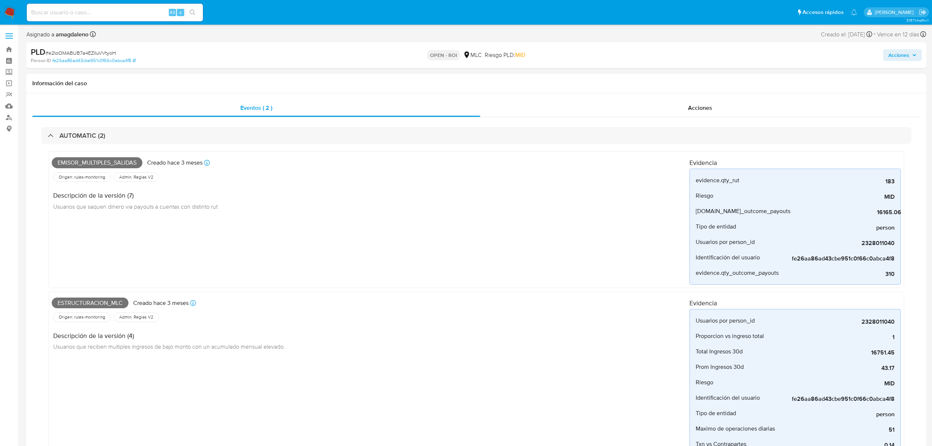
click at [896, 55] on span "Acciones" at bounding box center [899, 55] width 21 height 12
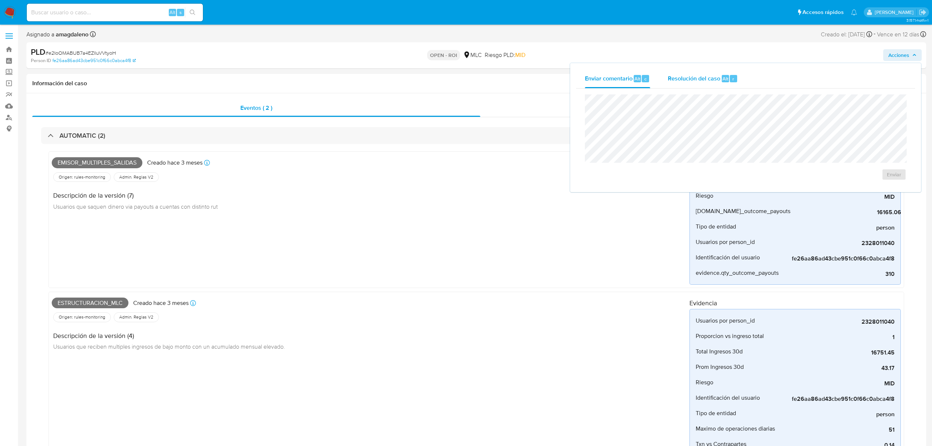
click at [693, 80] on span "Resolución del caso" at bounding box center [694, 78] width 52 height 8
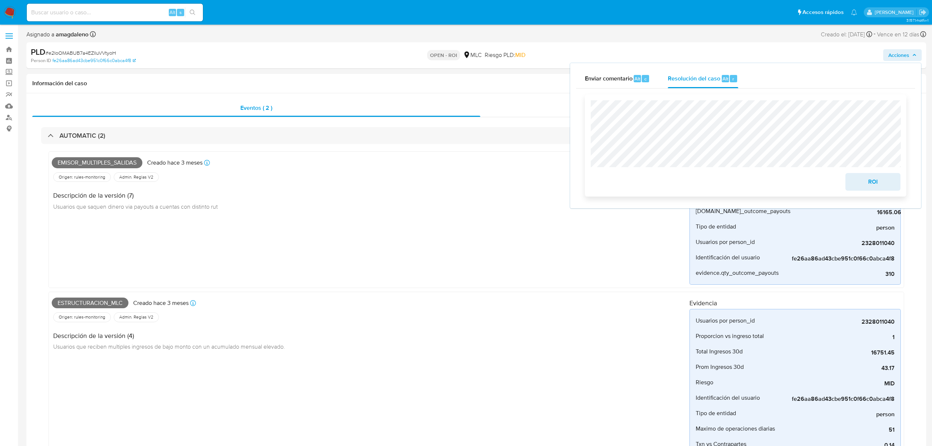
click at [874, 184] on span "ROI" at bounding box center [873, 182] width 36 height 16
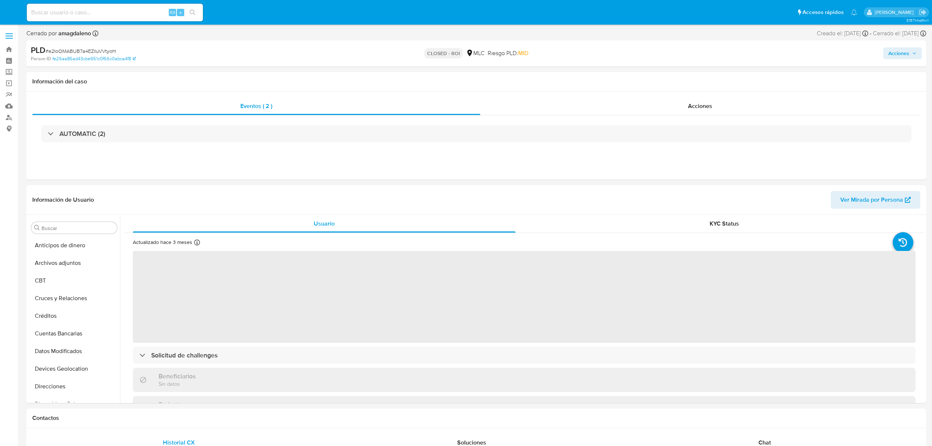
select select "10"
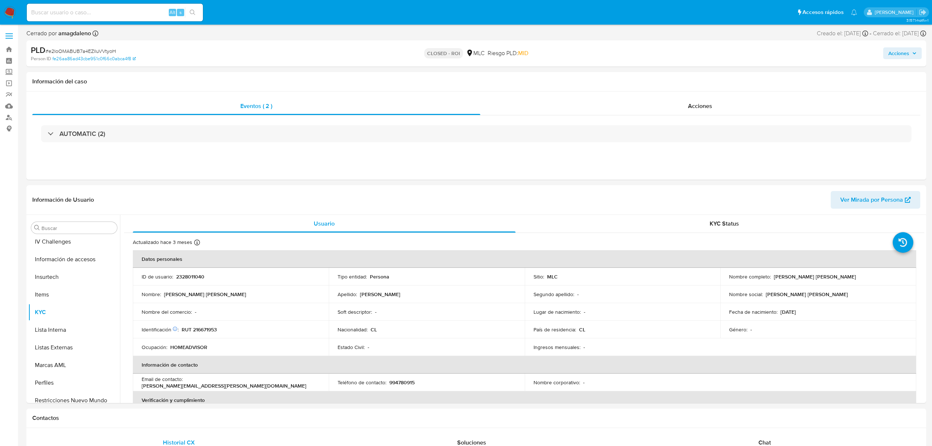
scroll to position [310, 0]
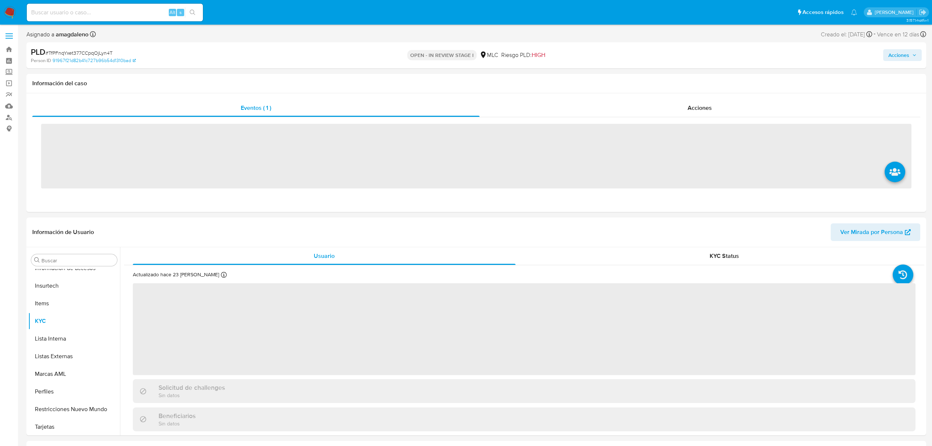
scroll to position [310, 0]
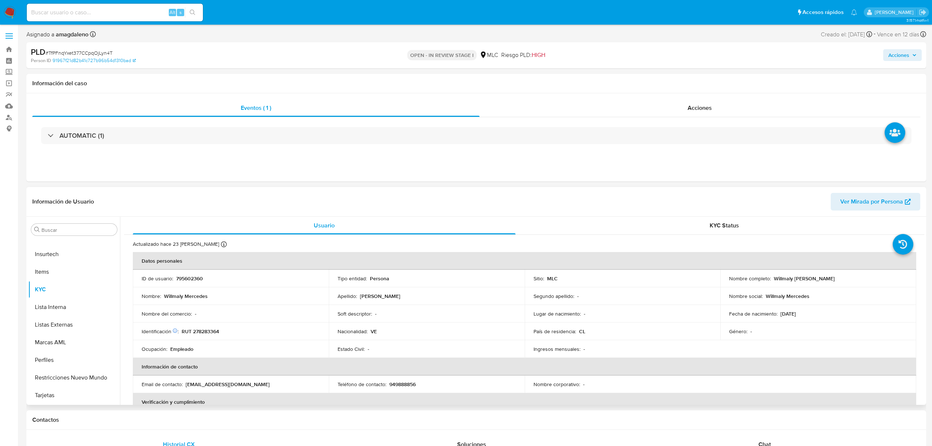
select select "10"
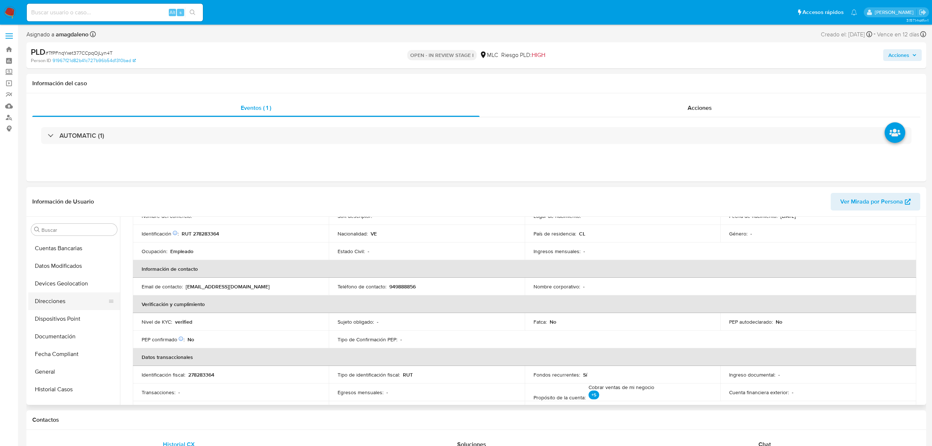
scroll to position [147, 0]
click at [57, 328] on button "Historial Casos" at bounding box center [71, 329] width 86 height 18
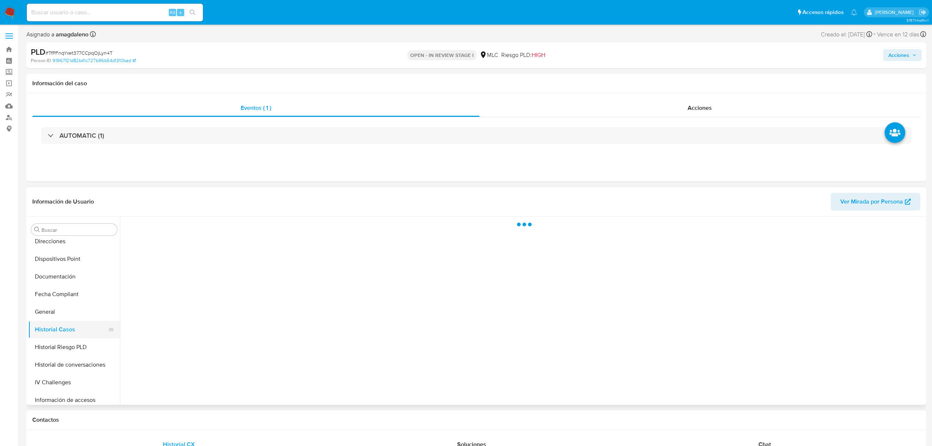
scroll to position [0, 0]
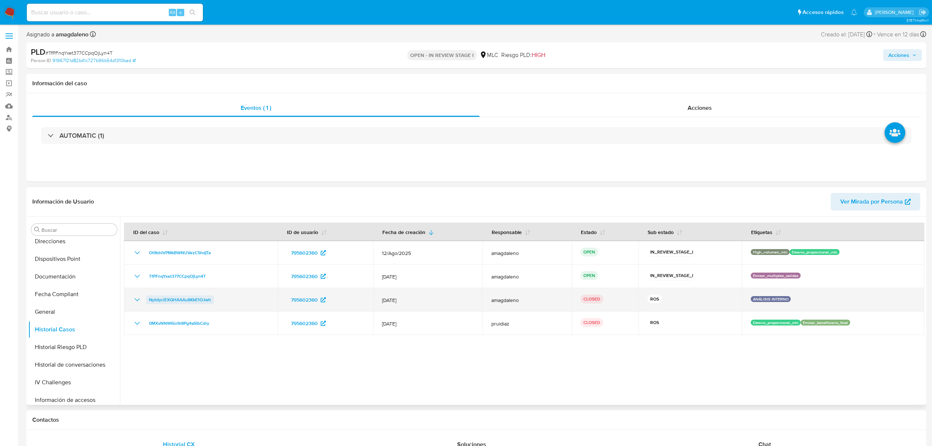
drag, startPoint x: 226, startPoint y: 301, endPoint x: 149, endPoint y: 303, distance: 77.8
click at [149, 303] on div "NptdyciEXQHAAAu8KkE1OJwh" at bounding box center [201, 299] width 136 height 9
click at [238, 304] on div "NptdyciEXQHAAAu8KkE1OJwh" at bounding box center [201, 299] width 136 height 9
drag, startPoint x: 229, startPoint y: 303, endPoint x: 146, endPoint y: 303, distance: 83.3
click at [146, 303] on div "NptdyciEXQHAAAu8KkE1OJwh" at bounding box center [201, 299] width 136 height 9
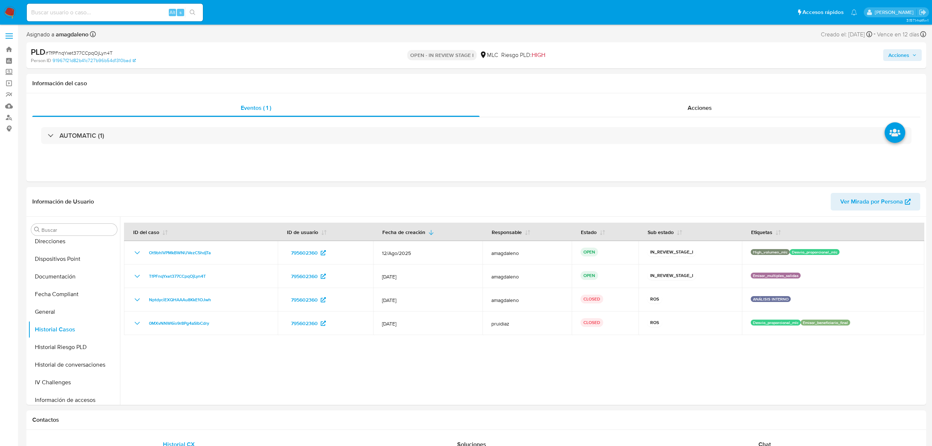
click at [906, 58] on span "Acciones" at bounding box center [899, 55] width 21 height 12
click at [689, 79] on span "Resolución del caso" at bounding box center [694, 78] width 52 height 8
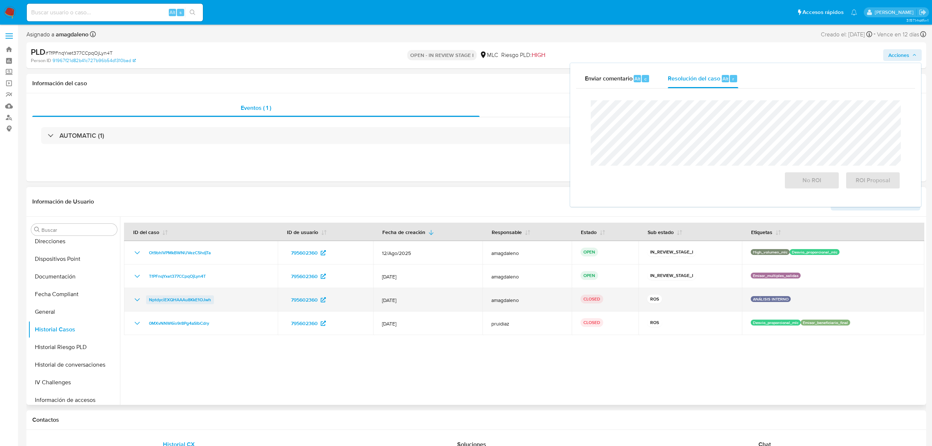
drag, startPoint x: 218, startPoint y: 302, endPoint x: 150, endPoint y: 304, distance: 67.9
click at [150, 304] on div "NptdyciEXQHAAAu8KkE1OJwh" at bounding box center [201, 299] width 136 height 9
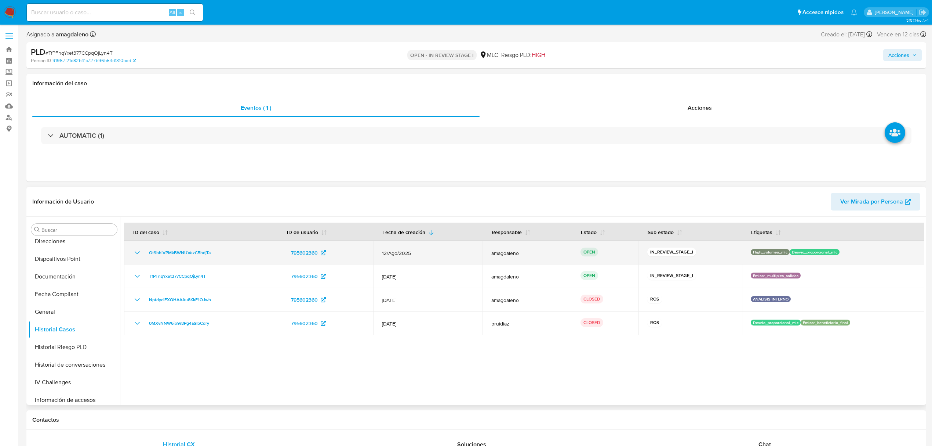
click at [138, 253] on icon "Mostrar/Ocultar" at bounding box center [137, 252] width 5 height 3
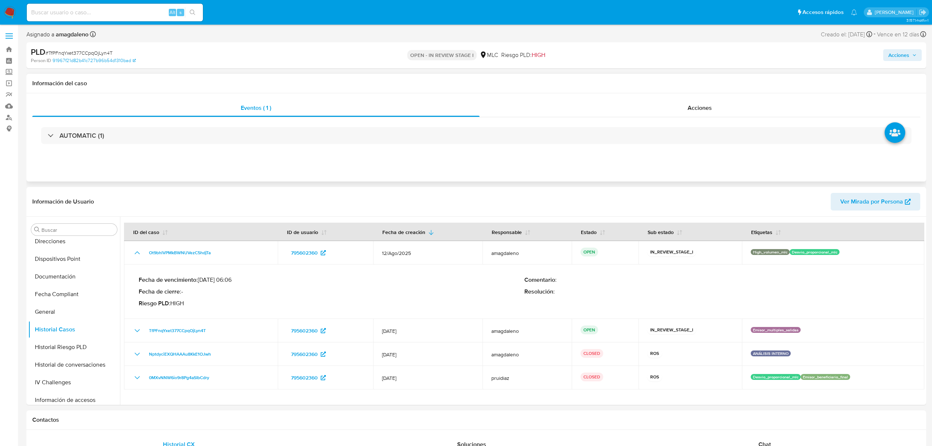
scroll to position [49, 0]
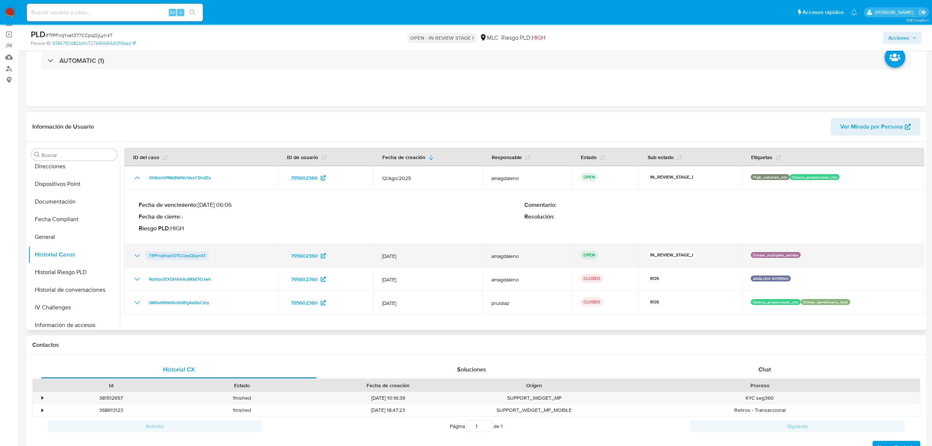
drag, startPoint x: 225, startPoint y: 258, endPoint x: 150, endPoint y: 261, distance: 74.9
click at [150, 260] on div "TfPFnqYxet377CCpqOjLyn4T" at bounding box center [201, 255] width 136 height 9
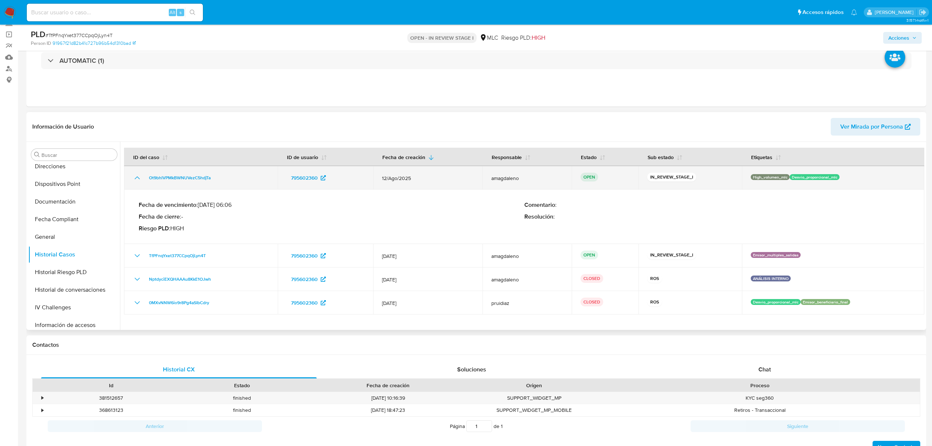
drag, startPoint x: 219, startPoint y: 178, endPoint x: 144, endPoint y: 182, distance: 75.4
click at [144, 182] on td "Ot9bhlVPMkBWNUVezC5hdjTa" at bounding box center [201, 177] width 154 height 23
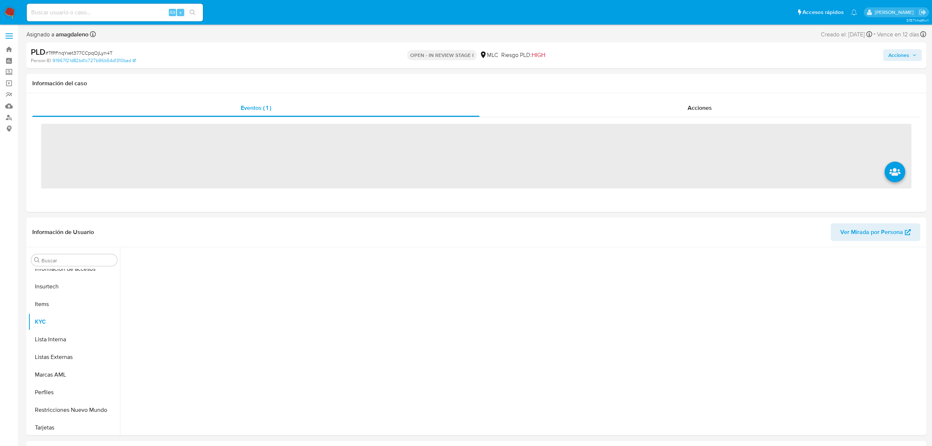
scroll to position [310, 0]
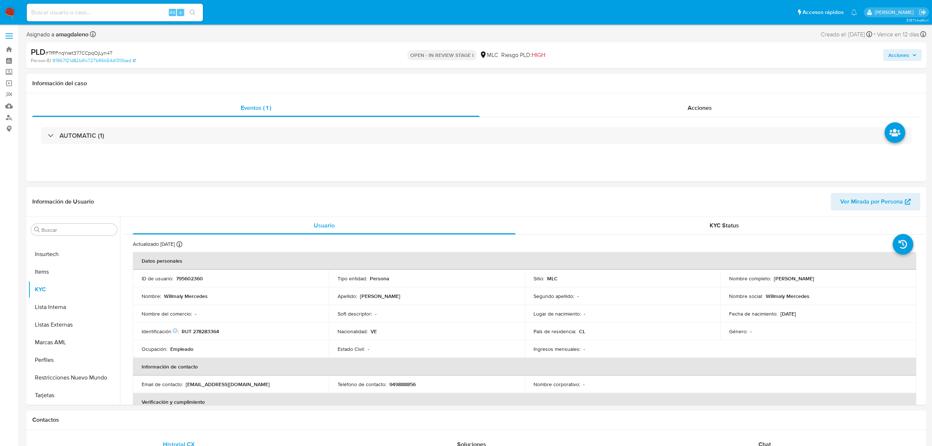
select select "10"
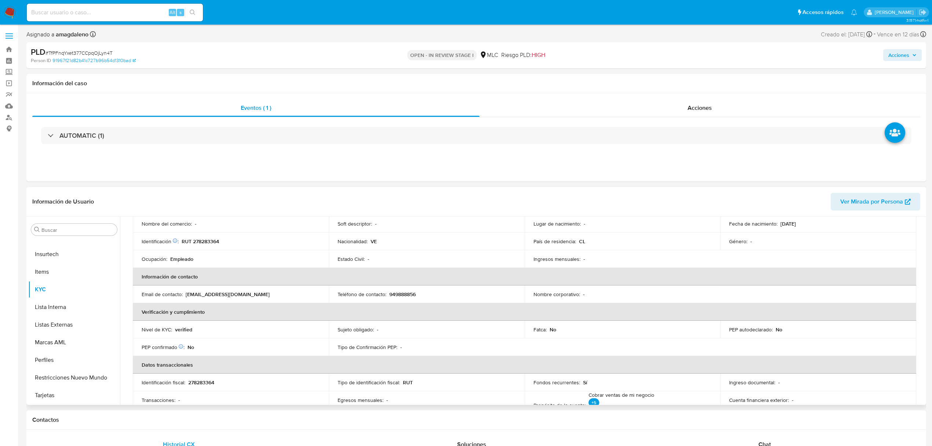
scroll to position [0, 0]
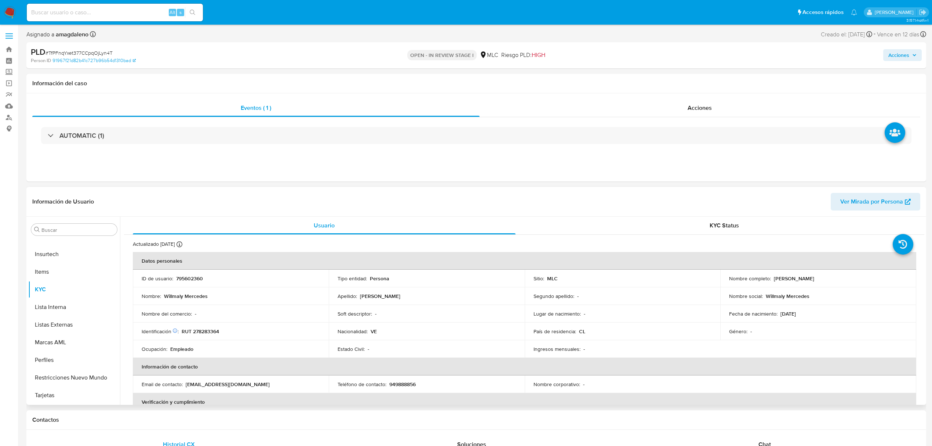
click at [196, 273] on td "ID de usuario : 795602360" at bounding box center [231, 278] width 196 height 18
click at [196, 277] on p "795602360" at bounding box center [189, 278] width 27 height 7
copy p "795602360"
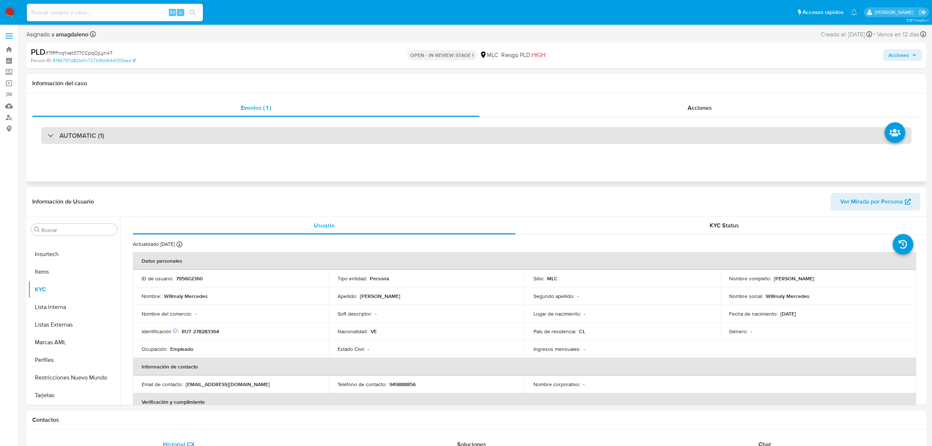
click at [359, 128] on div "AUTOMATIC (1)" at bounding box center [476, 135] width 871 height 17
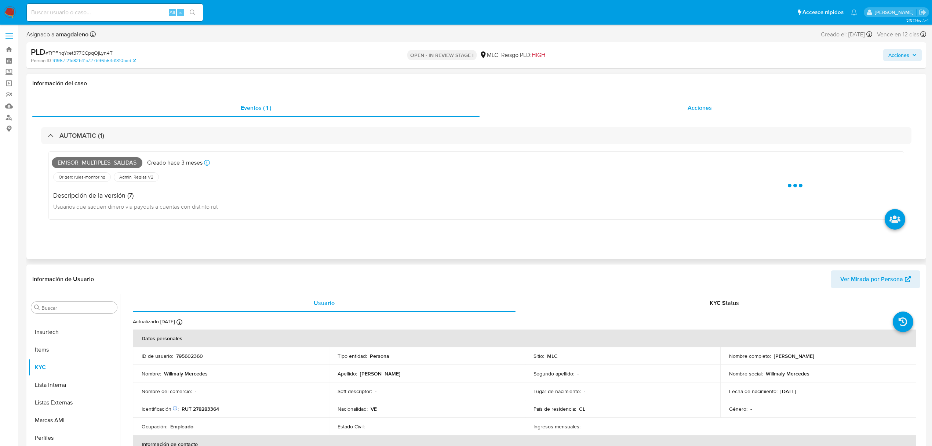
click at [496, 101] on div "Acciones" at bounding box center [700, 108] width 441 height 18
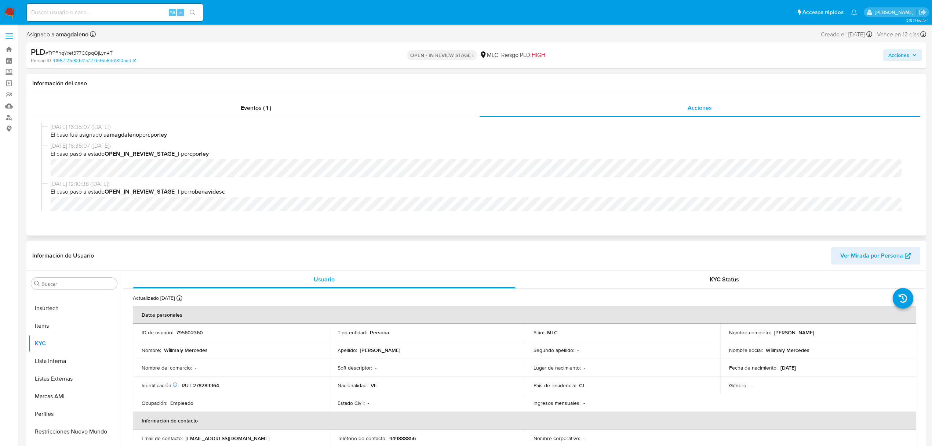
drag, startPoint x: 48, startPoint y: 128, endPoint x: 142, endPoint y: 128, distance: 93.2
click at [142, 128] on div "14/08/2025 16:35:07 (hace 15 días) El caso fue asignado a amagdaleno por cporley" at bounding box center [476, 132] width 871 height 19
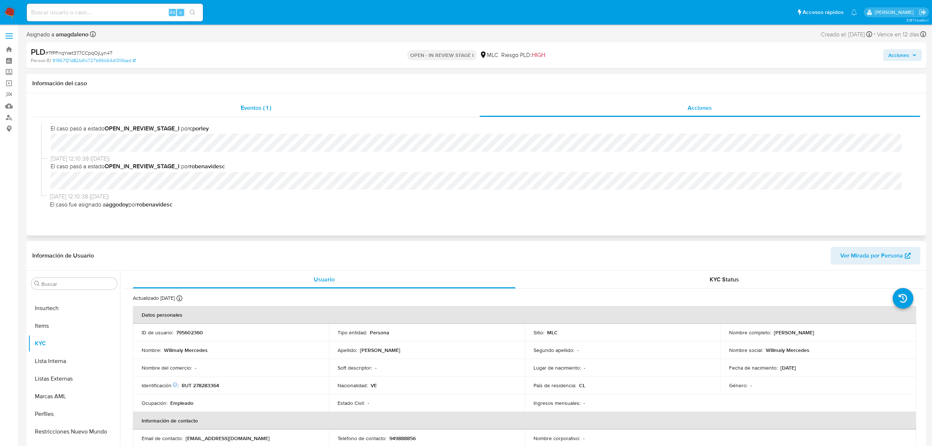
click at [379, 106] on div "Eventos ( 1 )" at bounding box center [255, 108] width 447 height 18
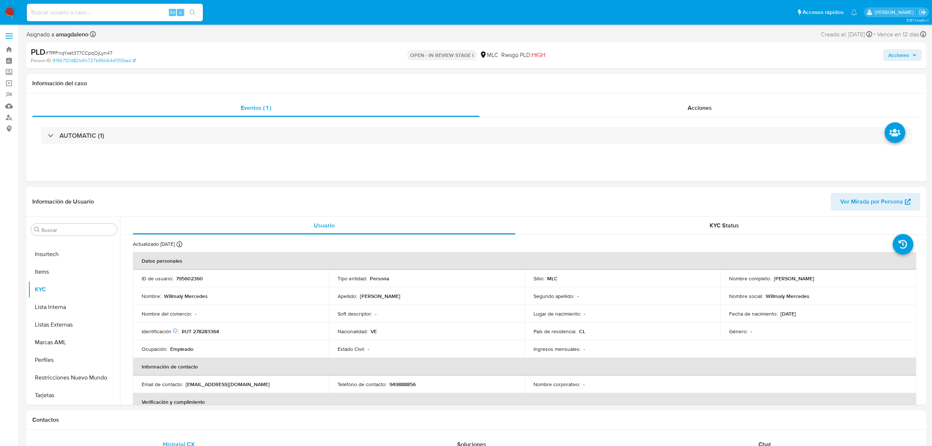
click at [91, 52] on span "# TfPFnqYxet377CCpqOjLyn4T" at bounding box center [79, 52] width 67 height 7
copy span "TfPFnqYxet377CCpqOjLyn4T"
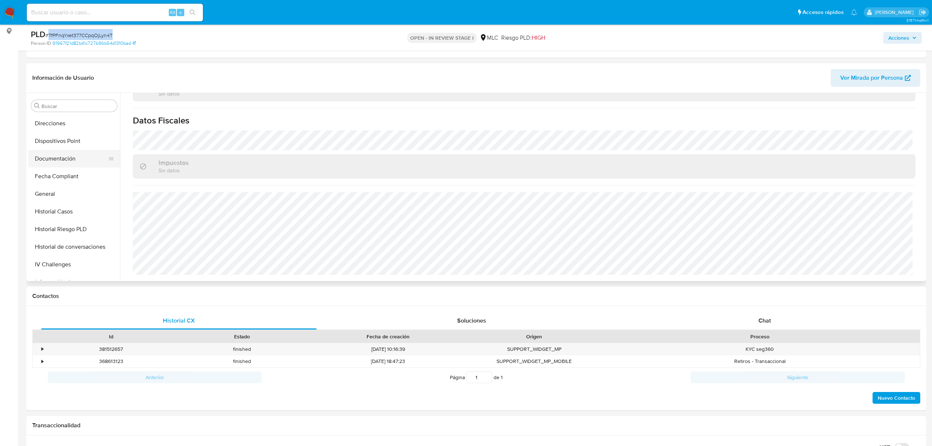
scroll to position [212, 0]
click at [69, 140] on button "Historial Casos" at bounding box center [71, 140] width 86 height 18
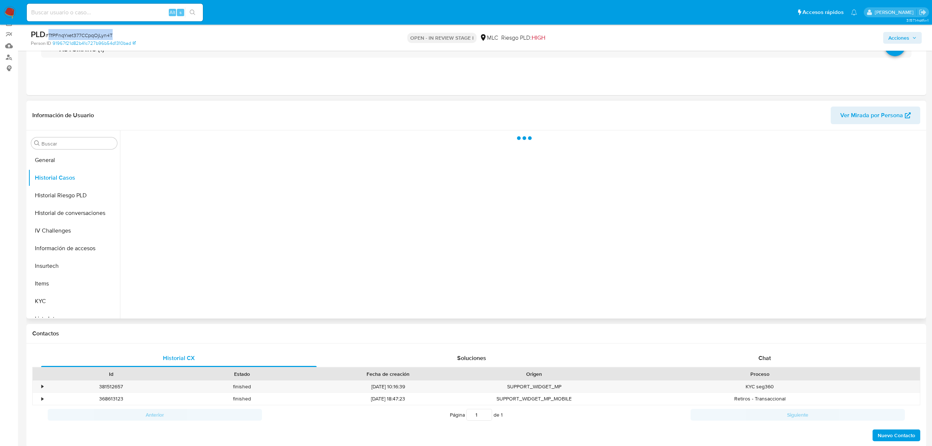
scroll to position [0, 0]
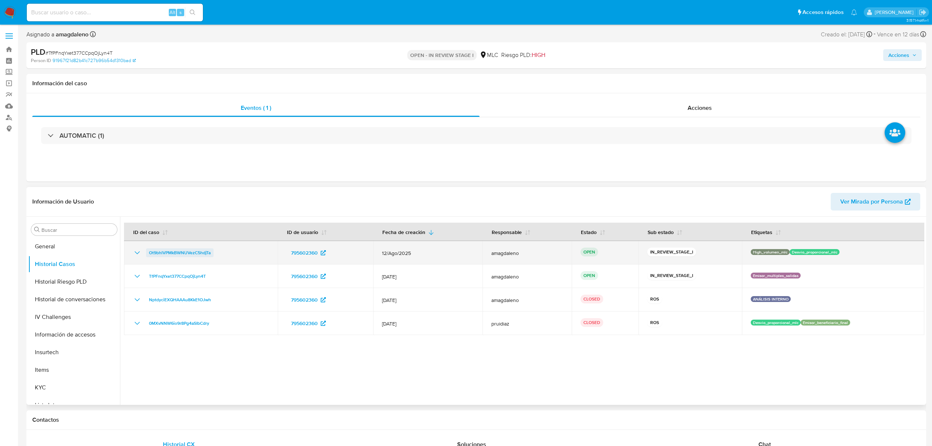
drag, startPoint x: 236, startPoint y: 257, endPoint x: 146, endPoint y: 250, distance: 90.6
click at [146, 250] on div "Ot9bhlVPMkBWNUVezC5hdjTa" at bounding box center [201, 252] width 136 height 9
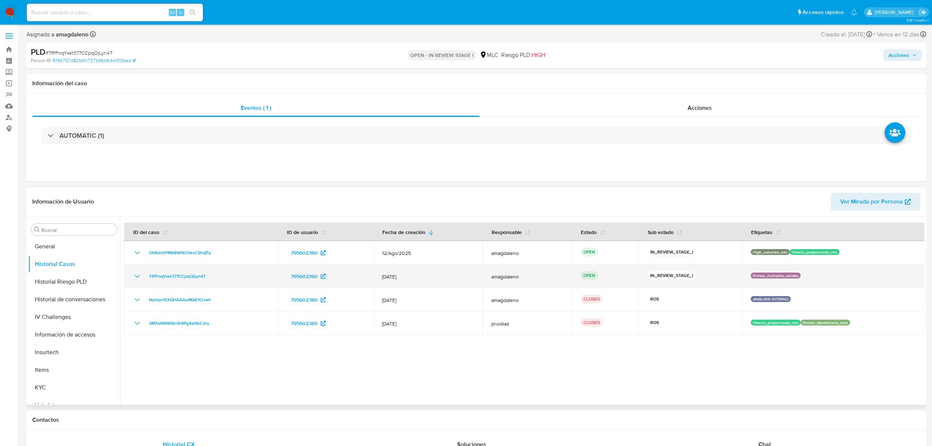
drag, startPoint x: 808, startPoint y: 276, endPoint x: 745, endPoint y: 277, distance: 63.5
click at [745, 277] on td "Emisor_multiples_salidas" at bounding box center [833, 275] width 182 height 23
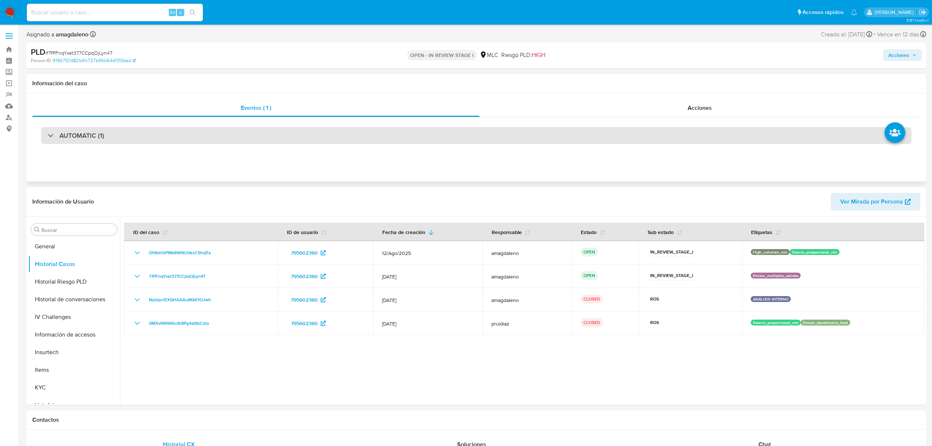
click at [258, 134] on div "AUTOMATIC (1)" at bounding box center [476, 135] width 871 height 17
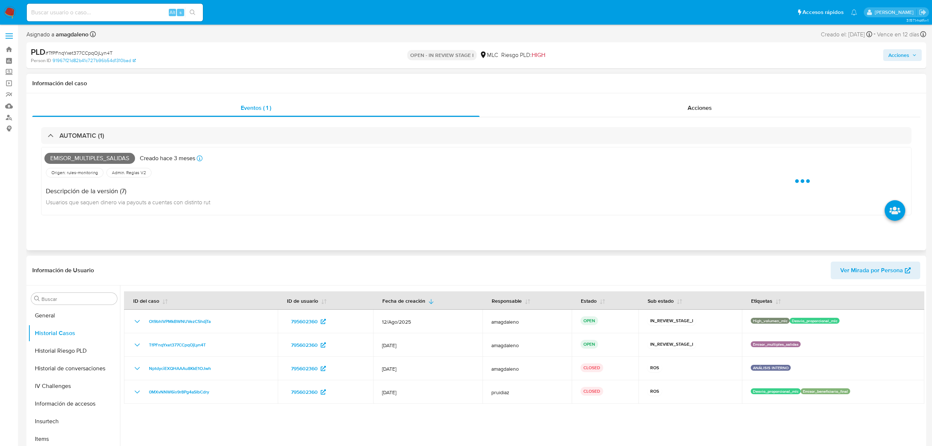
click at [89, 155] on span "Emisor_multiples_salidas" at bounding box center [89, 158] width 91 height 11
copy span "Emisor_multiples_salidas"
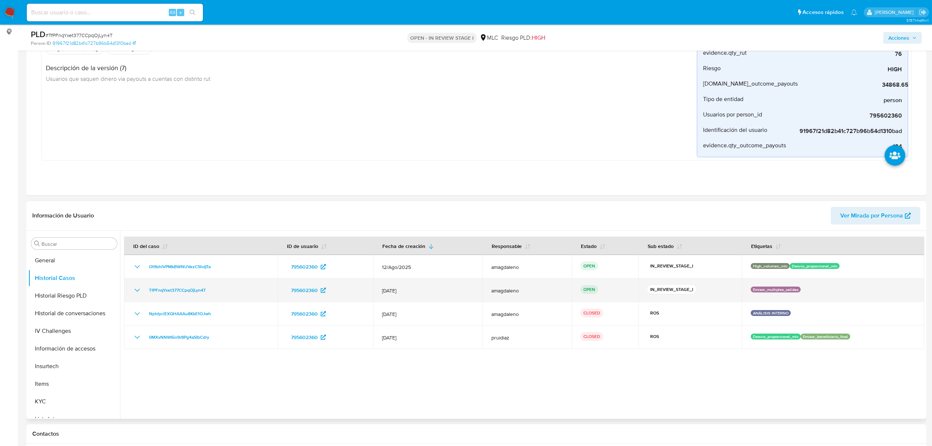
scroll to position [98, 0]
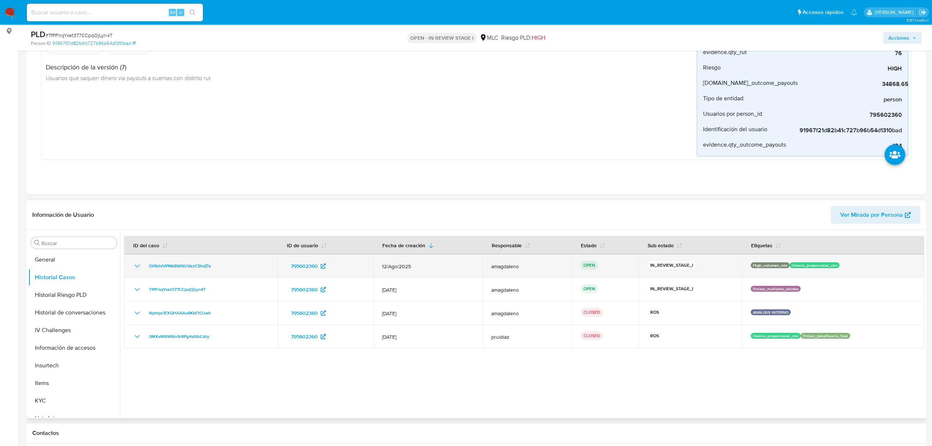
click at [135, 269] on icon "Mostrar/Ocultar" at bounding box center [137, 265] width 9 height 9
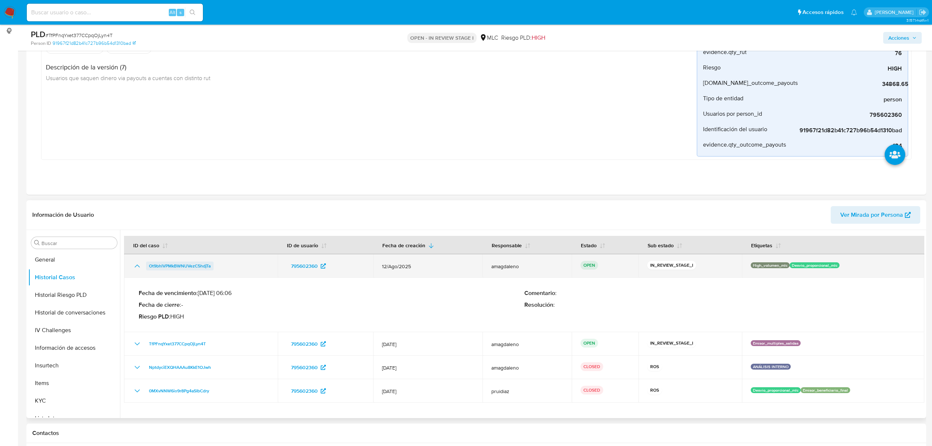
click at [171, 265] on span "Ot9bhlVPMkBWNUVezC5hdjTa" at bounding box center [180, 265] width 62 height 9
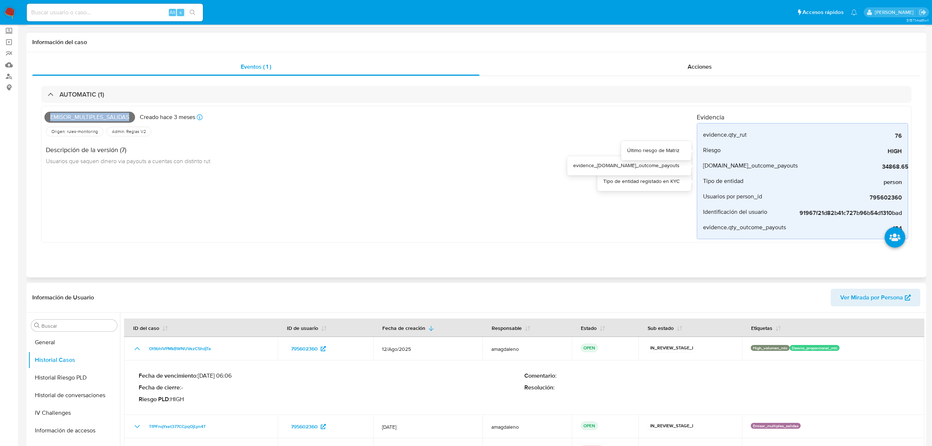
scroll to position [0, 0]
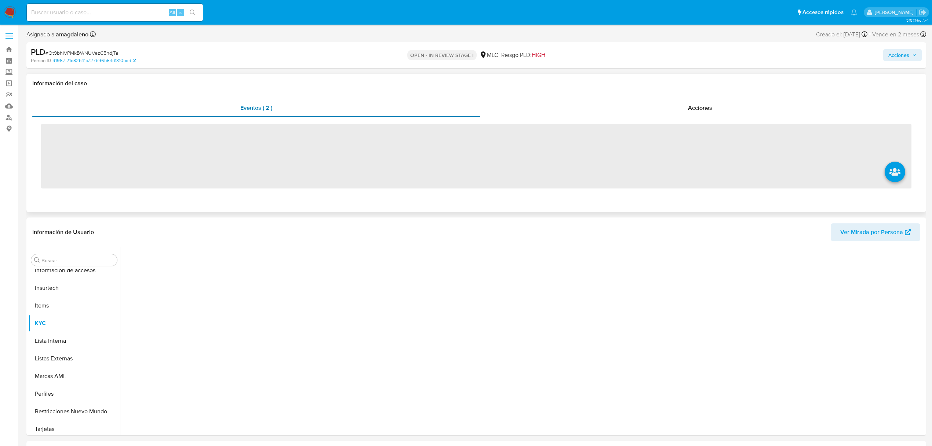
scroll to position [310, 0]
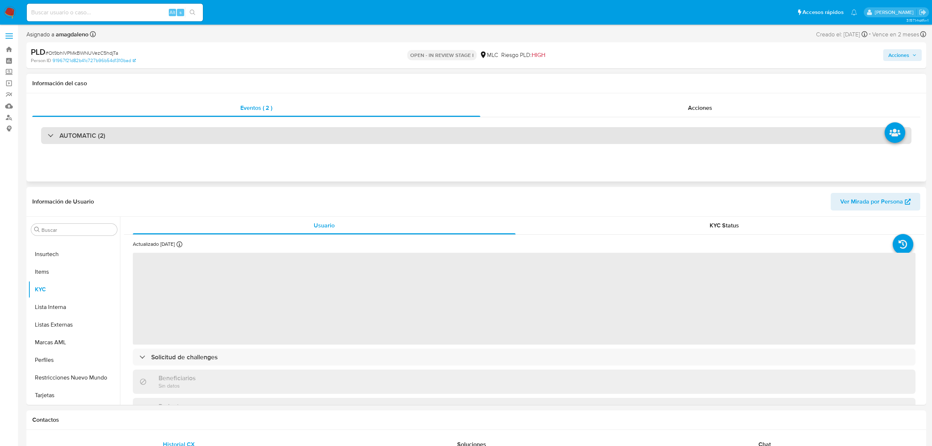
click at [206, 137] on div "AUTOMATIC (2)" at bounding box center [476, 135] width 871 height 17
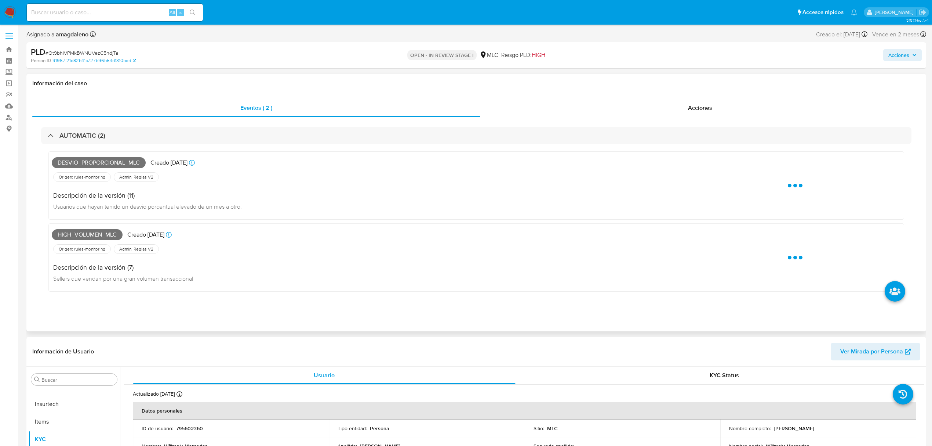
select select "10"
click at [81, 234] on span "High_volumen_mlc" at bounding box center [87, 234] width 71 height 11
click at [81, 234] on div "Desvio_proporcional_mlc Creado [DATE] Creado: [DATE] 06:06:37 Origen: rules-mon…" at bounding box center [476, 221] width 856 height 140
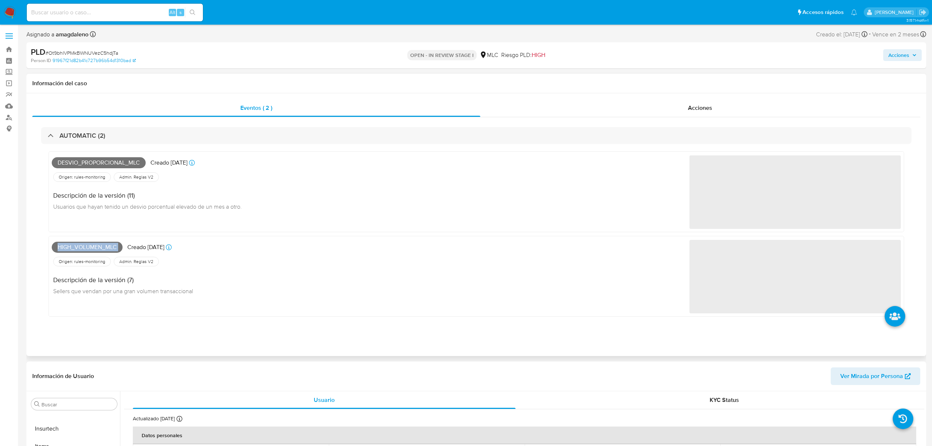
click at [81, 234] on div "Desvio_proporcional_mlc Creado [DATE] Creado: [DATE] 06:06:37 Origen: rules-mon…" at bounding box center [476, 233] width 856 height 165
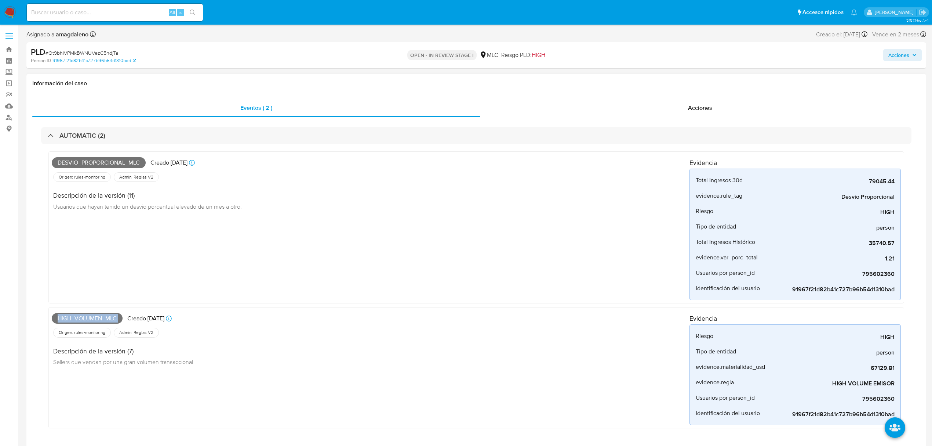
click at [84, 315] on span "High_volumen_mlc" at bounding box center [87, 318] width 71 height 11
click at [84, 316] on span "High_volumen_mlc" at bounding box center [87, 318] width 71 height 11
copy span "High_volumen_mlc"
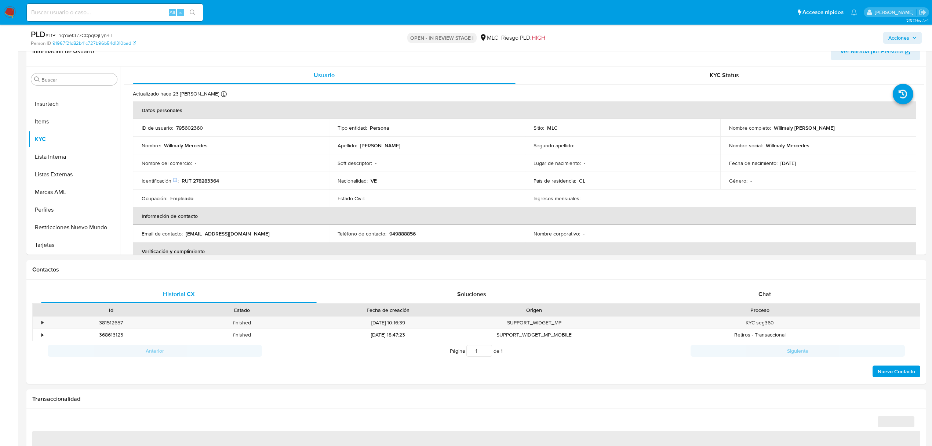
scroll to position [125, 0]
select select "10"
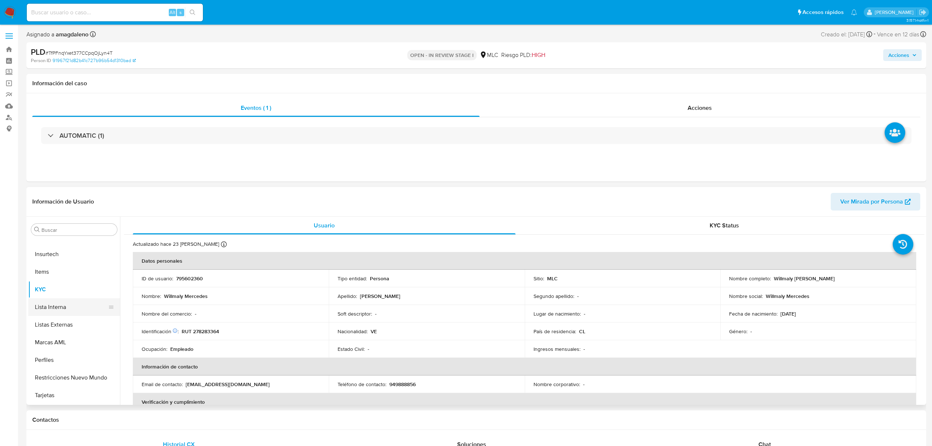
scroll to position [212, 0]
click at [64, 266] on button "Historial Casos" at bounding box center [71, 264] width 86 height 18
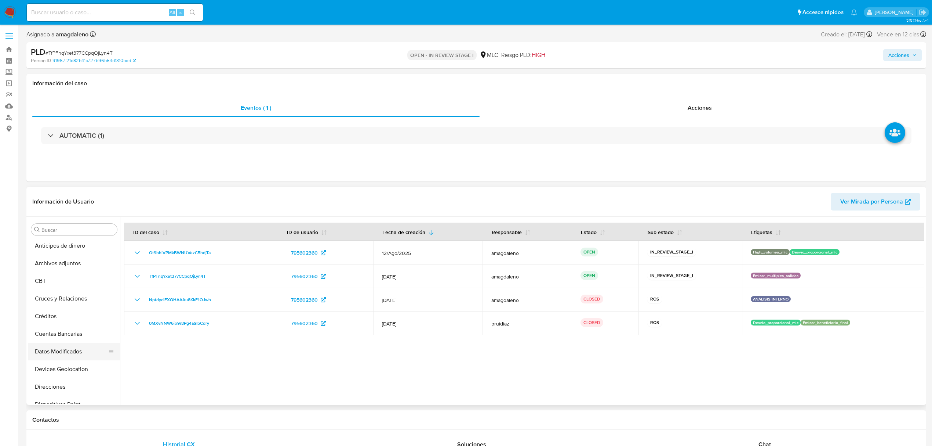
scroll to position [0, 0]
click at [70, 266] on button "Archivos adjuntos" at bounding box center [71, 265] width 86 height 18
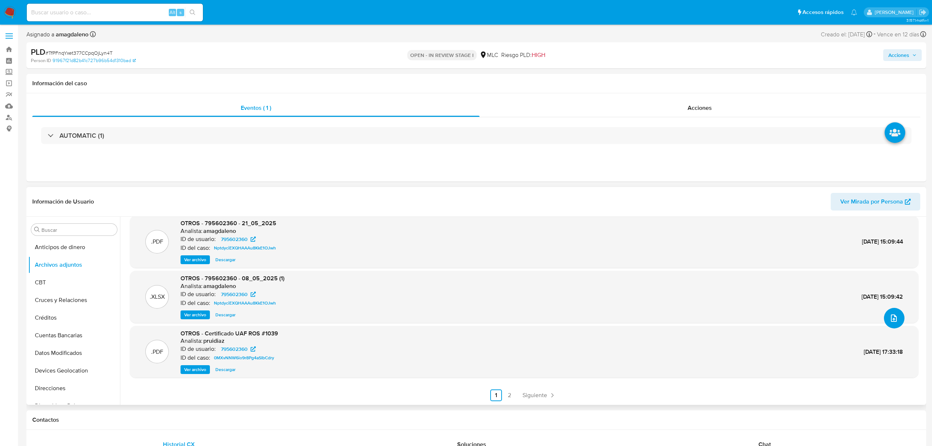
click at [890, 322] on icon "upload-file" at bounding box center [894, 317] width 9 height 9
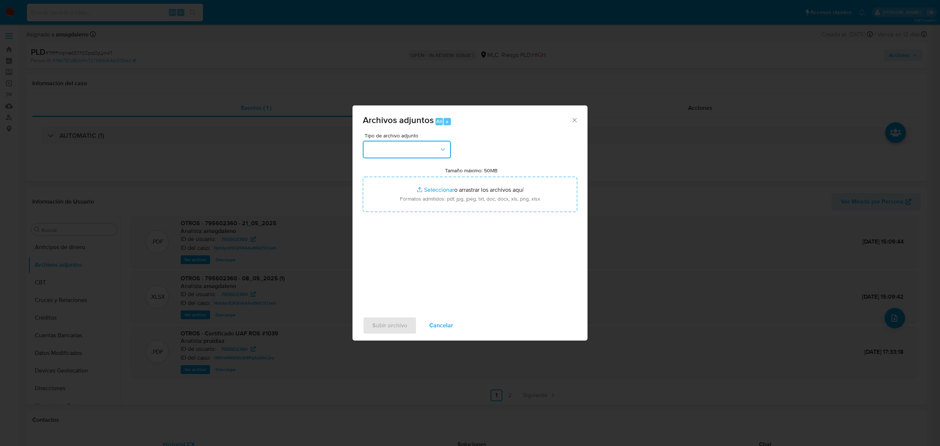
click at [380, 150] on button "button" at bounding box center [407, 150] width 88 height 18
click at [372, 187] on span "OTROS" at bounding box center [376, 182] width 19 height 7
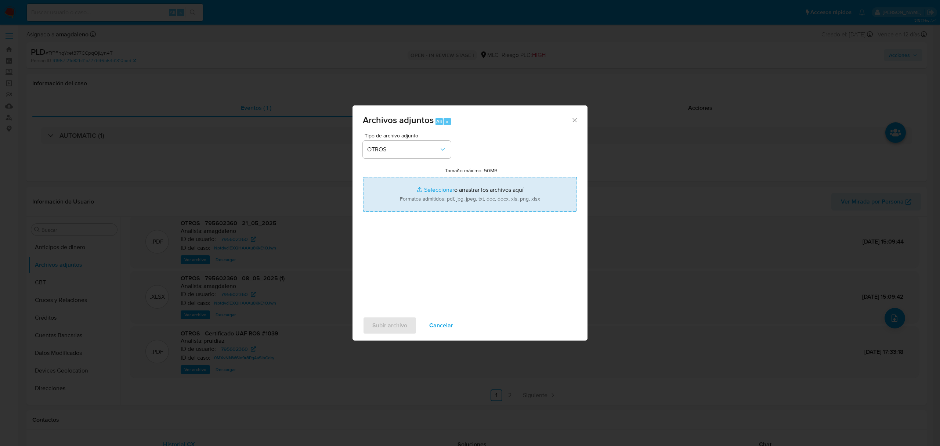
click at [435, 188] on input "Tamaño máximo: 50MB Seleccionar archivos" at bounding box center [470, 194] width 214 height 35
type input "C:\fakepath\795602360 - 21_05_2025 (1).pdf"
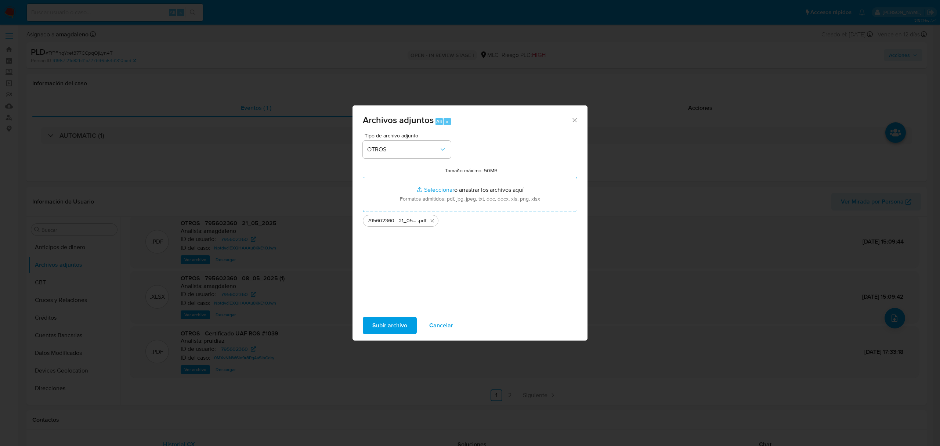
click at [385, 329] on span "Subir archivo" at bounding box center [389, 325] width 35 height 16
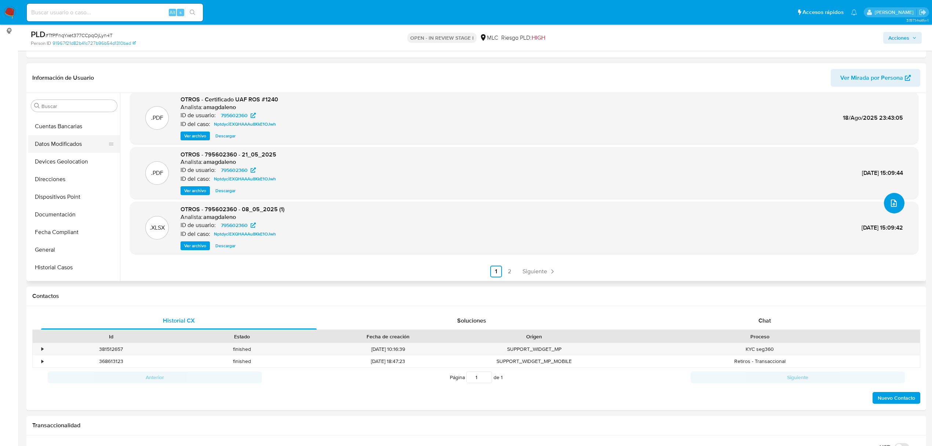
scroll to position [147, 0]
click at [65, 204] on button "Historial Casos" at bounding box center [71, 206] width 86 height 18
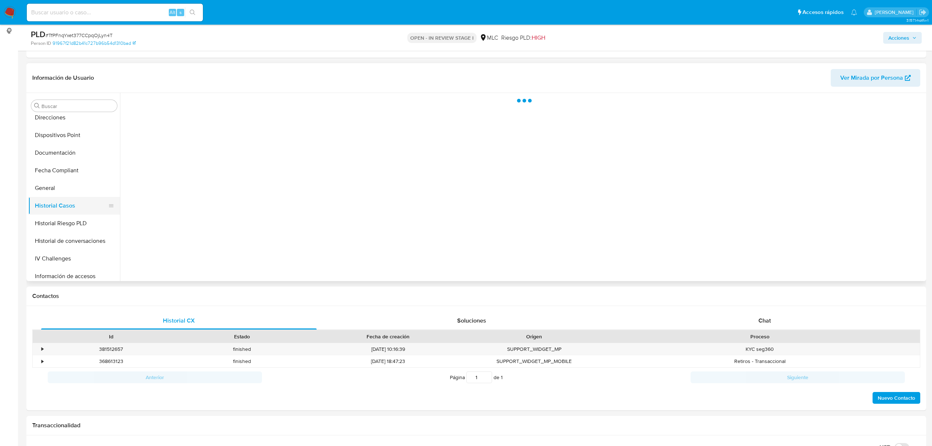
scroll to position [0, 0]
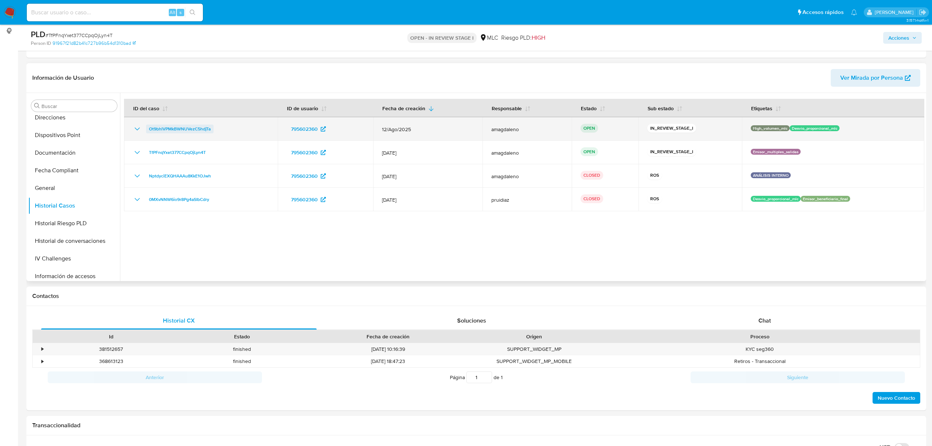
click at [199, 131] on span "Ot9bhlVPMkBWNUVezC5hdjTa" at bounding box center [180, 128] width 62 height 9
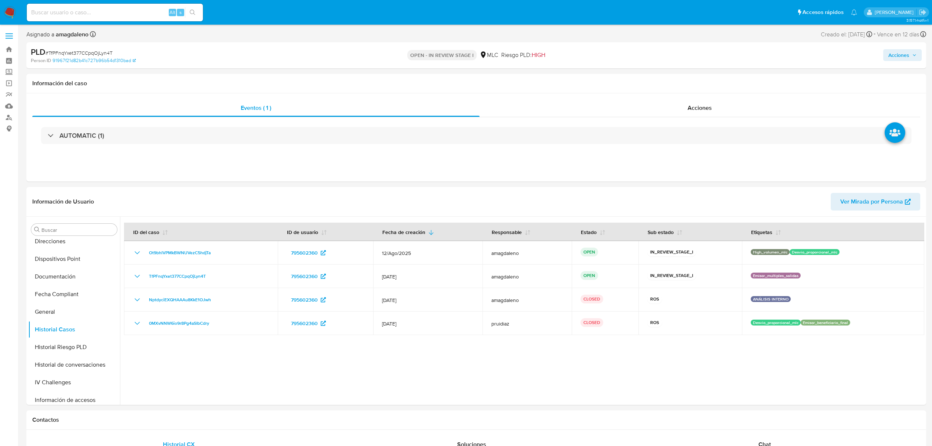
click at [895, 60] on span "Acciones" at bounding box center [899, 55] width 21 height 12
click at [690, 81] on span "Resolución del caso" at bounding box center [694, 78] width 52 height 8
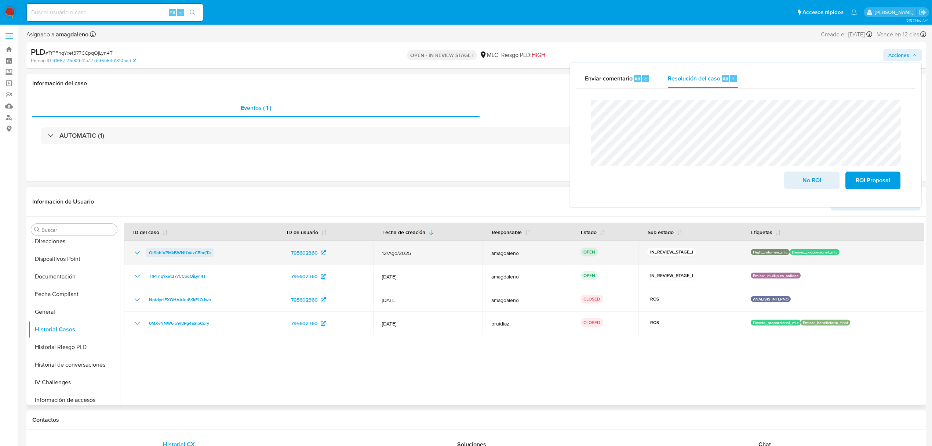
drag, startPoint x: 233, startPoint y: 255, endPoint x: 148, endPoint y: 255, distance: 85.9
click at [148, 255] on div "Ot9bhlVPMkBWNUVezC5hdjTa" at bounding box center [201, 252] width 136 height 9
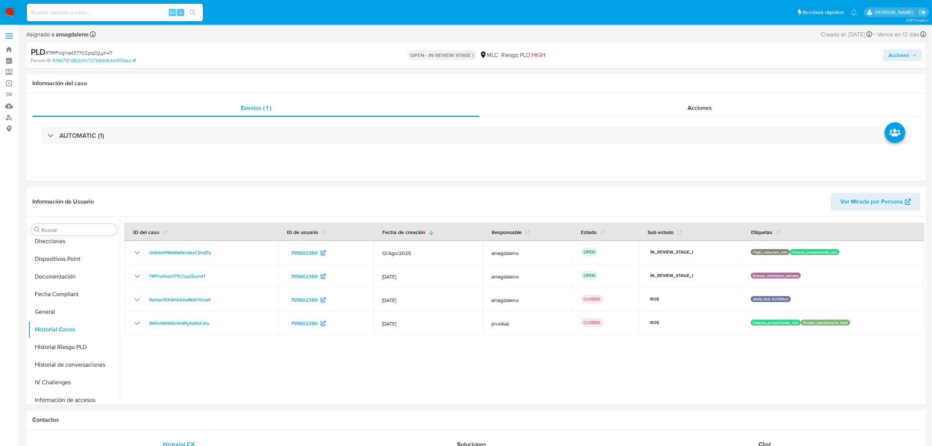
click at [888, 52] on button "Acciones" at bounding box center [903, 55] width 39 height 12
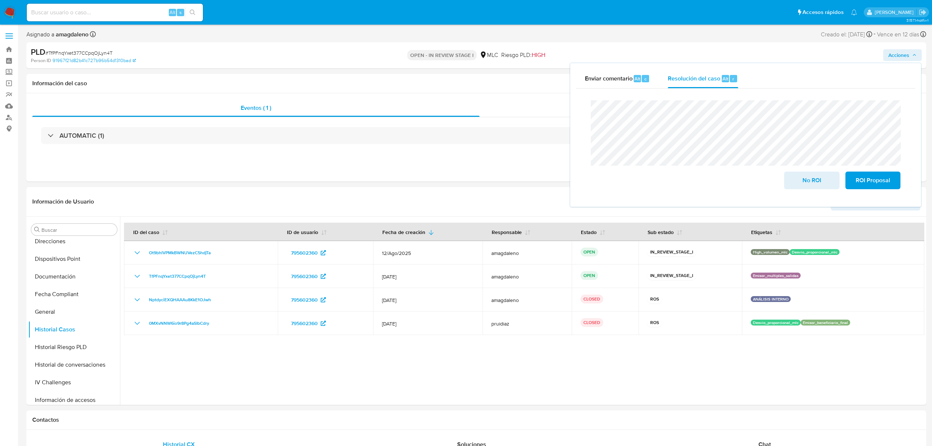
click at [0, 0] on lt-span "incl u yendo" at bounding box center [0, 0] width 0 height 0
click at [861, 181] on span "ROI Proposal" at bounding box center [873, 180] width 36 height 16
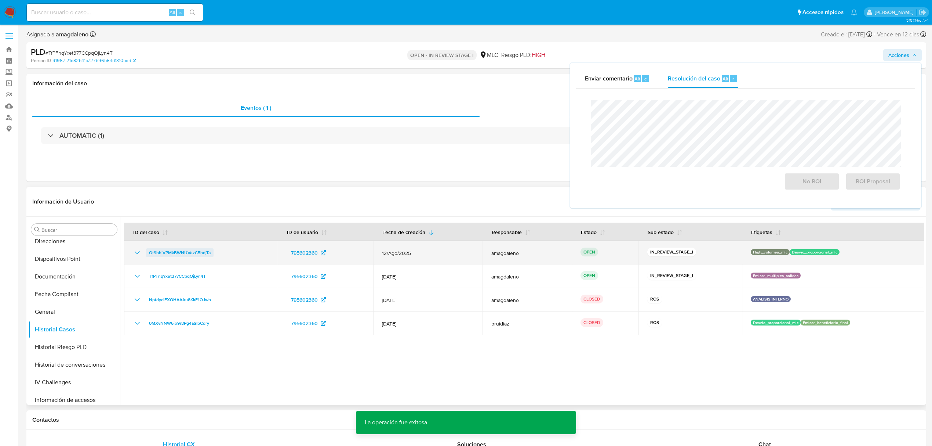
click at [177, 255] on span "Ot9bhlVPMkBWNUVezC5hdjTa" at bounding box center [180, 252] width 62 height 9
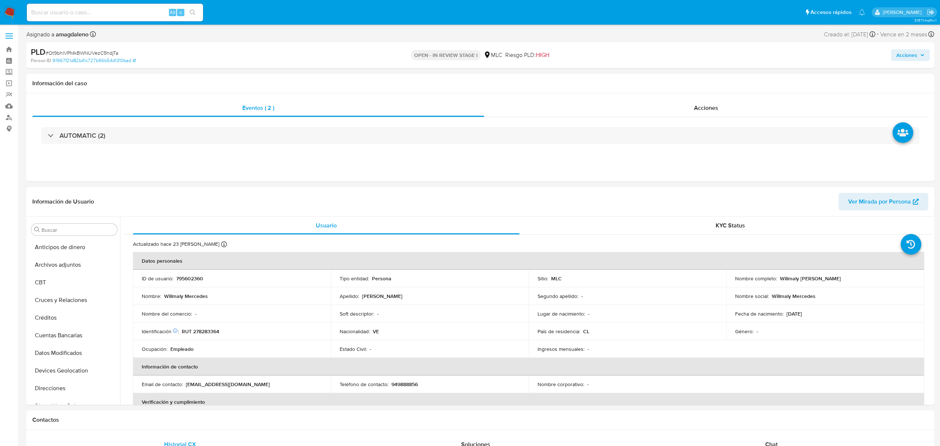
select select "10"
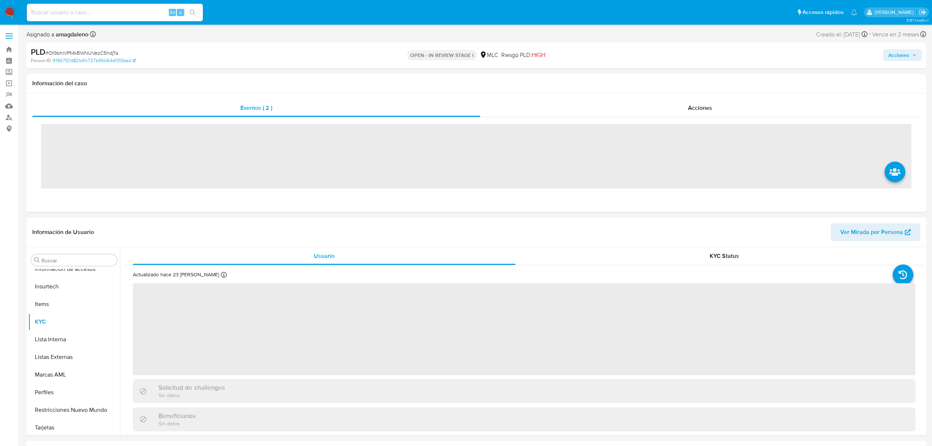
scroll to position [310, 0]
click at [893, 56] on span "Acciones" at bounding box center [899, 55] width 21 height 12
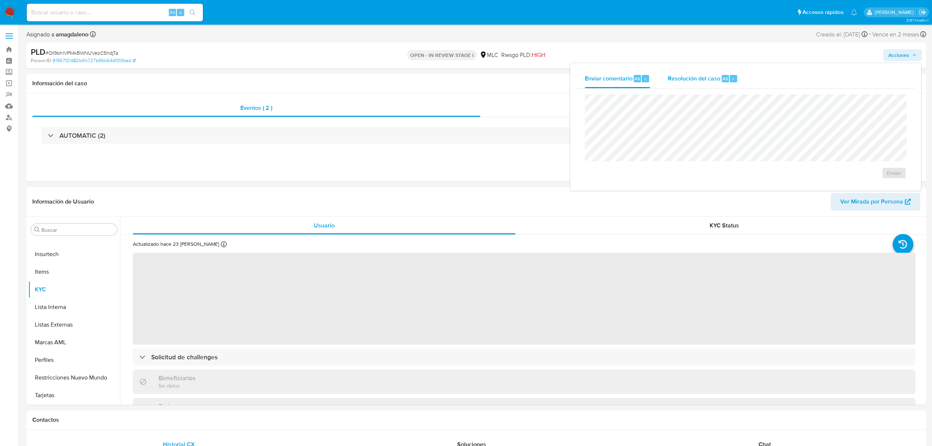
click at [686, 84] on div "Resolución del caso Alt r" at bounding box center [703, 78] width 70 height 19
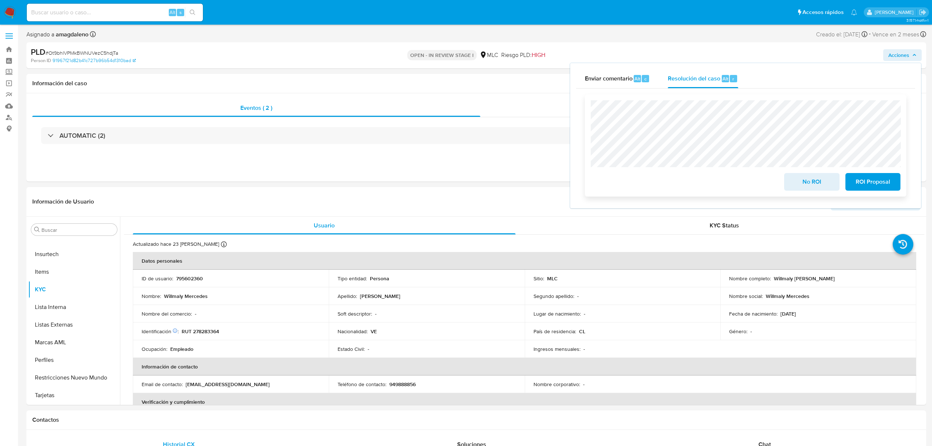
select select "10"
click at [861, 183] on span "ROI Proposal" at bounding box center [873, 182] width 36 height 16
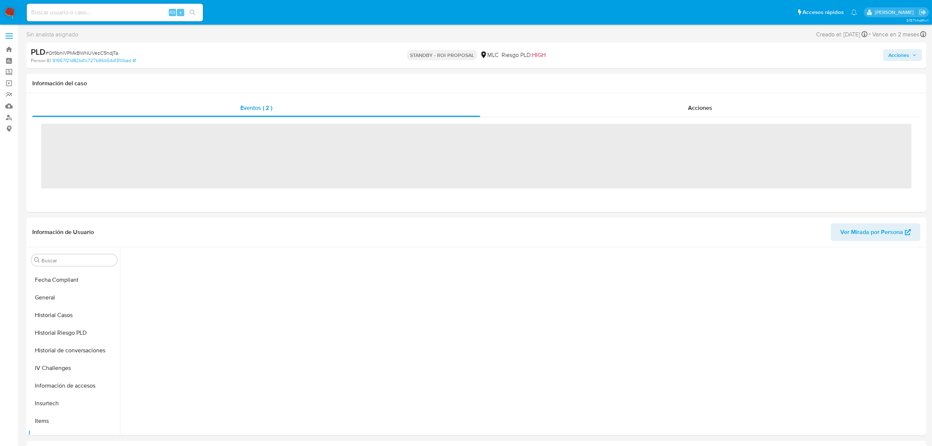
scroll to position [310, 0]
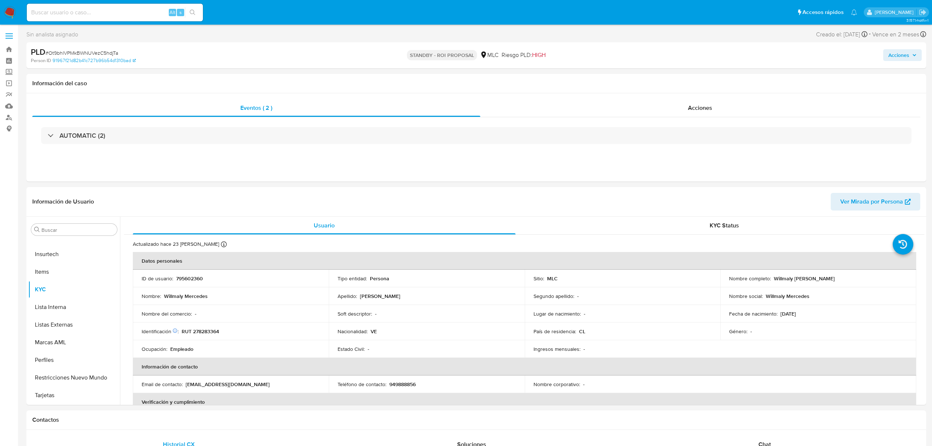
select select "10"
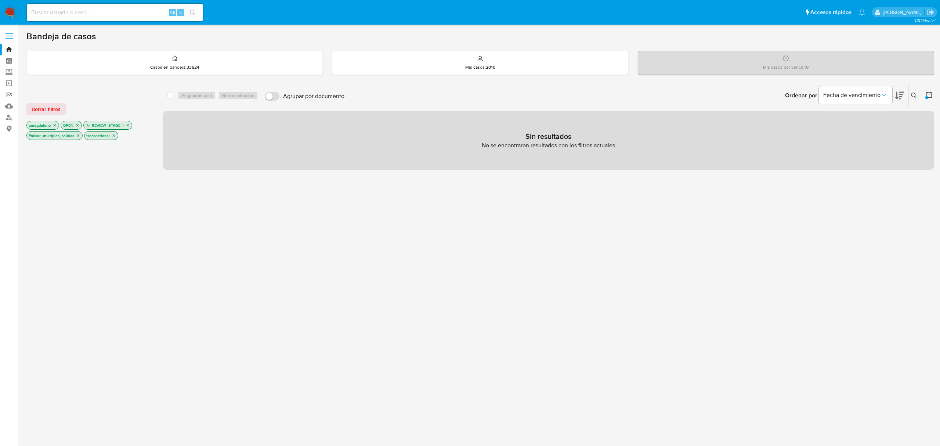
click at [79, 136] on icon "close-filter" at bounding box center [78, 135] width 3 height 3
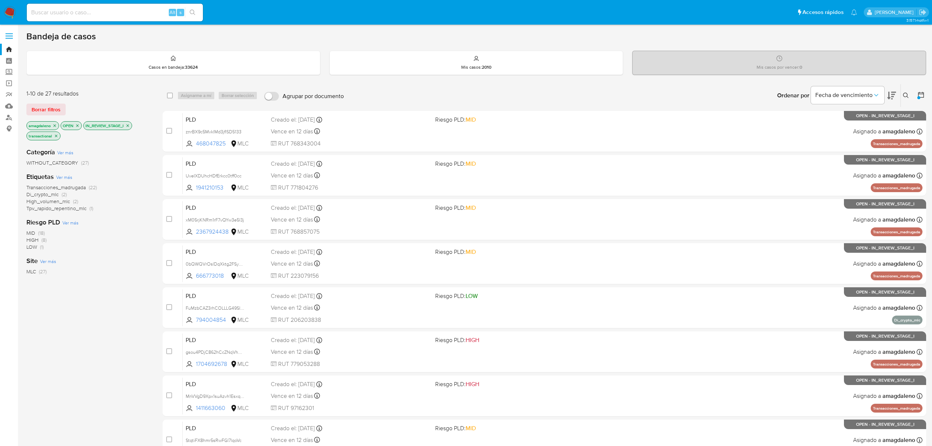
click at [60, 209] on span "Tpv_rapido_repentino_mlc" at bounding box center [56, 207] width 60 height 7
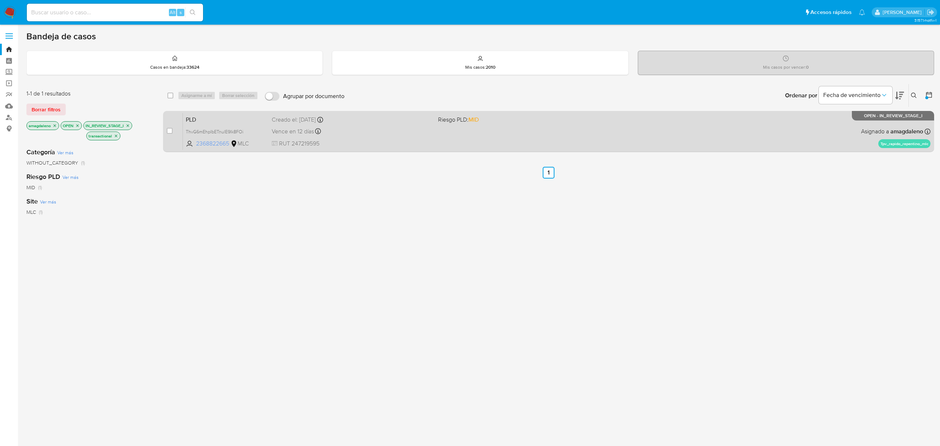
click at [222, 145] on span "2368822665" at bounding box center [212, 143] width 33 height 8
click at [387, 124] on div "PLD ThvG6mEhpIbETnulE9Ik8FOi 2368822665 MLC Riesgo PLD: MID Creado el: 12/06/20…" at bounding box center [556, 131] width 747 height 37
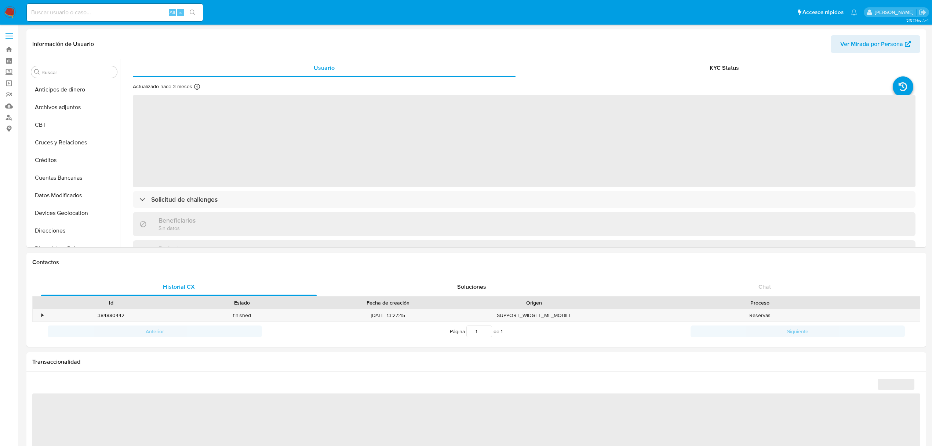
select select "10"
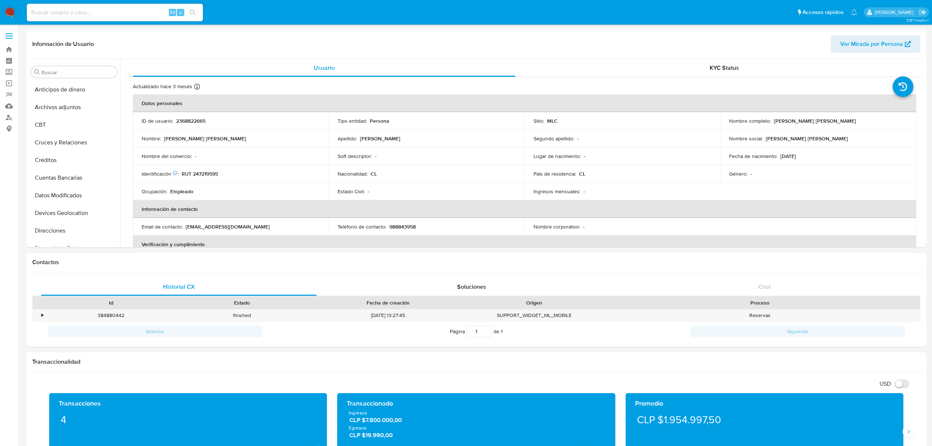
scroll to position [310, 0]
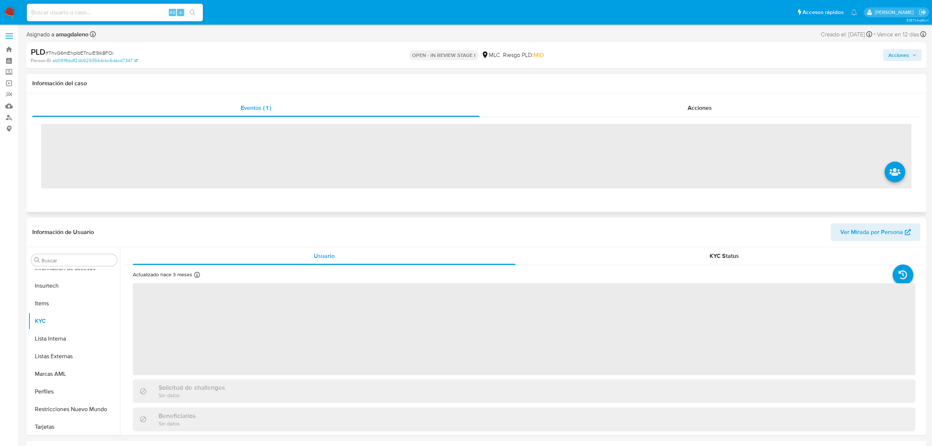
scroll to position [310, 0]
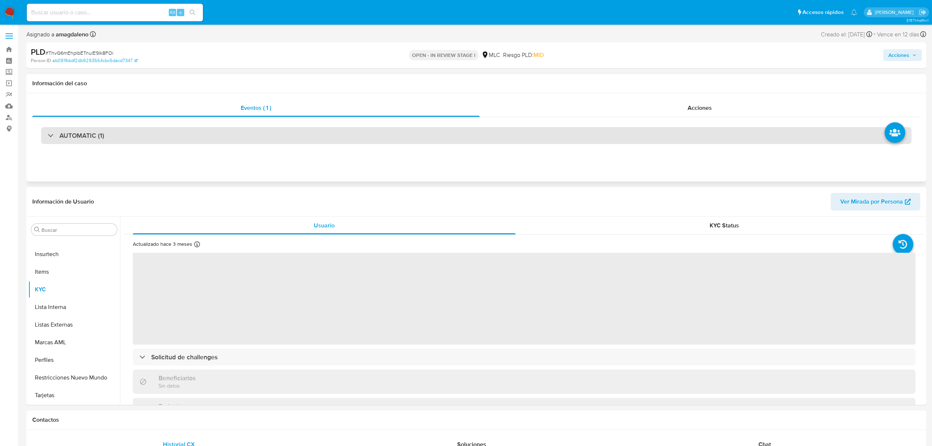
click at [432, 130] on div "AUTOMATIC (1)" at bounding box center [476, 135] width 871 height 17
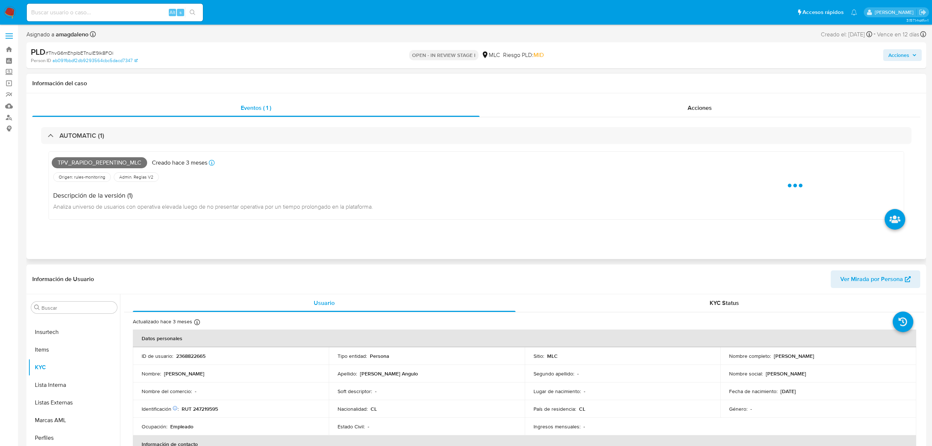
select select "10"
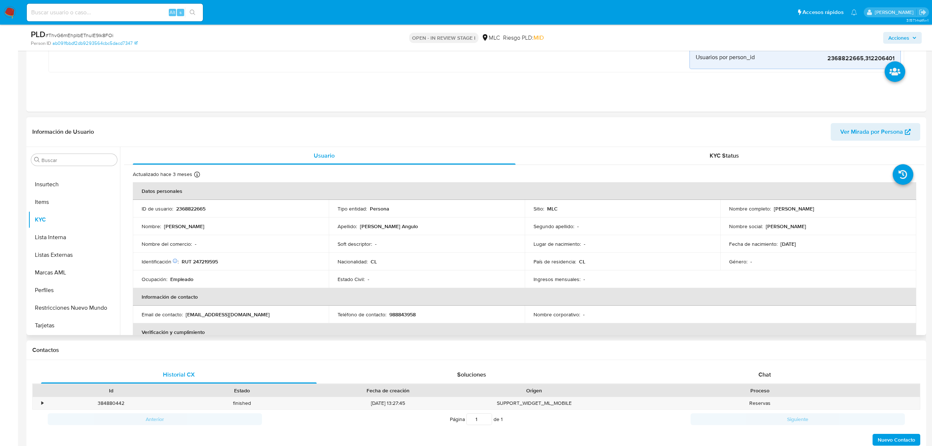
scroll to position [196, 0]
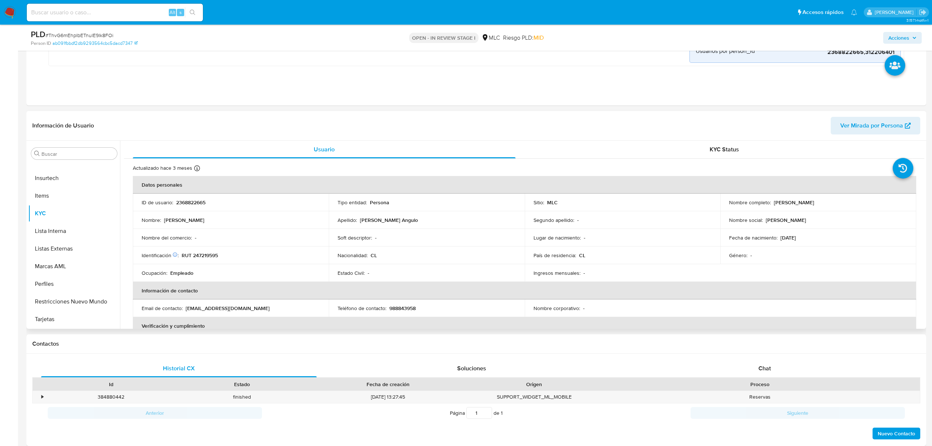
click at [204, 258] on p "RUT 247219595" at bounding box center [200, 255] width 36 height 7
copy p "247219595"
drag, startPoint x: 771, startPoint y: 203, endPoint x: 827, endPoint y: 203, distance: 56.2
click at [827, 203] on div "Nombre completo : [PERSON_NAME]" at bounding box center [818, 202] width 178 height 7
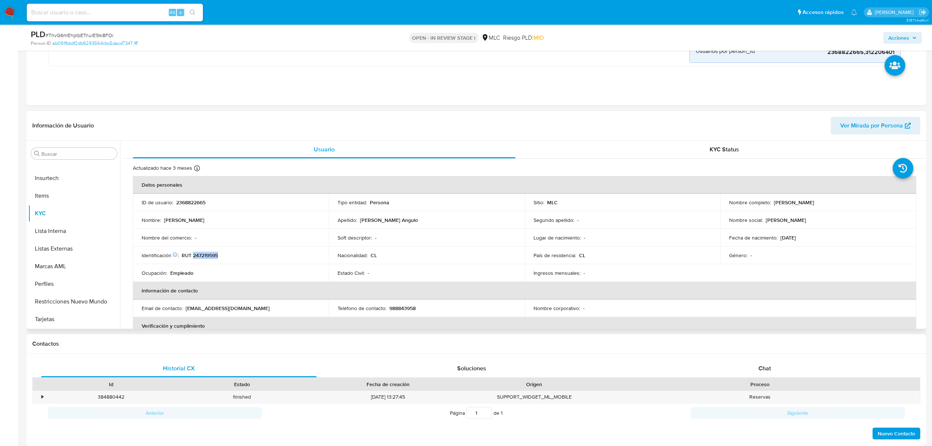
copy p "[PERSON_NAME]"
click at [77, 185] on button "Documentación" at bounding box center [71, 184] width 86 height 18
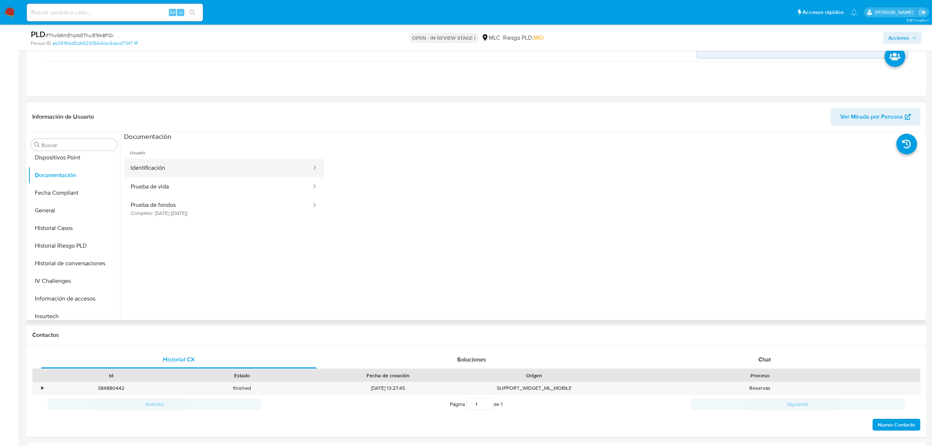
click at [182, 174] on button "Identificación" at bounding box center [218, 168] width 188 height 19
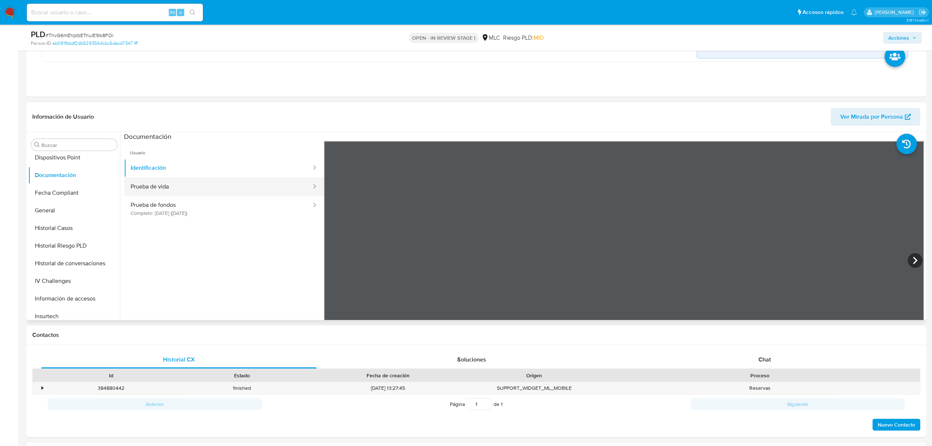
click at [166, 182] on button "Prueba de vida" at bounding box center [218, 186] width 188 height 19
click at [237, 202] on button "Prueba de fondos Completo: [DATE] ([DATE])" at bounding box center [218, 208] width 188 height 25
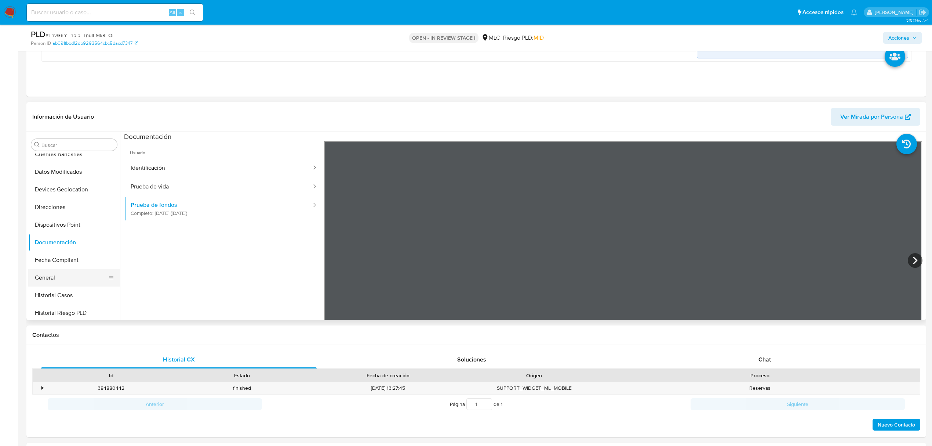
scroll to position [0, 0]
click at [78, 211] on button "Cruces y Relaciones" at bounding box center [71, 215] width 86 height 18
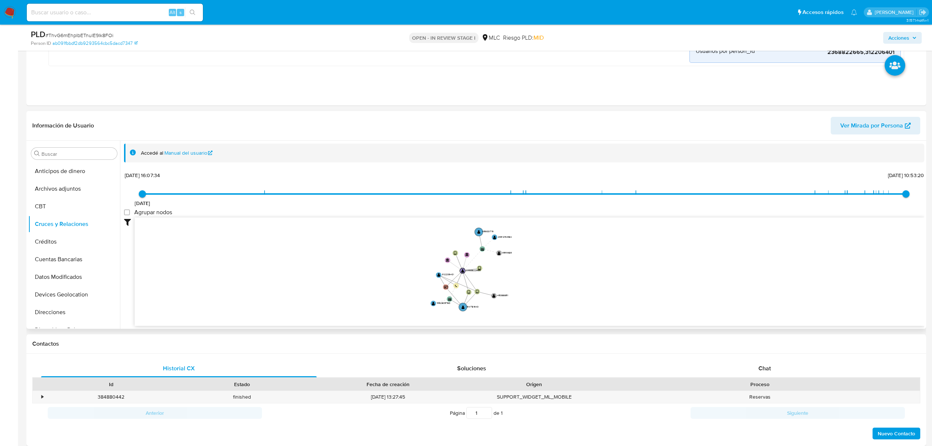
drag, startPoint x: 620, startPoint y: 256, endPoint x: 500, endPoint y: 272, distance: 121.7
click at [500, 272] on icon "device-67f0012a29ae7a53e6e2468e  device-6845c8f6bc84b45a9e5928ed  user-236882…" at bounding box center [530, 270] width 790 height 106
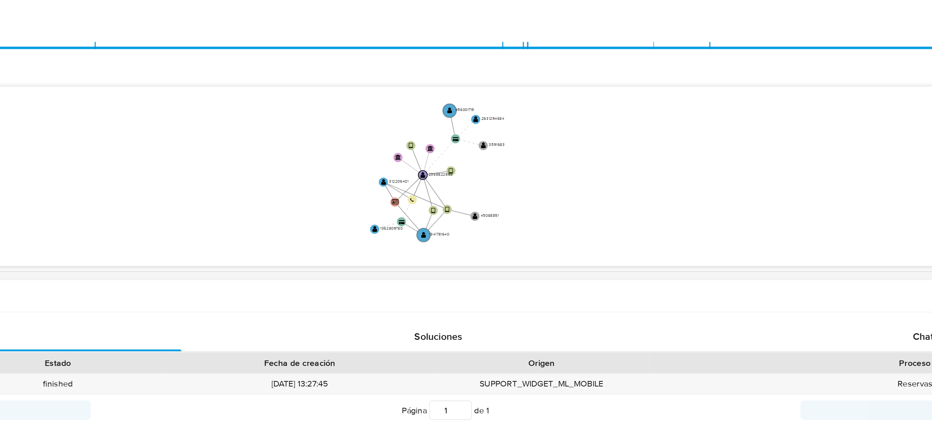
scroll to position [195, 0]
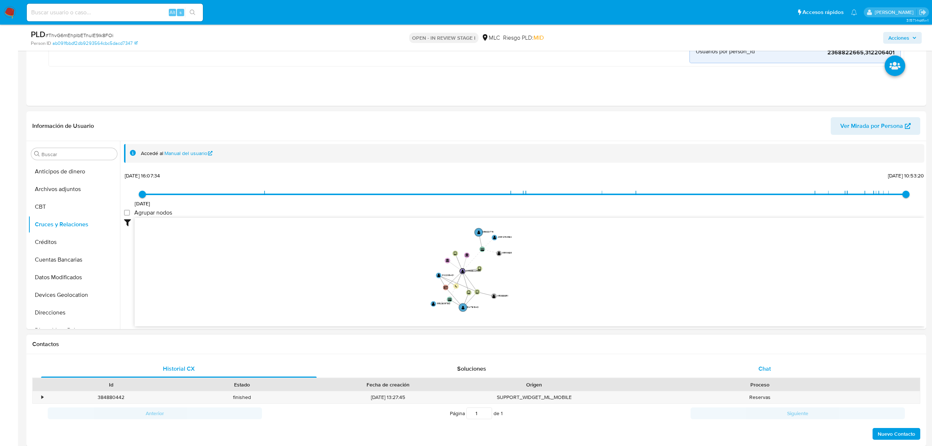
click at [761, 372] on span "Chat" at bounding box center [765, 368] width 12 height 8
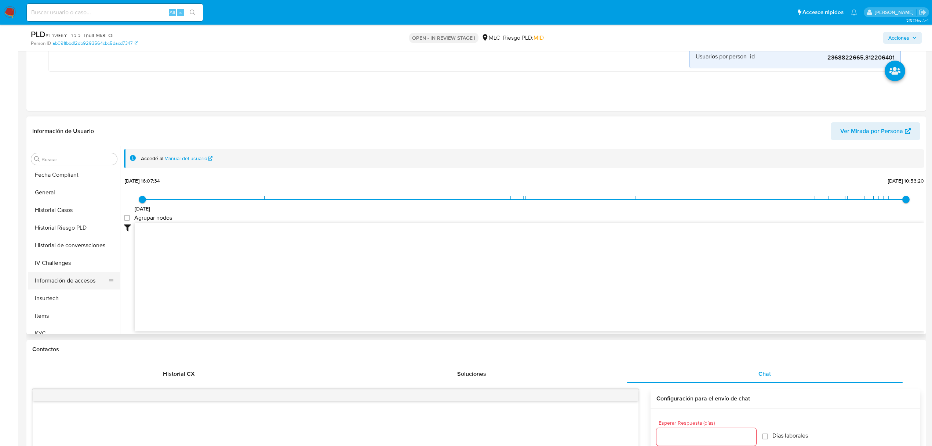
scroll to position [310, 0]
click at [44, 220] on button "KYC" at bounding box center [71, 219] width 86 height 18
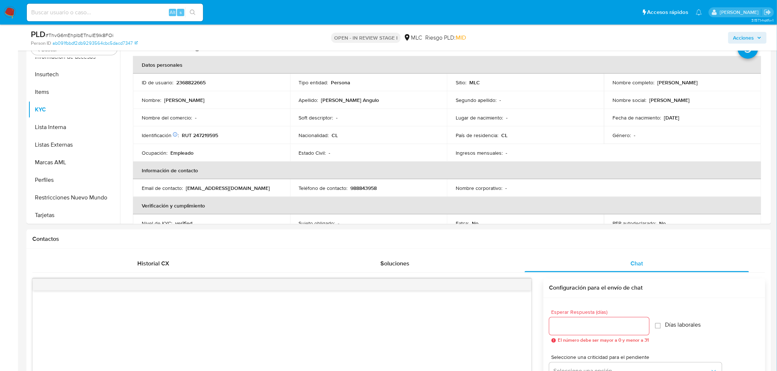
scroll to position [290, 0]
